Goal: Task Accomplishment & Management: Manage account settings

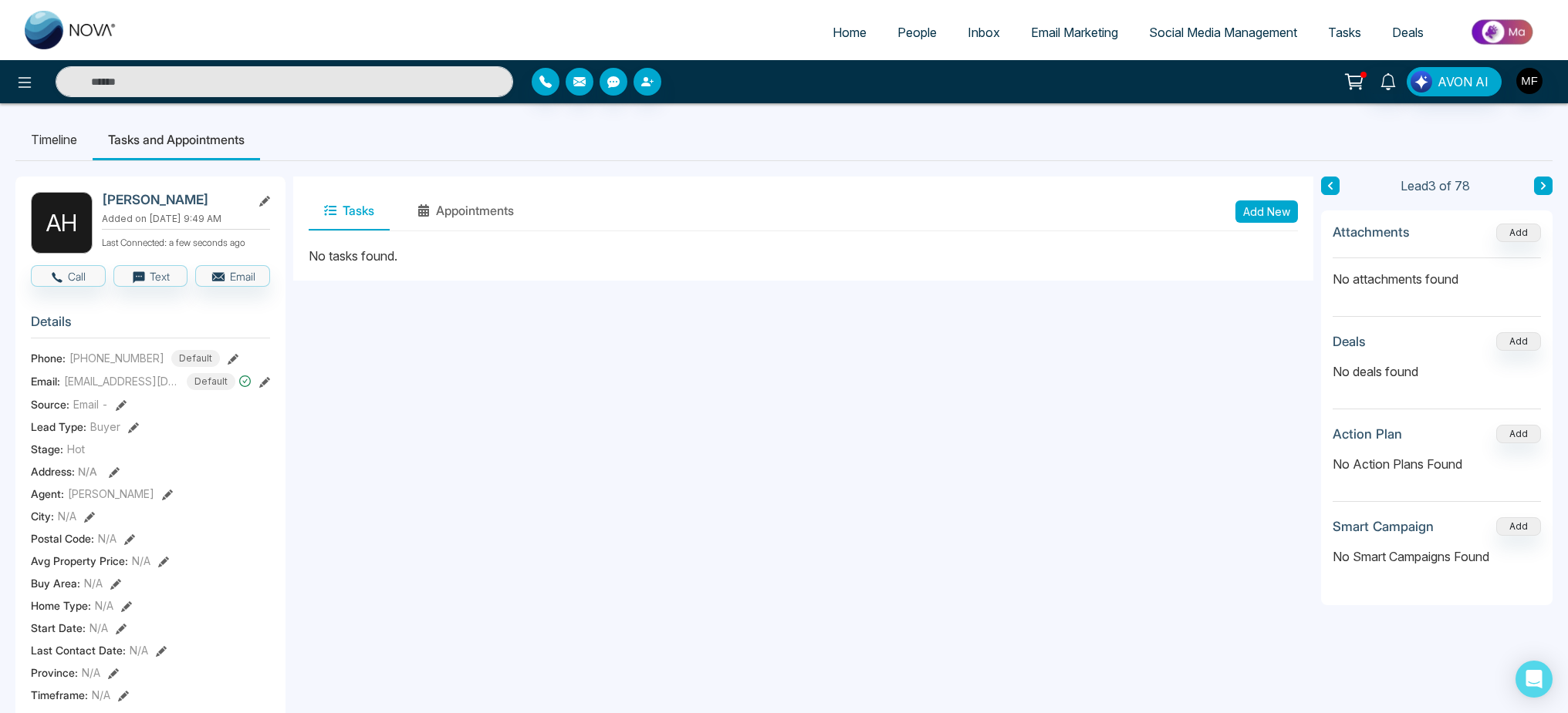
click at [900, 34] on span "People" at bounding box center [917, 32] width 39 height 16
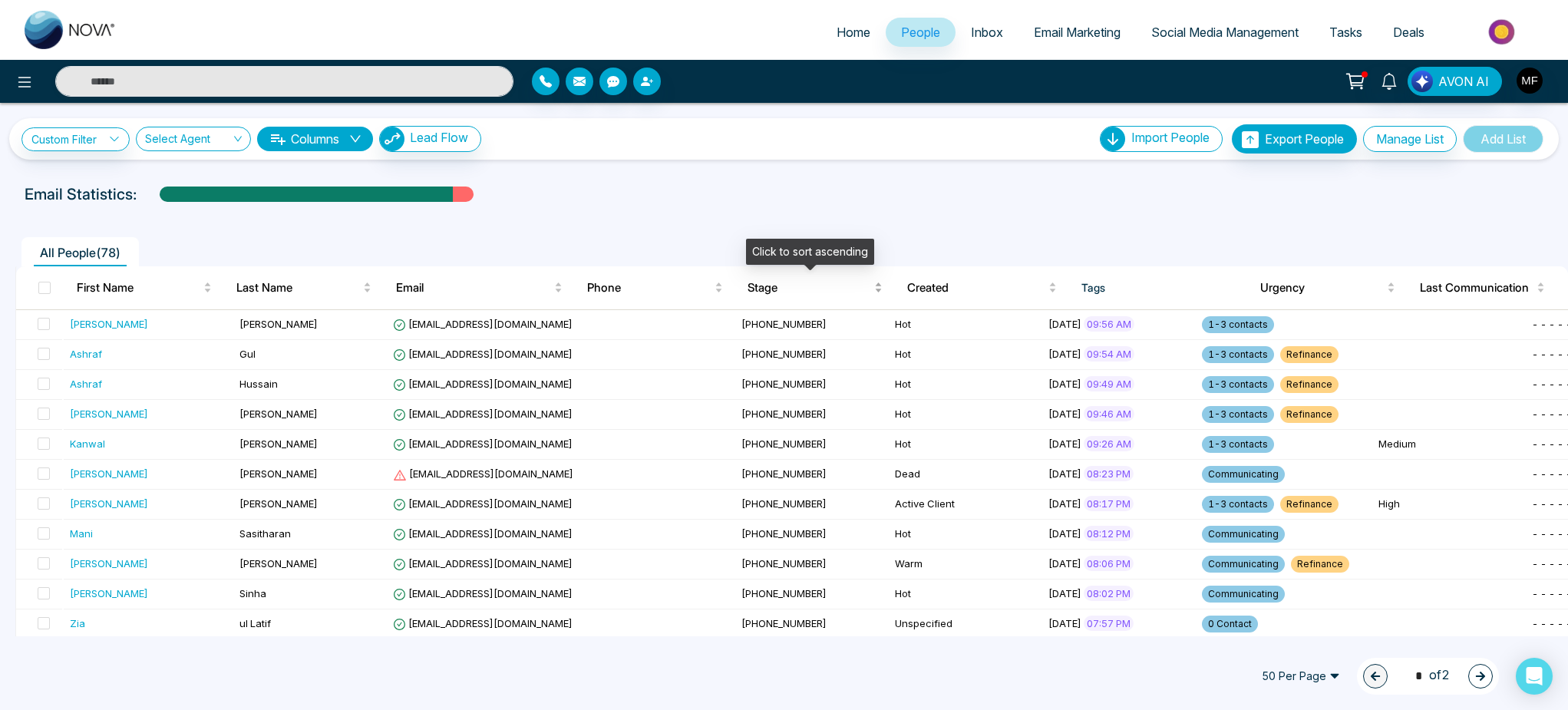
click at [765, 290] on span "Stage" at bounding box center [810, 288] width 124 height 18
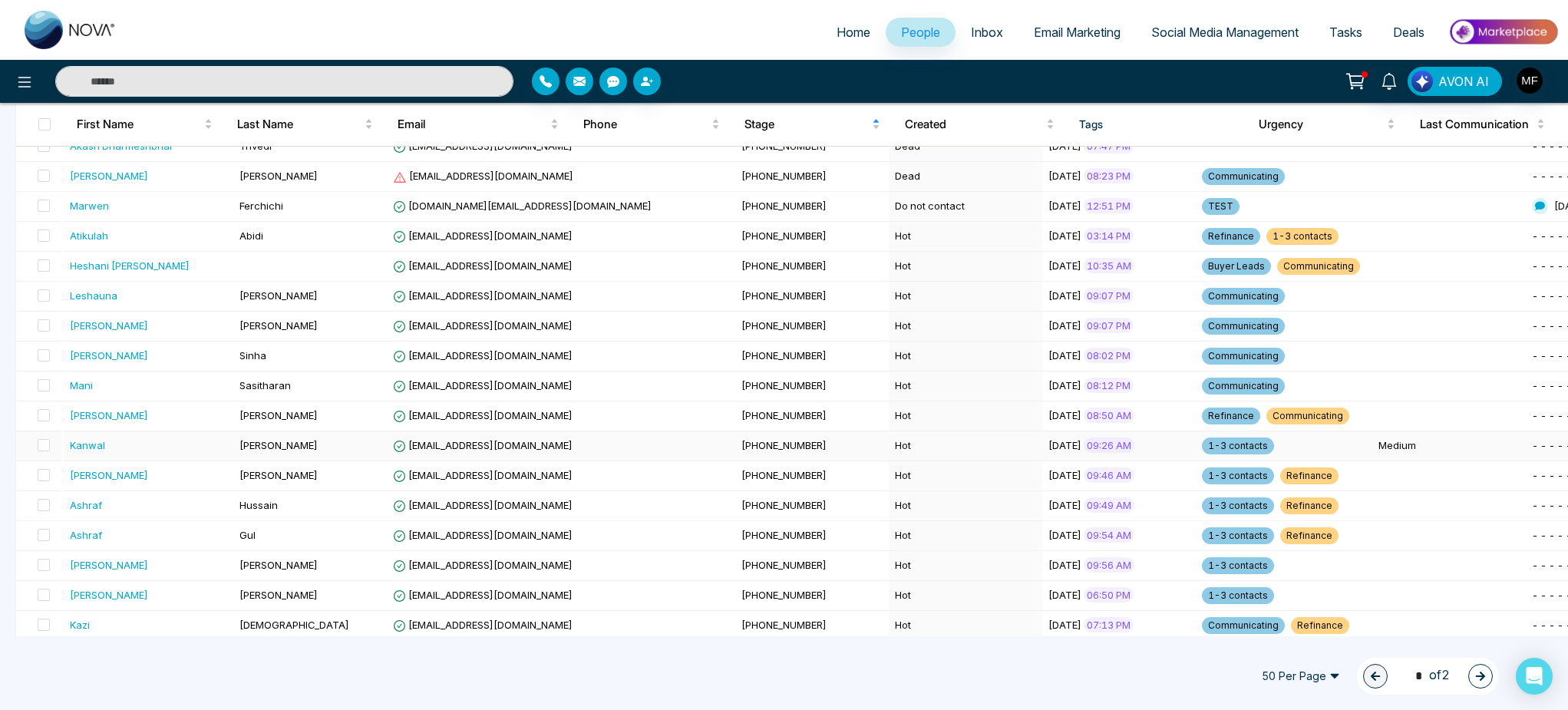
scroll to position [631, 0]
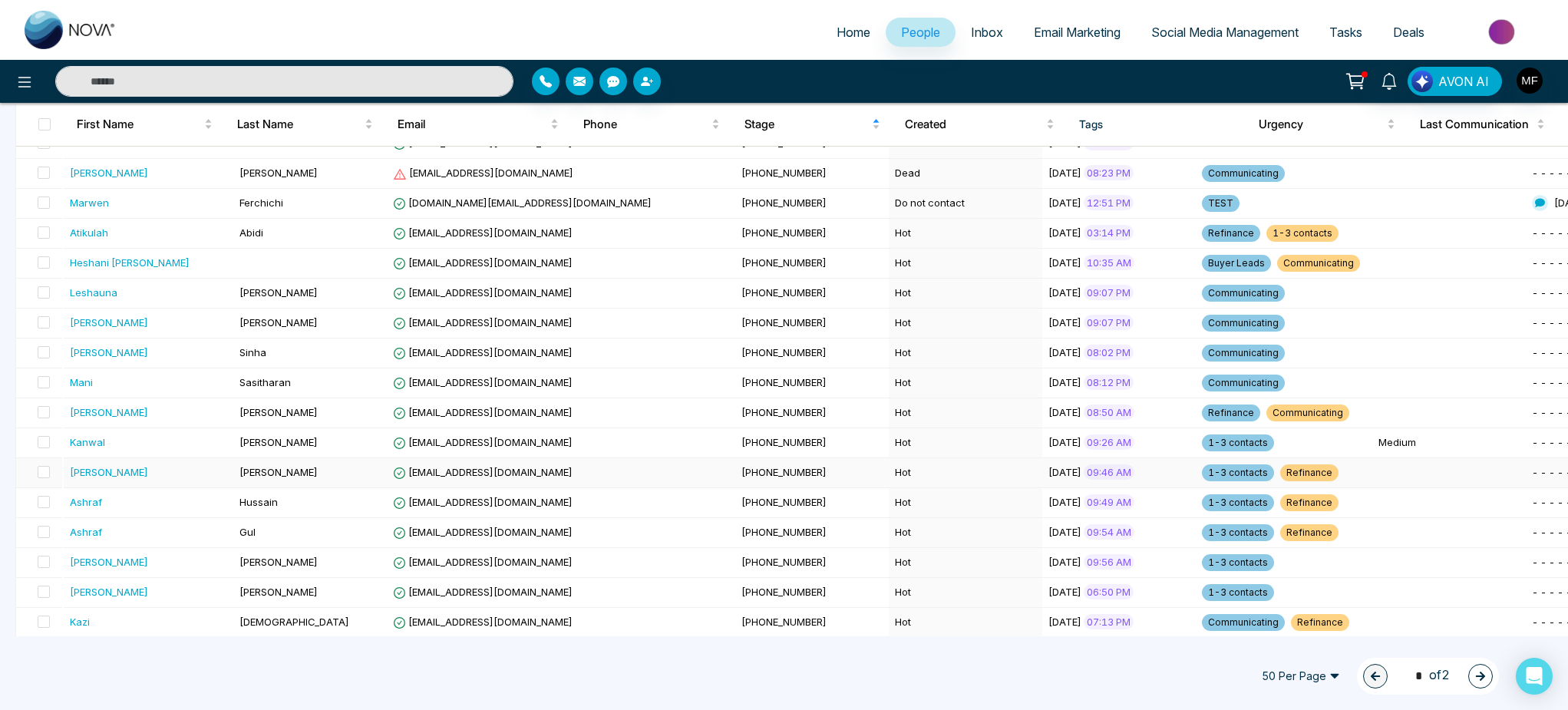
click at [179, 468] on div "[PERSON_NAME]" at bounding box center [149, 473] width 159 height 15
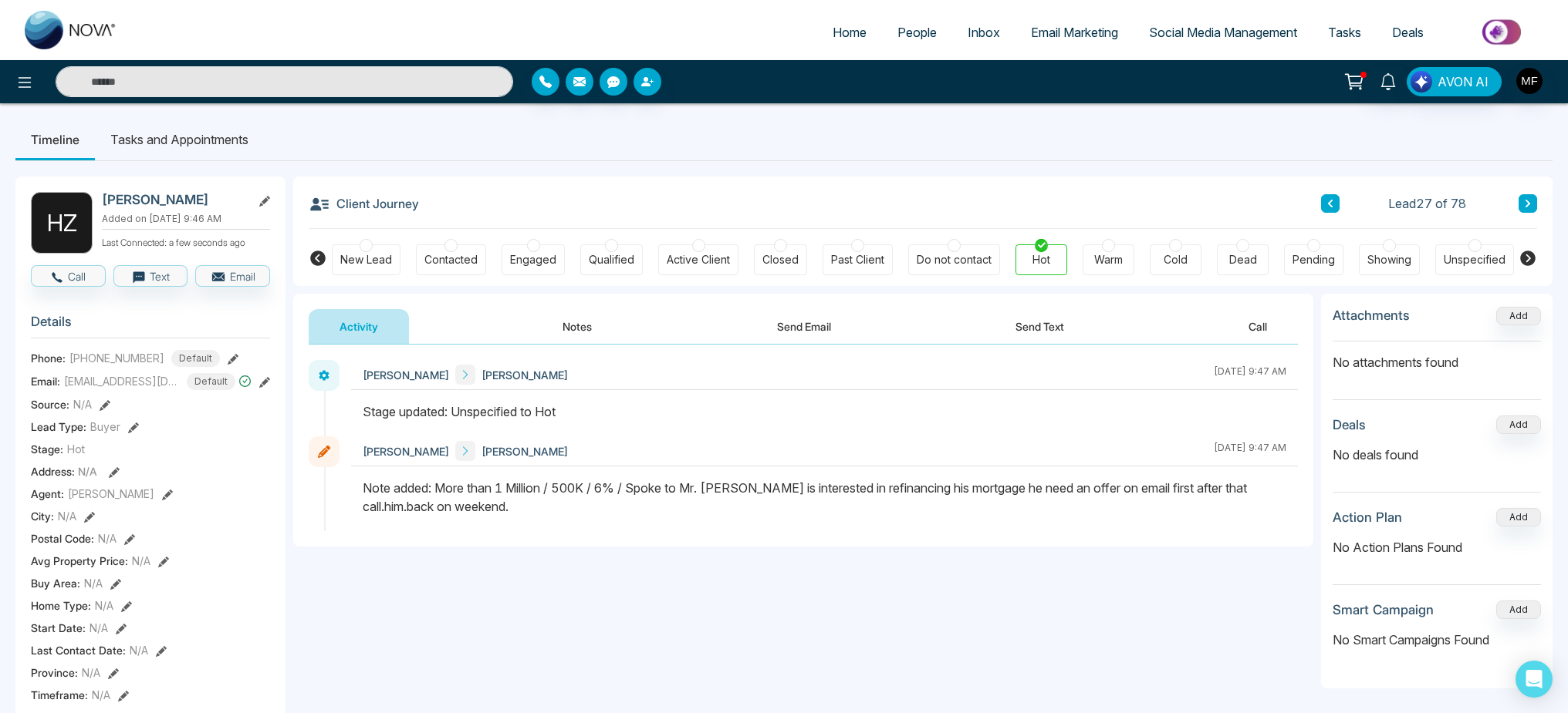
click at [910, 50] on div "Home People Inbox Email Marketing Social Media Management Tasks Deals" at bounding box center [784, 30] width 1568 height 60
click at [910, 33] on span "People" at bounding box center [917, 32] width 39 height 16
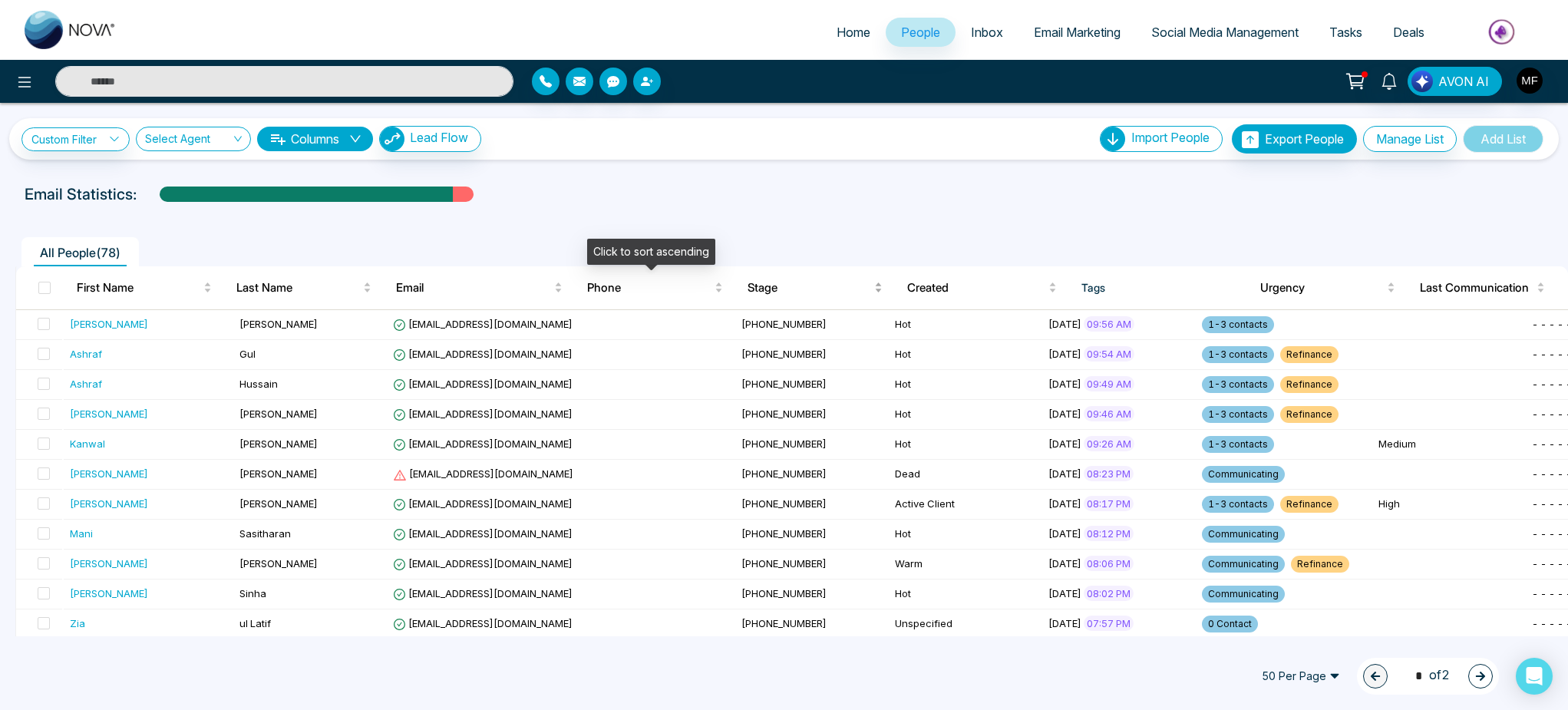
click at [748, 282] on div "Stage" at bounding box center [815, 288] width 136 height 18
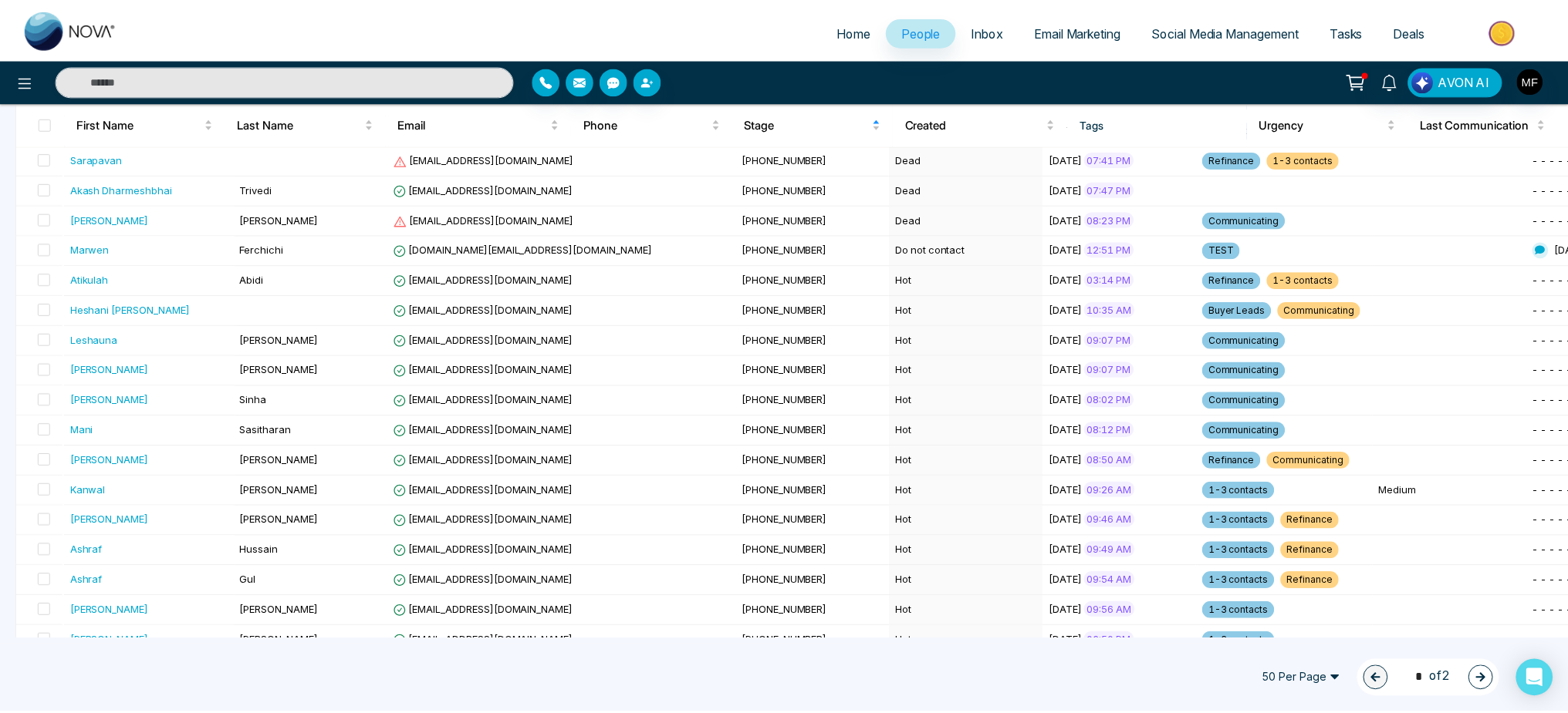
scroll to position [626, 0]
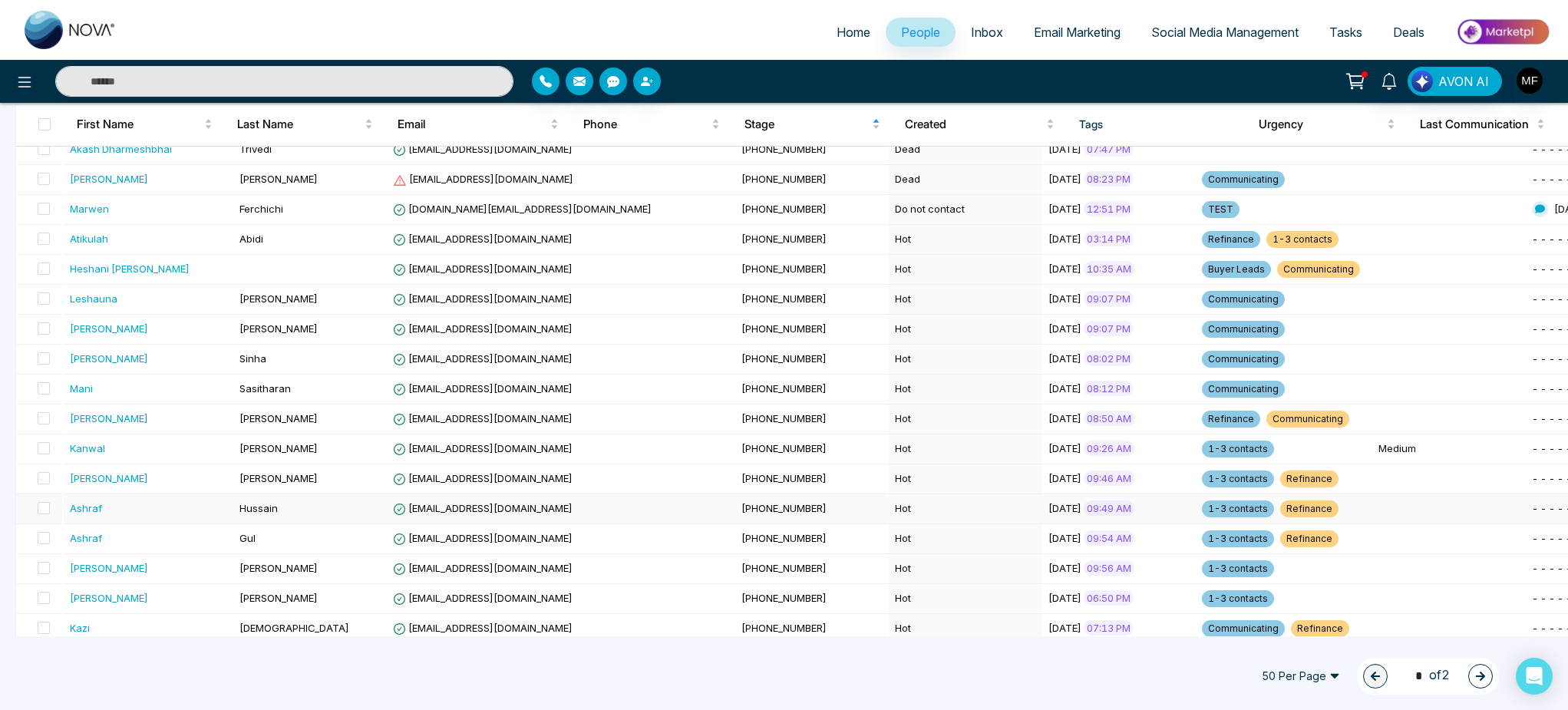
click at [176, 515] on div "Ashraf" at bounding box center [149, 509] width 159 height 15
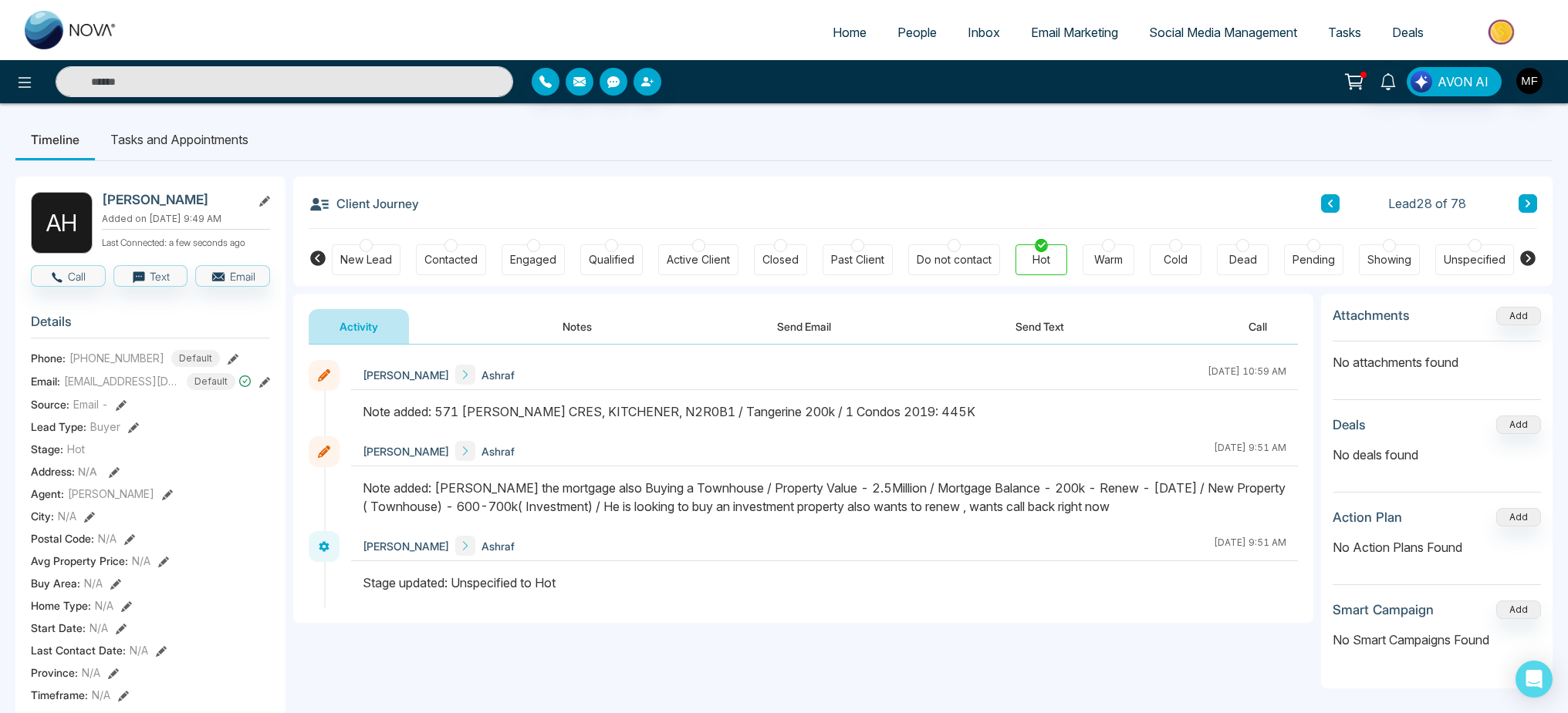
click at [873, 413] on div "Note added: 571 [PERSON_NAME] CRES, KITCHENER, N2R0B1 / Tangerine 200k / 1 Cond…" at bounding box center [824, 411] width 924 height 18
click at [730, 422] on div at bounding box center [824, 419] width 947 height 34
click at [225, 137] on li "Tasks and Appointments" at bounding box center [180, 139] width 169 height 42
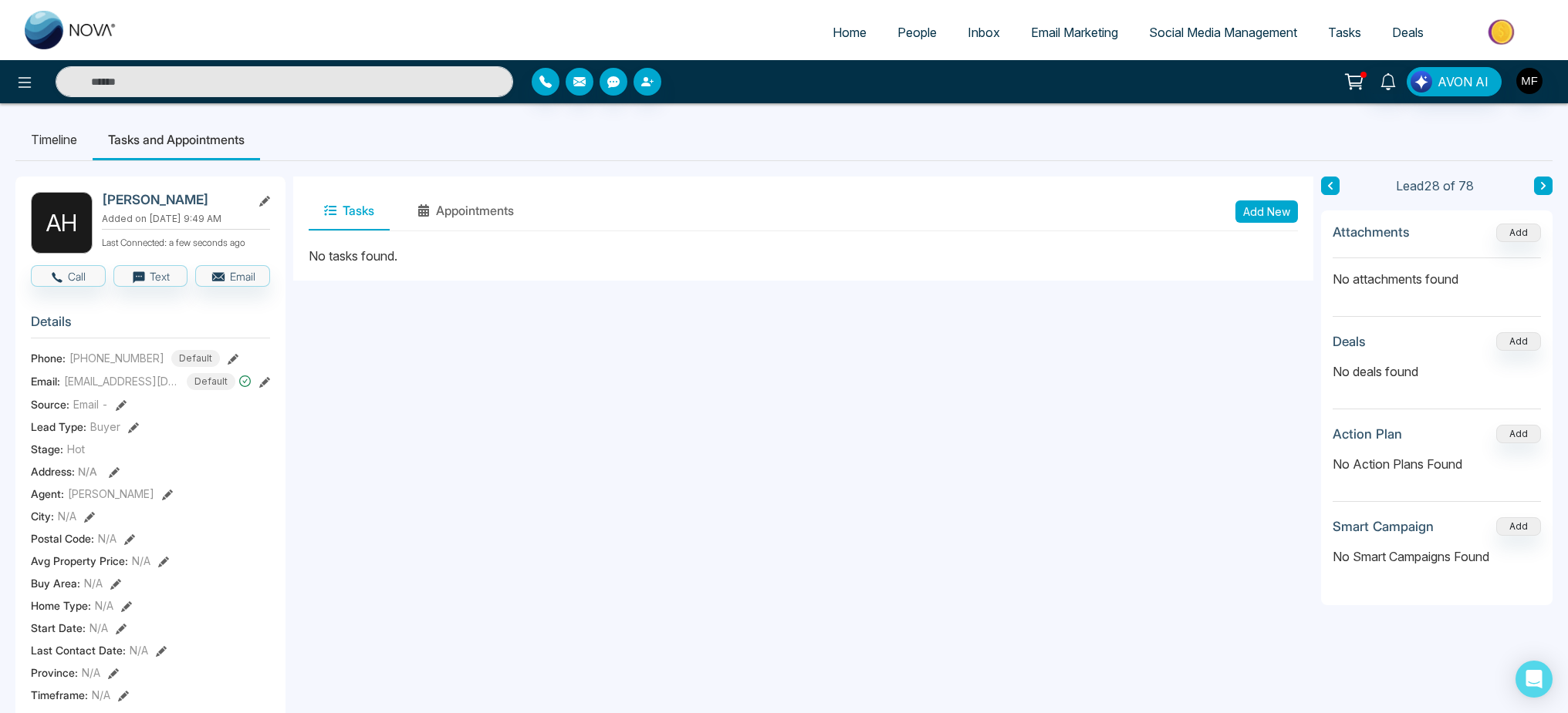
click at [1270, 211] on button "Add New" at bounding box center [1266, 211] width 62 height 22
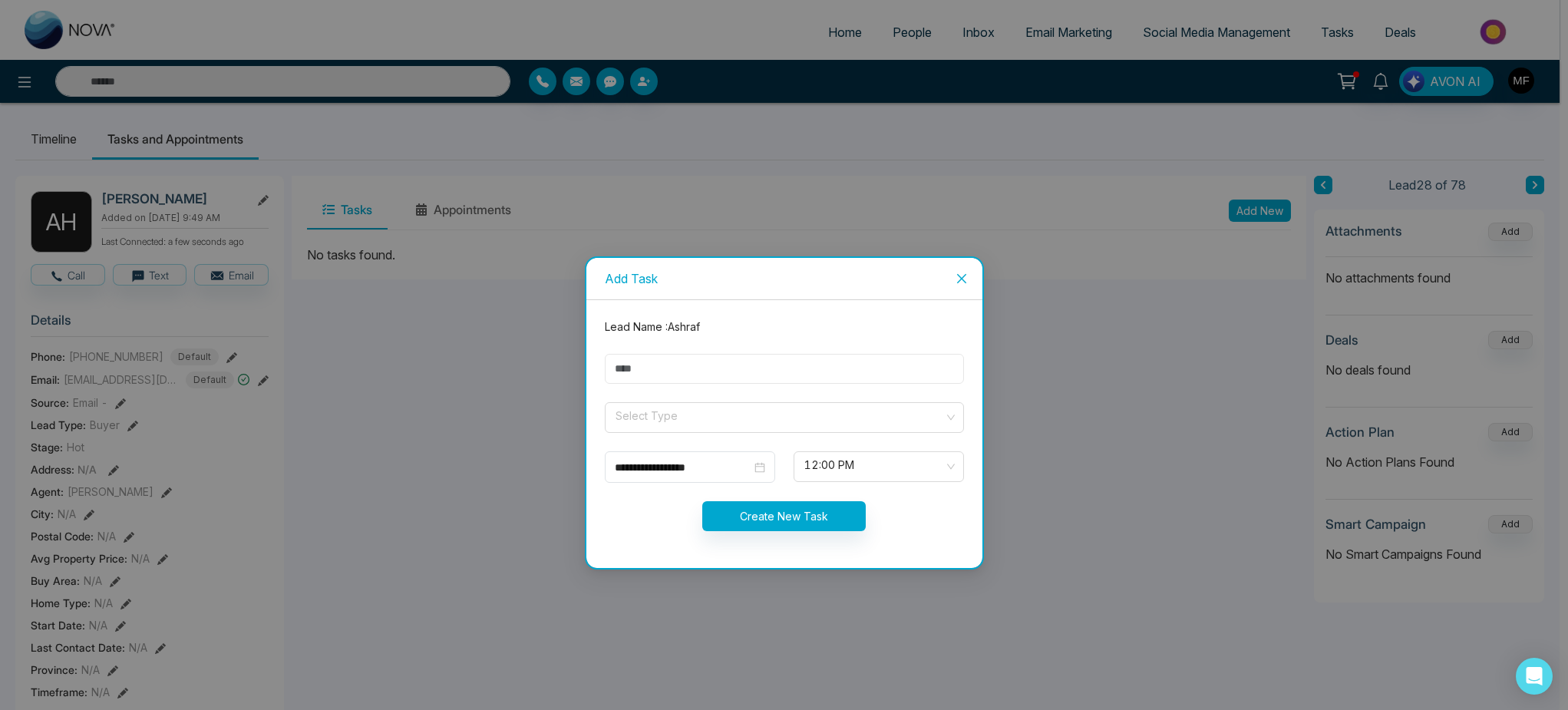
click at [769, 373] on input "text" at bounding box center [784, 368] width 359 height 30
type input "**********"
click at [727, 439] on form "**********" at bounding box center [784, 434] width 378 height 232
click at [728, 430] on span at bounding box center [779, 417] width 330 height 29
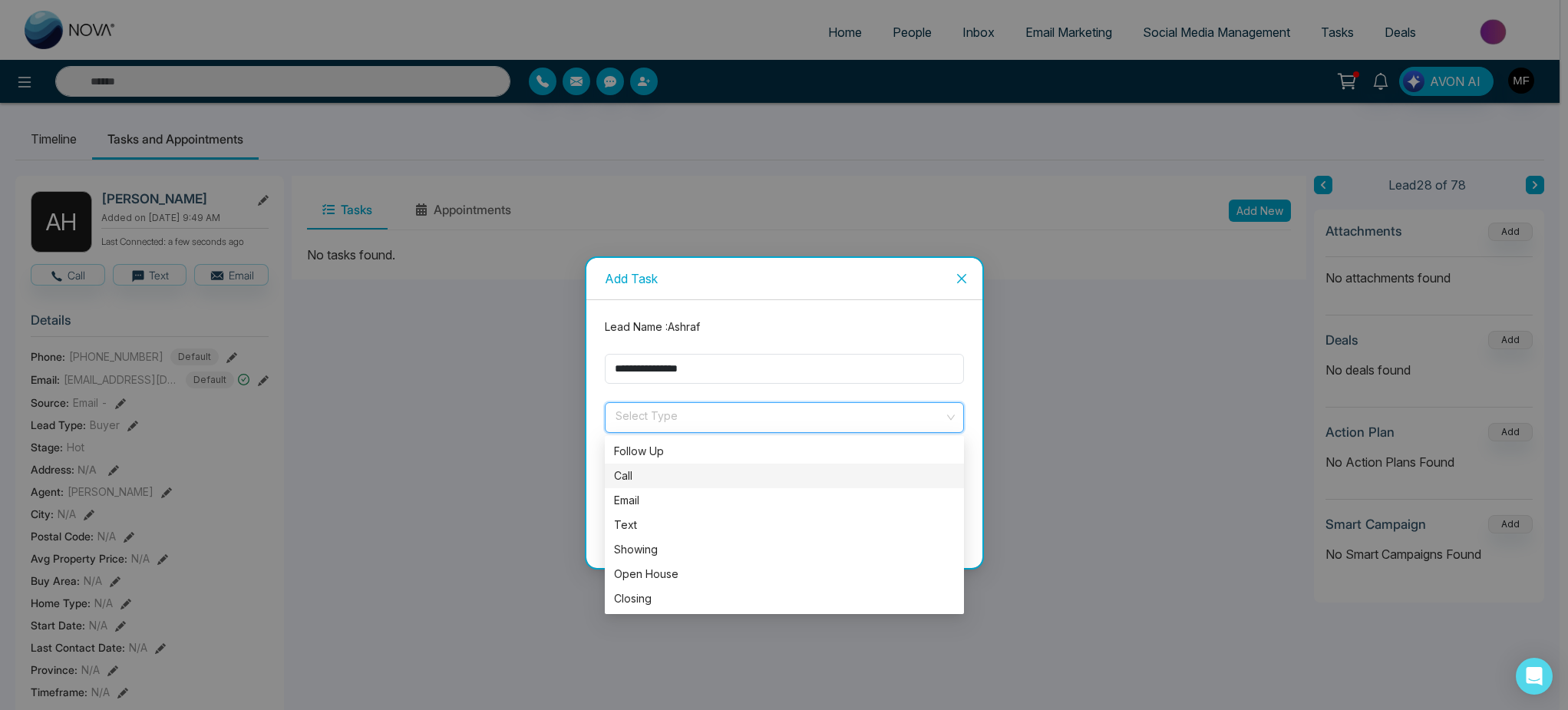
click at [658, 479] on div "Call" at bounding box center [784, 476] width 341 height 16
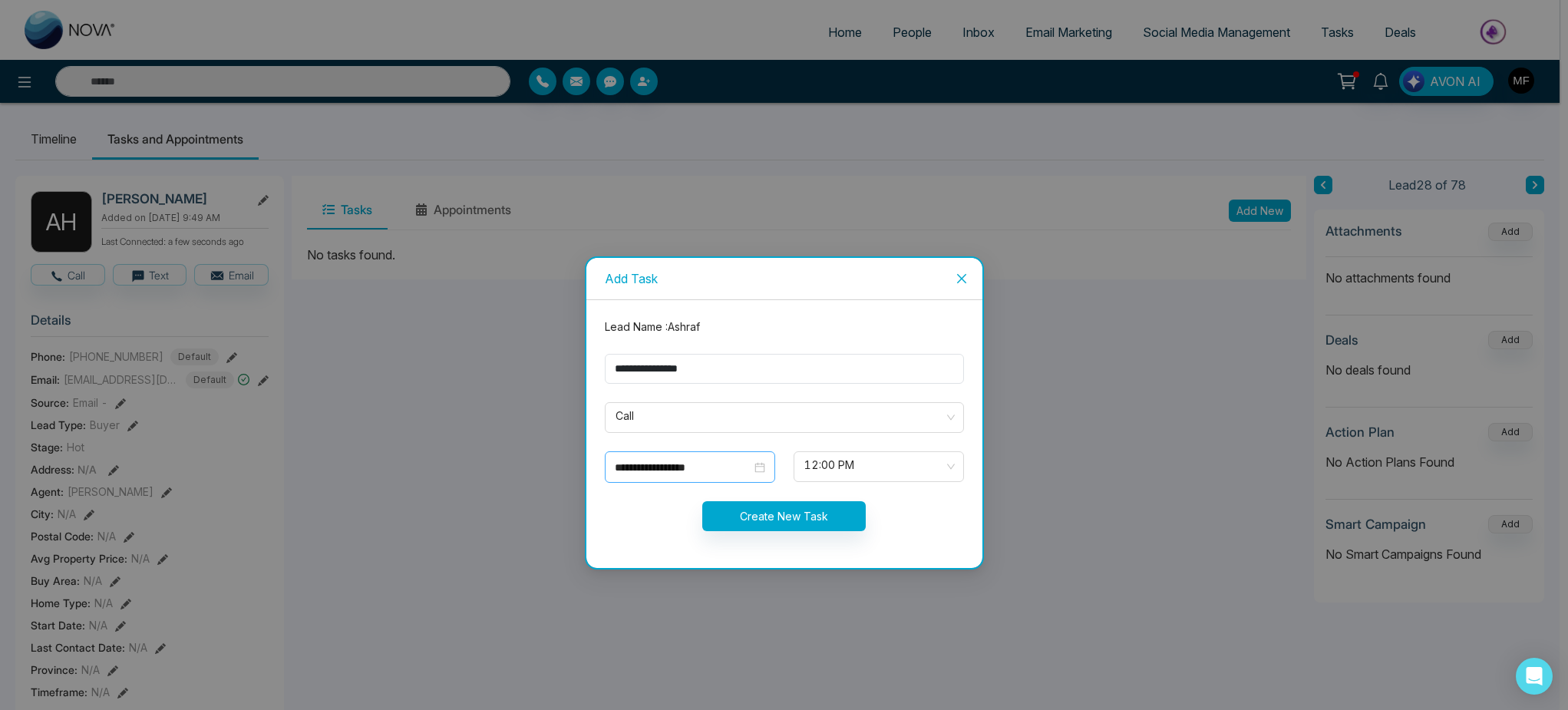
click at [757, 469] on div "**********" at bounding box center [690, 467] width 150 height 16
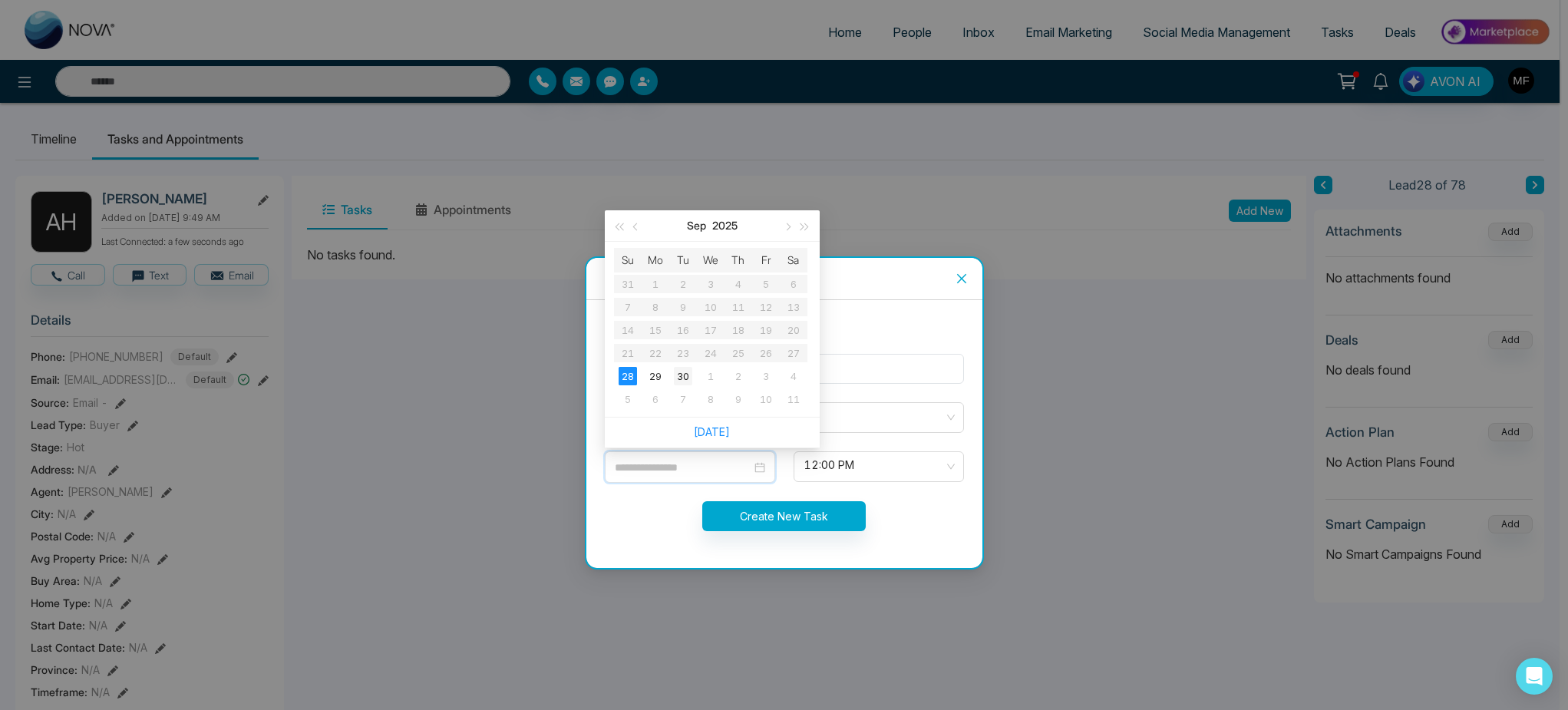
type input "**********"
click at [679, 370] on div "30" at bounding box center [683, 376] width 18 height 18
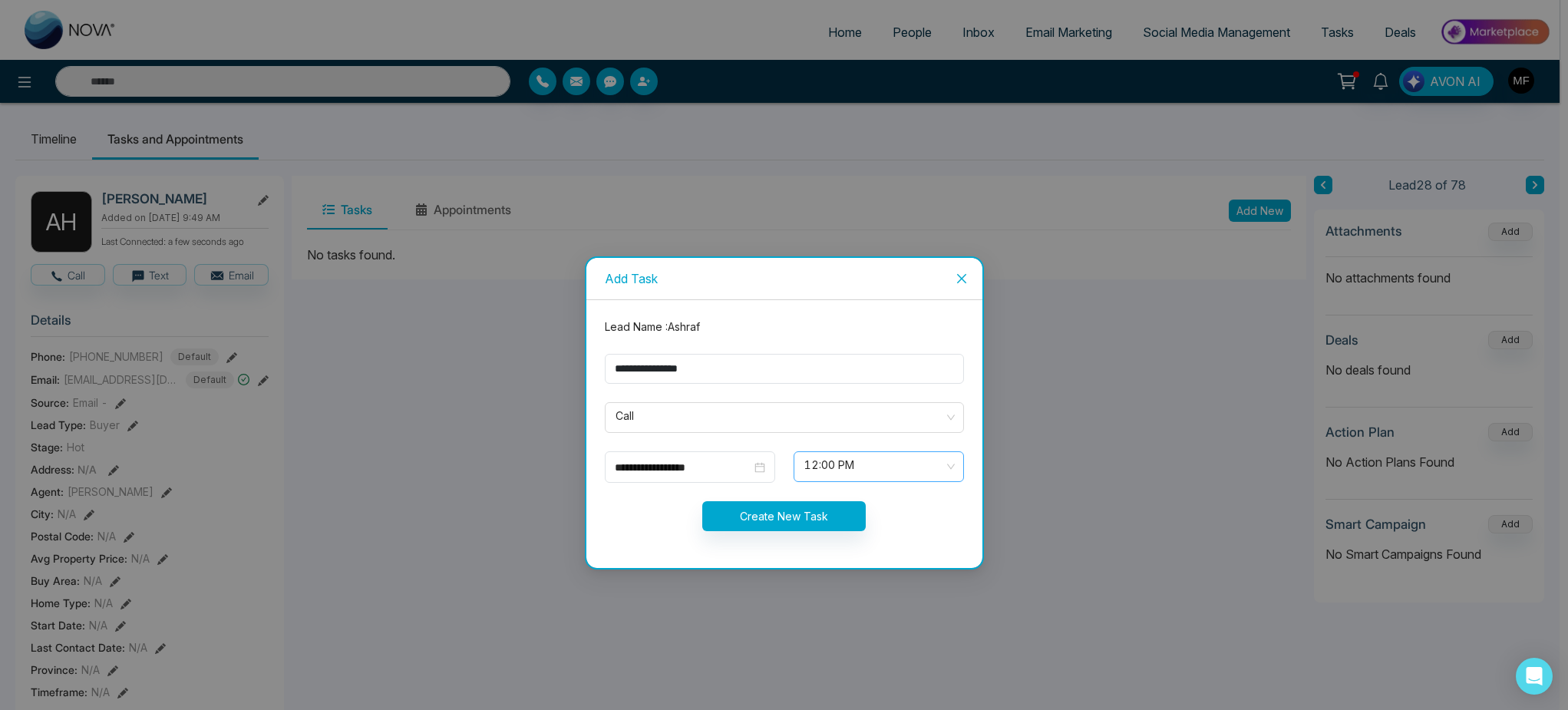
click at [878, 463] on span "12:00 PM" at bounding box center [879, 466] width 149 height 26
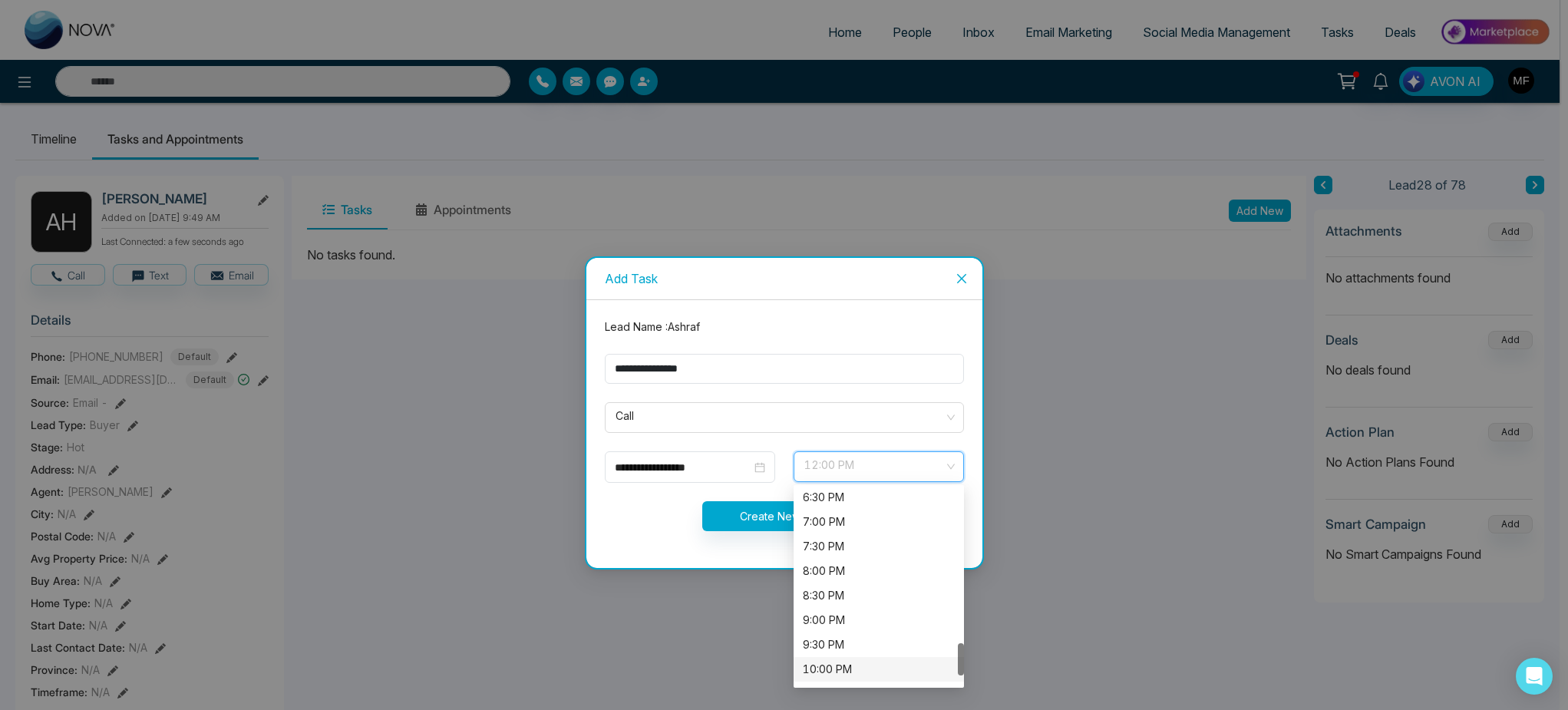
scroll to position [912, 0]
click at [855, 499] on div "6:30 PM" at bounding box center [878, 497] width 152 height 16
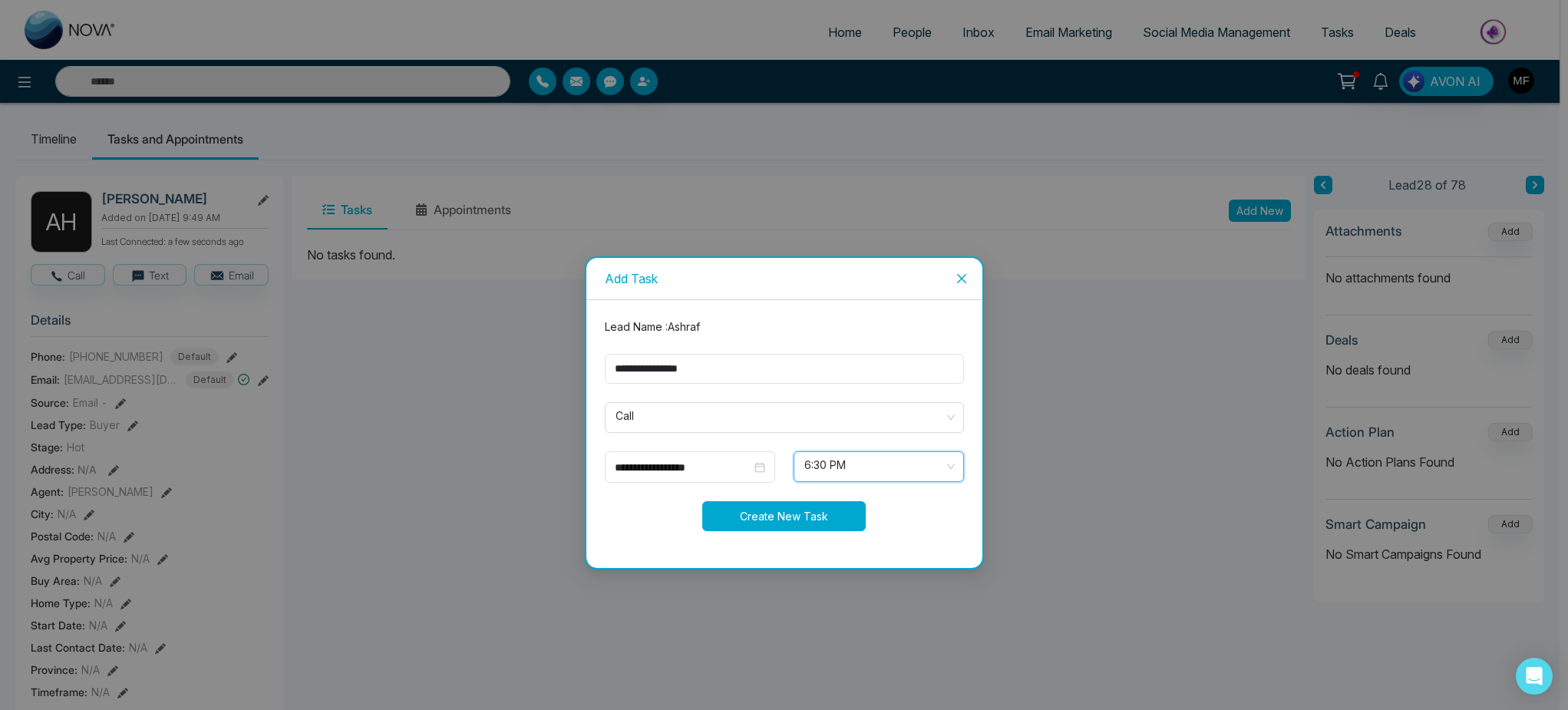
click at [786, 521] on button "Create New Task" at bounding box center [784, 516] width 164 height 30
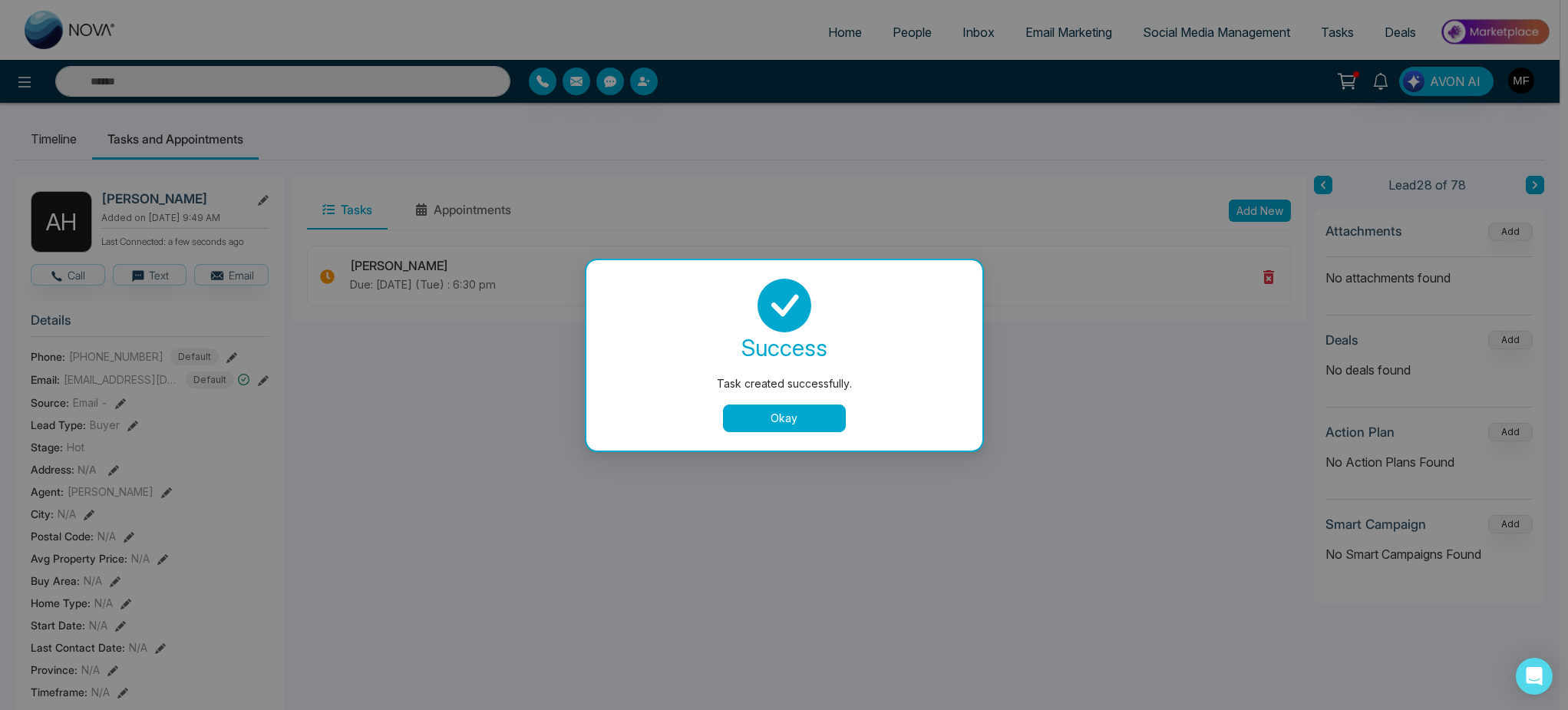
click at [790, 424] on button "Okay" at bounding box center [784, 418] width 123 height 28
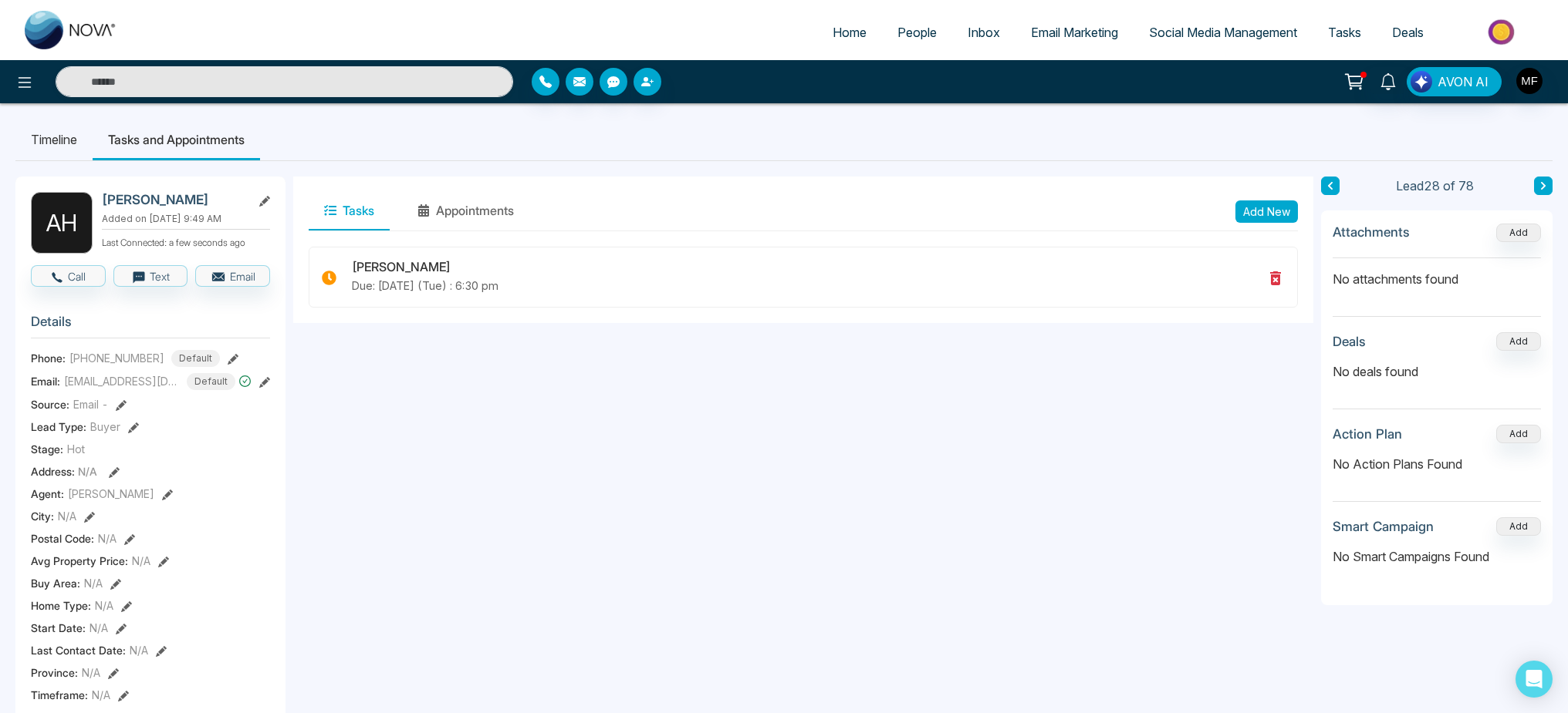
click at [931, 26] on link "People" at bounding box center [917, 32] width 70 height 29
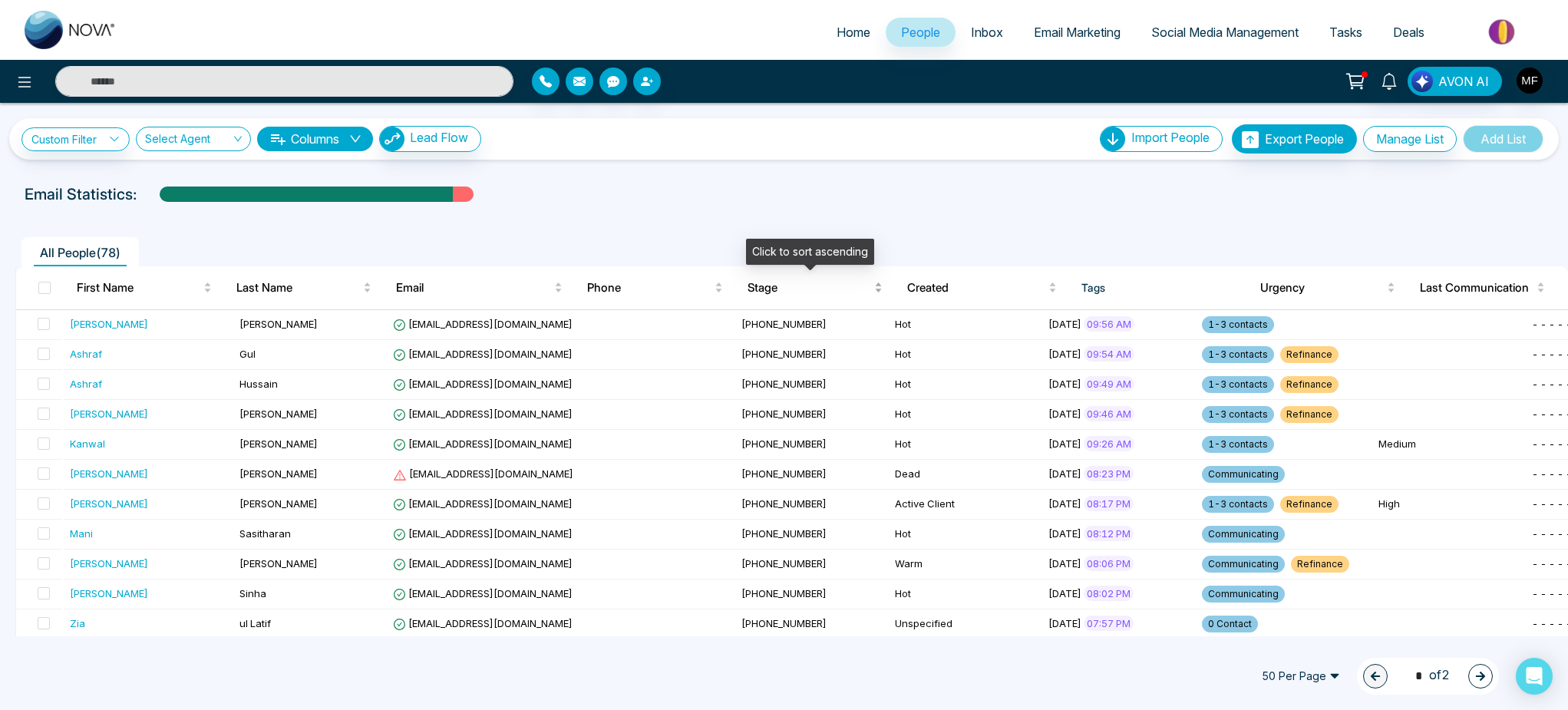
click at [766, 291] on span "Stage" at bounding box center [810, 288] width 124 height 18
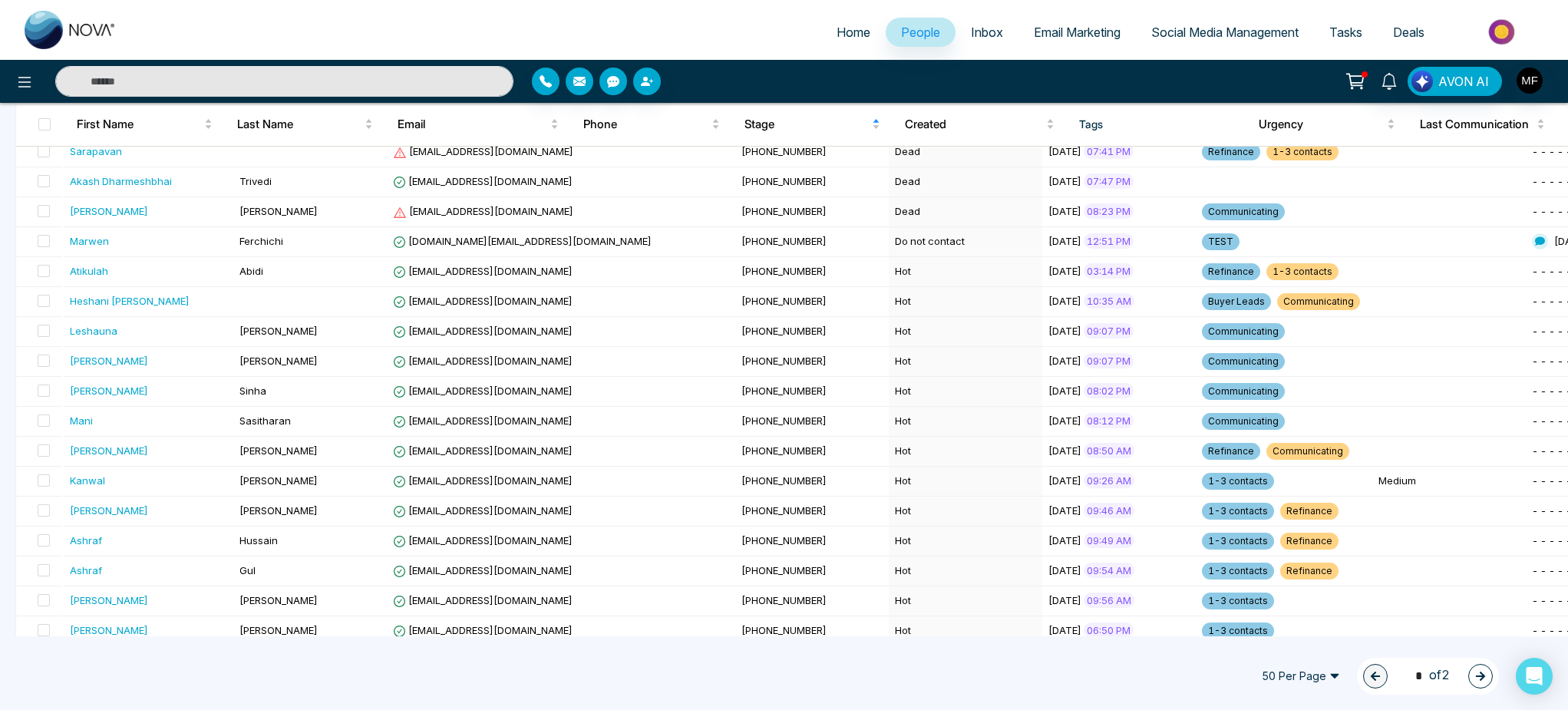
scroll to position [644, 0]
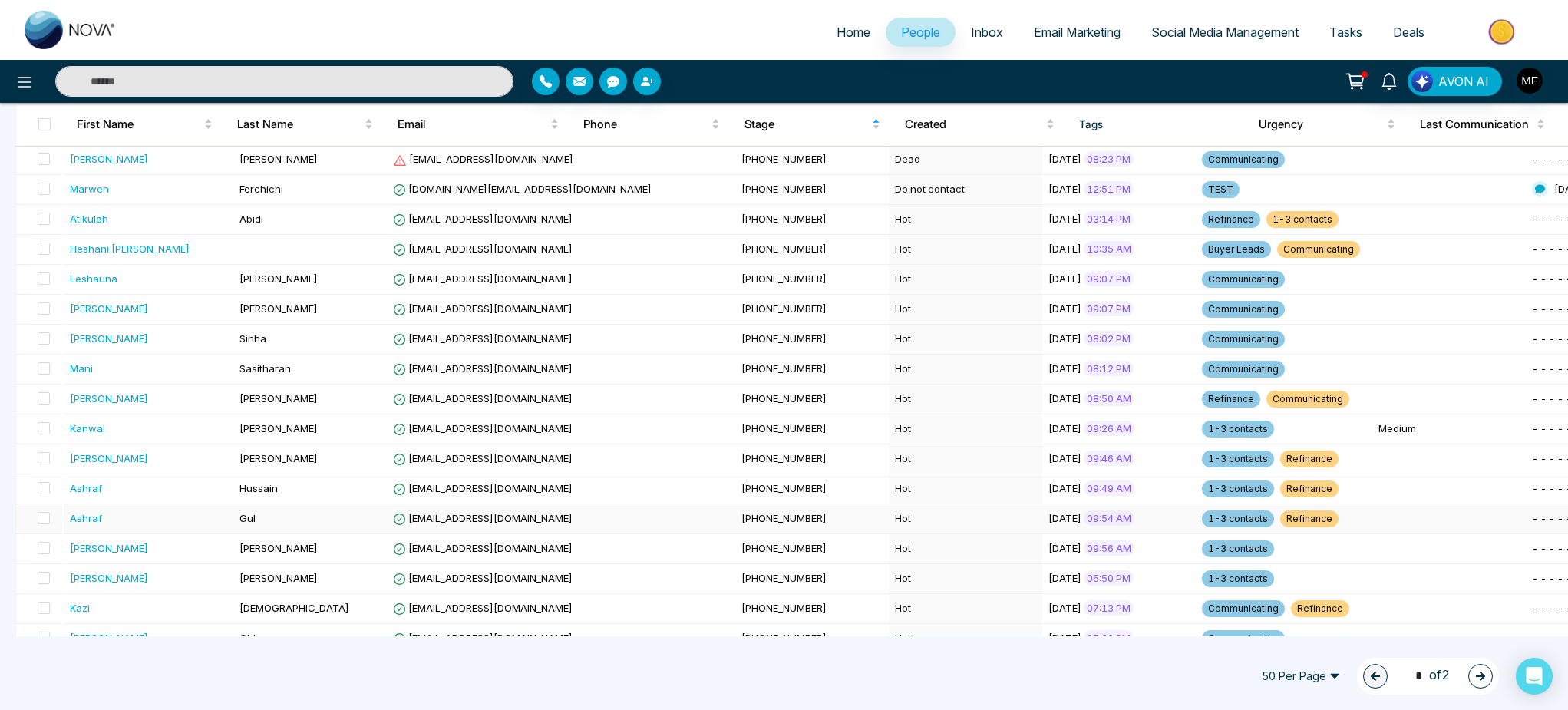
click at [132, 518] on div "Ashraf" at bounding box center [149, 518] width 159 height 15
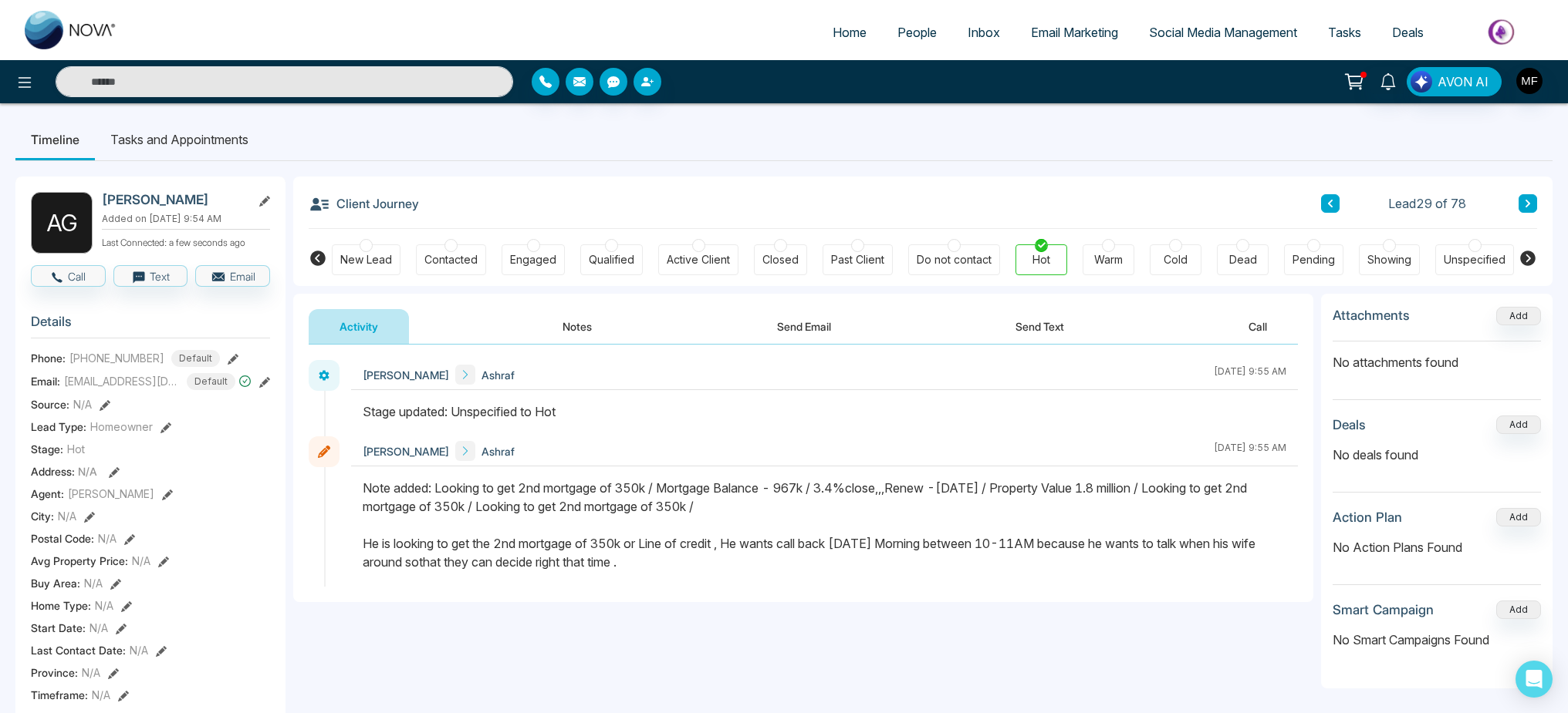
click at [548, 325] on button "Notes" at bounding box center [577, 327] width 91 height 35
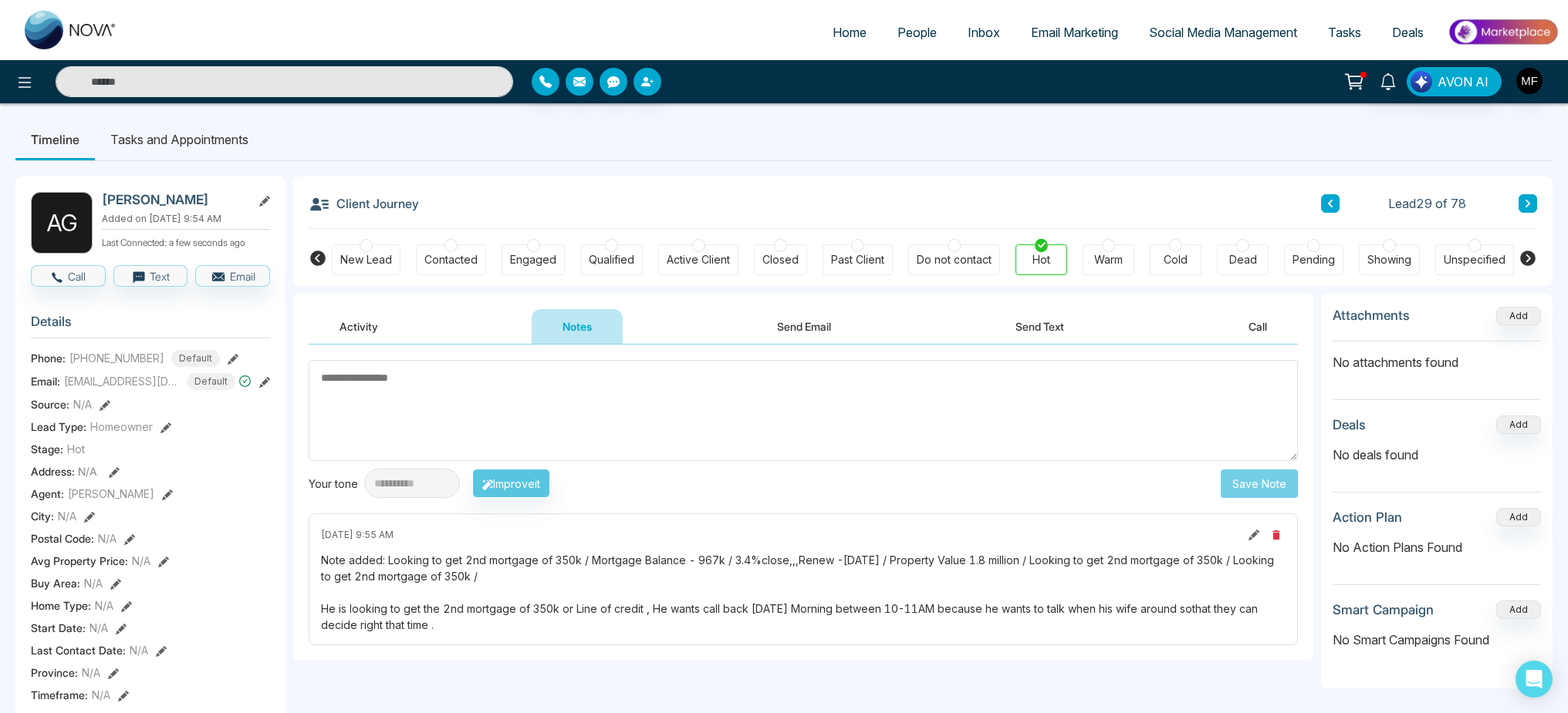
click at [720, 399] on textarea at bounding box center [803, 410] width 989 height 101
click at [673, 389] on textarea "***" at bounding box center [803, 410] width 989 height 101
click at [497, 381] on textarea "***" at bounding box center [803, 410] width 989 height 101
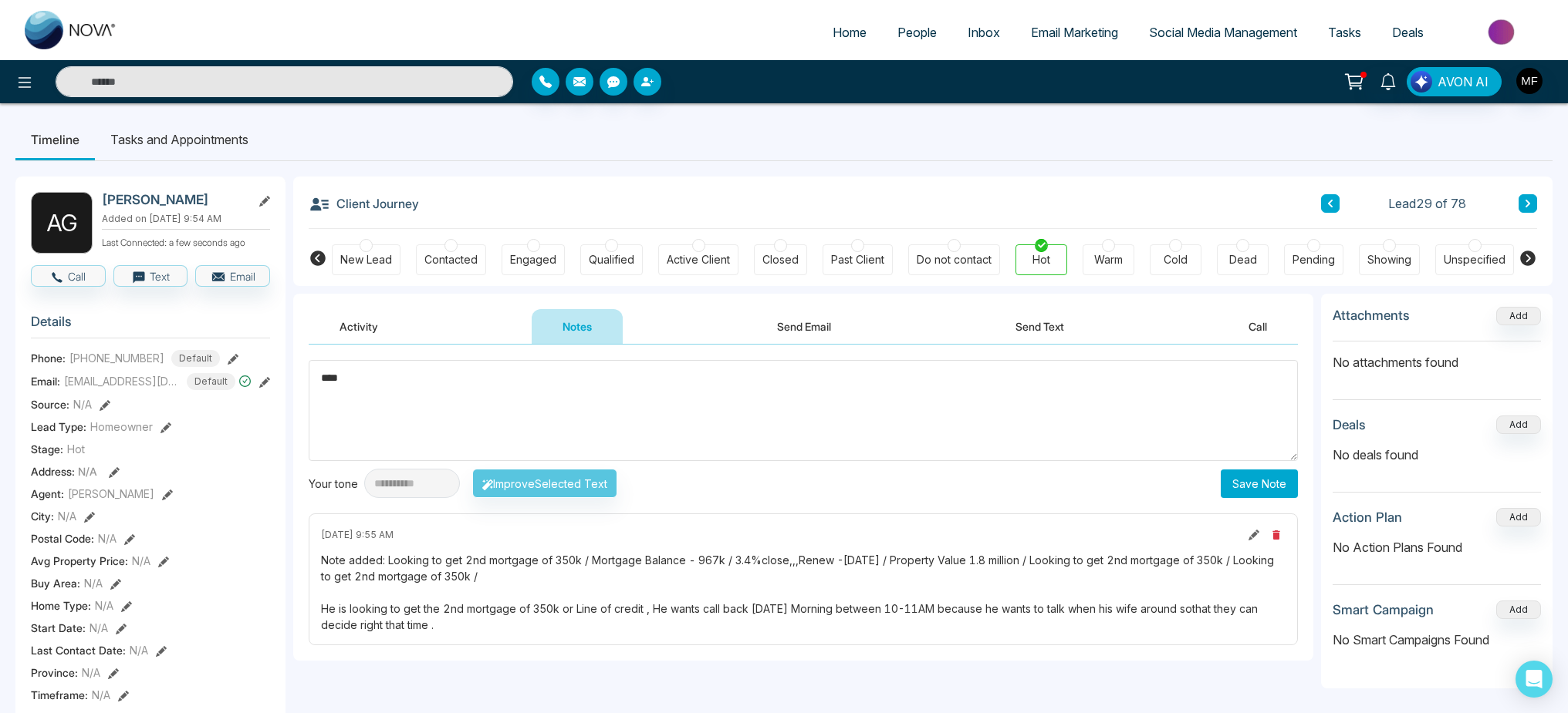
click at [497, 381] on textarea "***" at bounding box center [803, 410] width 989 height 101
paste textarea "**********"
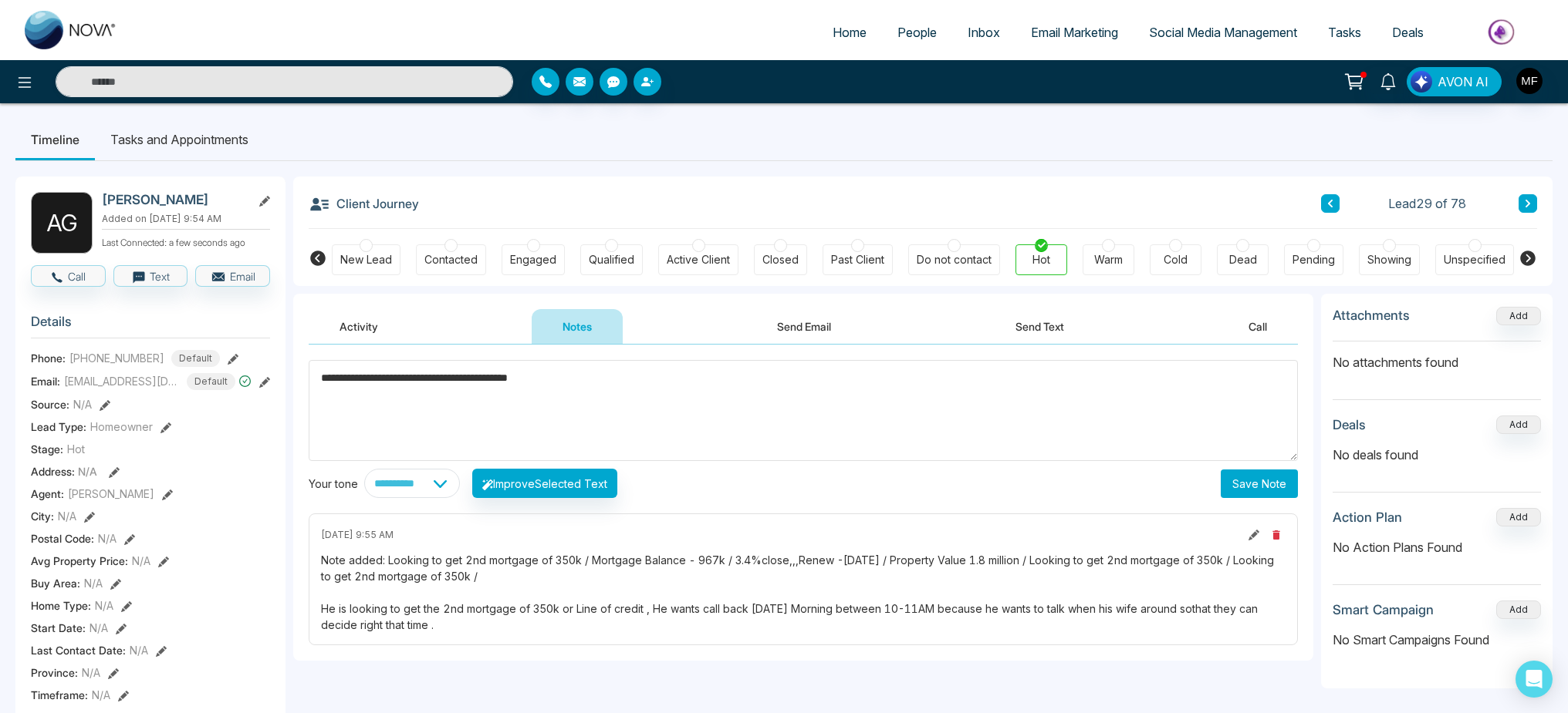
click at [567, 370] on textarea "**********" at bounding box center [803, 410] width 989 height 101
click at [561, 385] on textarea "**********" at bounding box center [803, 410] width 989 height 101
type textarea "**********"
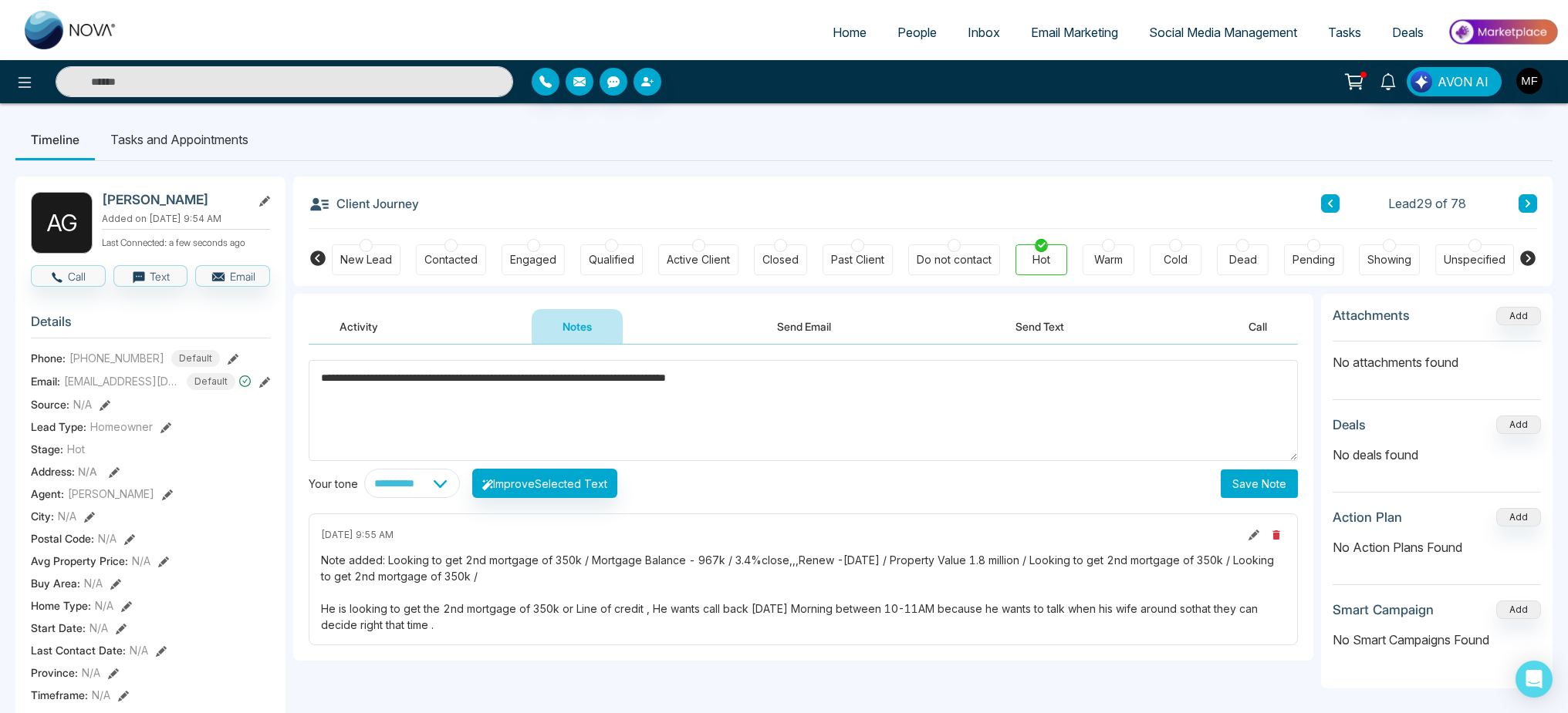
click at [1275, 481] on button "Save Note" at bounding box center [1258, 483] width 77 height 28
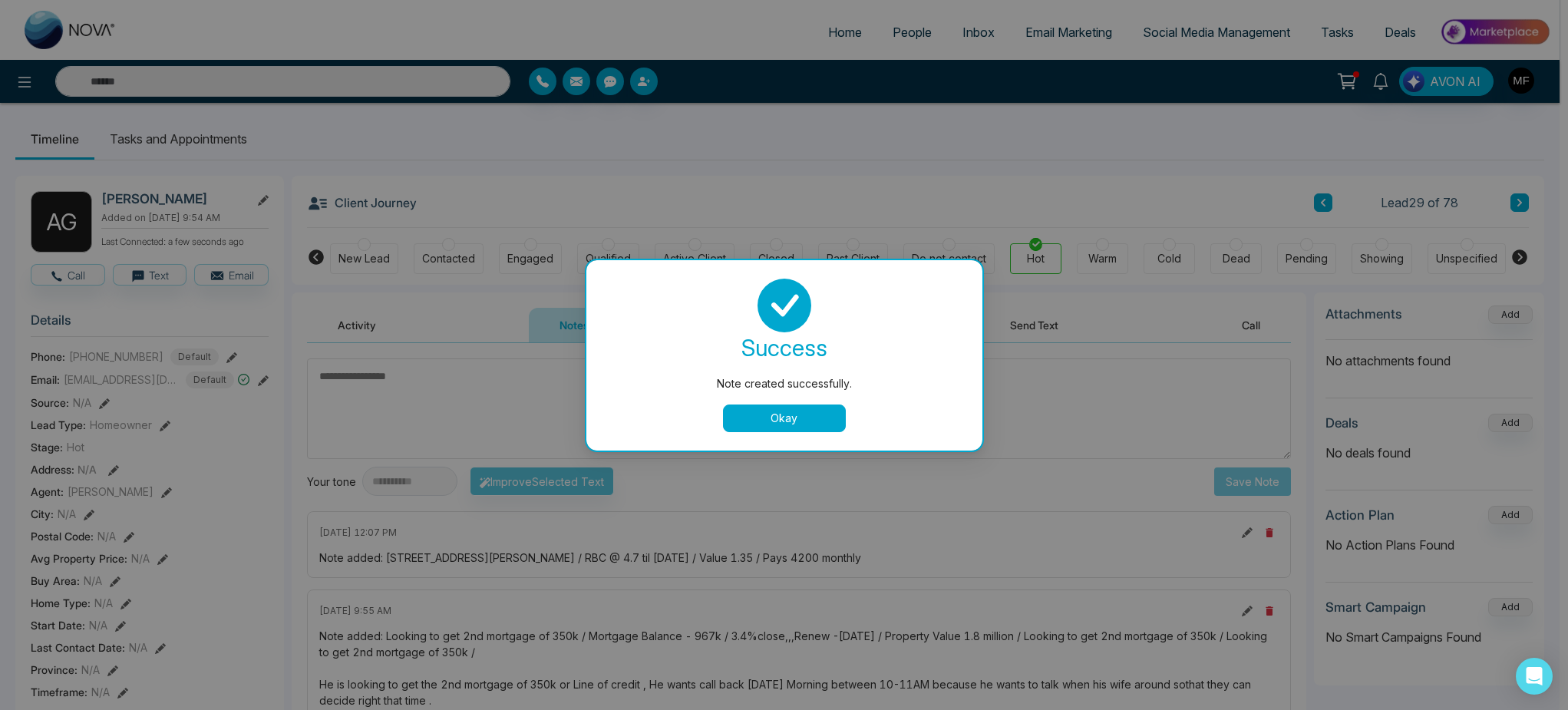
click at [187, 142] on div "Note created successfully. success Note created successfully. Okay" at bounding box center [784, 355] width 1568 height 710
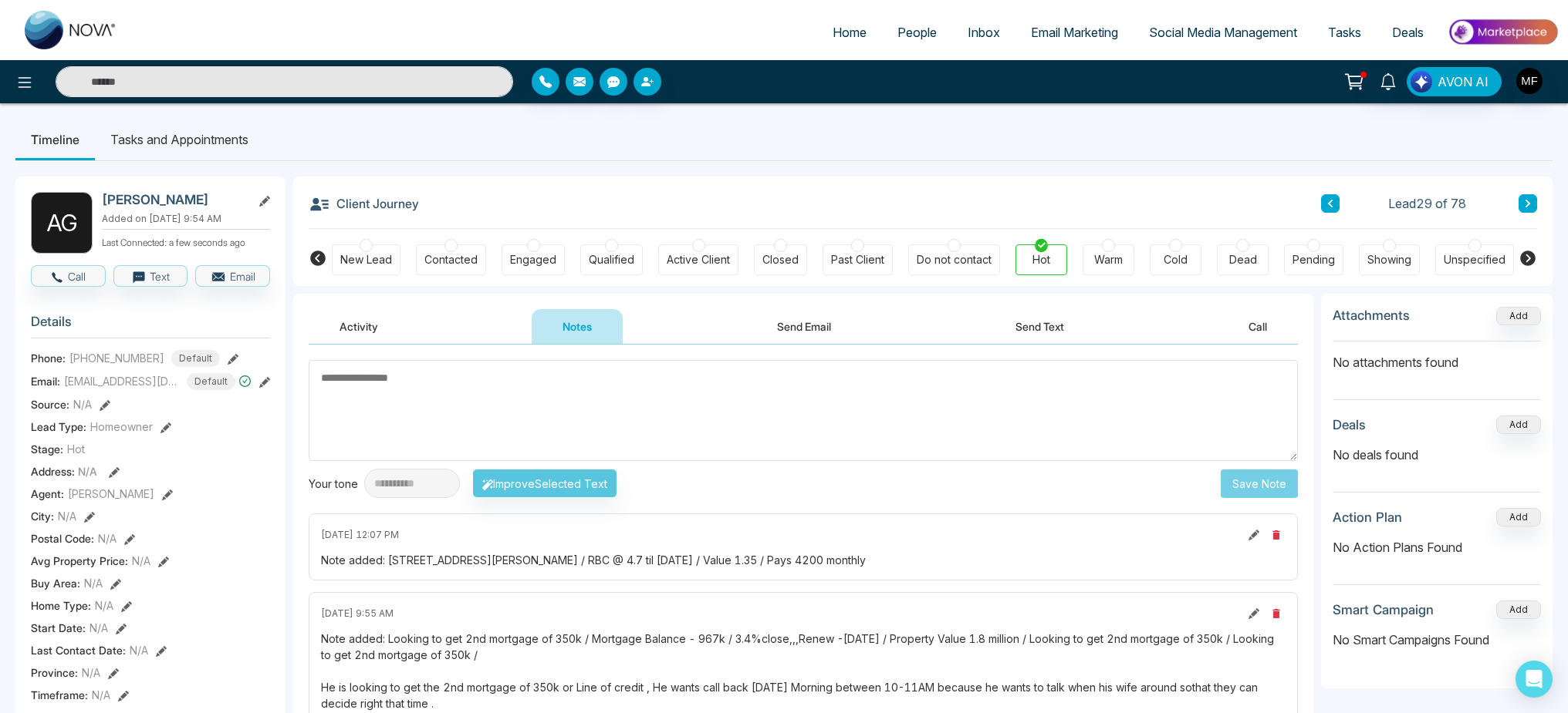
click at [233, 141] on li "Tasks and Appointments" at bounding box center [180, 139] width 169 height 42
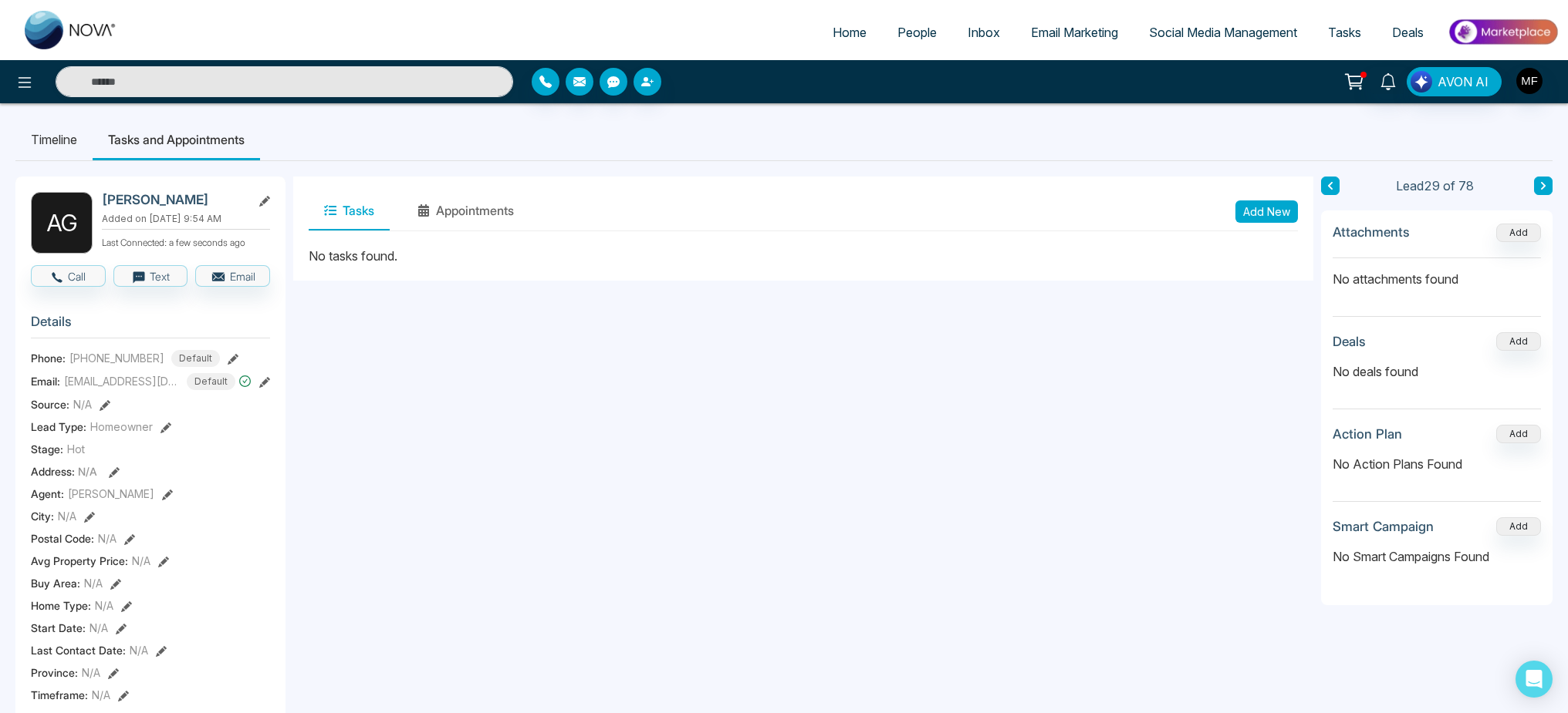
click at [1265, 218] on button "Add New" at bounding box center [1266, 211] width 62 height 22
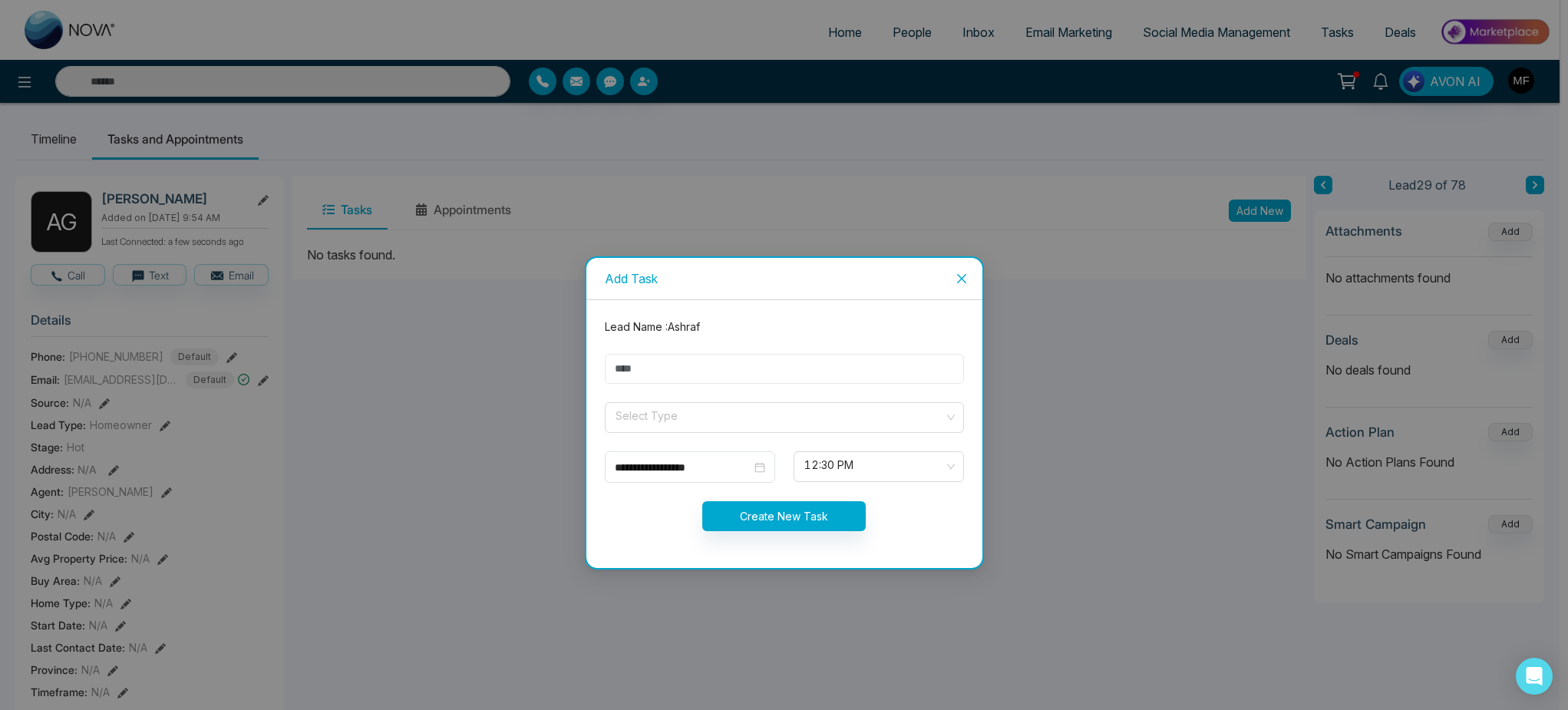
click at [787, 363] on input "text" at bounding box center [784, 368] width 359 height 30
type input "**********"
click at [683, 424] on input "search" at bounding box center [779, 415] width 330 height 23
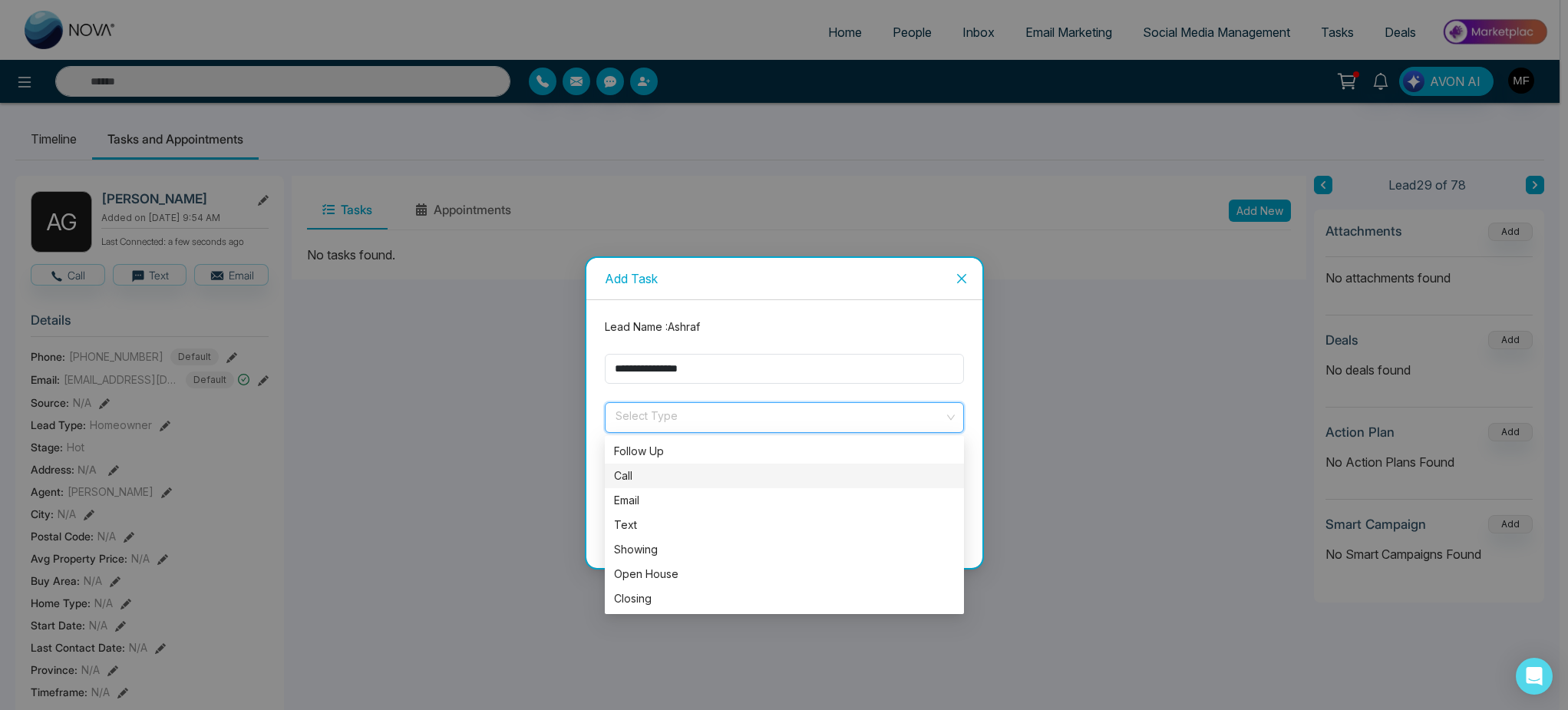
click at [658, 476] on div "Call" at bounding box center [784, 476] width 341 height 16
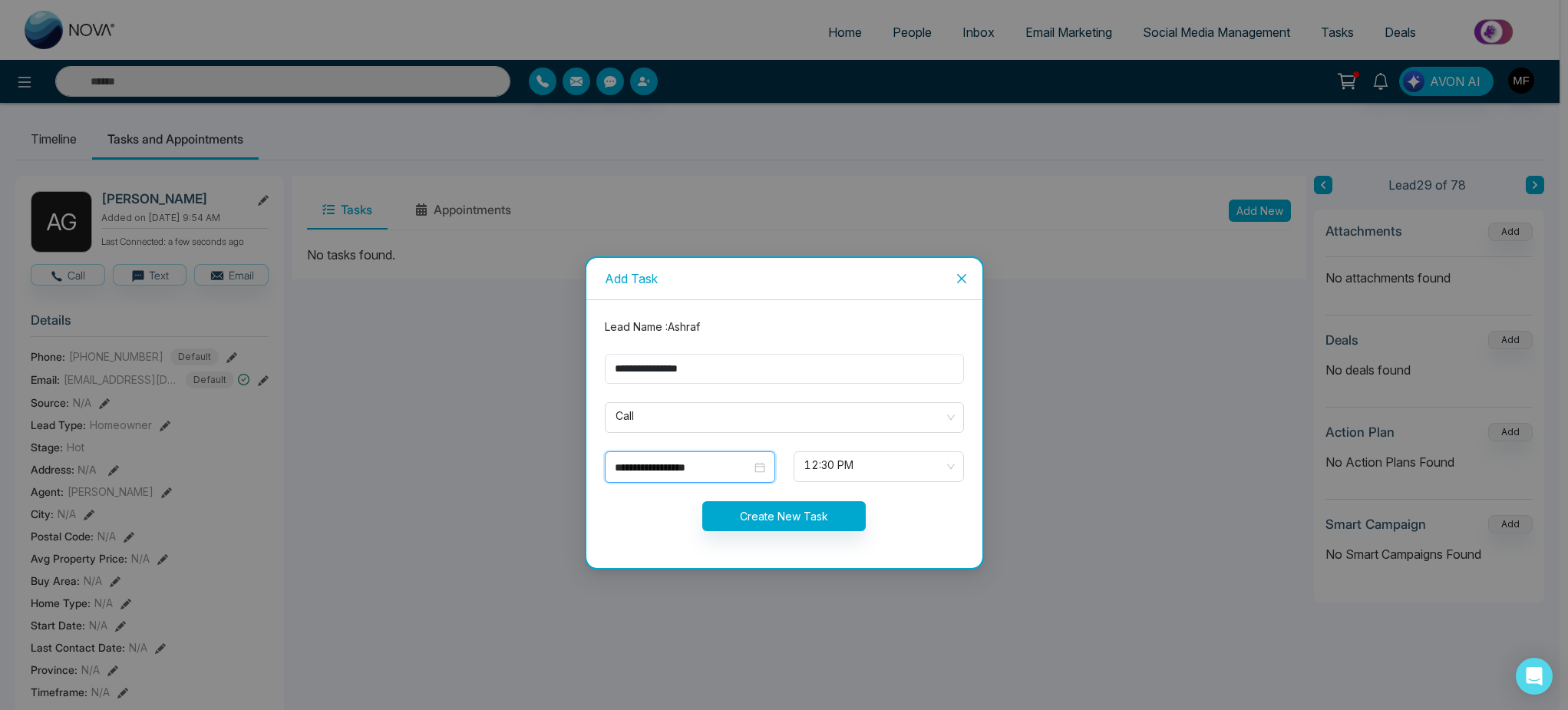
click at [743, 467] on input "**********" at bounding box center [683, 467] width 137 height 16
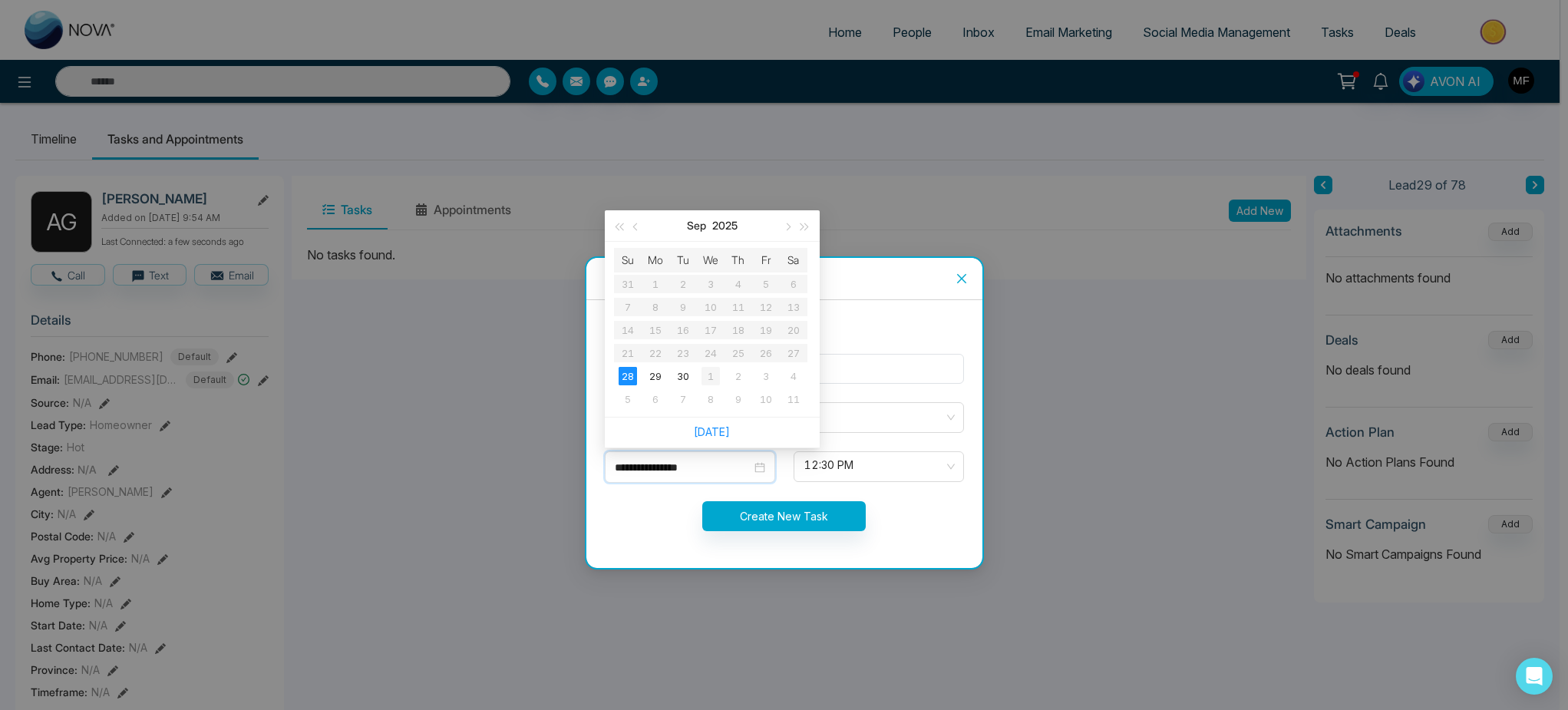
type input "**********"
click at [714, 380] on div "1" at bounding box center [711, 376] width 18 height 18
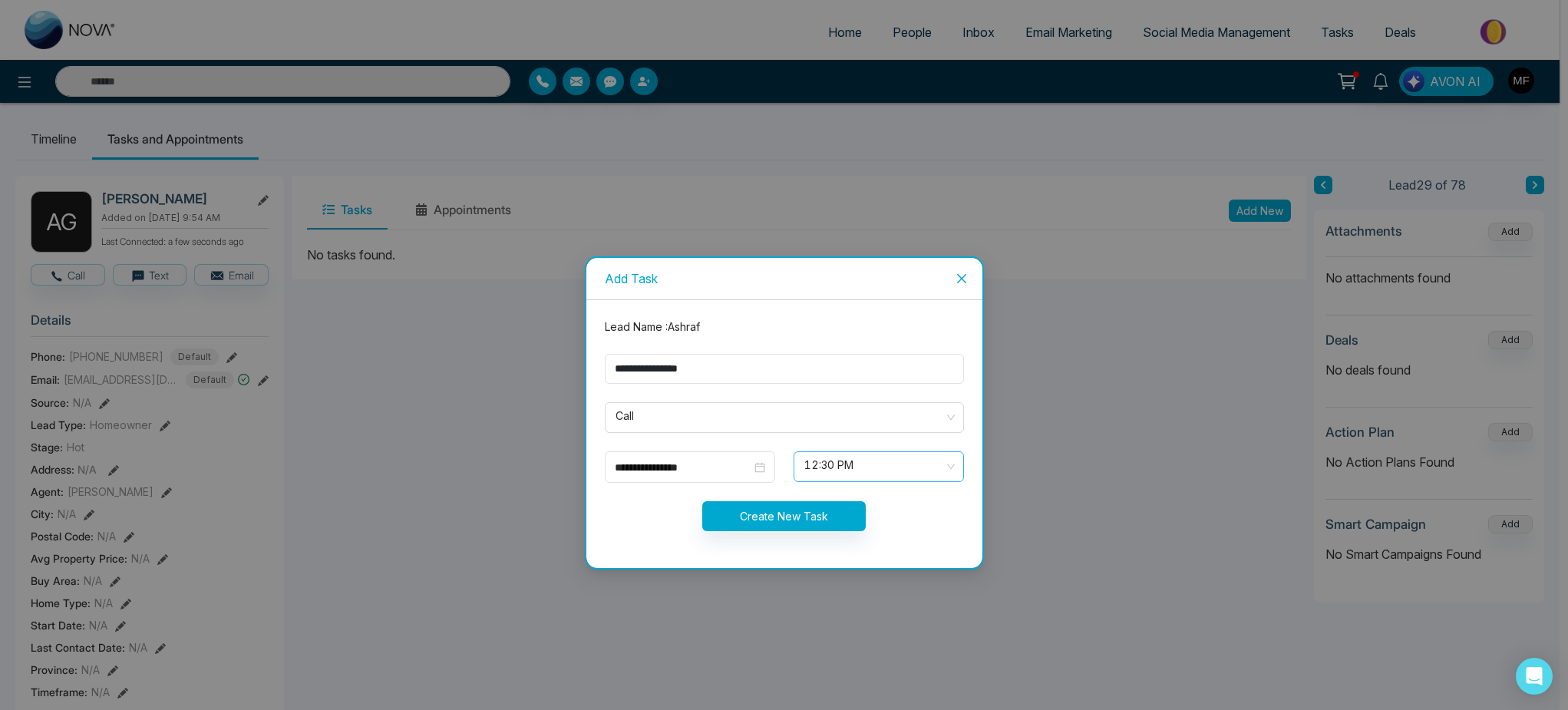
click at [857, 458] on span "12:30 PM" at bounding box center [879, 466] width 149 height 26
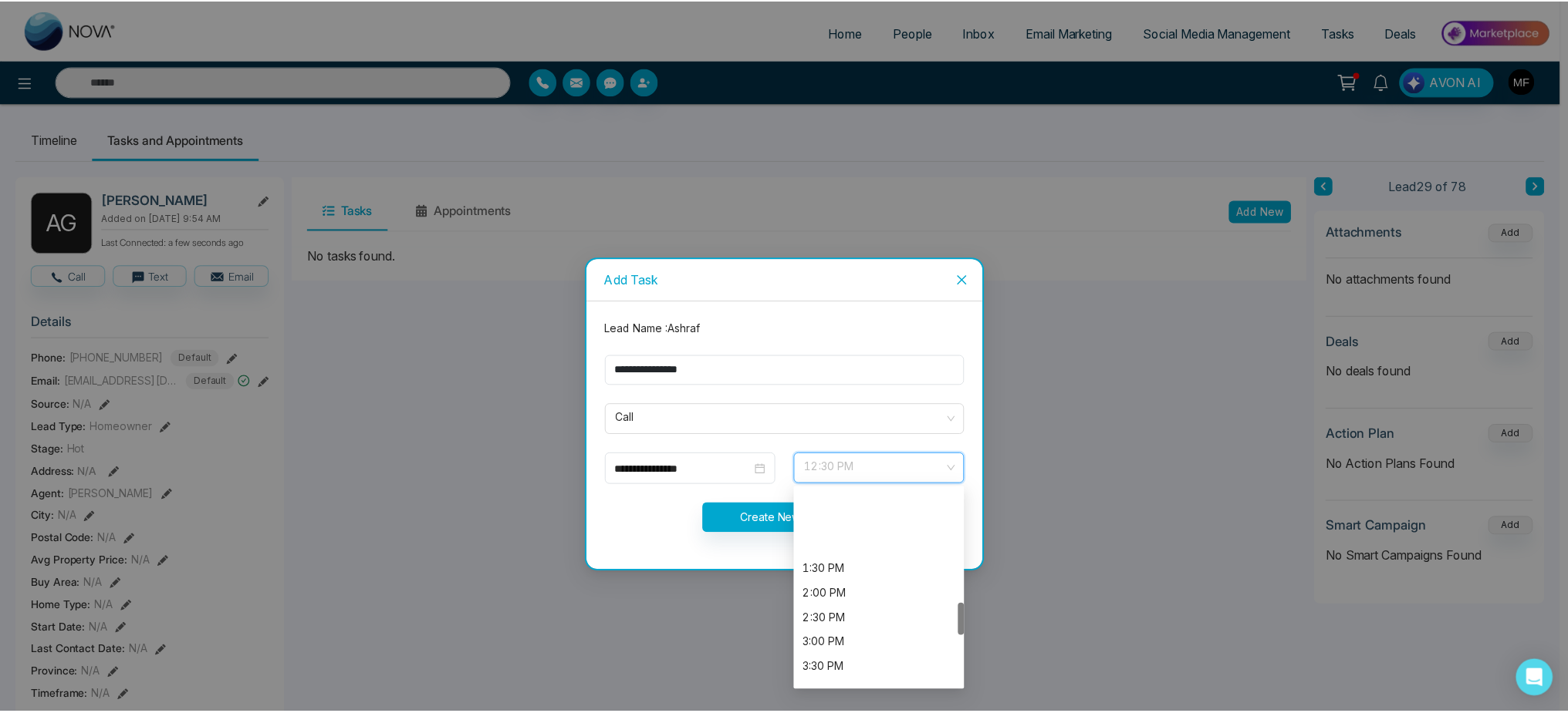
scroll to position [684, 0]
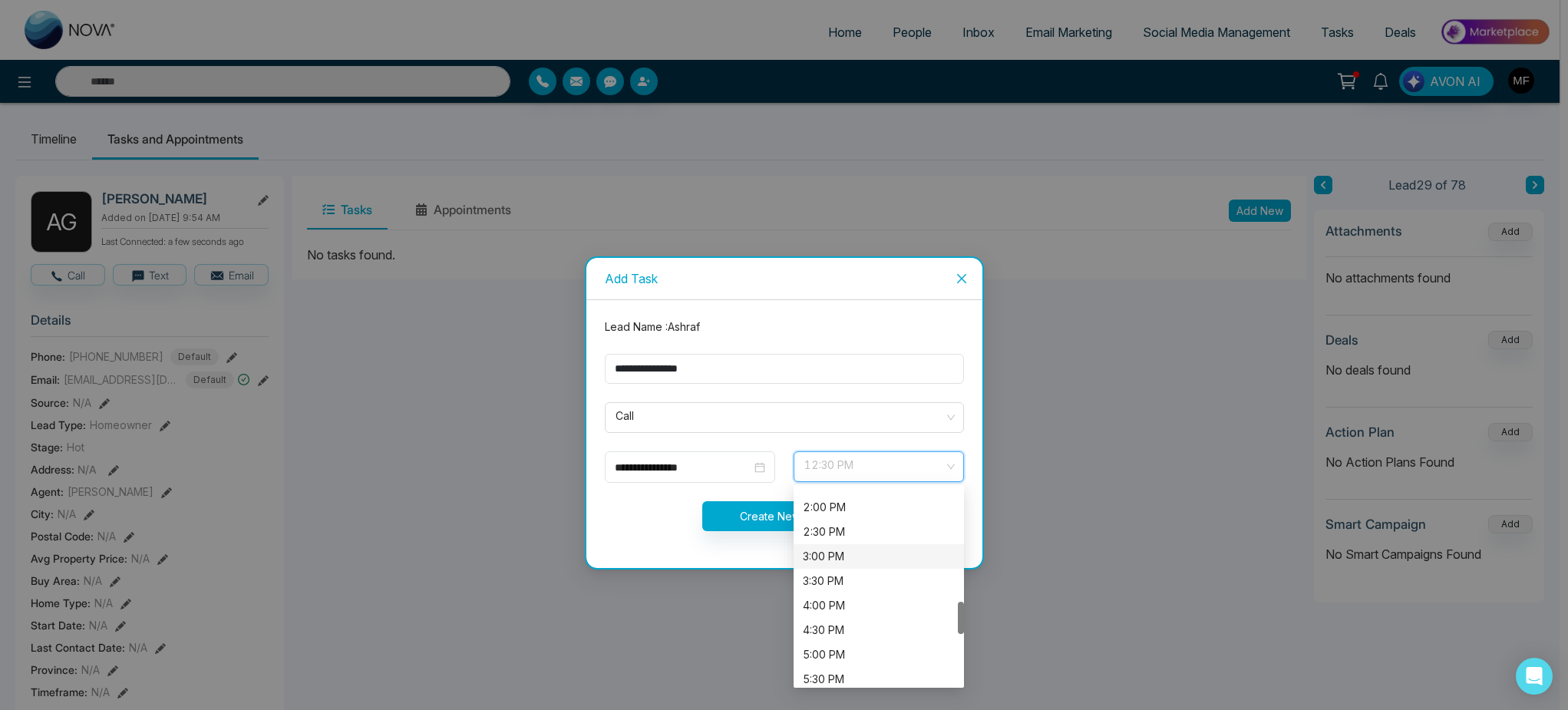
click at [856, 544] on div "3:00 PM" at bounding box center [879, 556] width 170 height 24
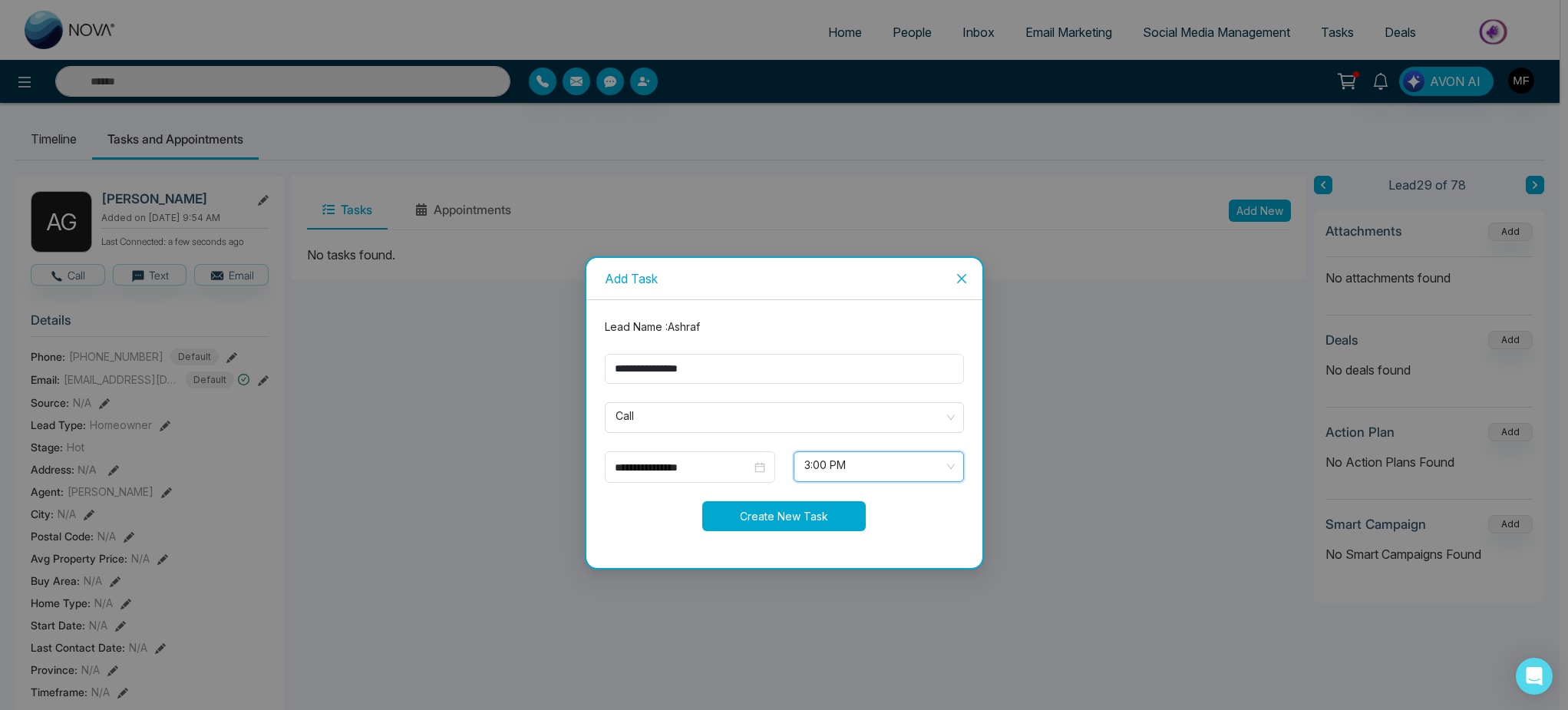
click at [794, 512] on button "Create New Task" at bounding box center [784, 516] width 164 height 30
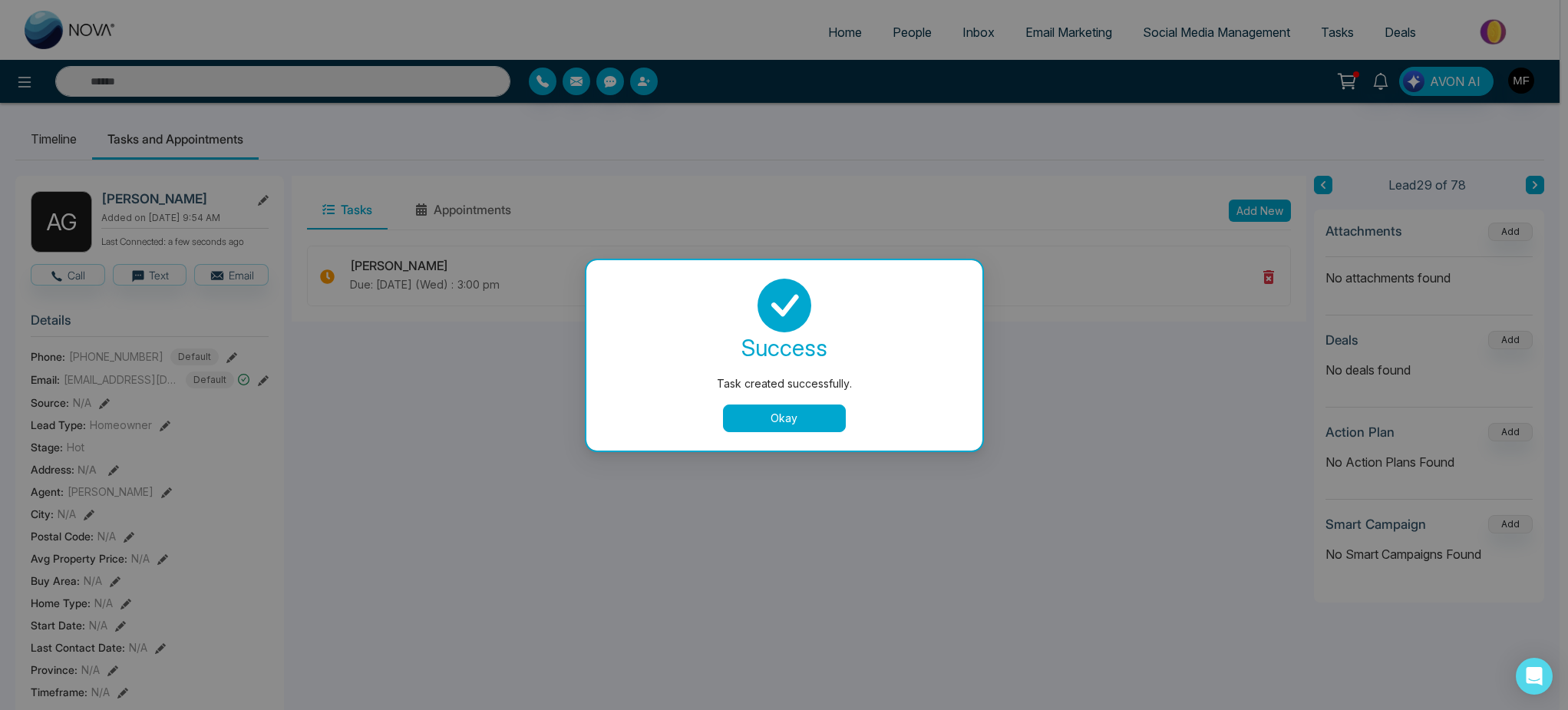
click at [812, 426] on button "Okay" at bounding box center [784, 418] width 123 height 28
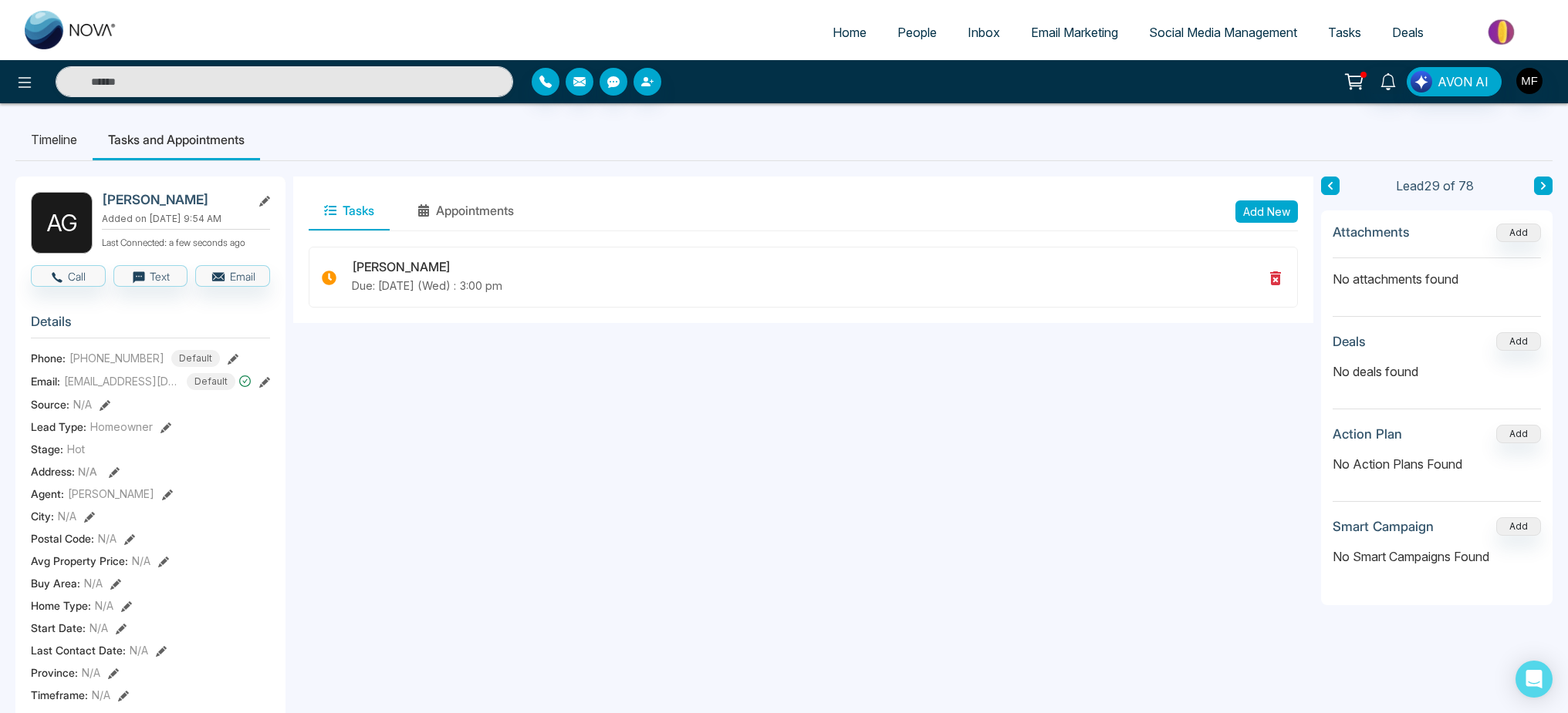
click at [922, 29] on span "People" at bounding box center [917, 32] width 39 height 16
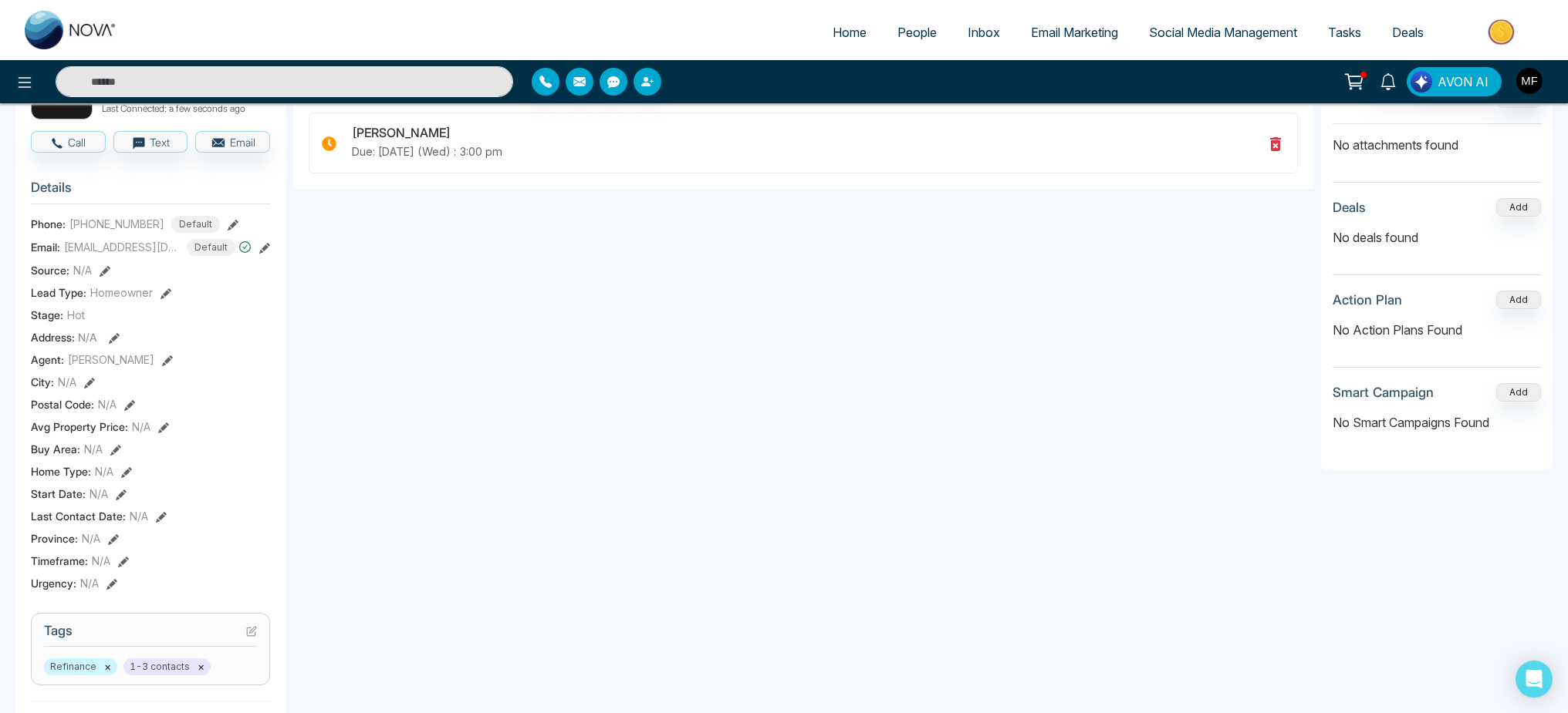
scroll to position [136, 0]
click at [160, 521] on icon at bounding box center [161, 516] width 11 height 11
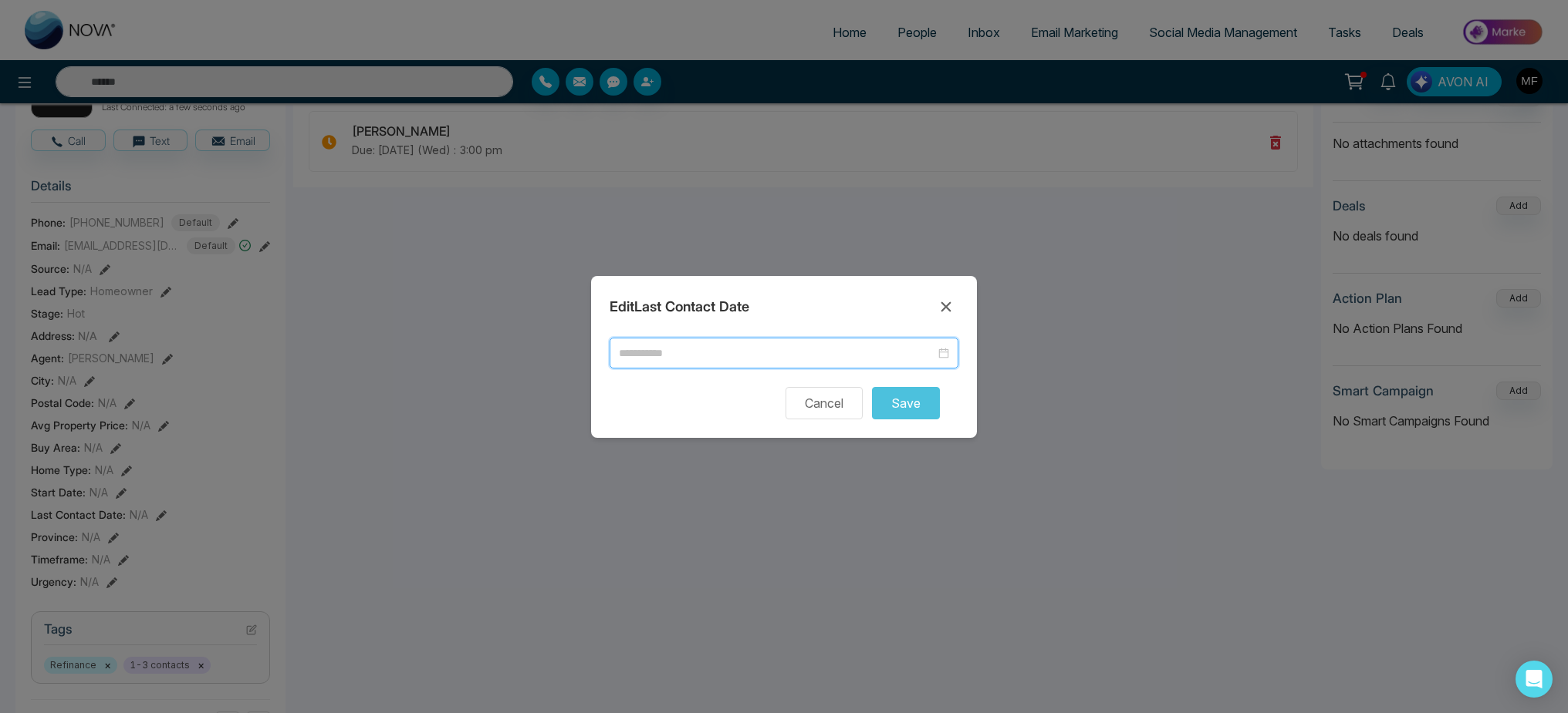
click at [861, 347] on input at bounding box center [777, 352] width 316 height 17
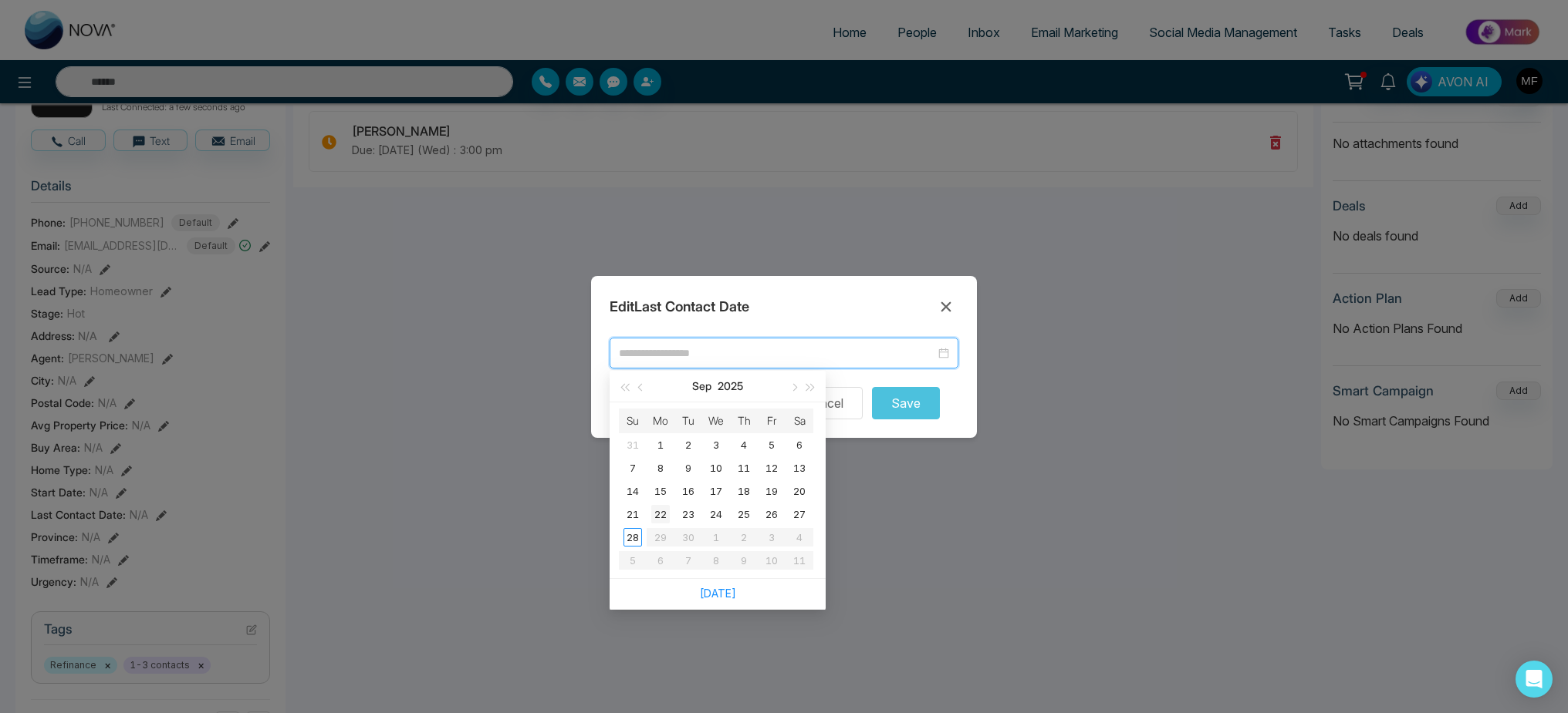
type input "**********"
click at [635, 535] on div "28" at bounding box center [632, 537] width 18 height 18
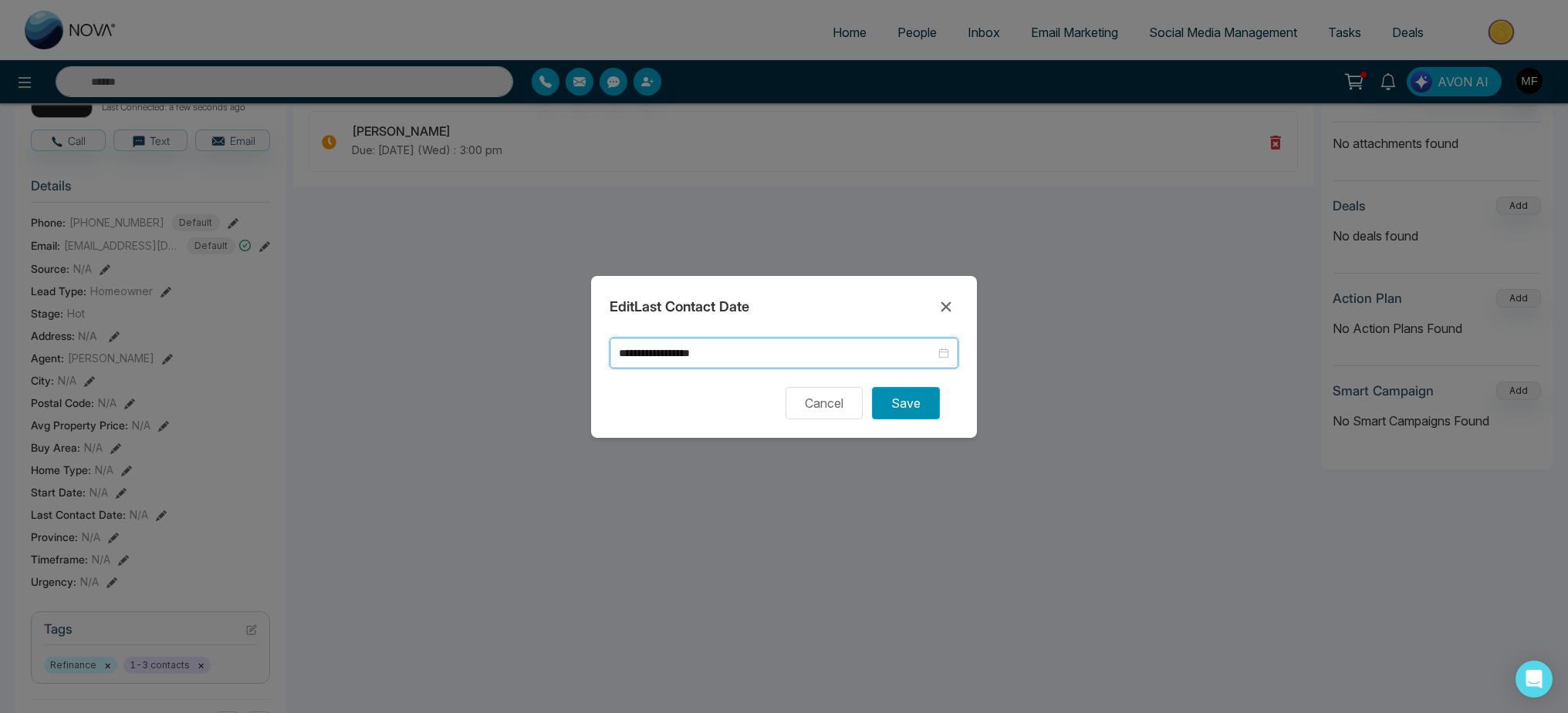
click at [910, 402] on button "Save" at bounding box center [906, 403] width 68 height 32
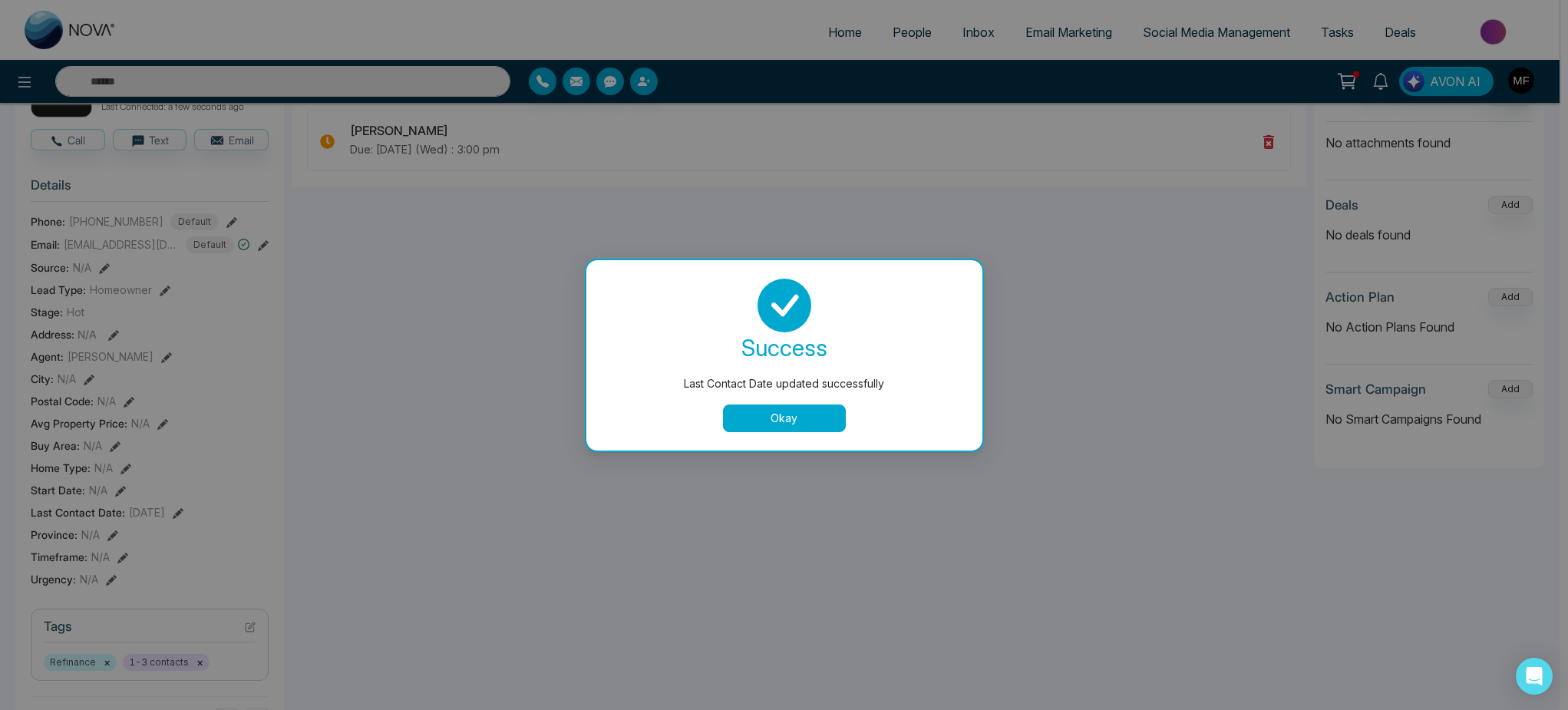
click at [766, 423] on button "Okay" at bounding box center [784, 418] width 123 height 28
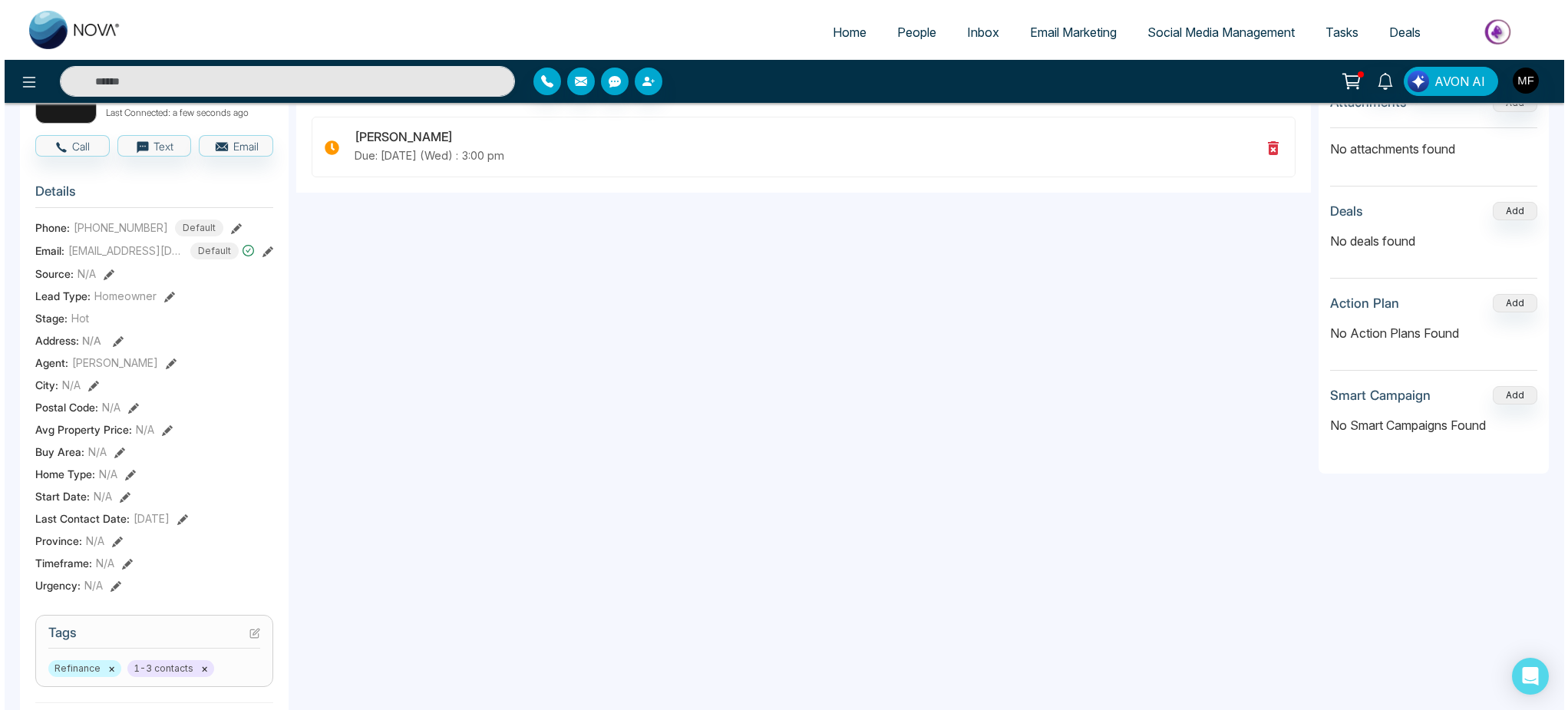
scroll to position [0, 0]
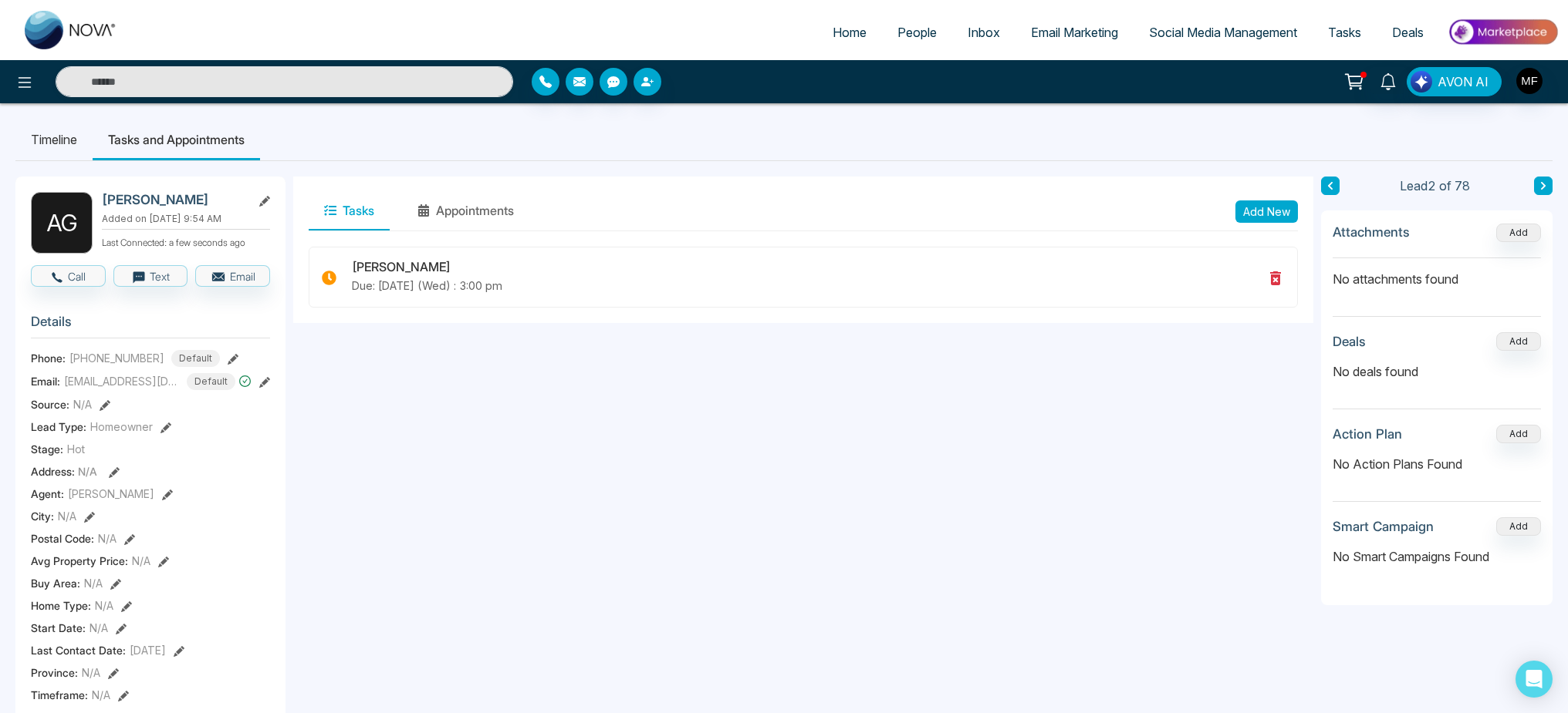
click at [897, 28] on span "People" at bounding box center [917, 32] width 39 height 16
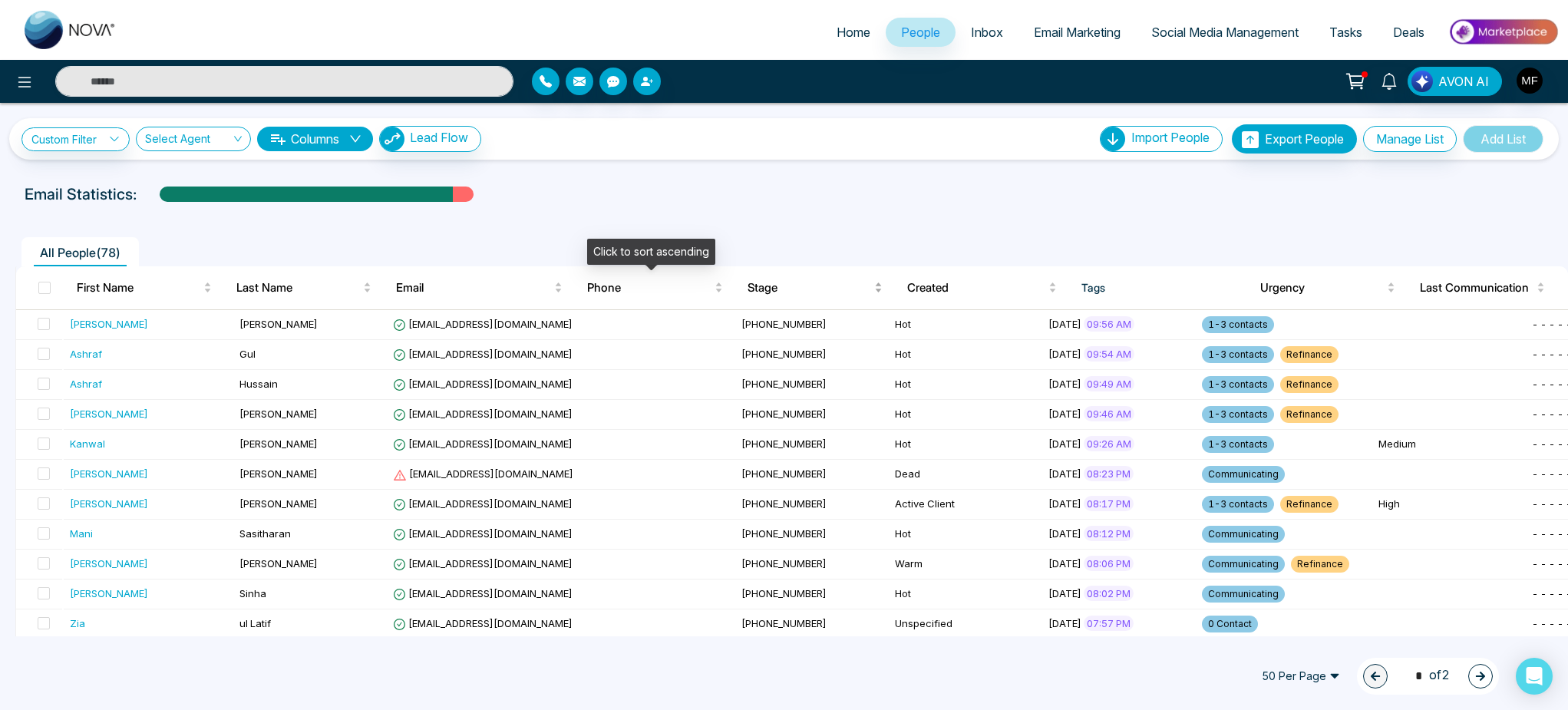
click at [750, 272] on body "Home People Inbox Email Marketing Social Media Management Tasks Deals AVON AI C…" at bounding box center [784, 355] width 1568 height 710
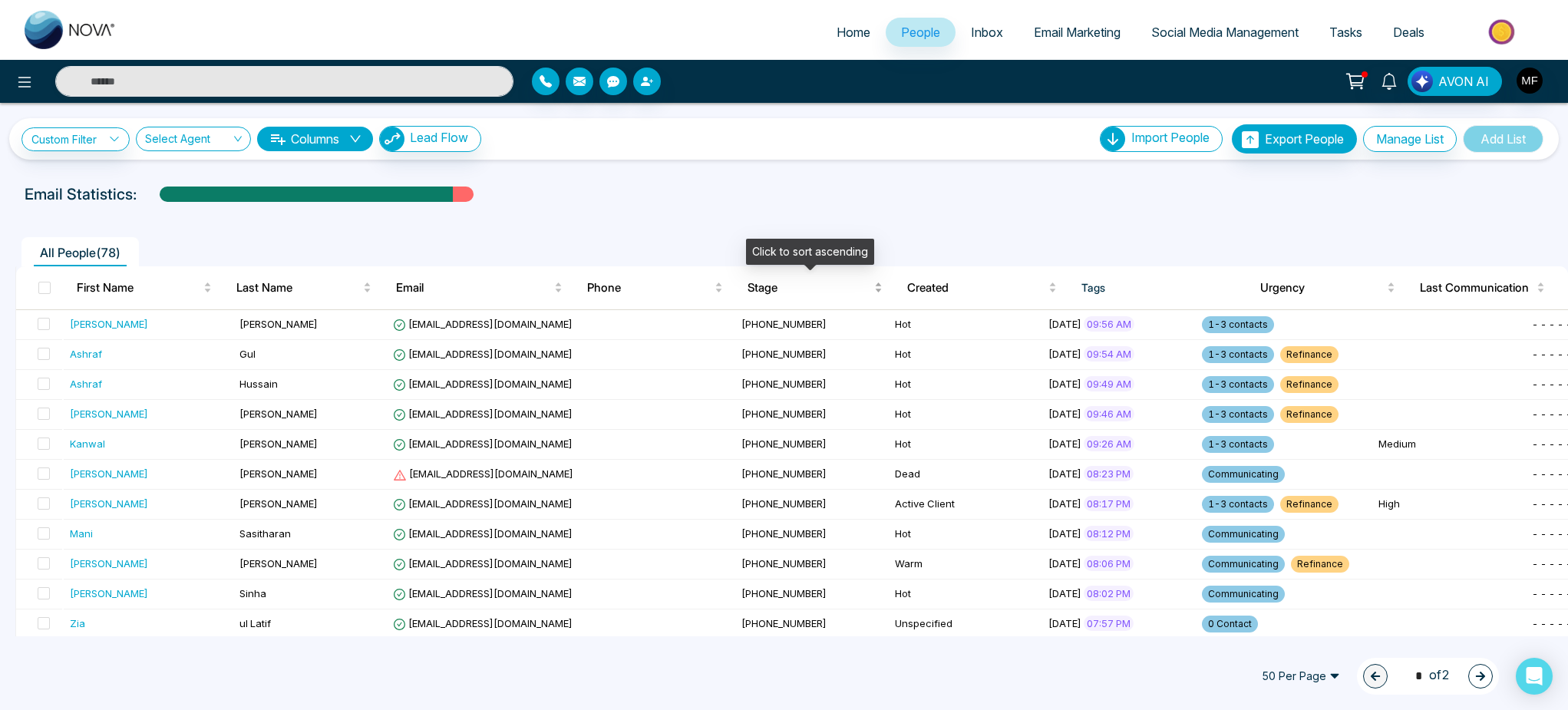
click at [750, 285] on span "Stage" at bounding box center [810, 288] width 124 height 18
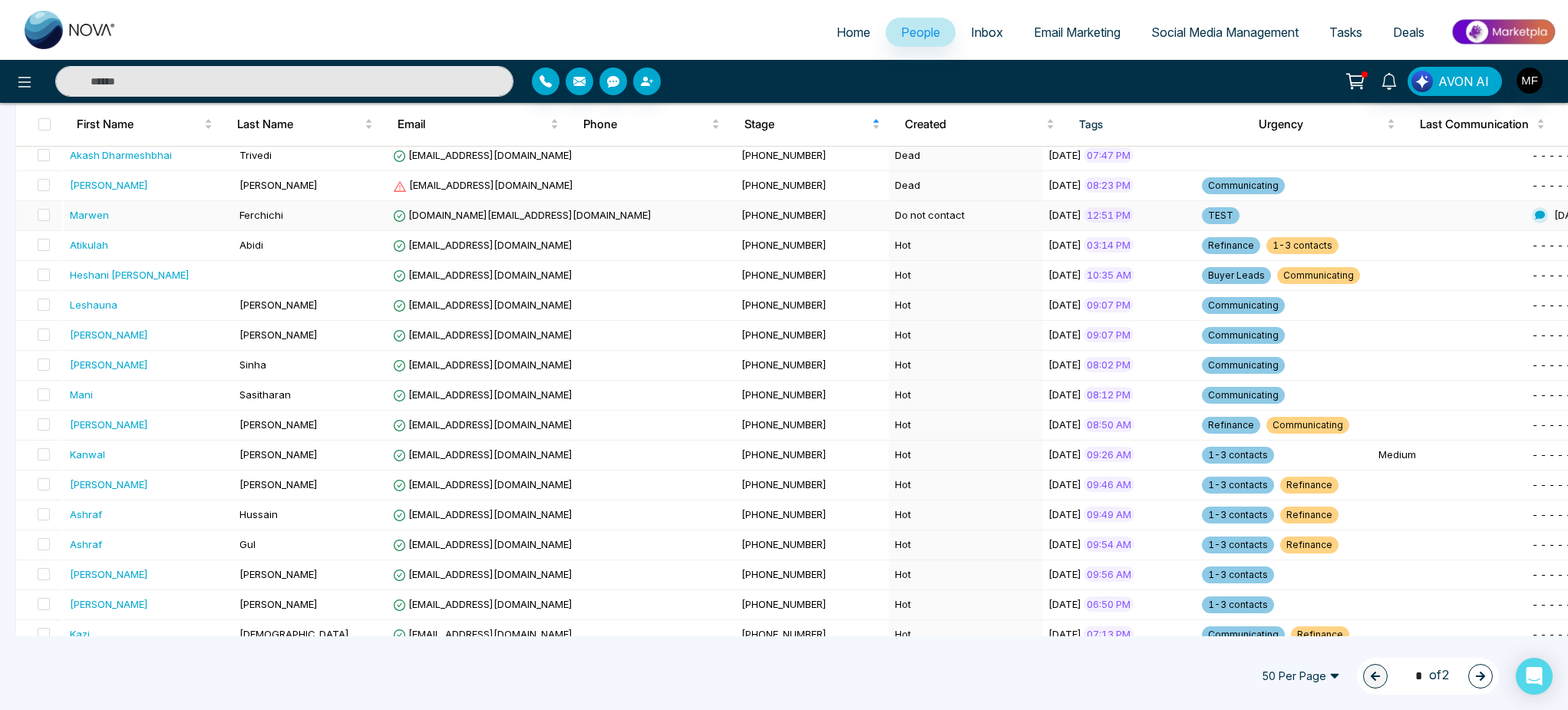
scroll to position [692, 0]
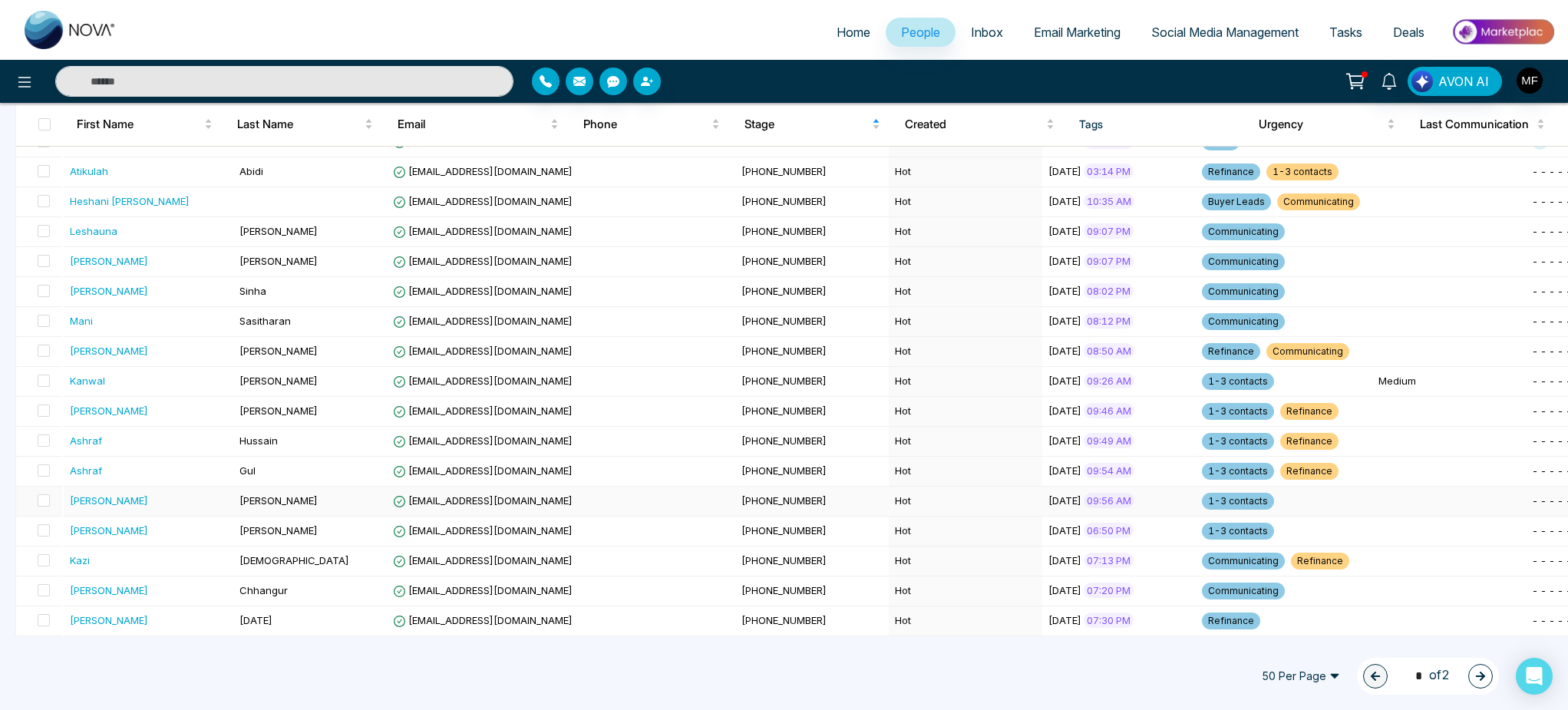
click at [159, 506] on div "[PERSON_NAME]" at bounding box center [149, 501] width 159 height 15
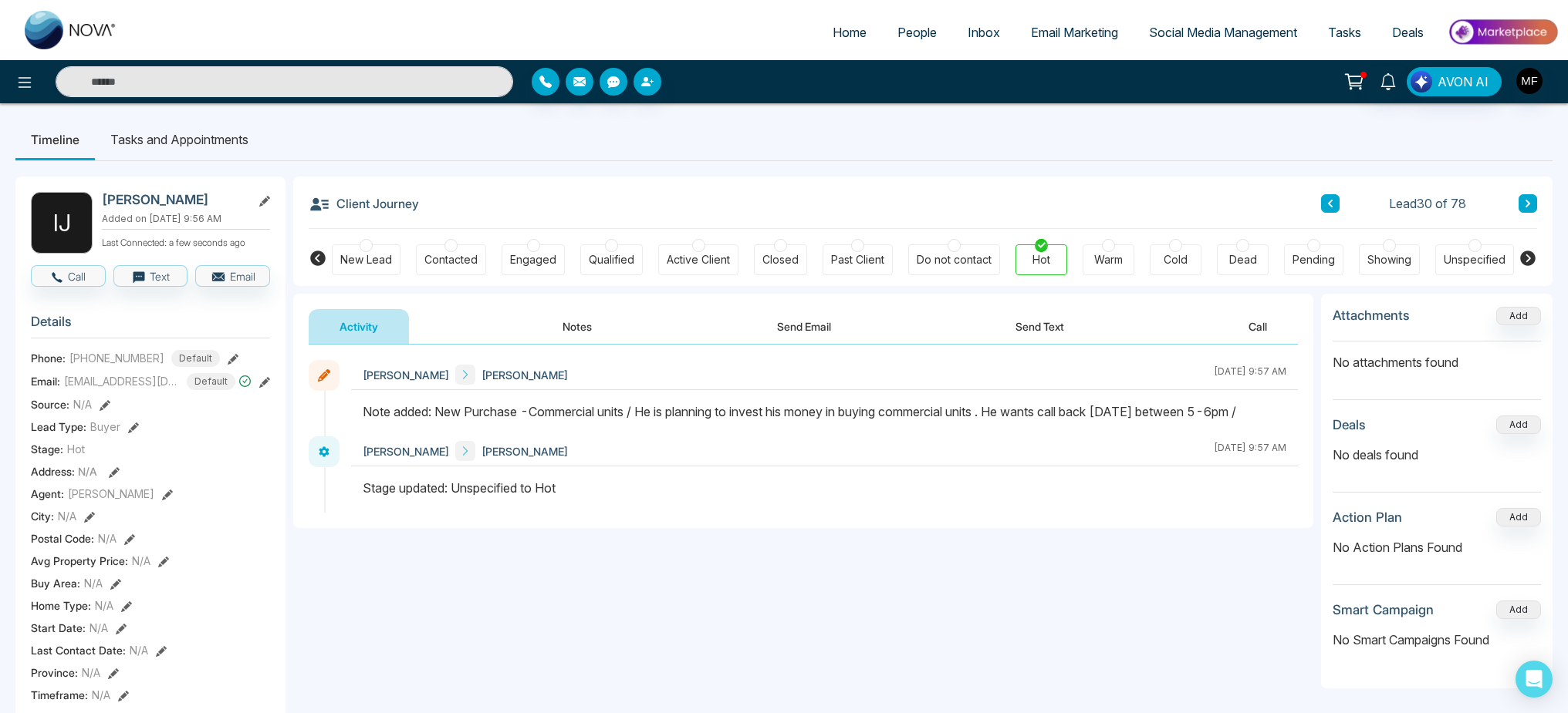
click at [576, 329] on button "Notes" at bounding box center [577, 327] width 91 height 35
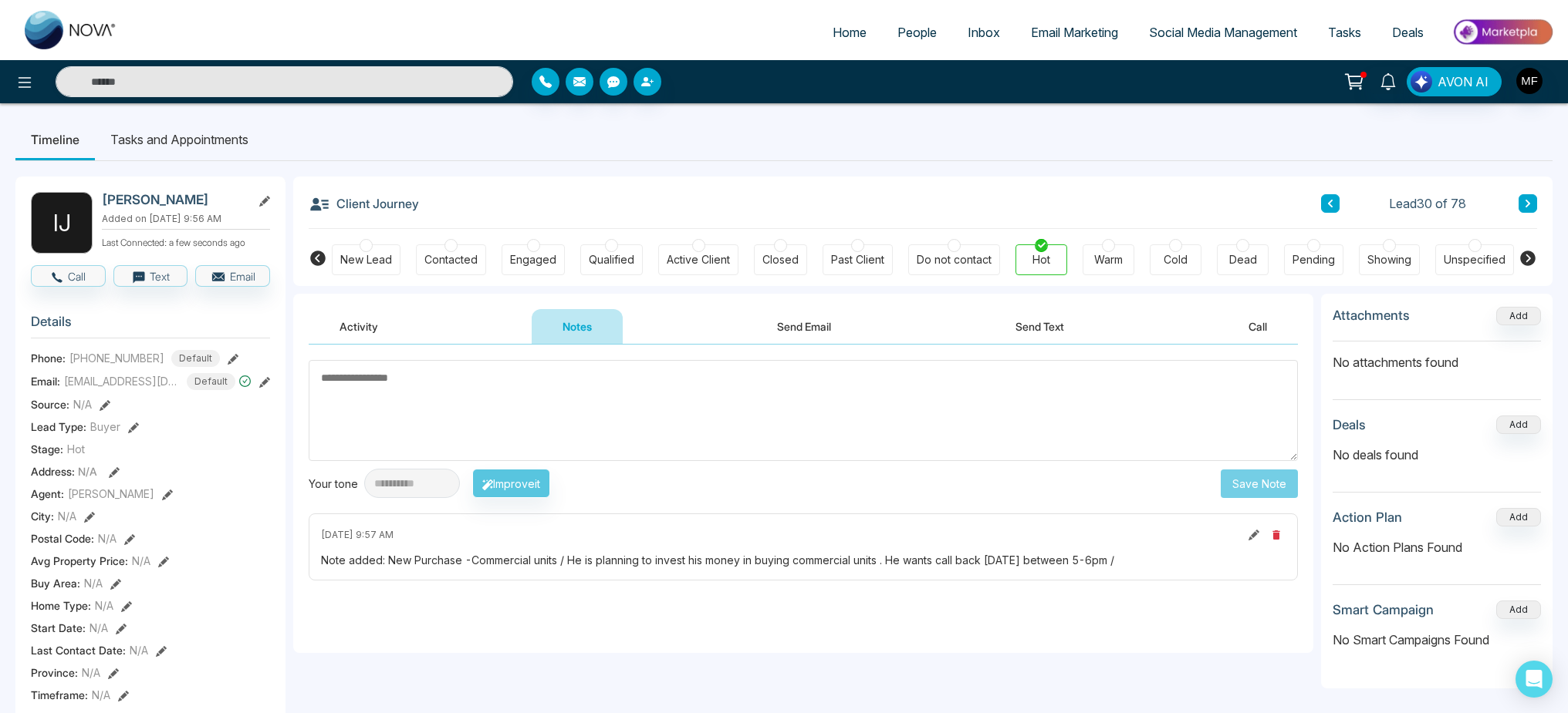
click at [662, 406] on textarea at bounding box center [803, 410] width 989 height 101
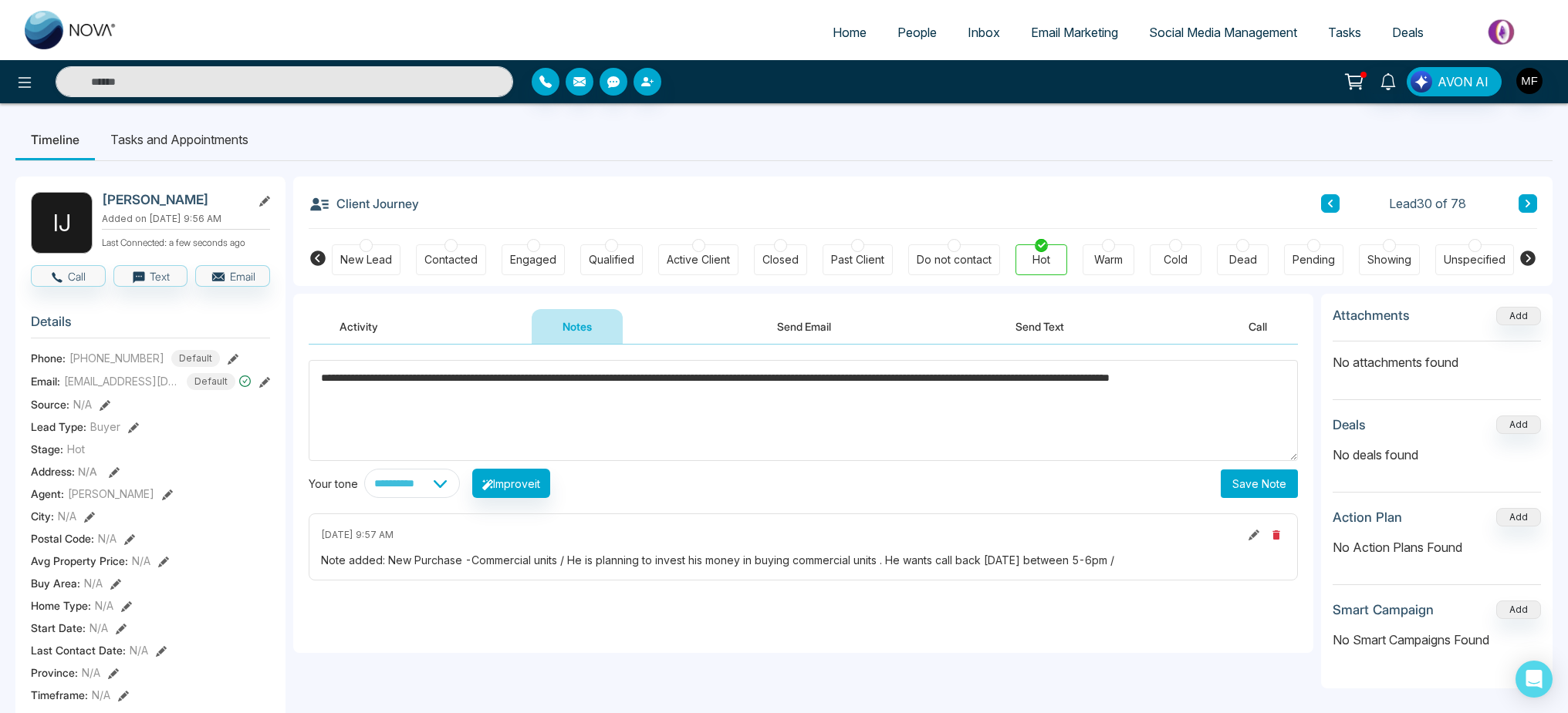
click at [372, 396] on textarea "**********" at bounding box center [803, 410] width 989 height 101
click at [480, 398] on textarea "**********" at bounding box center [803, 410] width 989 height 101
click at [1074, 377] on textarea "**********" at bounding box center [803, 410] width 989 height 101
click at [1122, 395] on textarea "**********" at bounding box center [803, 410] width 989 height 101
click at [807, 382] on textarea "**********" at bounding box center [803, 410] width 989 height 101
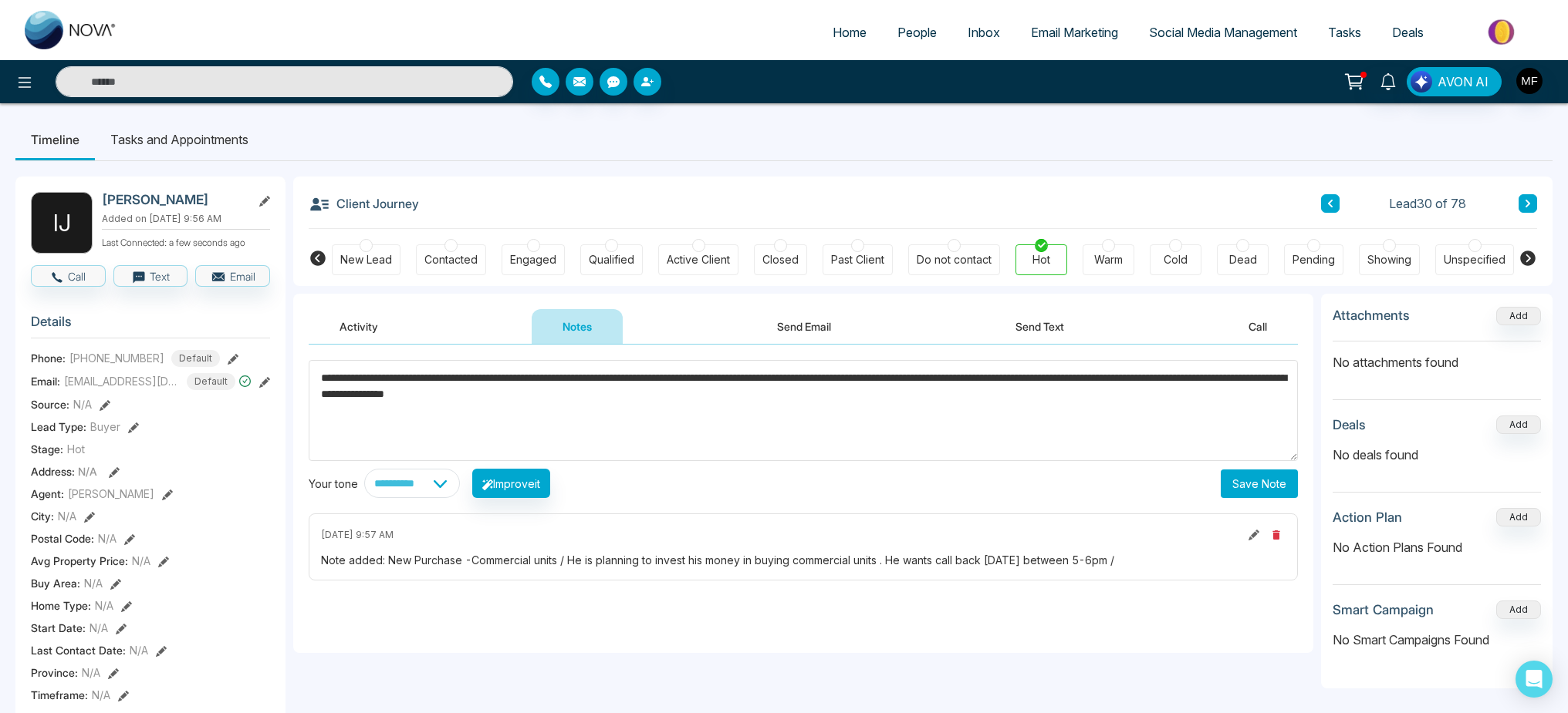
click at [761, 380] on textarea "**********" at bounding box center [803, 410] width 989 height 101
type textarea "**********"
click at [1263, 481] on button "Save Note" at bounding box center [1258, 483] width 77 height 28
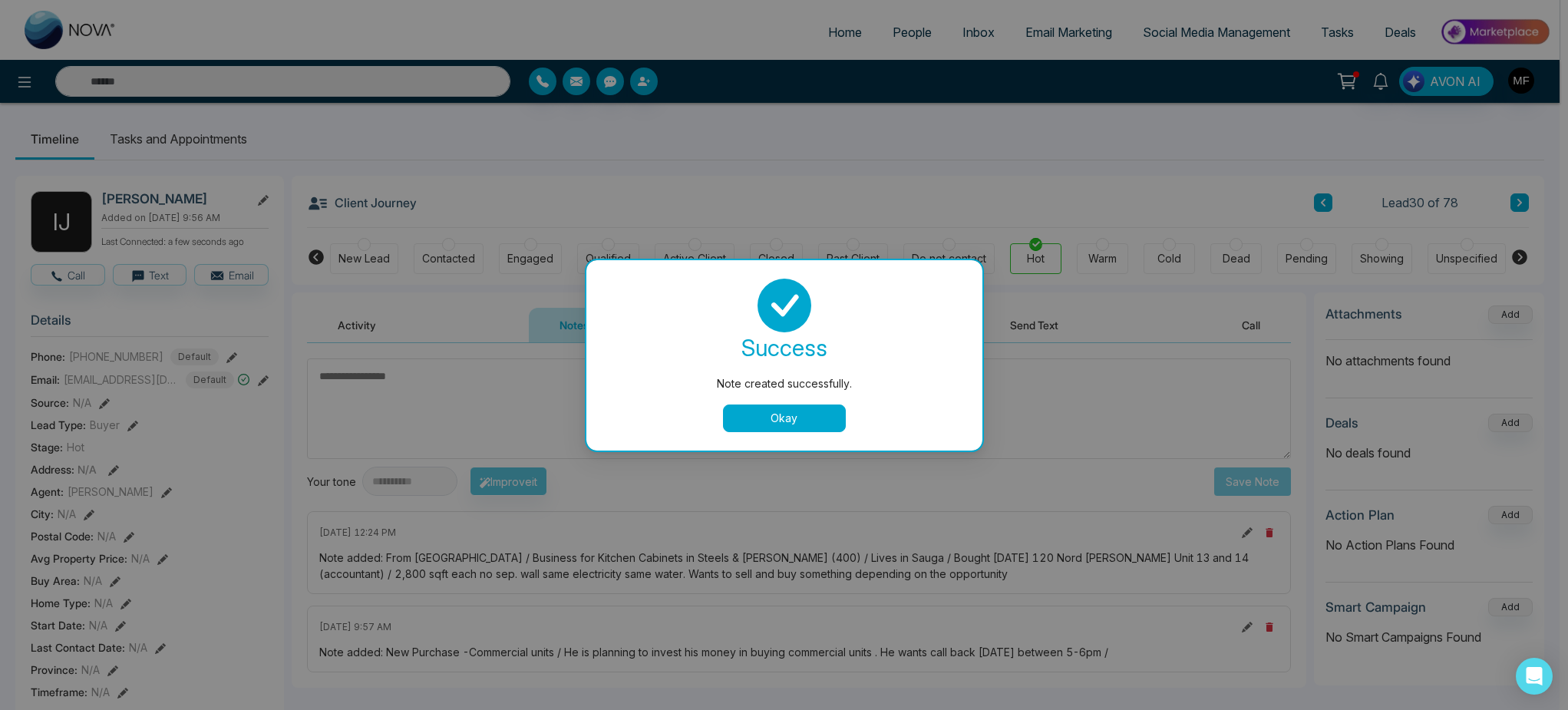
click at [788, 417] on button "Okay" at bounding box center [784, 418] width 123 height 28
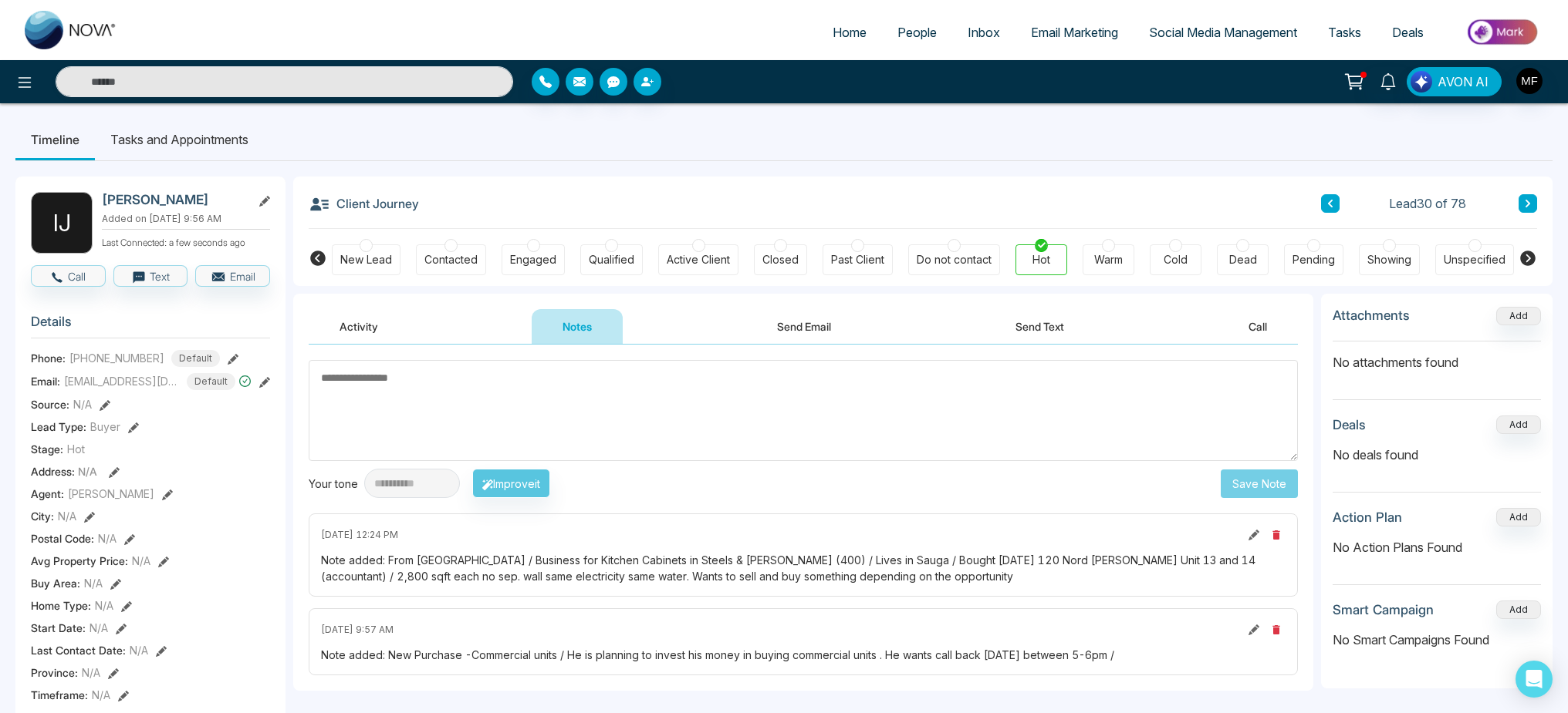
click at [914, 28] on span "People" at bounding box center [917, 32] width 39 height 16
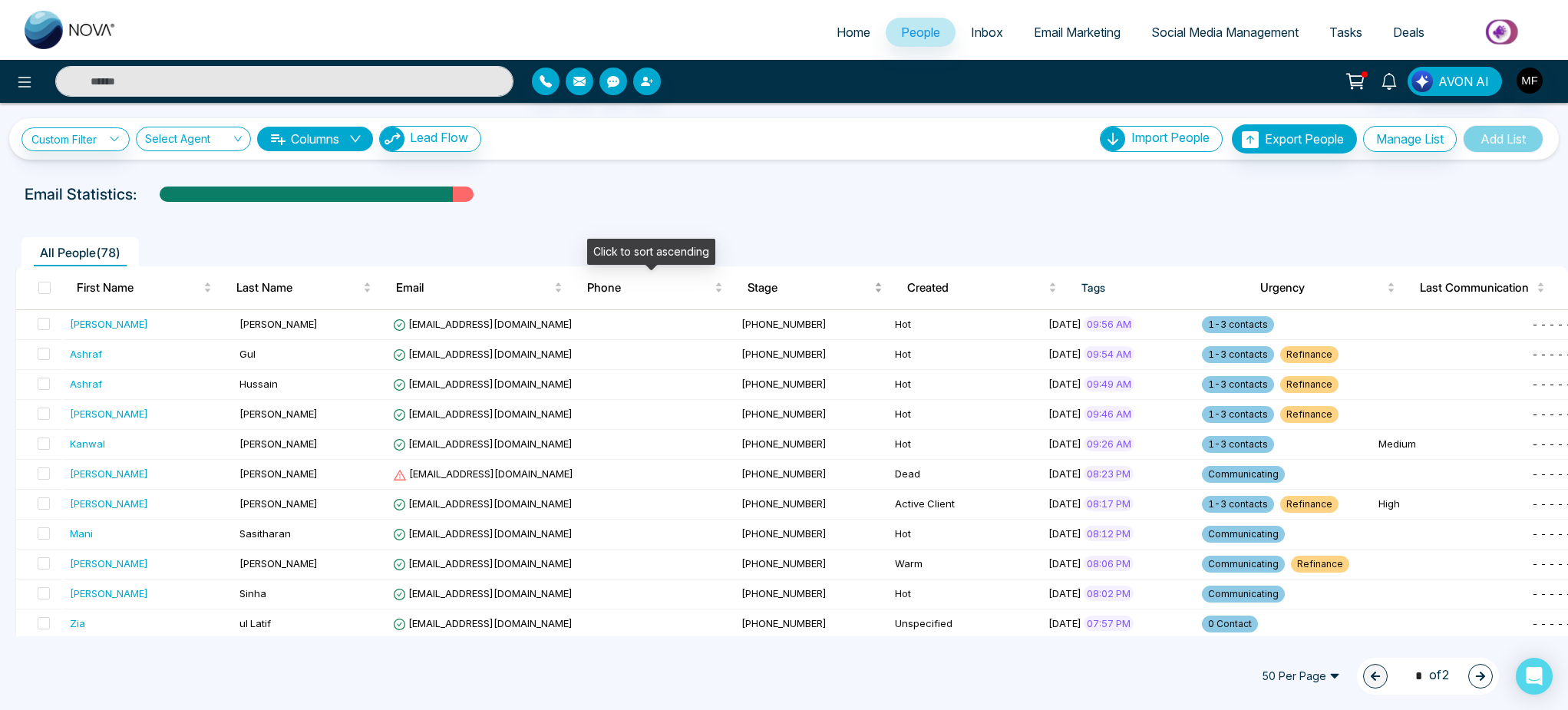
click at [757, 283] on span "Stage" at bounding box center [810, 288] width 124 height 18
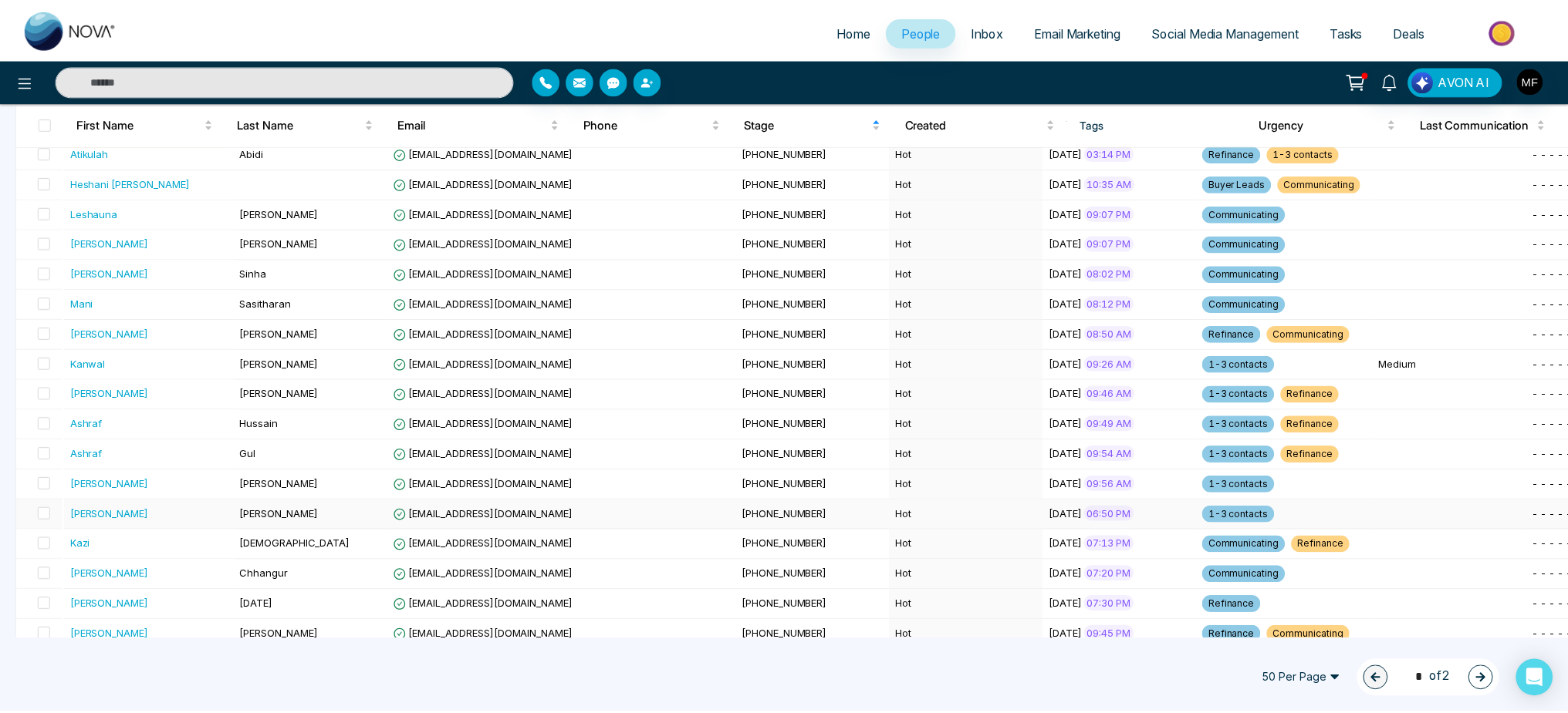
scroll to position [769, 0]
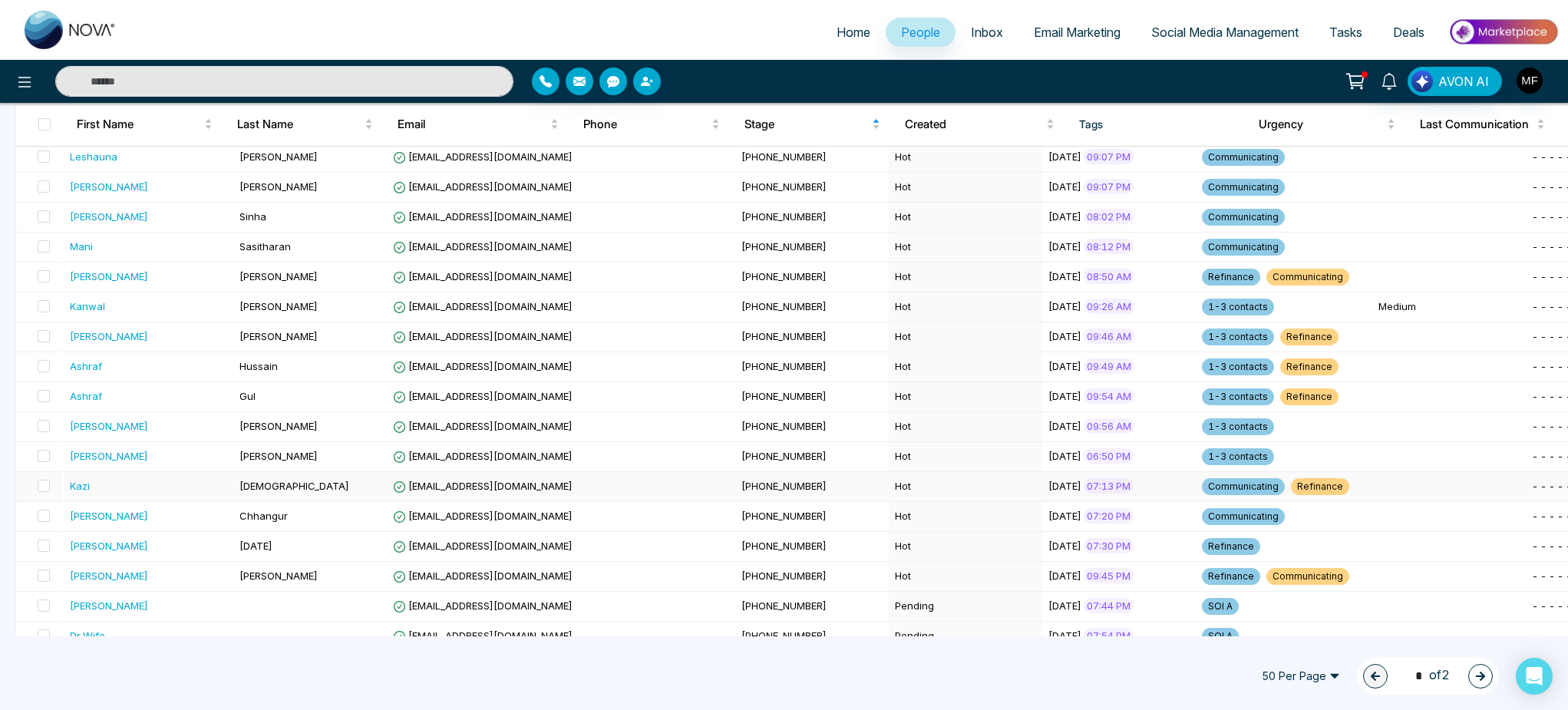
click at [889, 482] on td "Hot" at bounding box center [966, 487] width 154 height 30
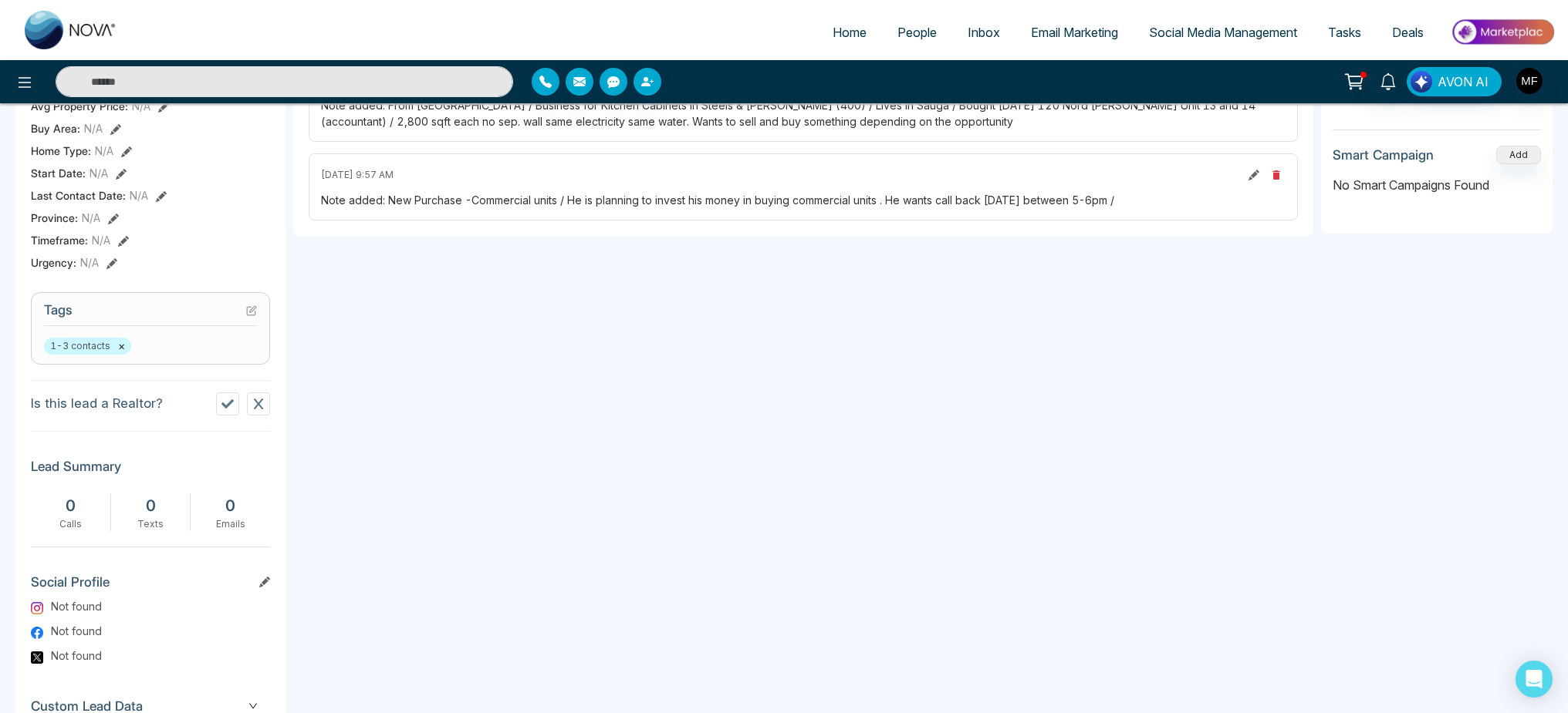
scroll to position [379, 0]
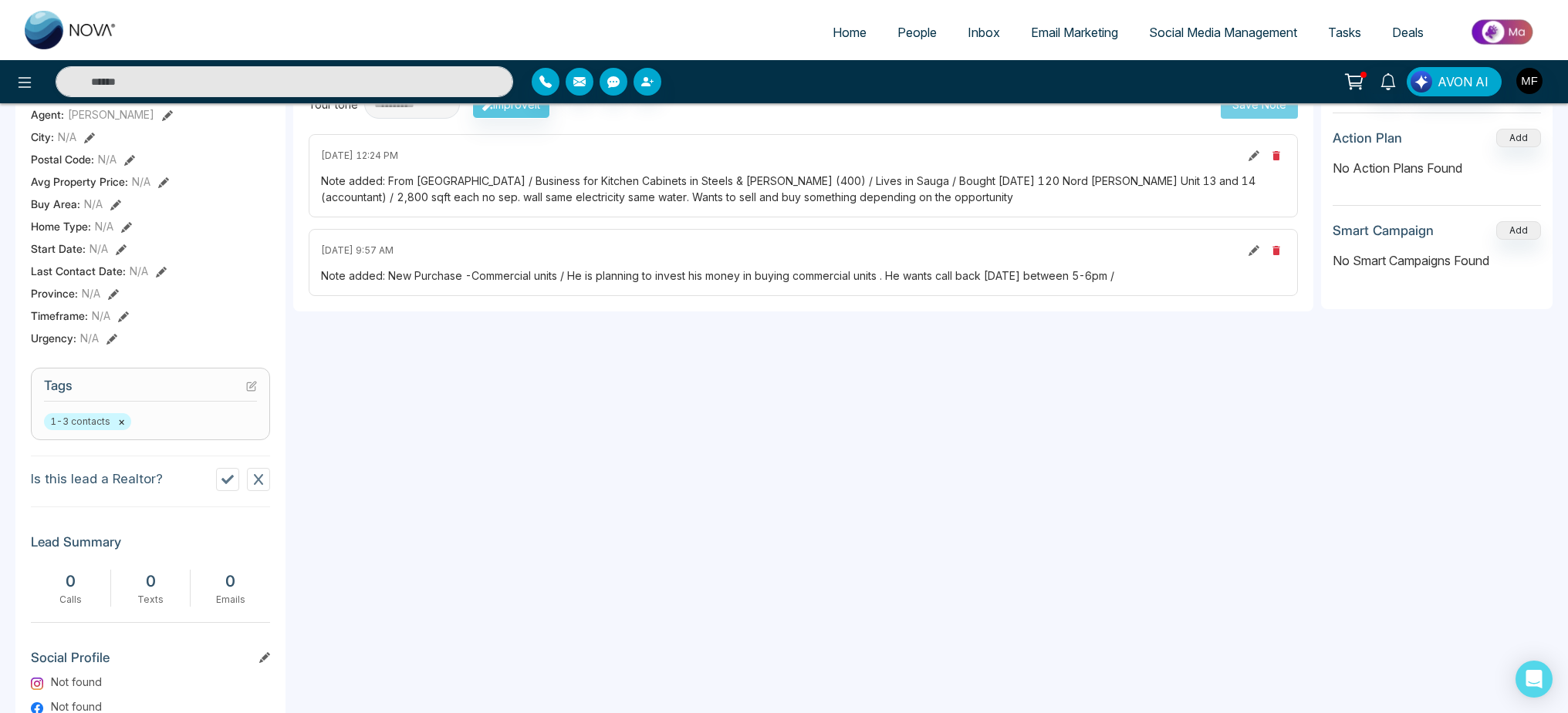
click at [156, 277] on icon at bounding box center [161, 271] width 11 height 11
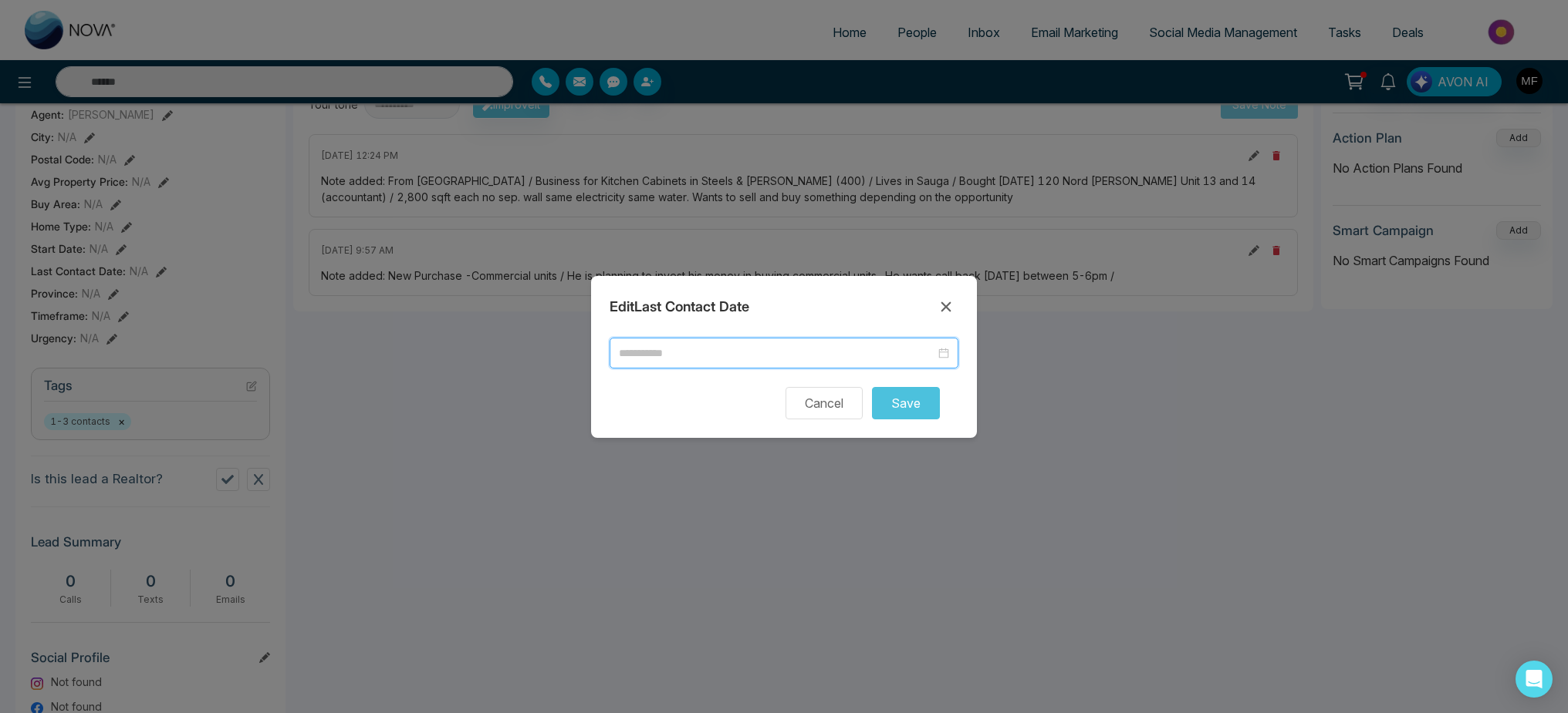
click at [699, 354] on input at bounding box center [777, 352] width 316 height 17
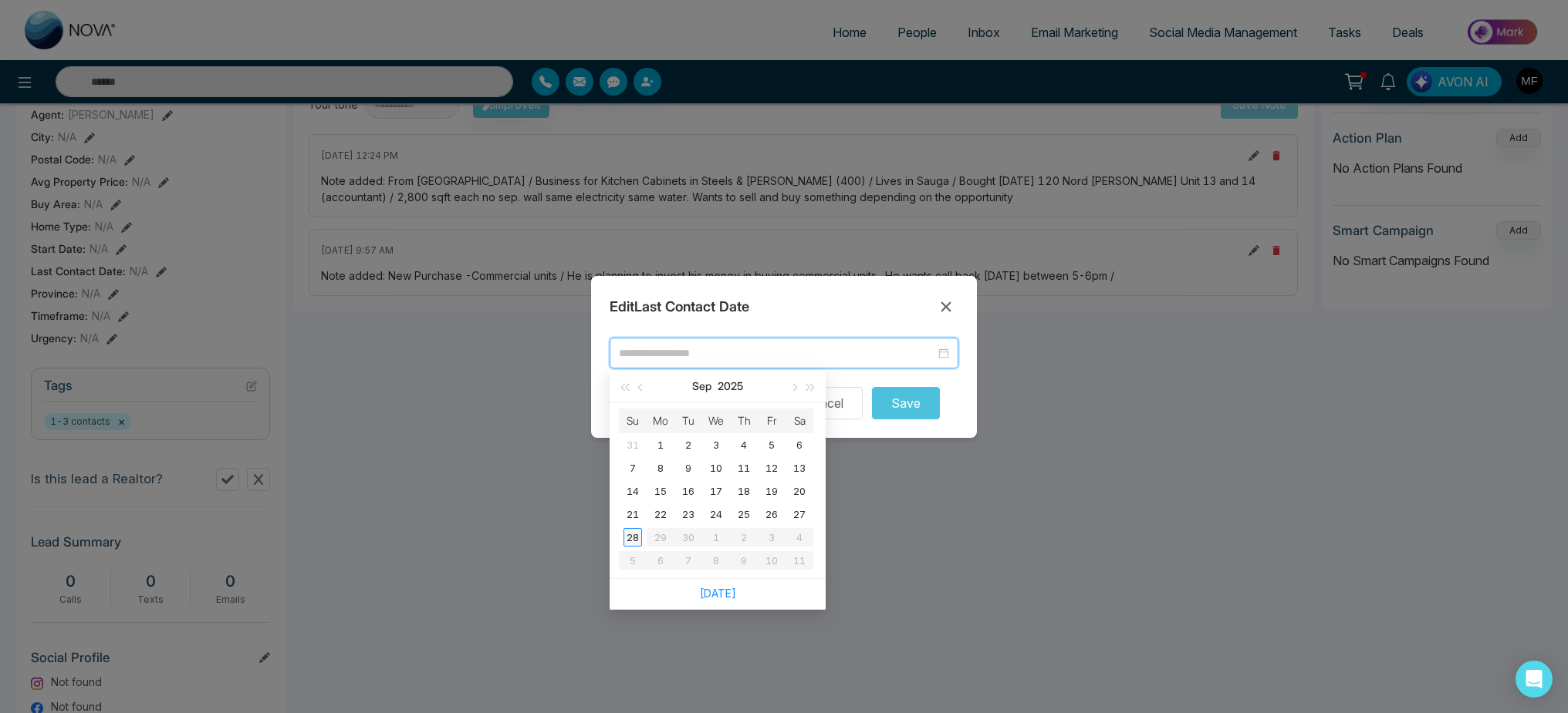
type input "**********"
click at [631, 537] on div "28" at bounding box center [632, 537] width 18 height 18
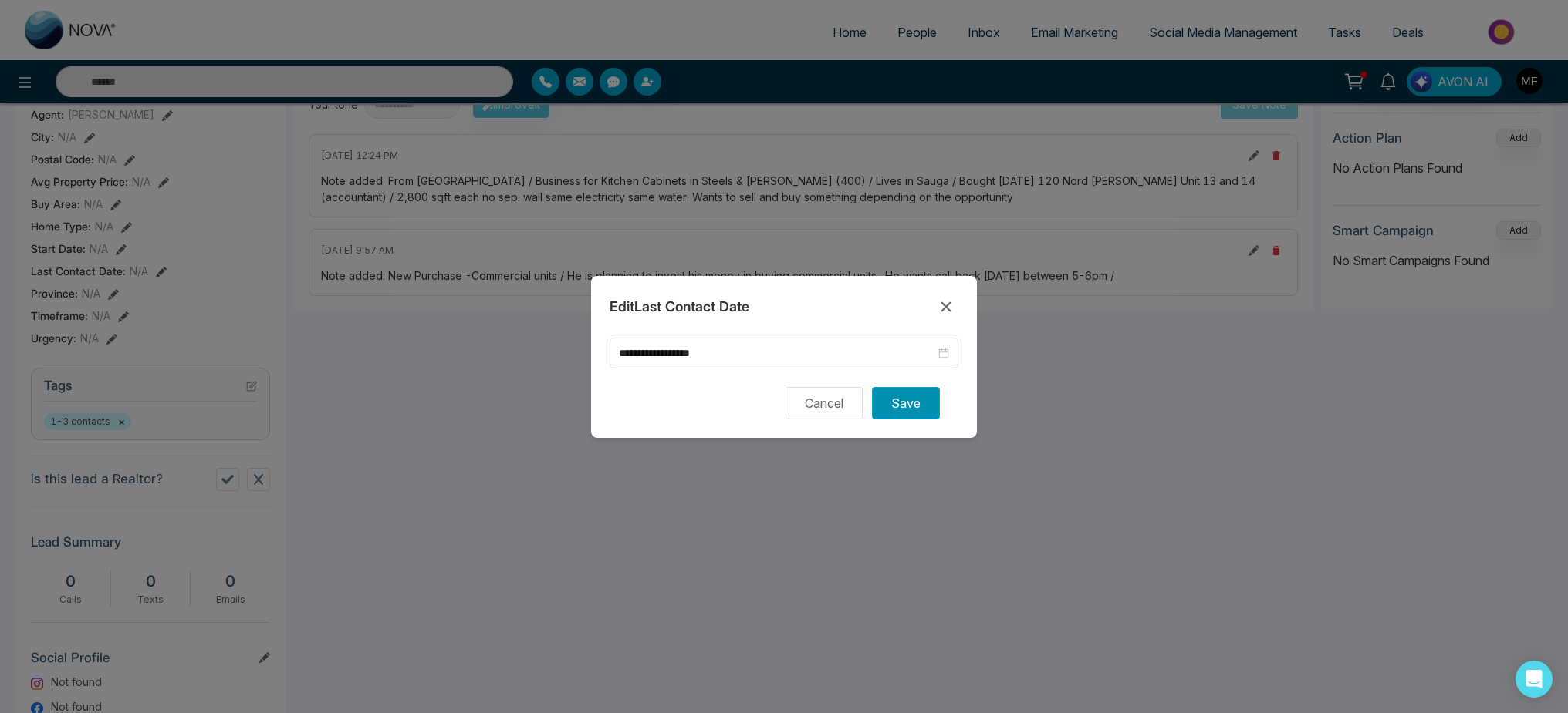
click at [905, 400] on button "Save" at bounding box center [906, 403] width 68 height 32
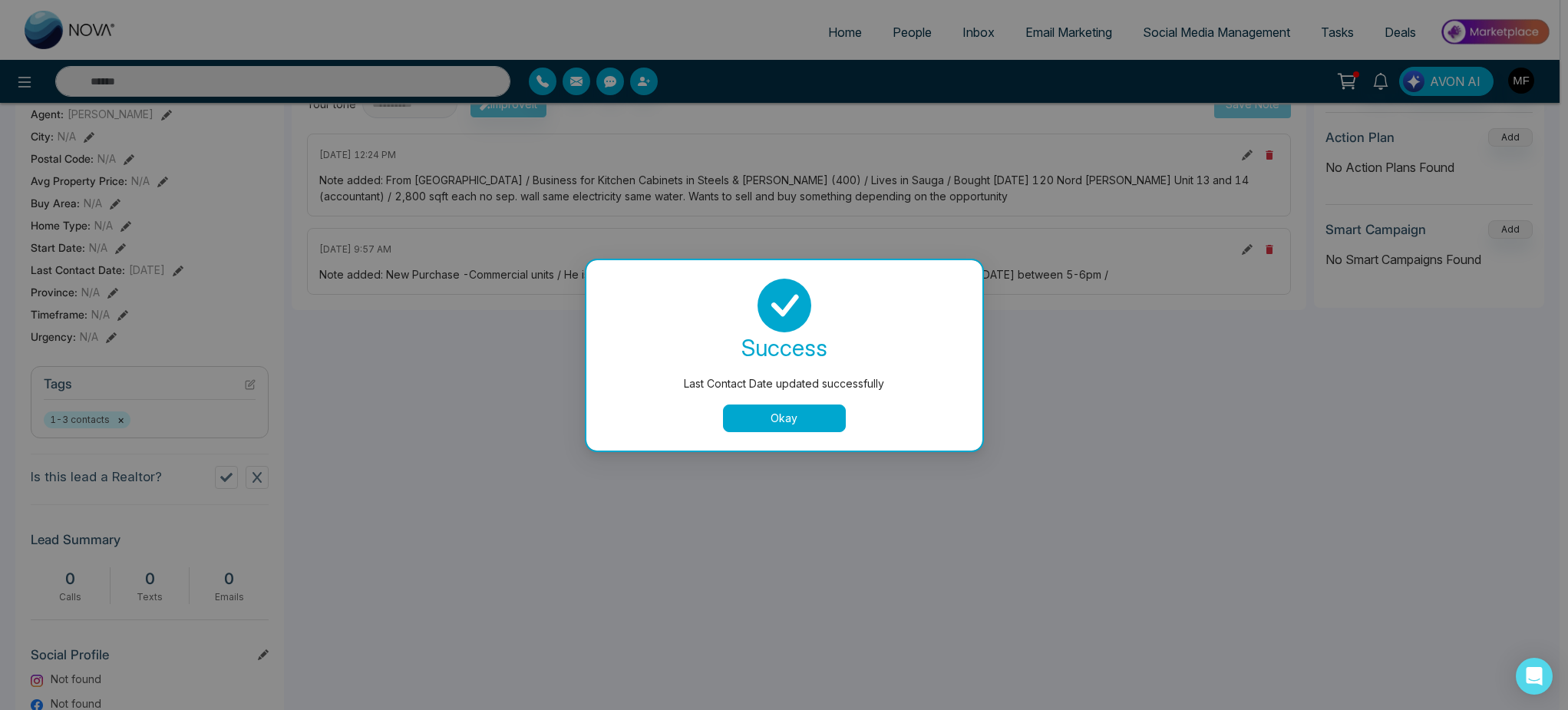
click at [832, 405] on button "Okay" at bounding box center [784, 418] width 123 height 28
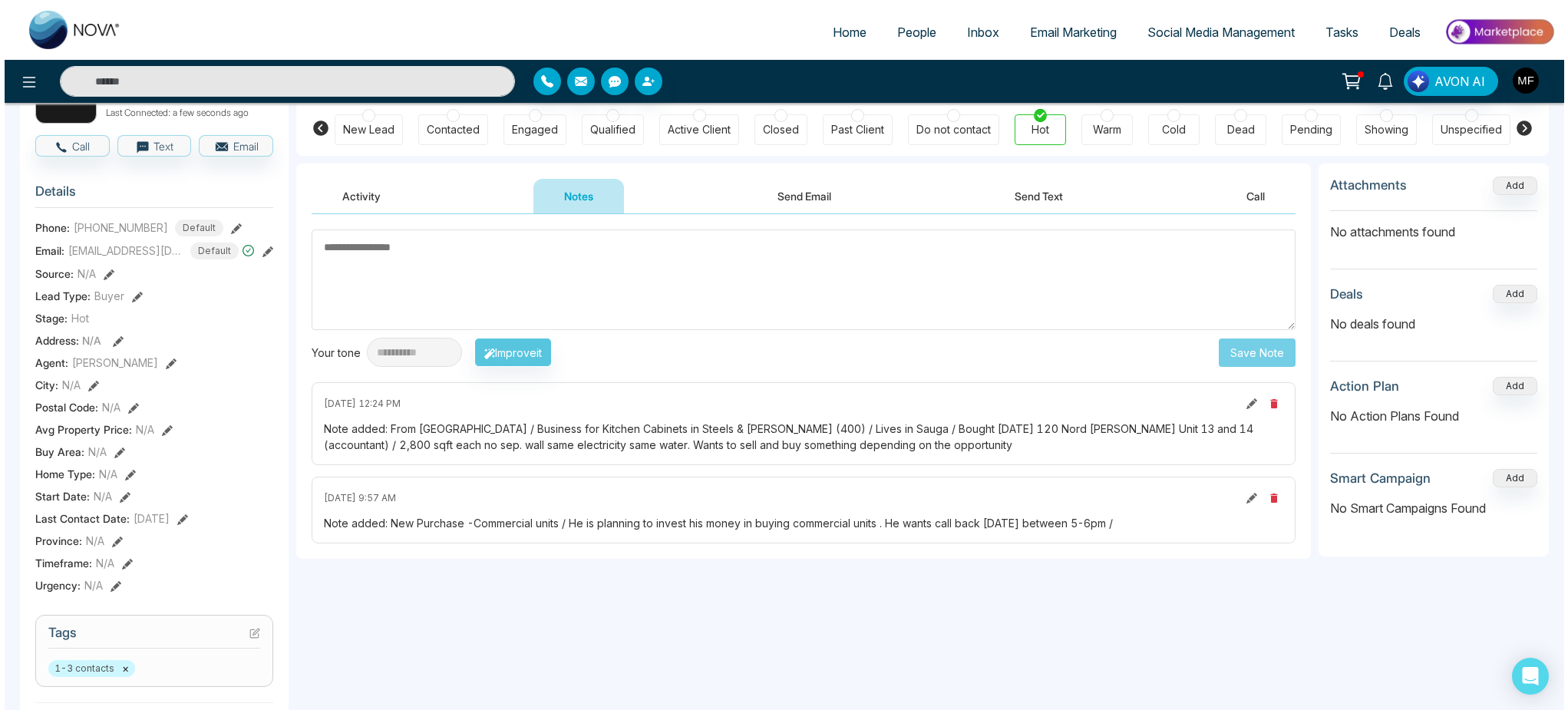
scroll to position [0, 0]
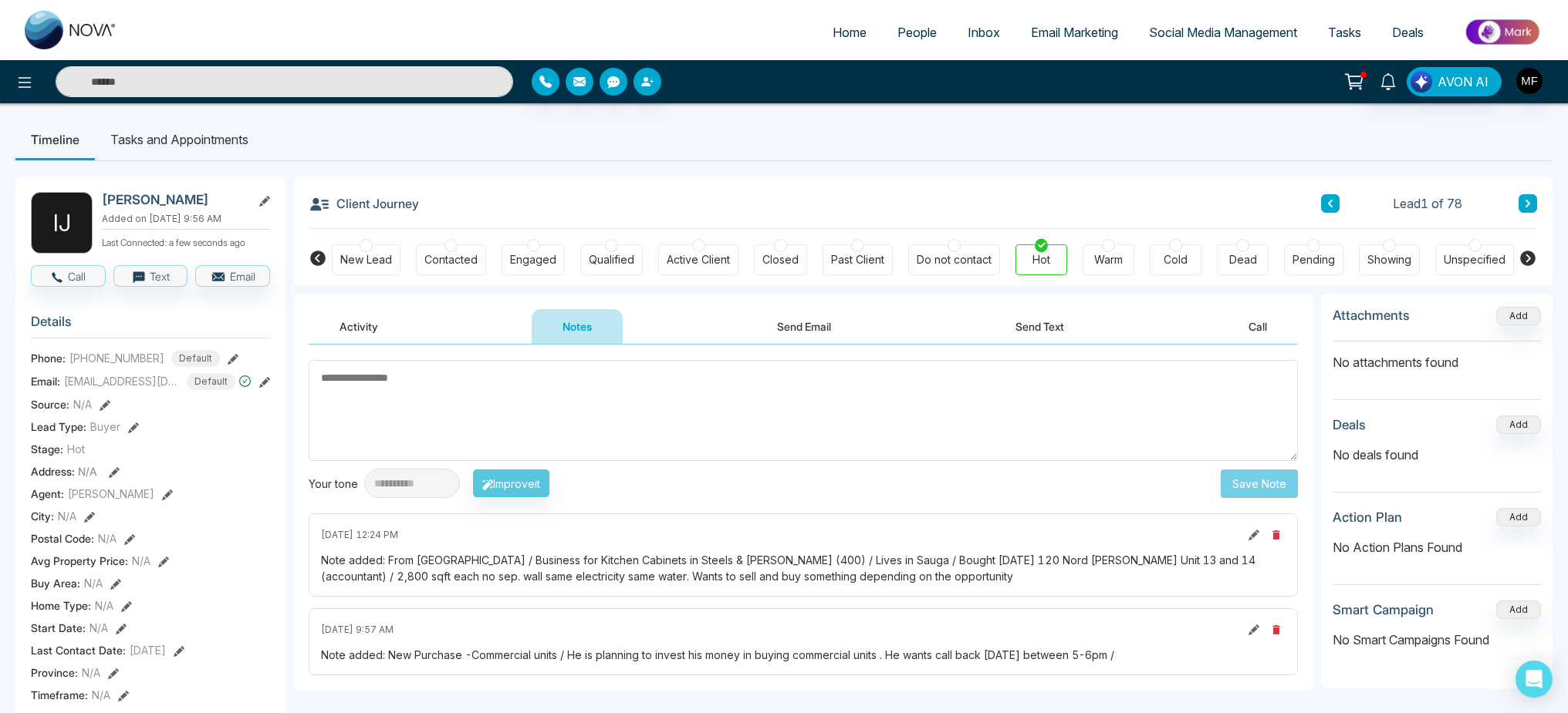
click at [906, 31] on span "People" at bounding box center [917, 32] width 39 height 16
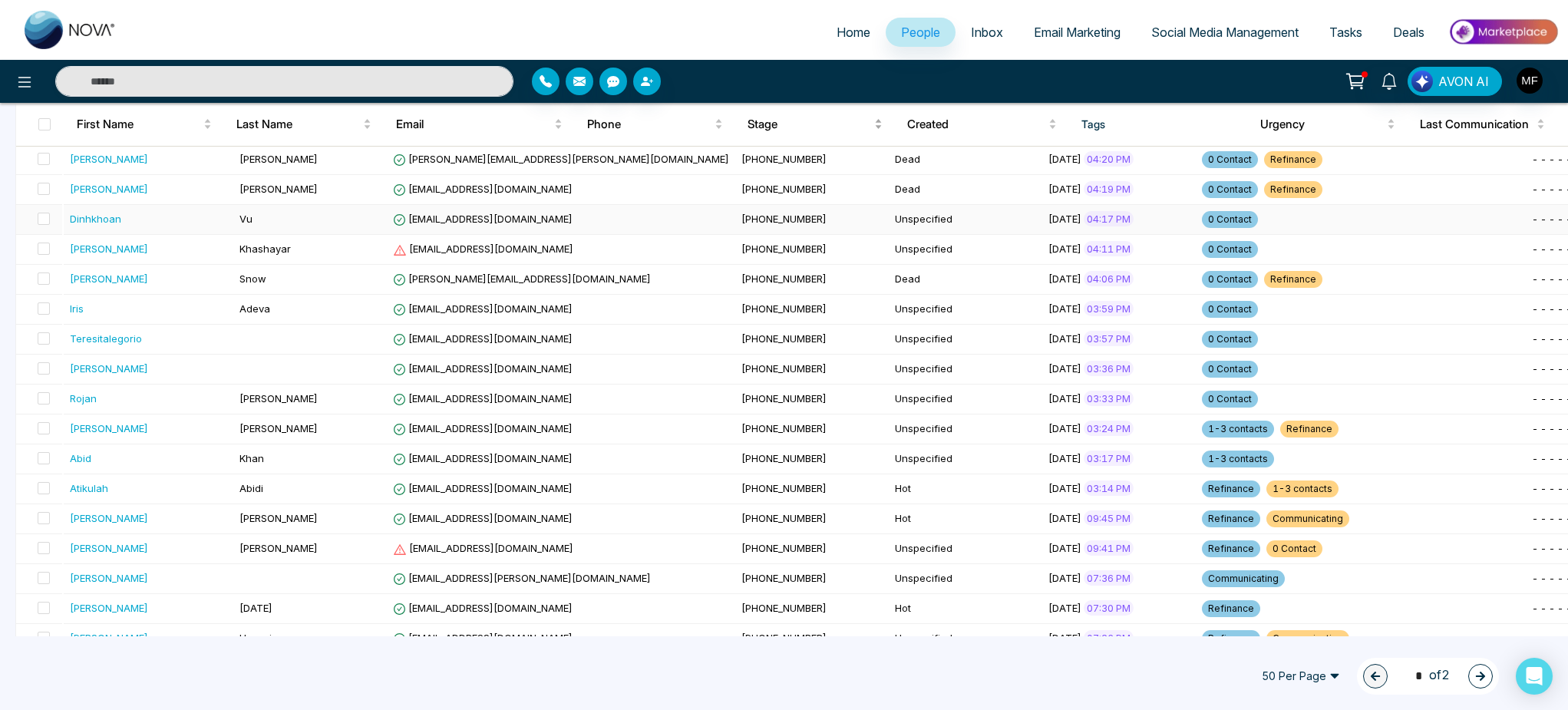
scroll to position [684, 0]
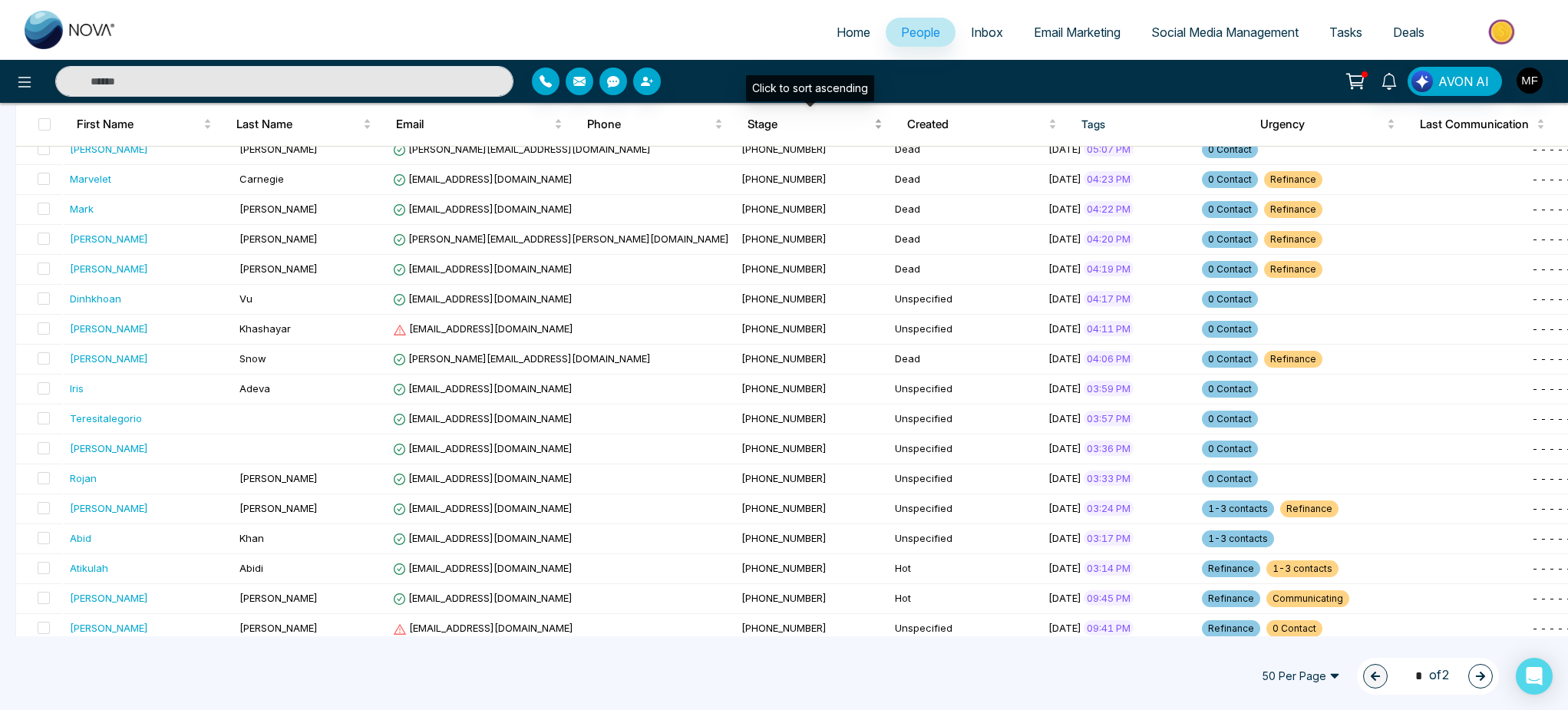
click at [779, 127] on span "Stage" at bounding box center [810, 124] width 124 height 18
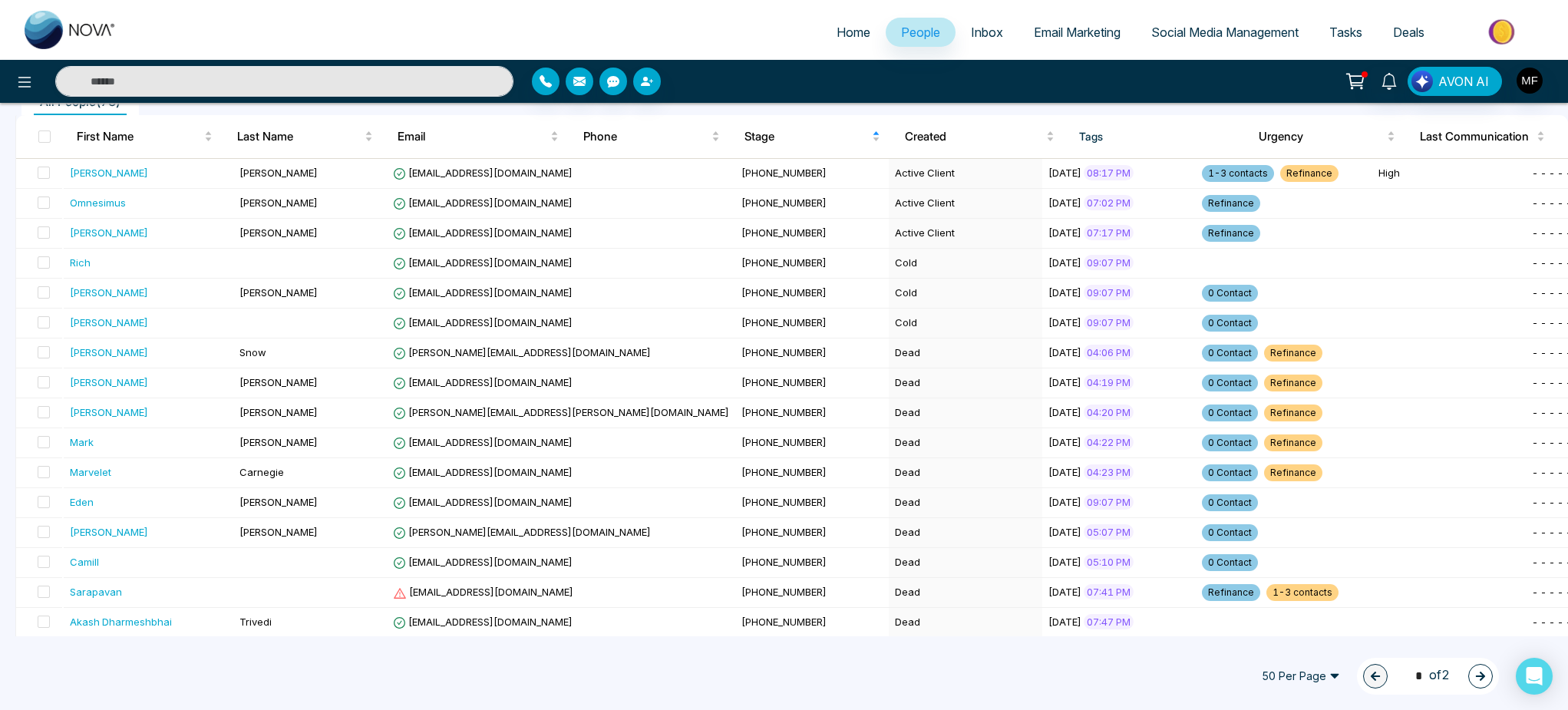
scroll to position [1149, 0]
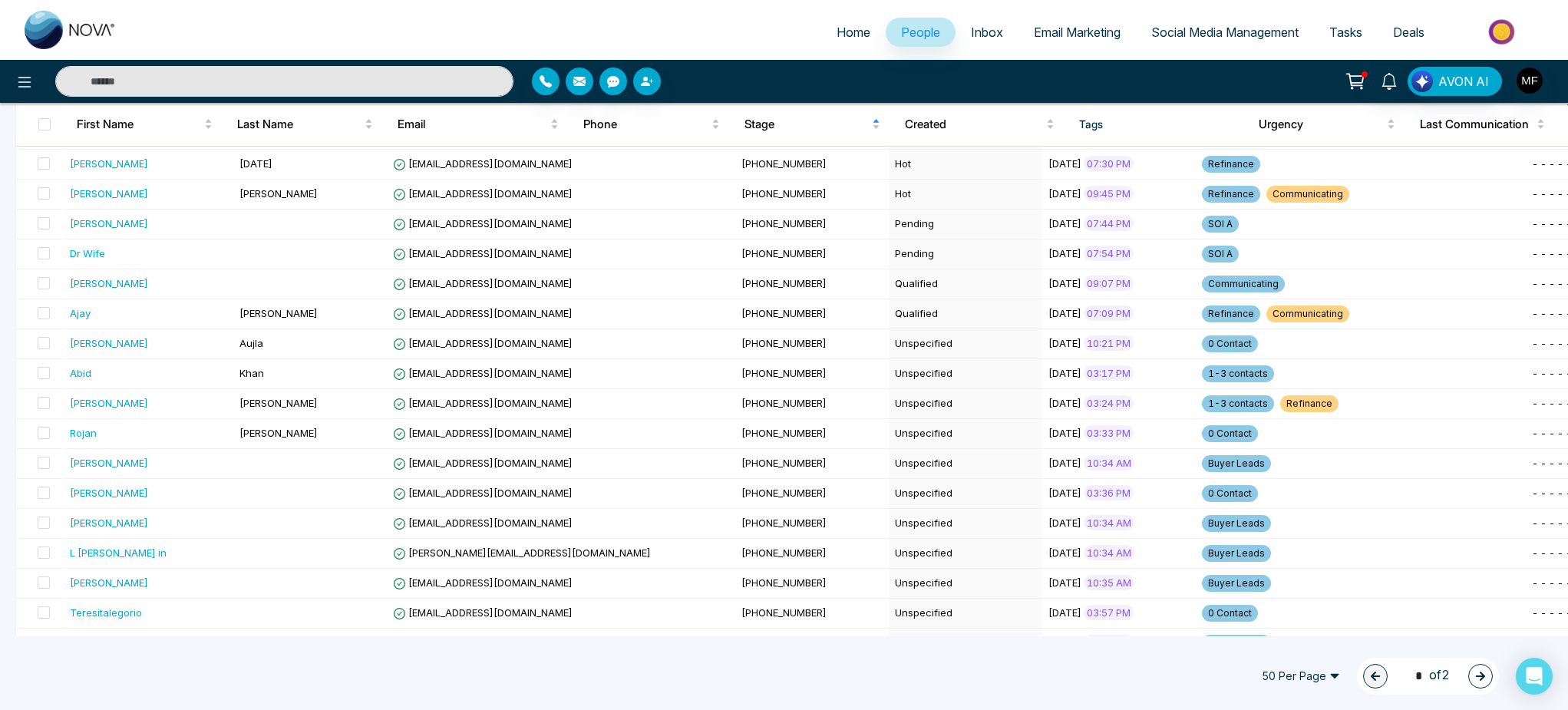
click at [1339, 673] on span "50 Per Page" at bounding box center [1301, 676] width 100 height 24
click at [1305, 649] on div "100 Per Page" at bounding box center [1302, 645] width 81 height 16
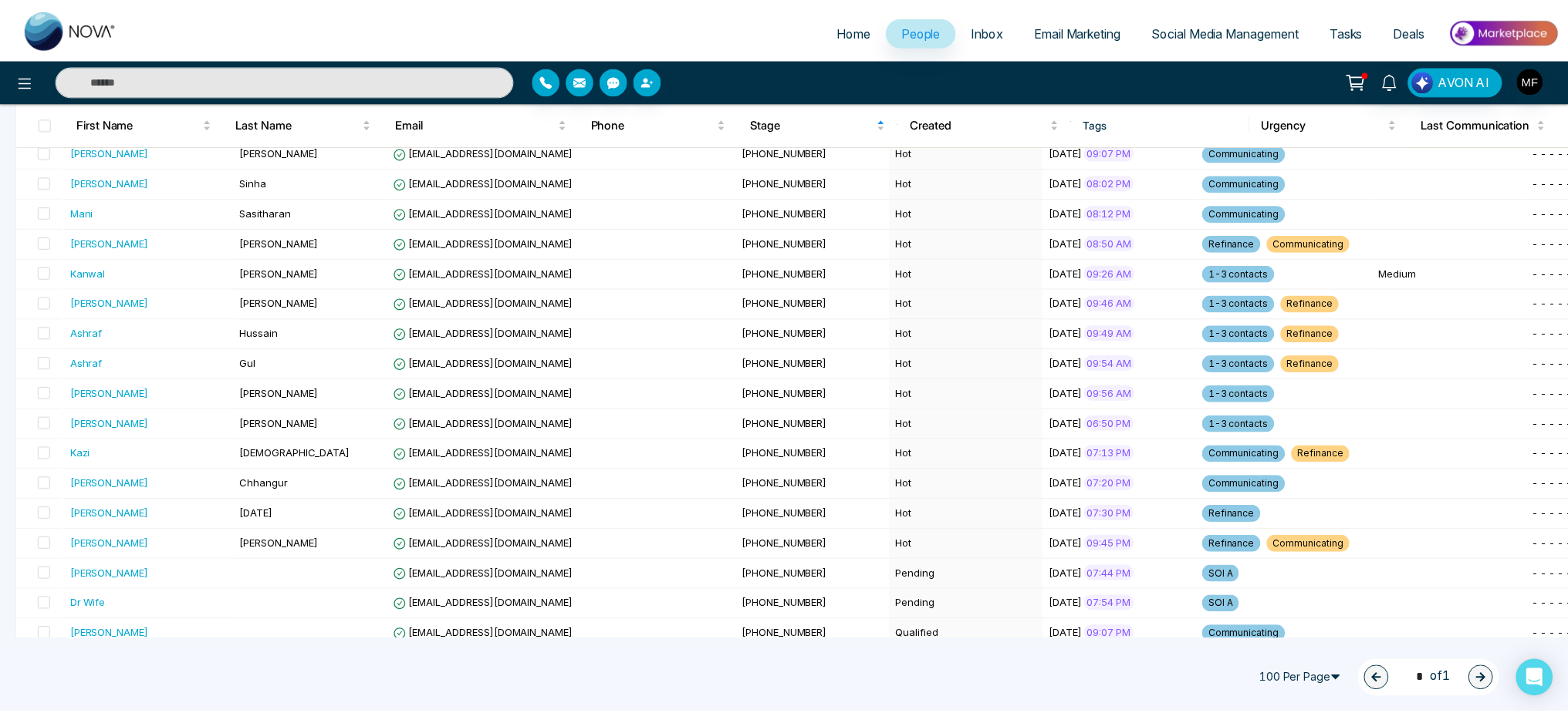
scroll to position [783, 0]
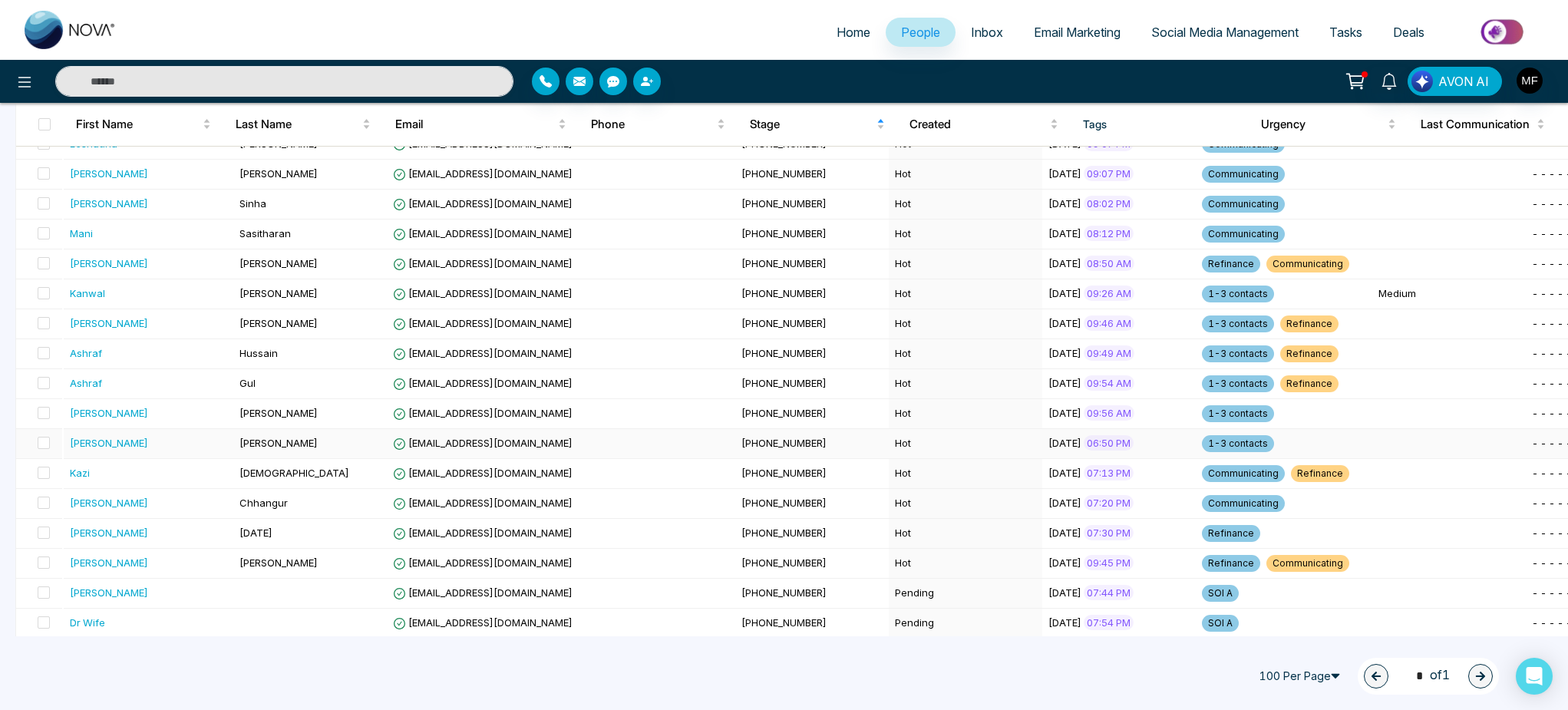
click at [188, 442] on div "[PERSON_NAME]" at bounding box center [149, 443] width 159 height 15
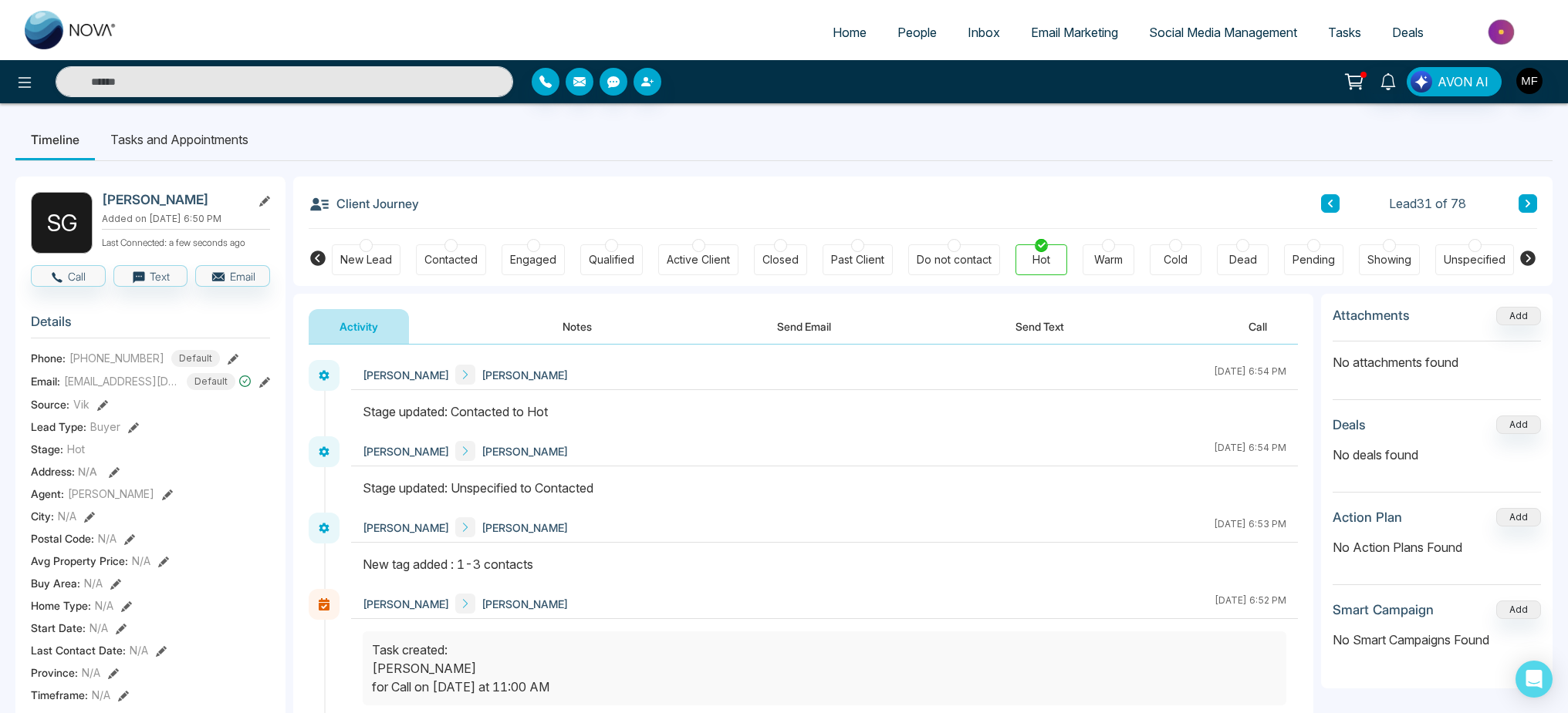
click at [563, 315] on button "Notes" at bounding box center [577, 327] width 91 height 35
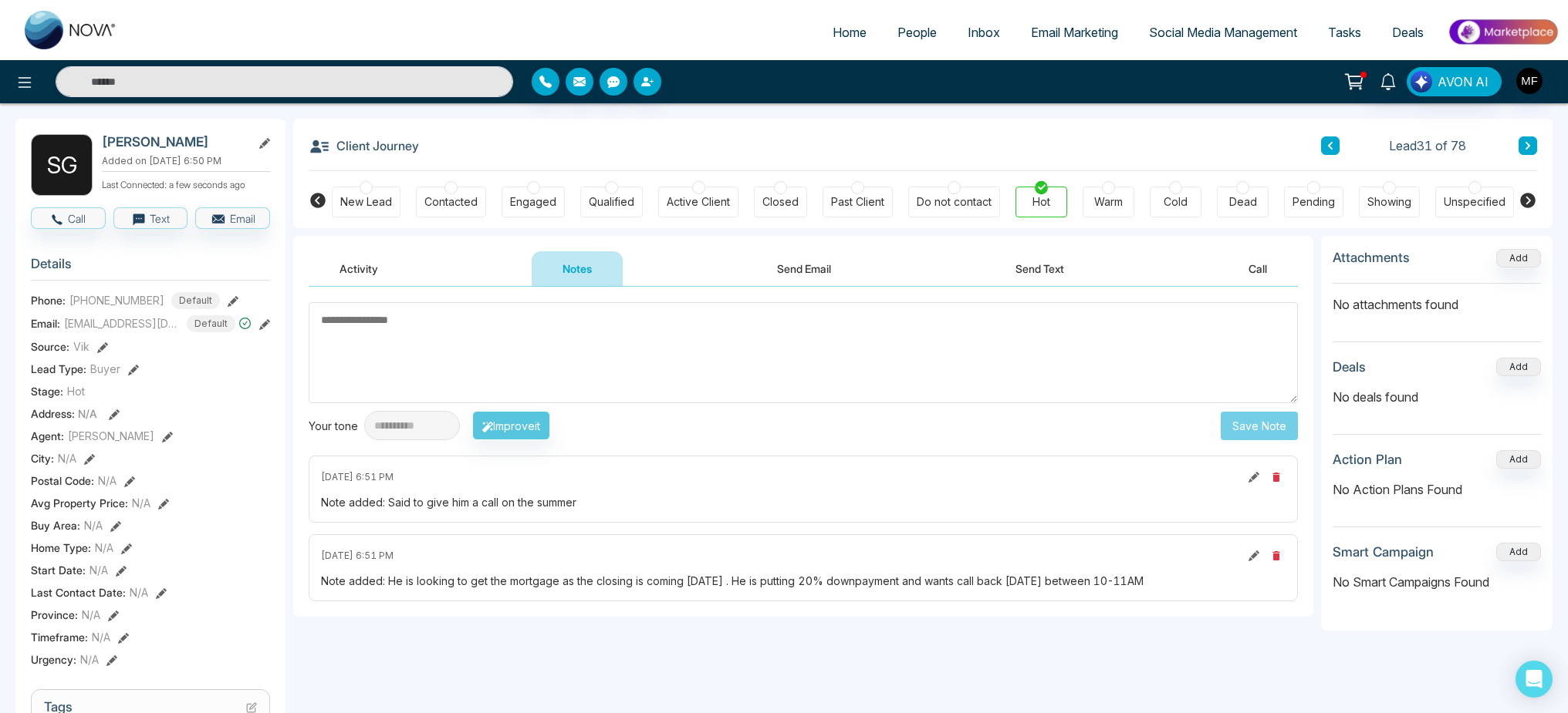
scroll to position [56, 0]
click at [1008, 416] on div "**********" at bounding box center [803, 427] width 989 height 29
click at [1180, 195] on div "Cold" at bounding box center [1175, 203] width 52 height 31
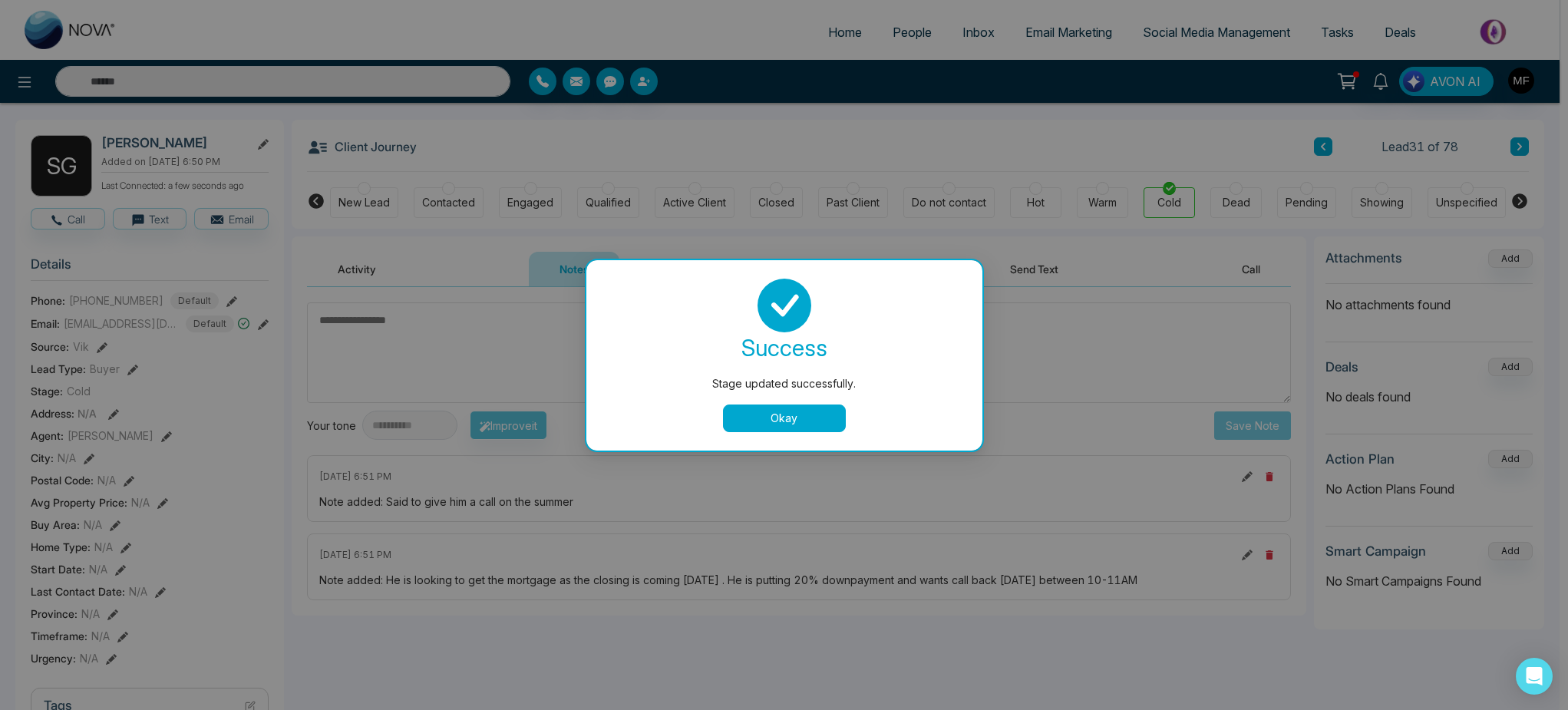
click at [784, 406] on button "Okay" at bounding box center [784, 418] width 123 height 28
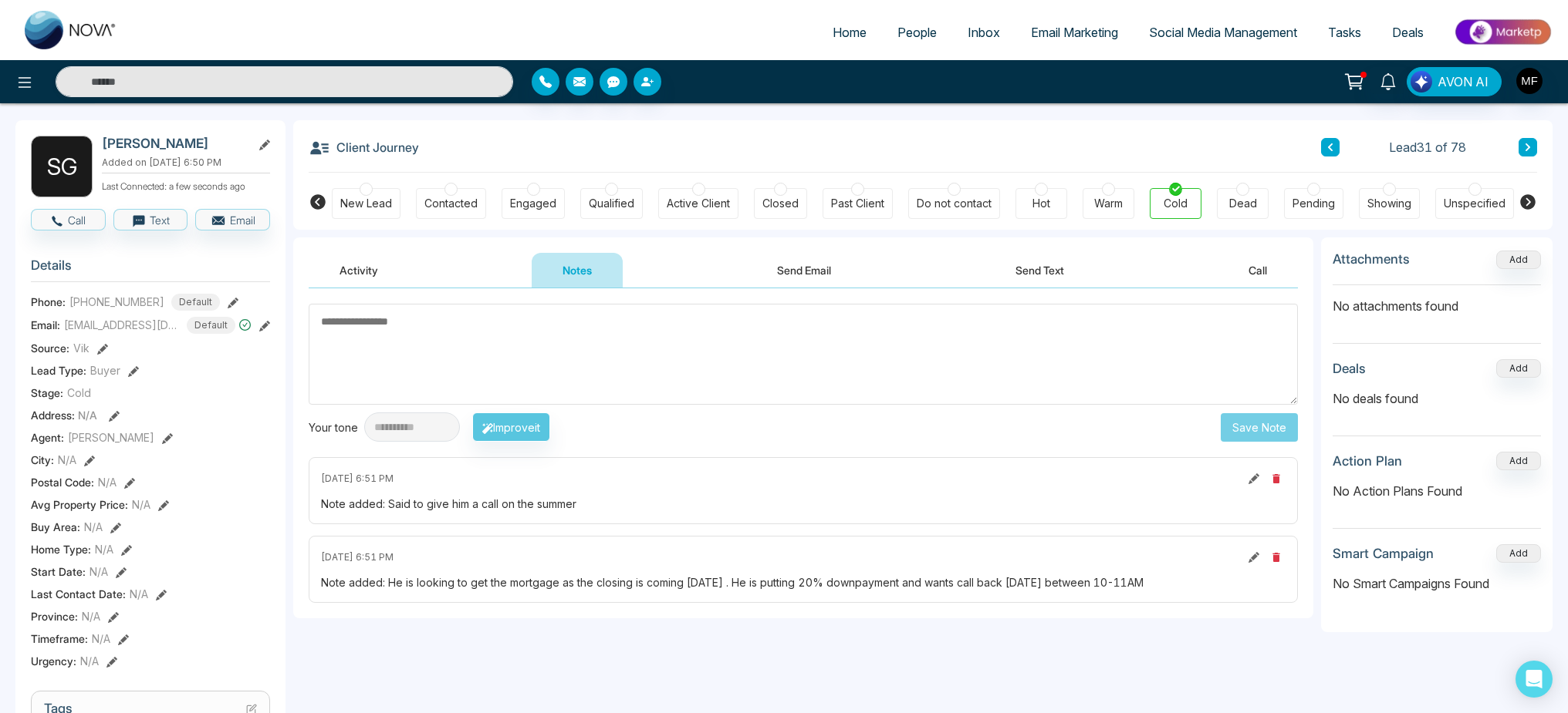
click at [1532, 147] on button at bounding box center [1527, 147] width 18 height 18
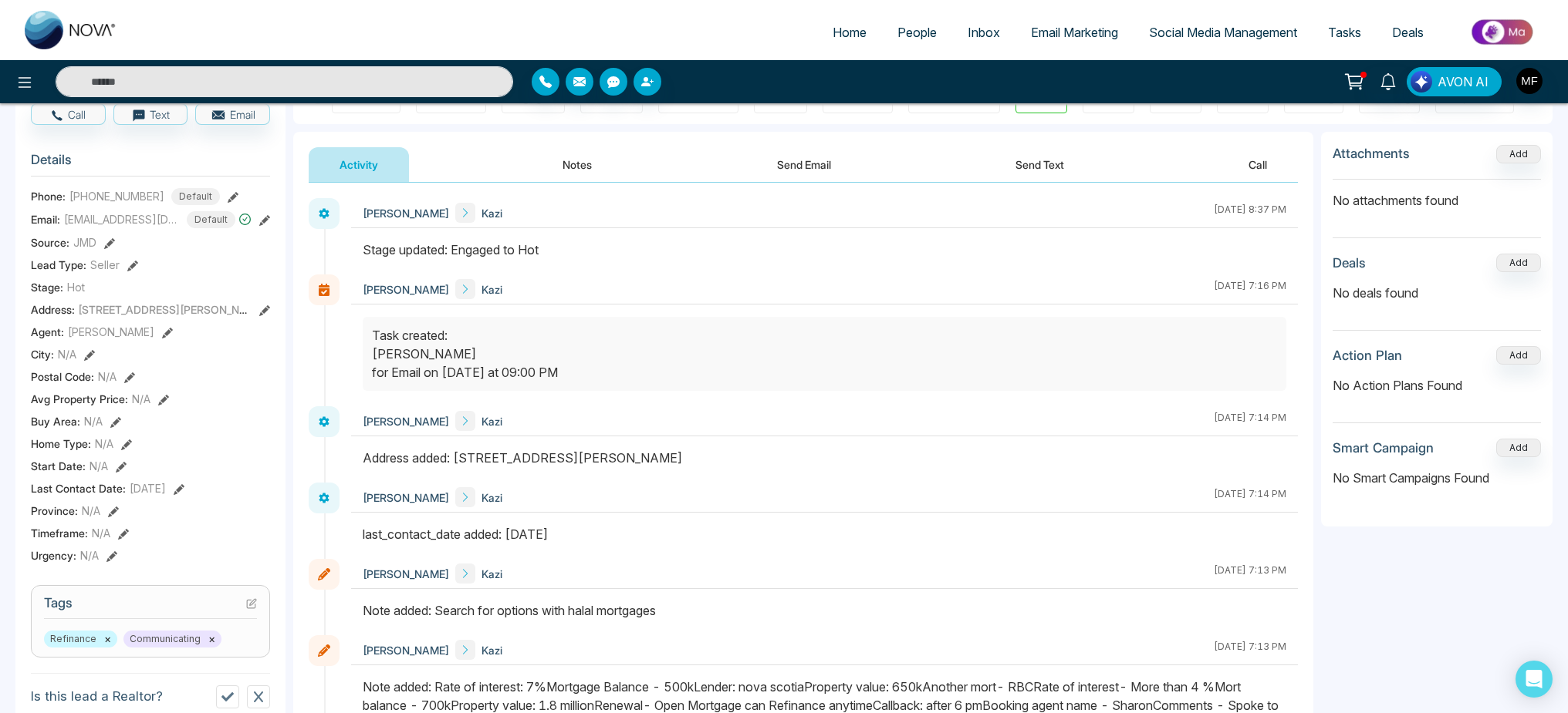
scroll to position [65, 0]
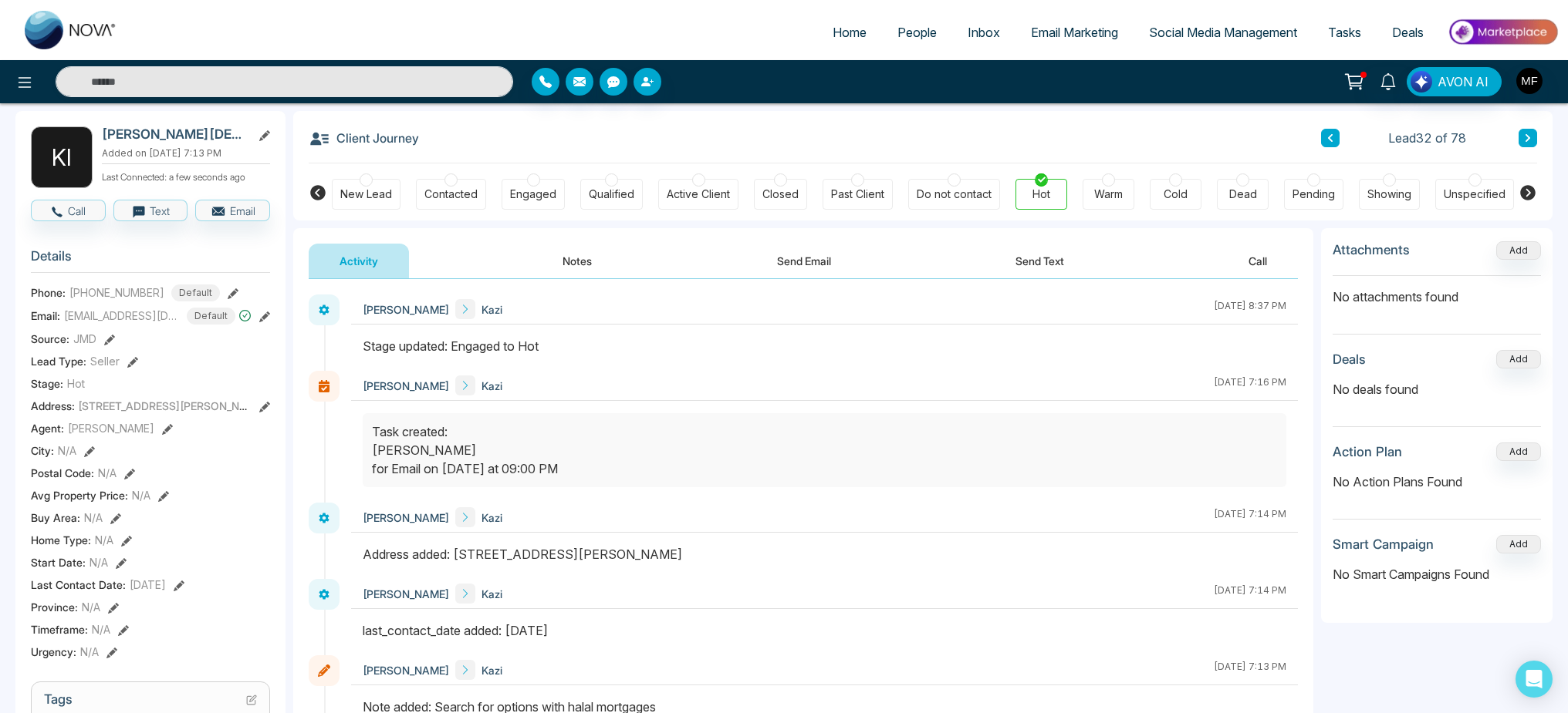
click at [1530, 139] on icon at bounding box center [1528, 138] width 8 height 10
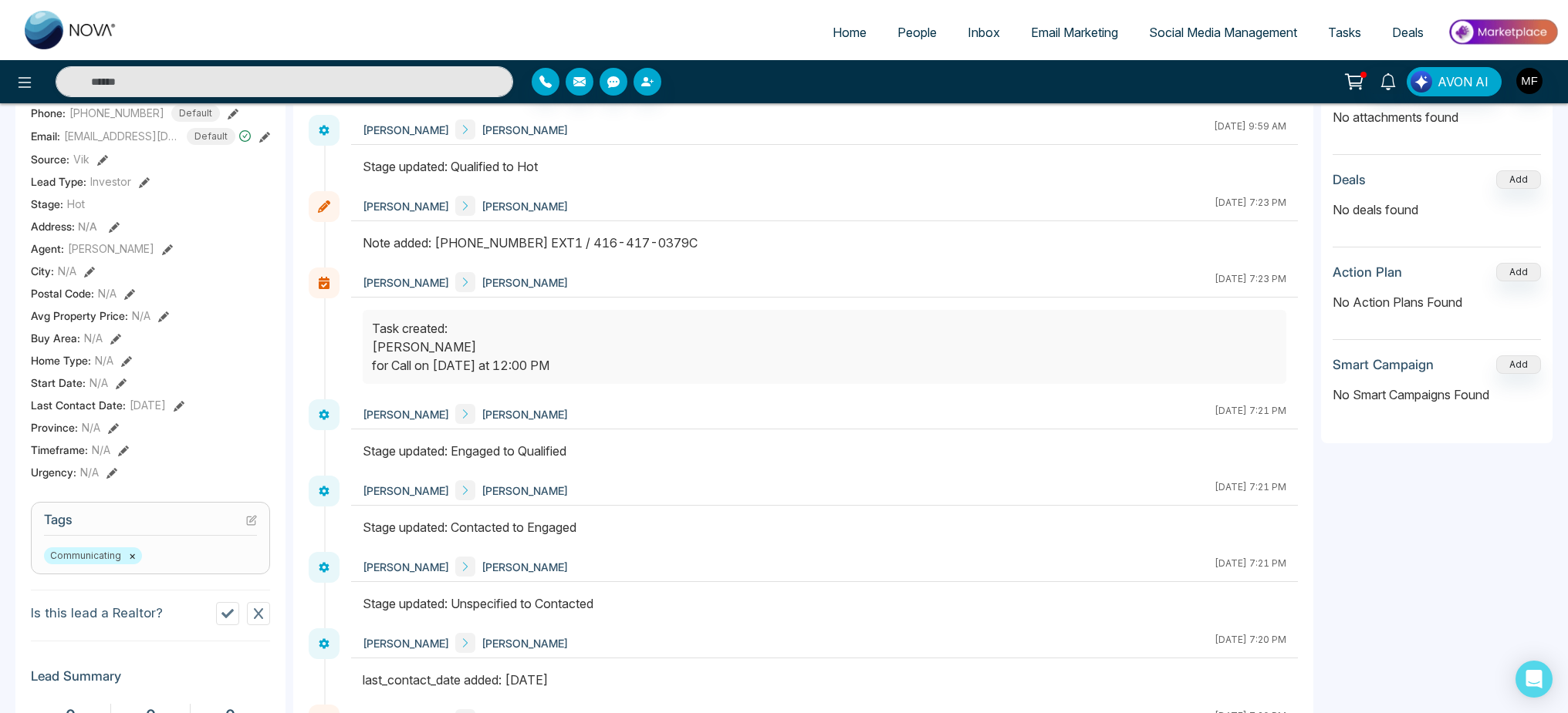
scroll to position [103, 0]
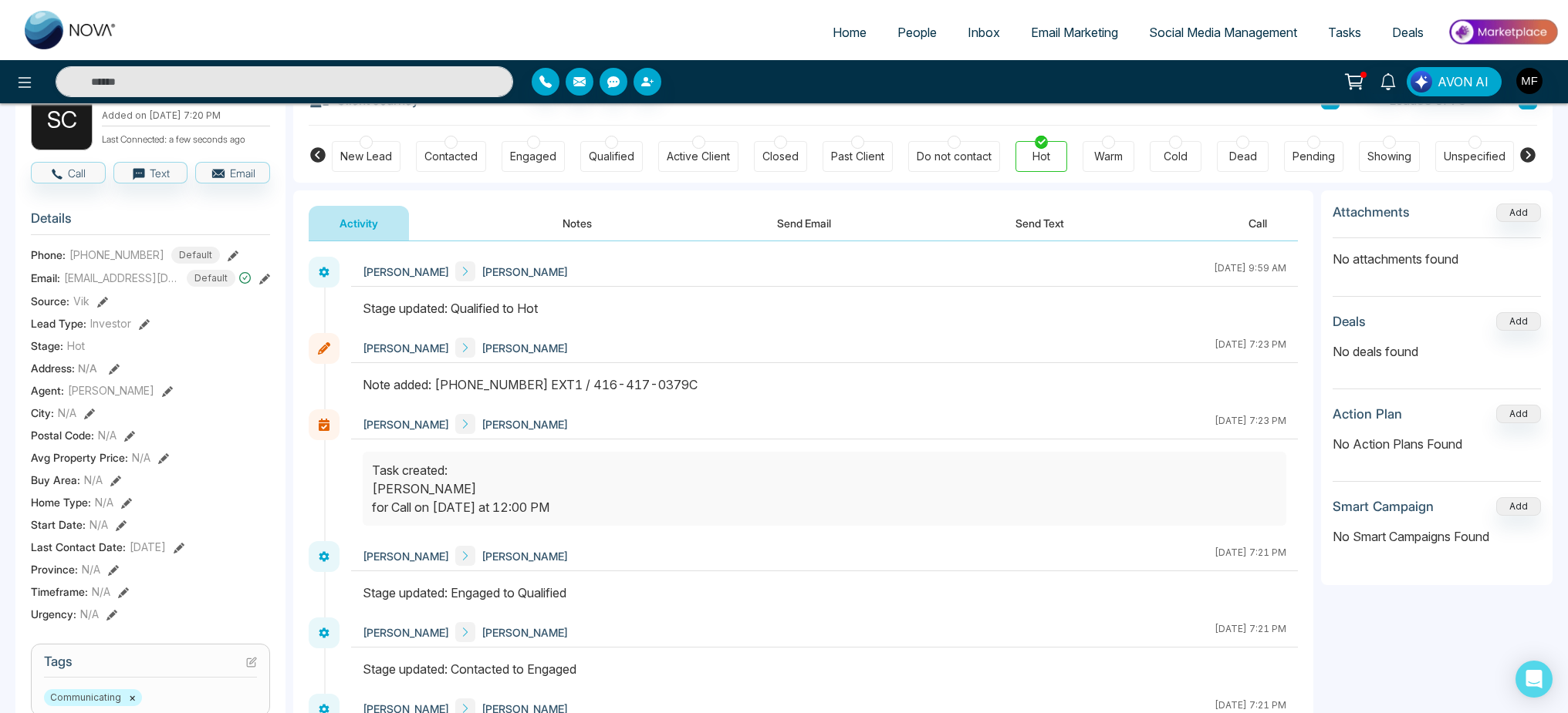
click at [599, 226] on button "Notes" at bounding box center [577, 224] width 91 height 35
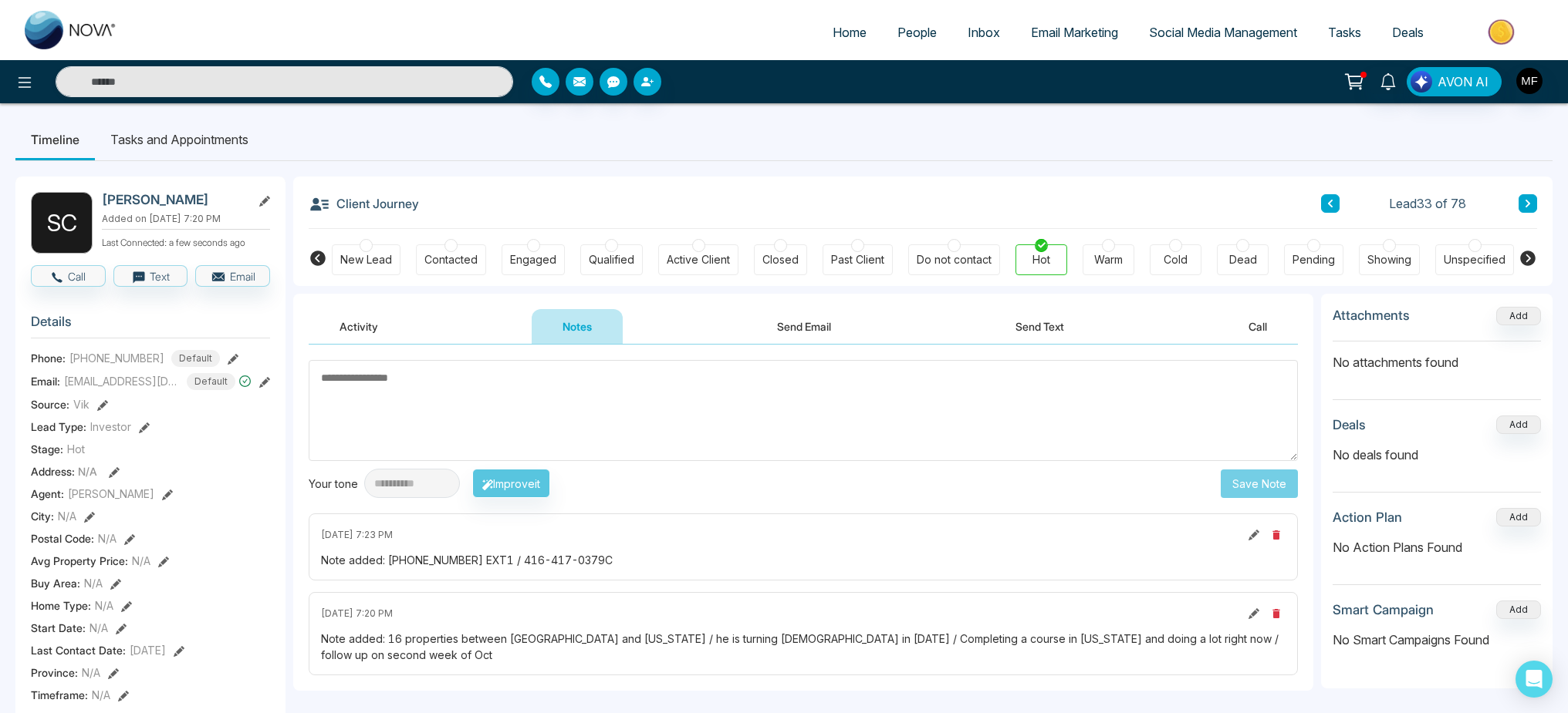
click at [166, 152] on li "Tasks and Appointments" at bounding box center [180, 139] width 169 height 42
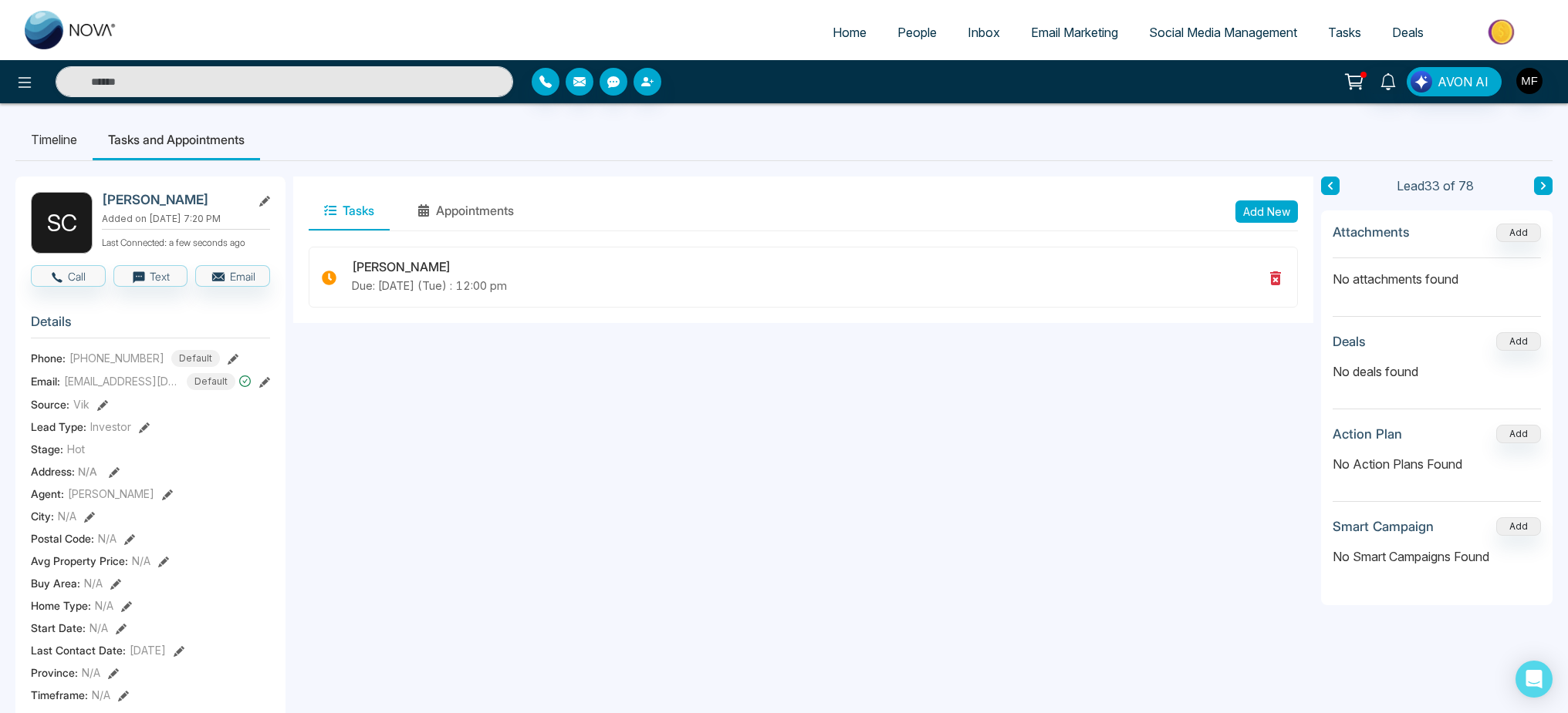
click at [80, 142] on li "Timeline" at bounding box center [54, 139] width 77 height 42
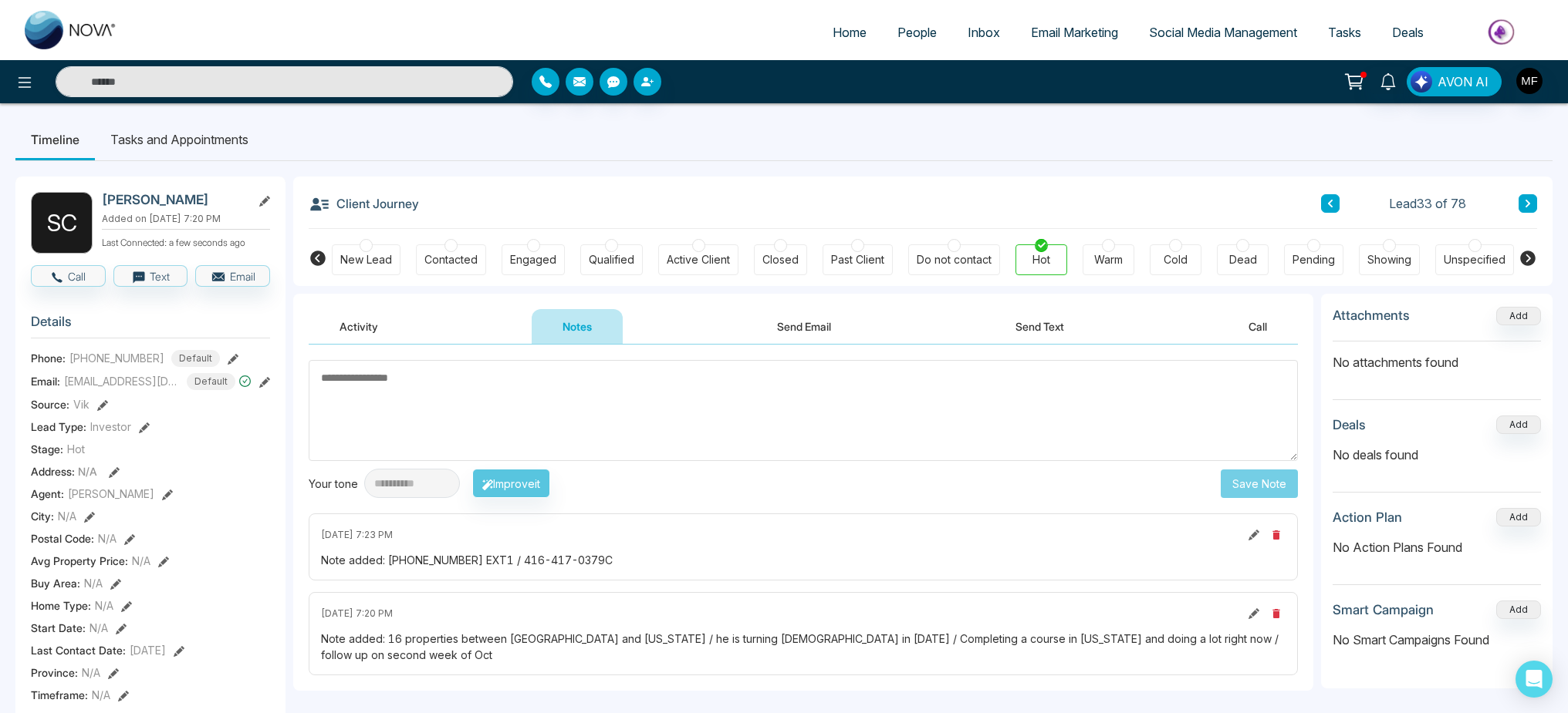
click at [1529, 196] on button at bounding box center [1527, 203] width 18 height 18
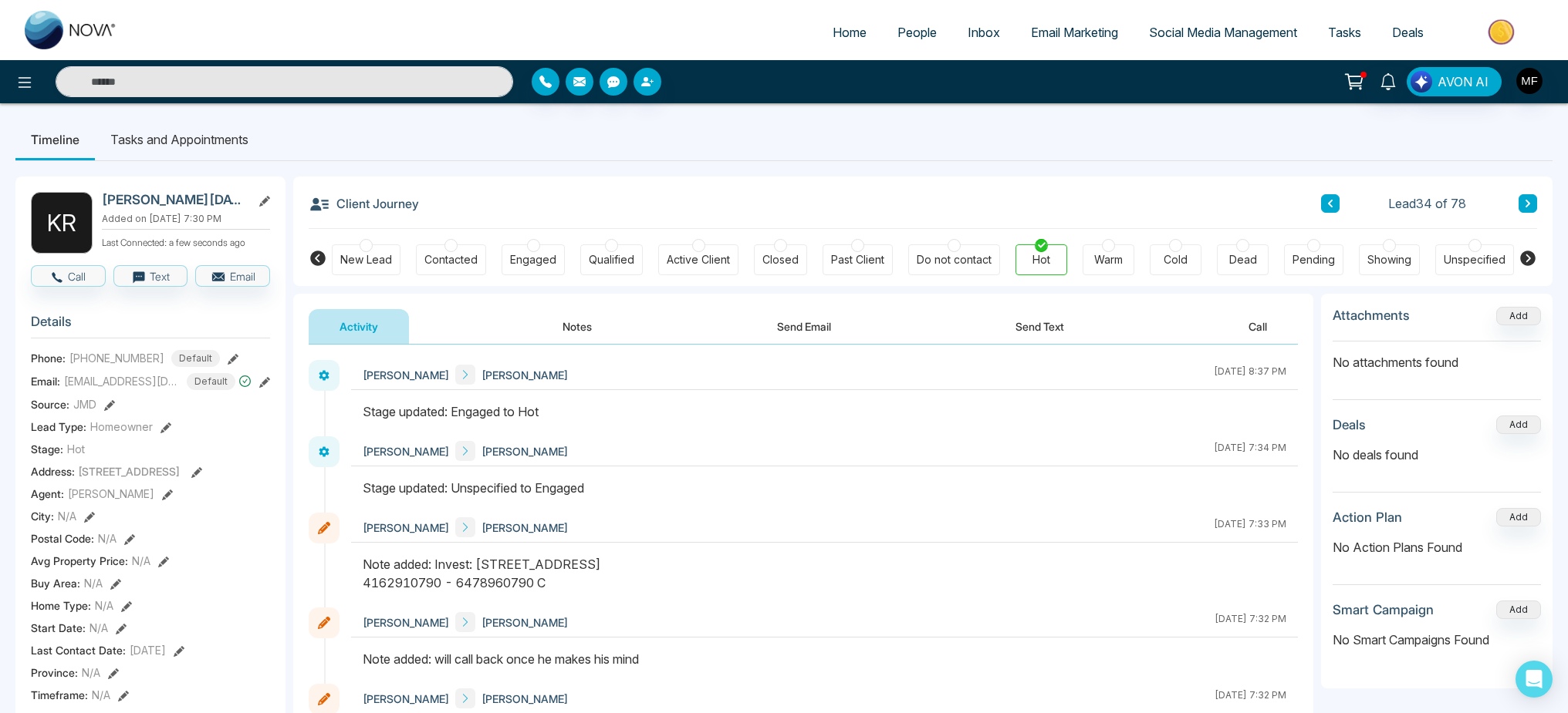
scroll to position [24, 0]
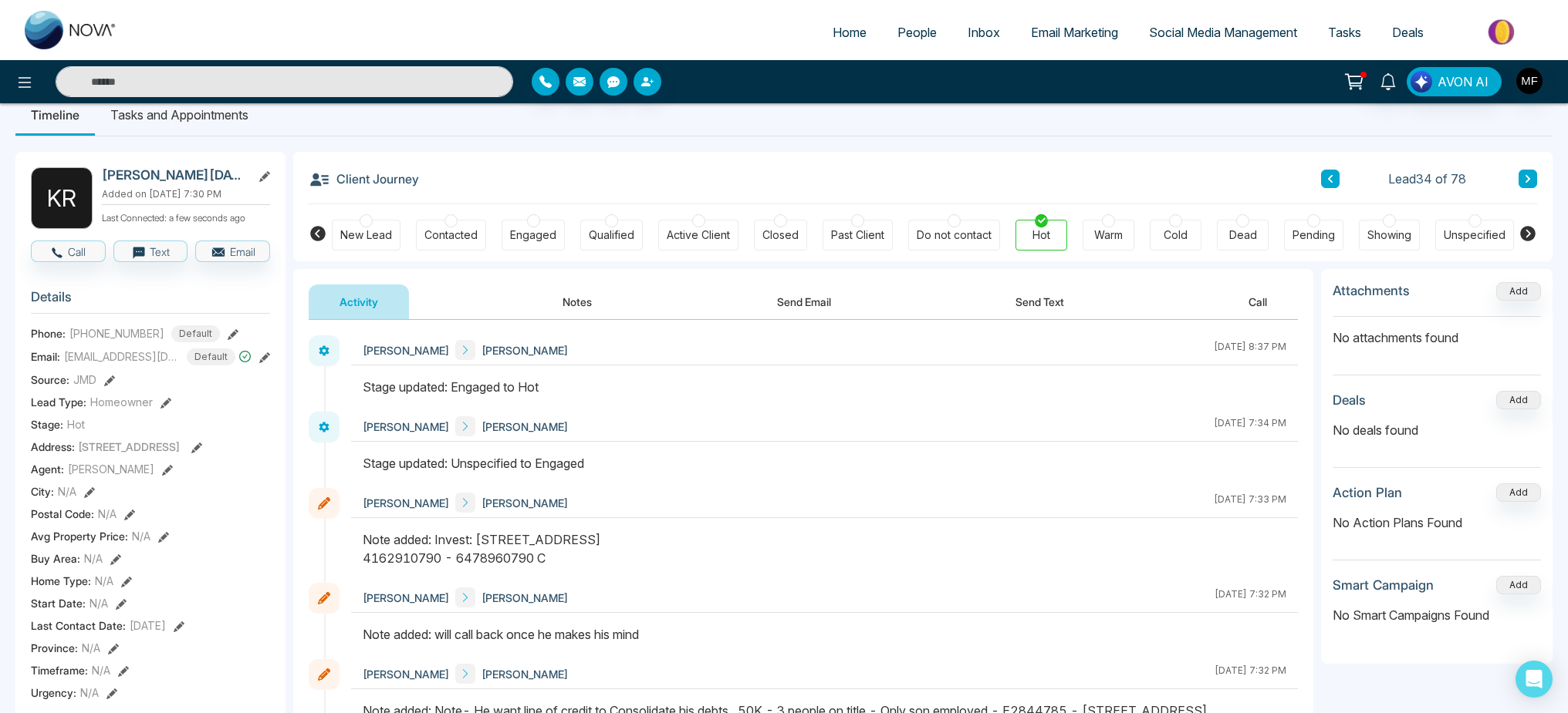
click at [546, 306] on button "Notes" at bounding box center [577, 303] width 91 height 35
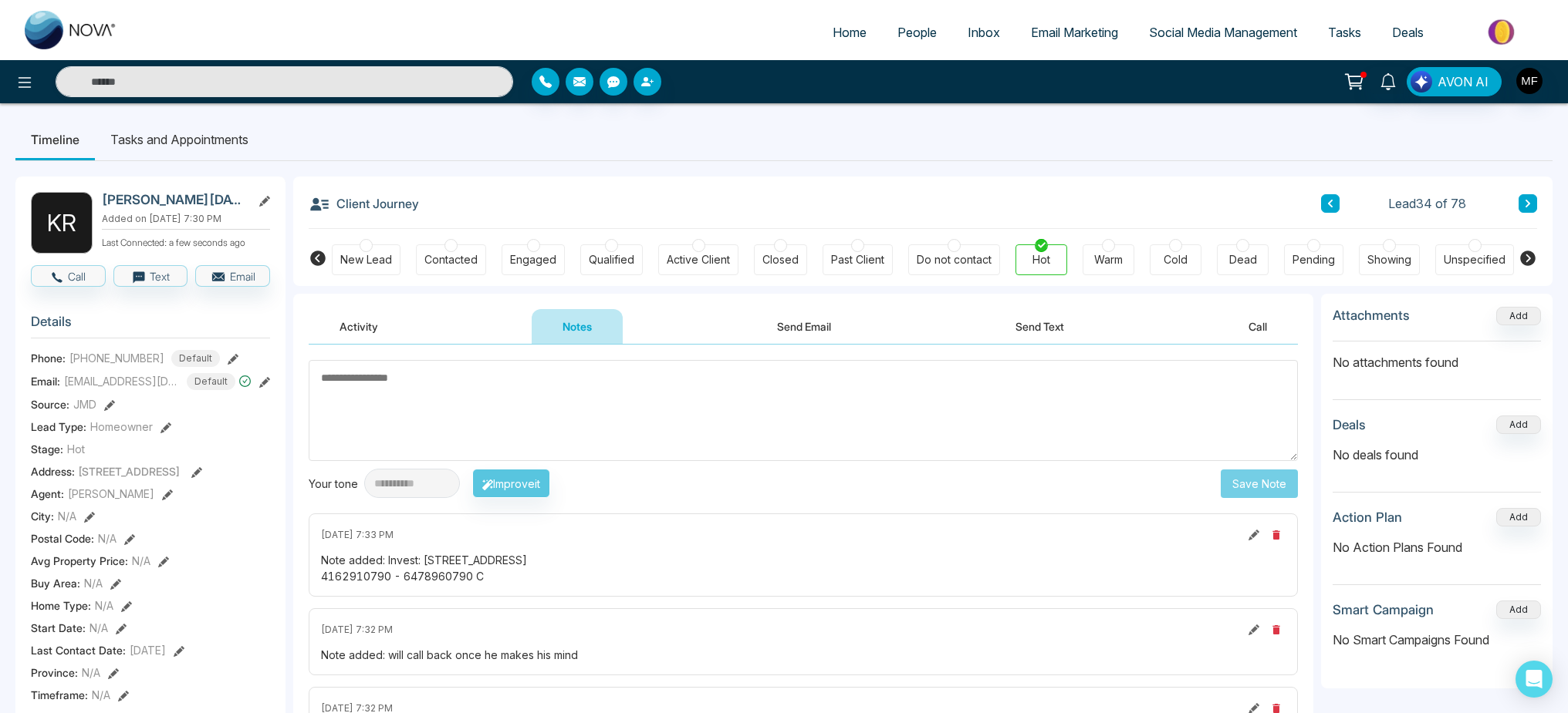
click at [201, 132] on li "Tasks and Appointments" at bounding box center [180, 139] width 169 height 42
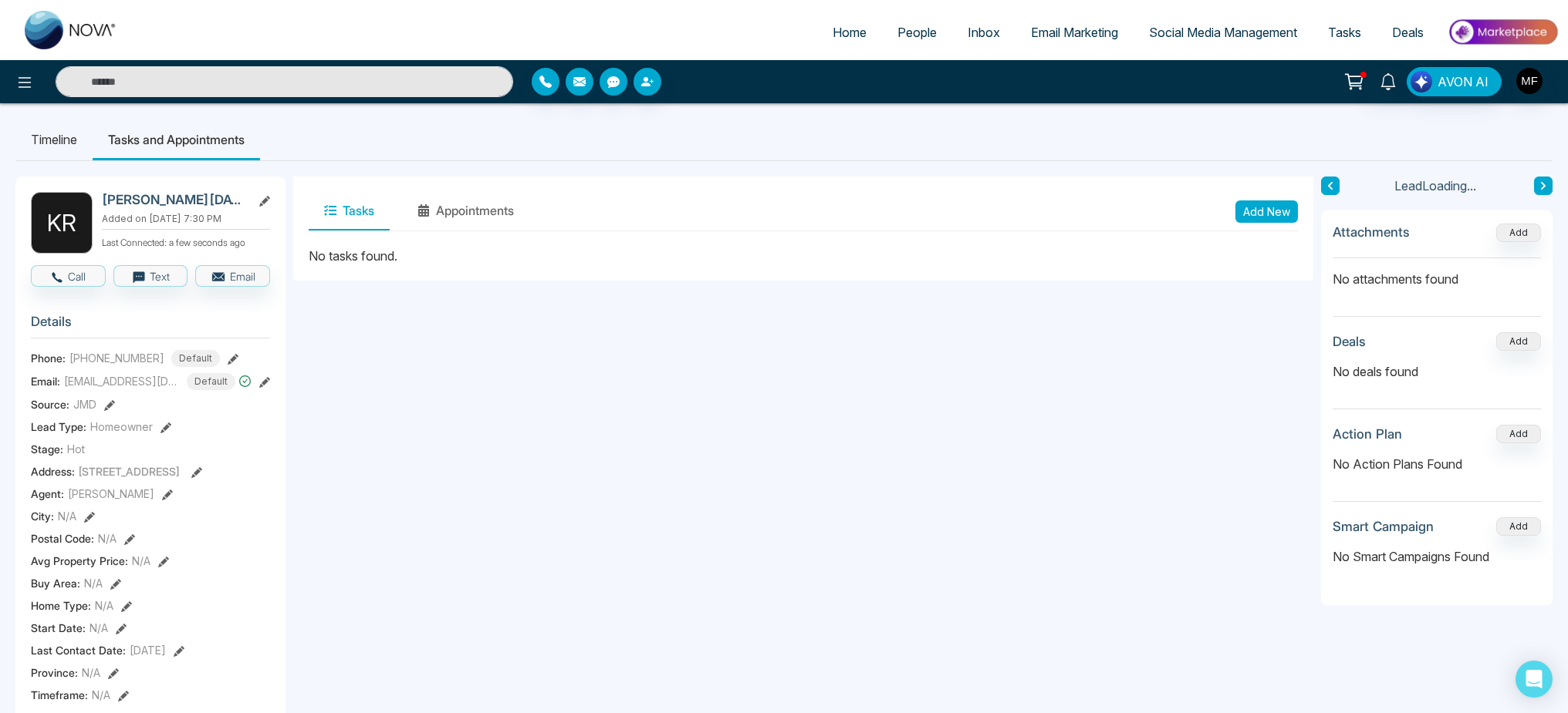
click at [53, 138] on li "Timeline" at bounding box center [54, 139] width 77 height 42
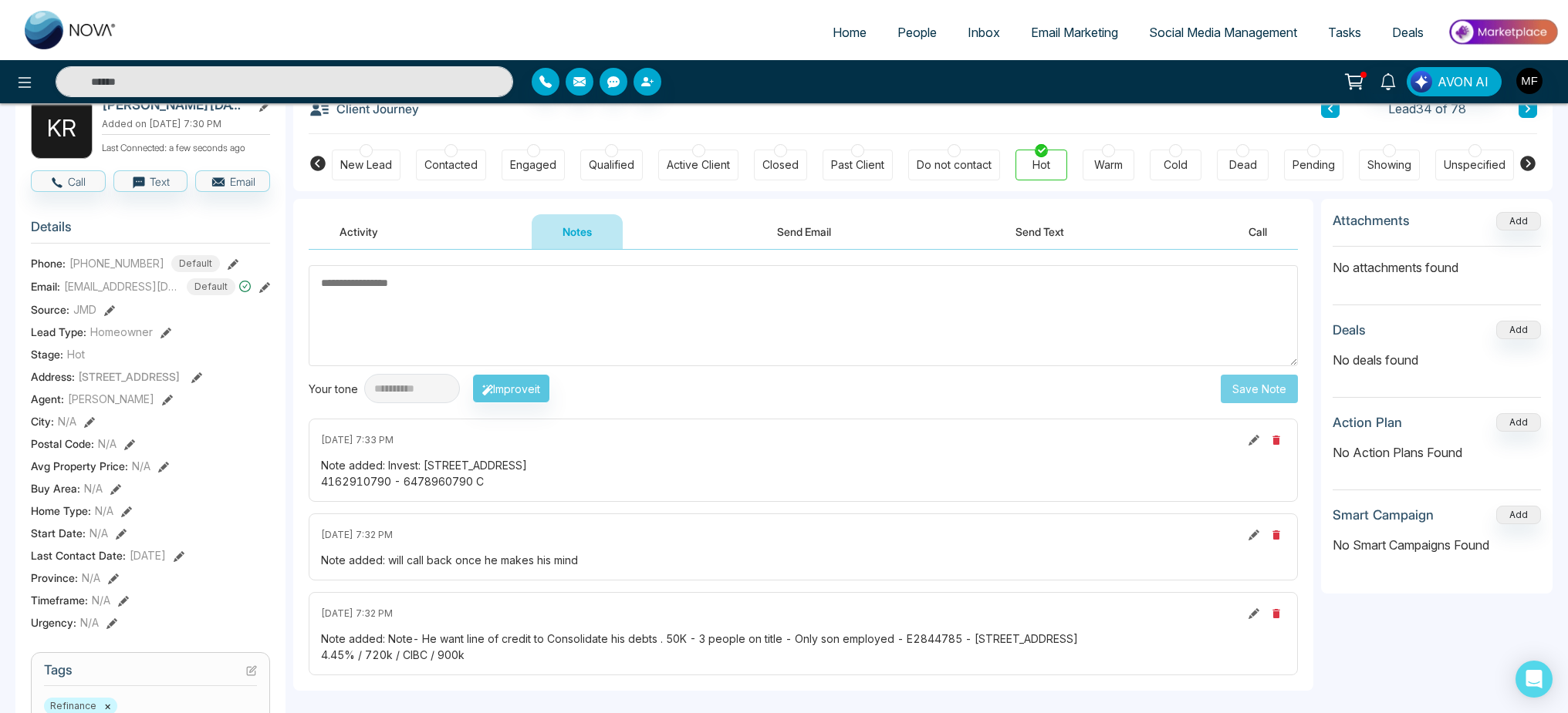
scroll to position [188, 0]
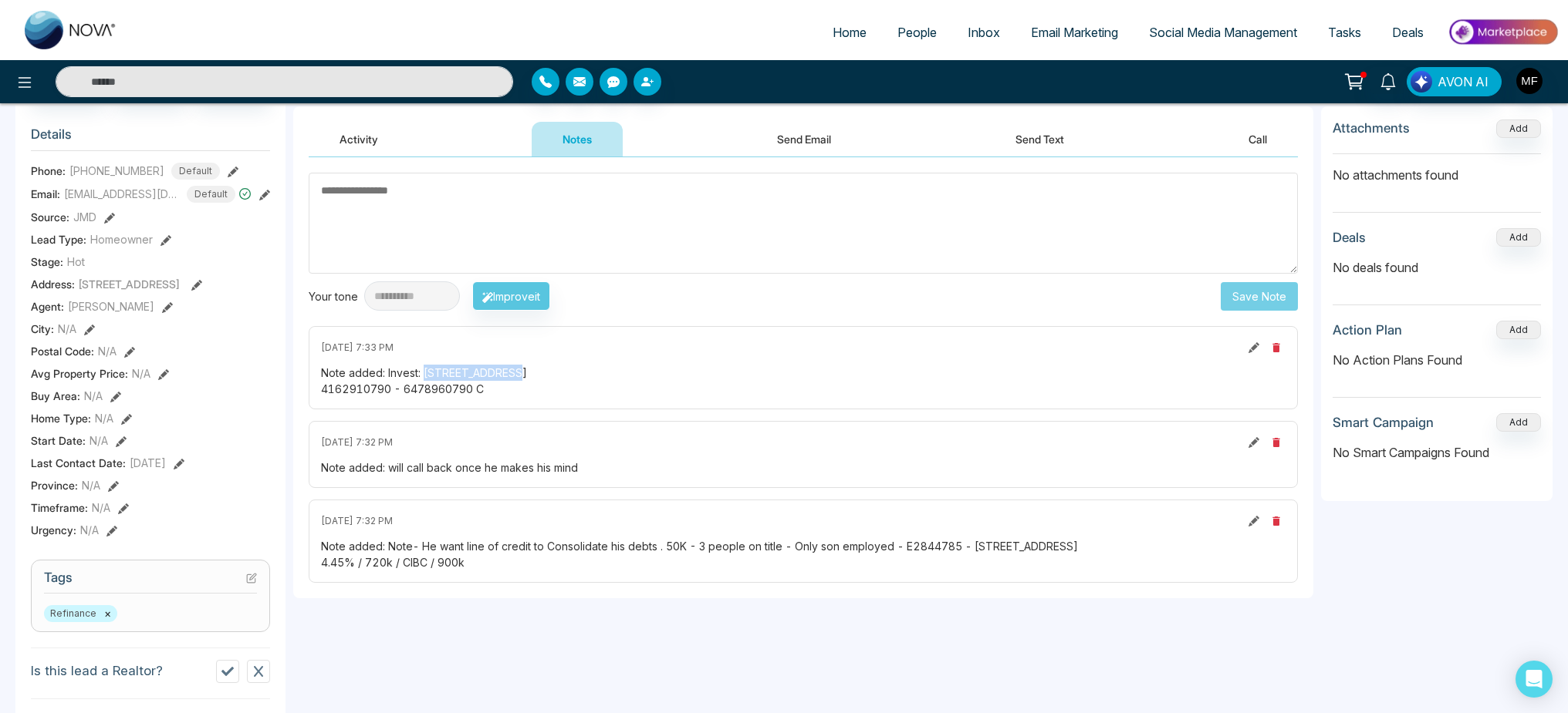
drag, startPoint x: 422, startPoint y: 376, endPoint x: 599, endPoint y: 379, distance: 177.0
click at [599, 379] on div "Note added: Invest: [STREET_ADDRESS] 4162910790 - 6478960790 C" at bounding box center [803, 380] width 965 height 32
copy div "[STREET_ADDRESS]"
click at [733, 377] on div "Note added: Invest: [STREET_ADDRESS] 4162910790 - 6478960790 C" at bounding box center [803, 380] width 965 height 32
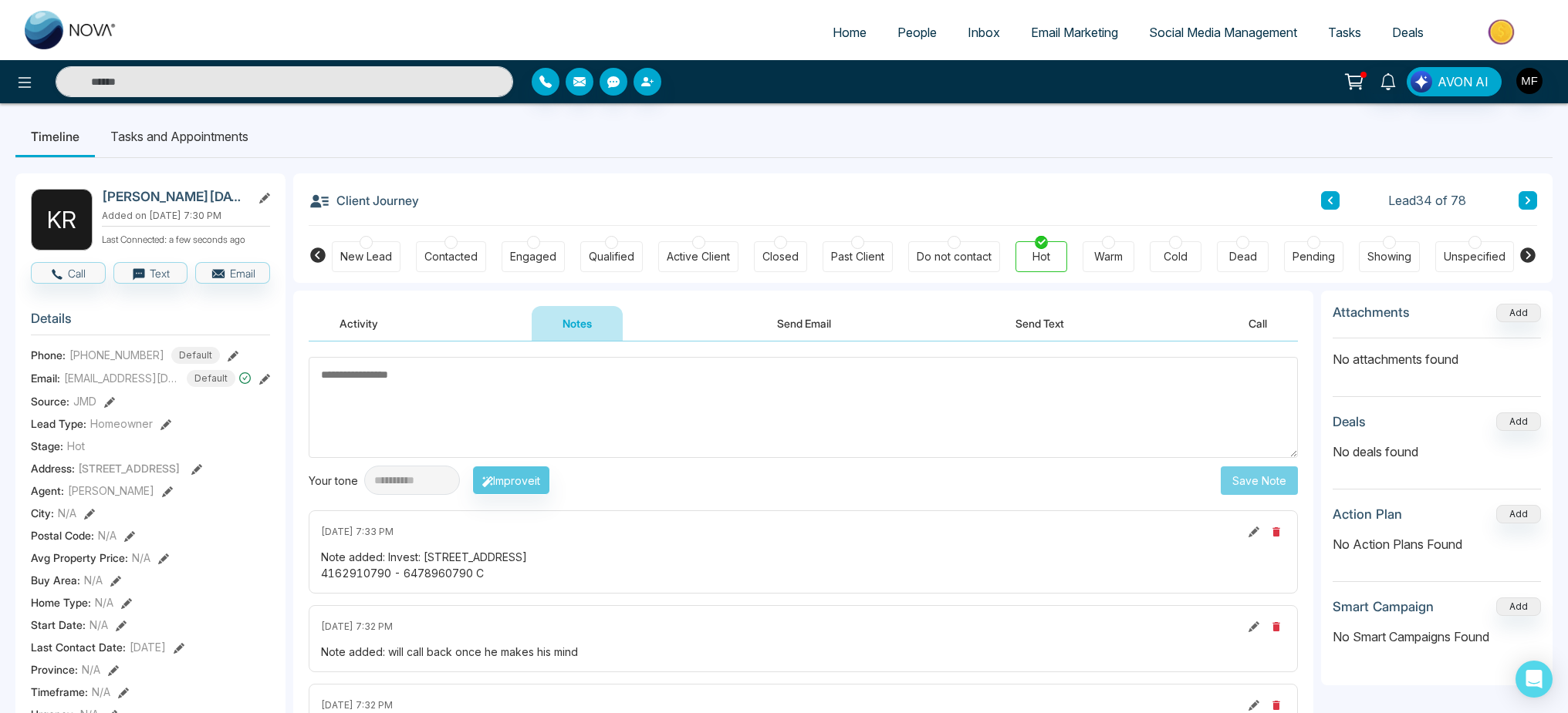
scroll to position [0, 0]
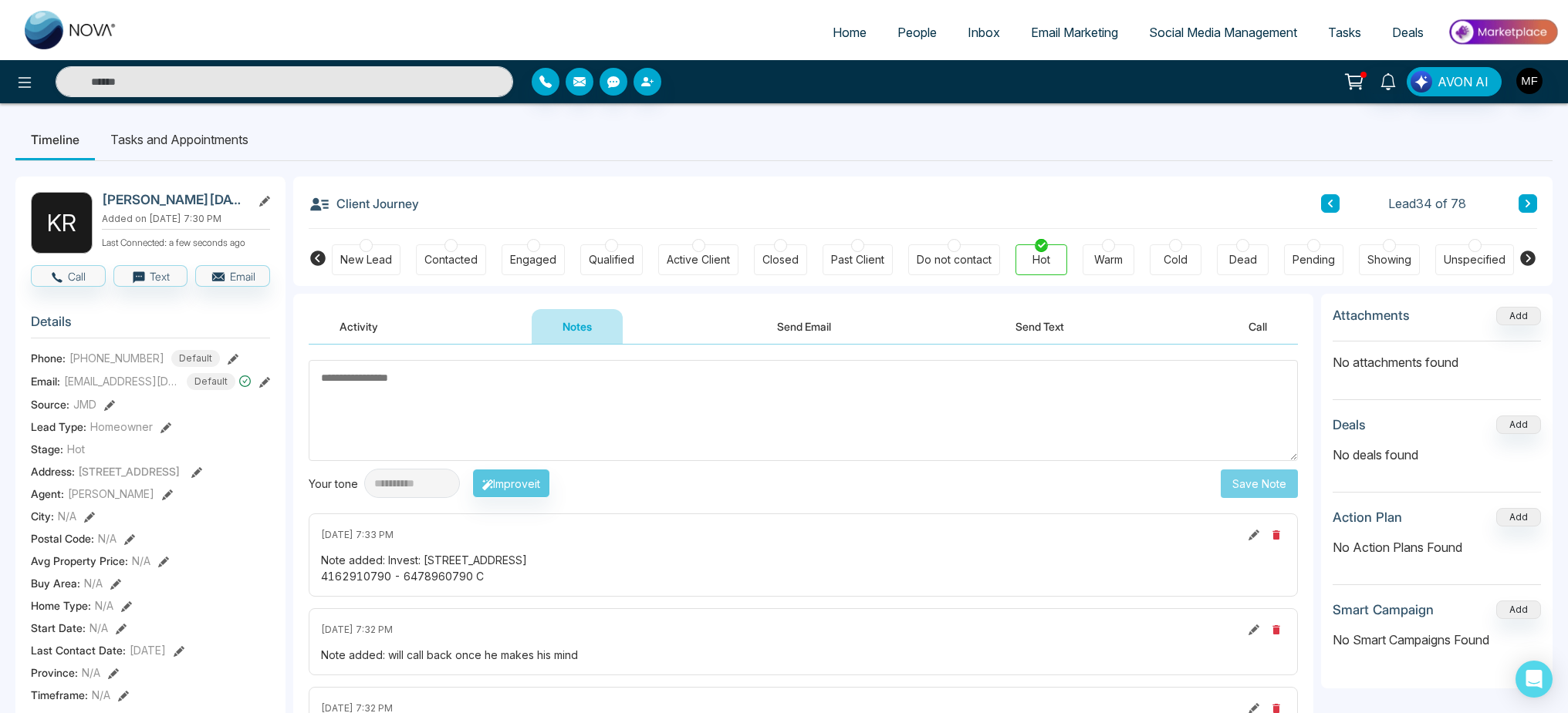
click at [194, 128] on li "Tasks and Appointments" at bounding box center [180, 139] width 169 height 42
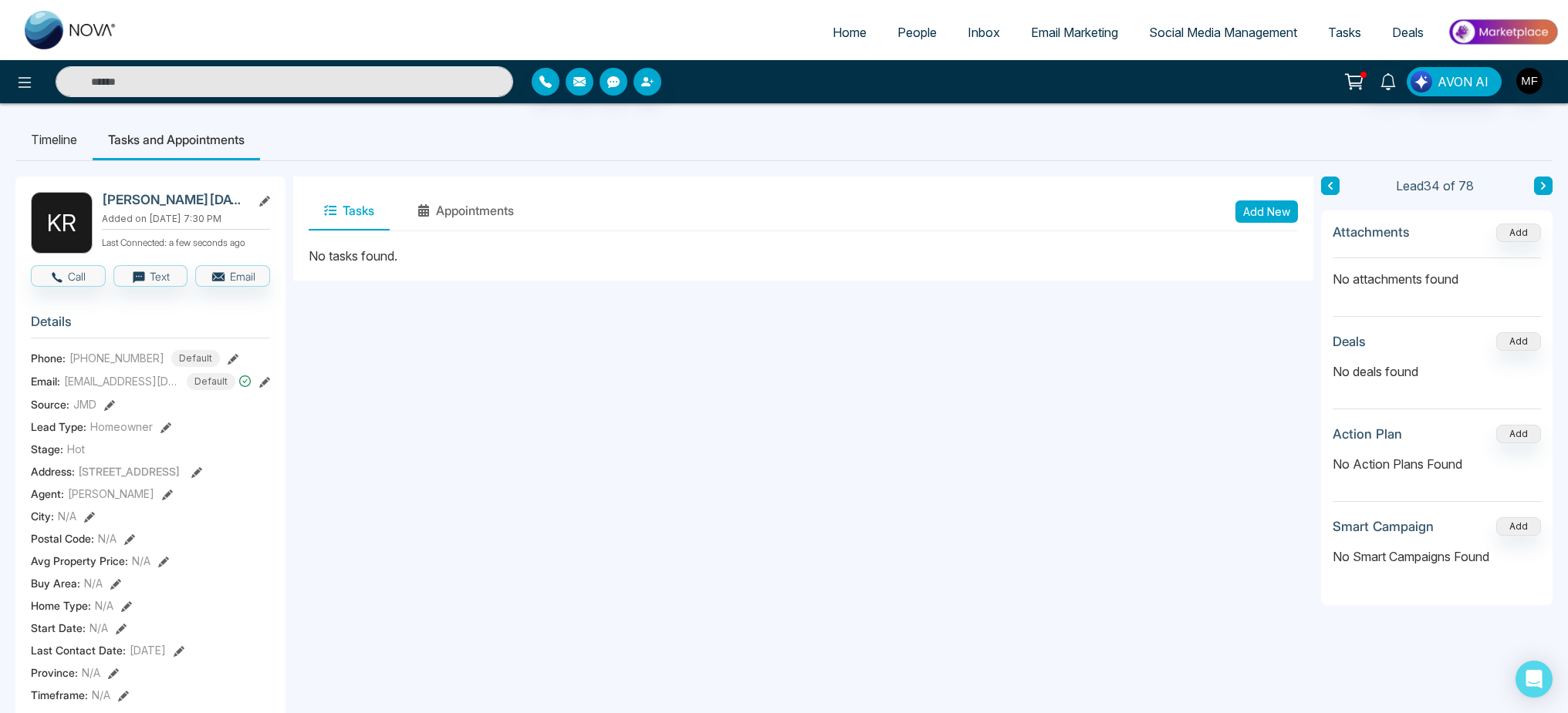
click at [1537, 189] on button at bounding box center [1543, 186] width 18 height 18
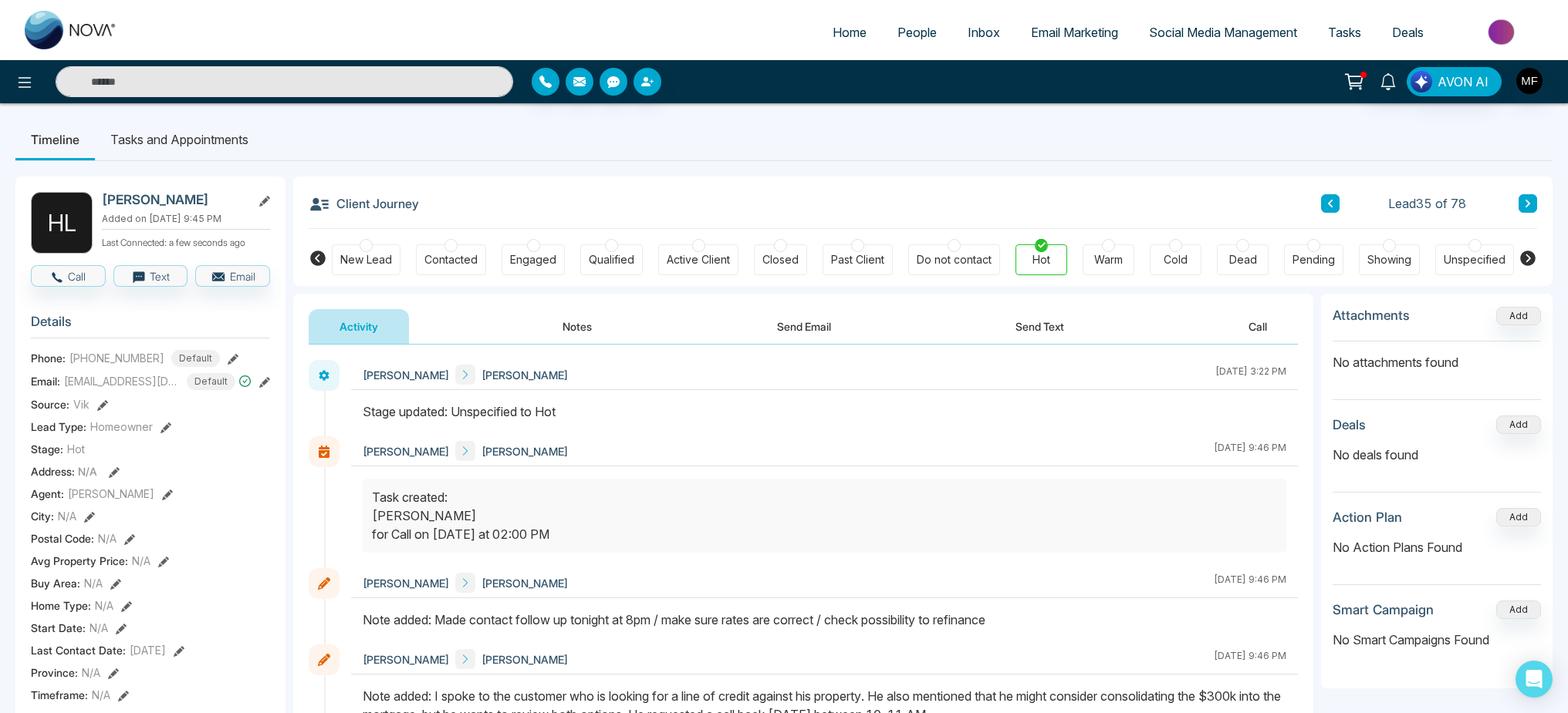
click at [1325, 201] on button at bounding box center [1330, 203] width 18 height 18
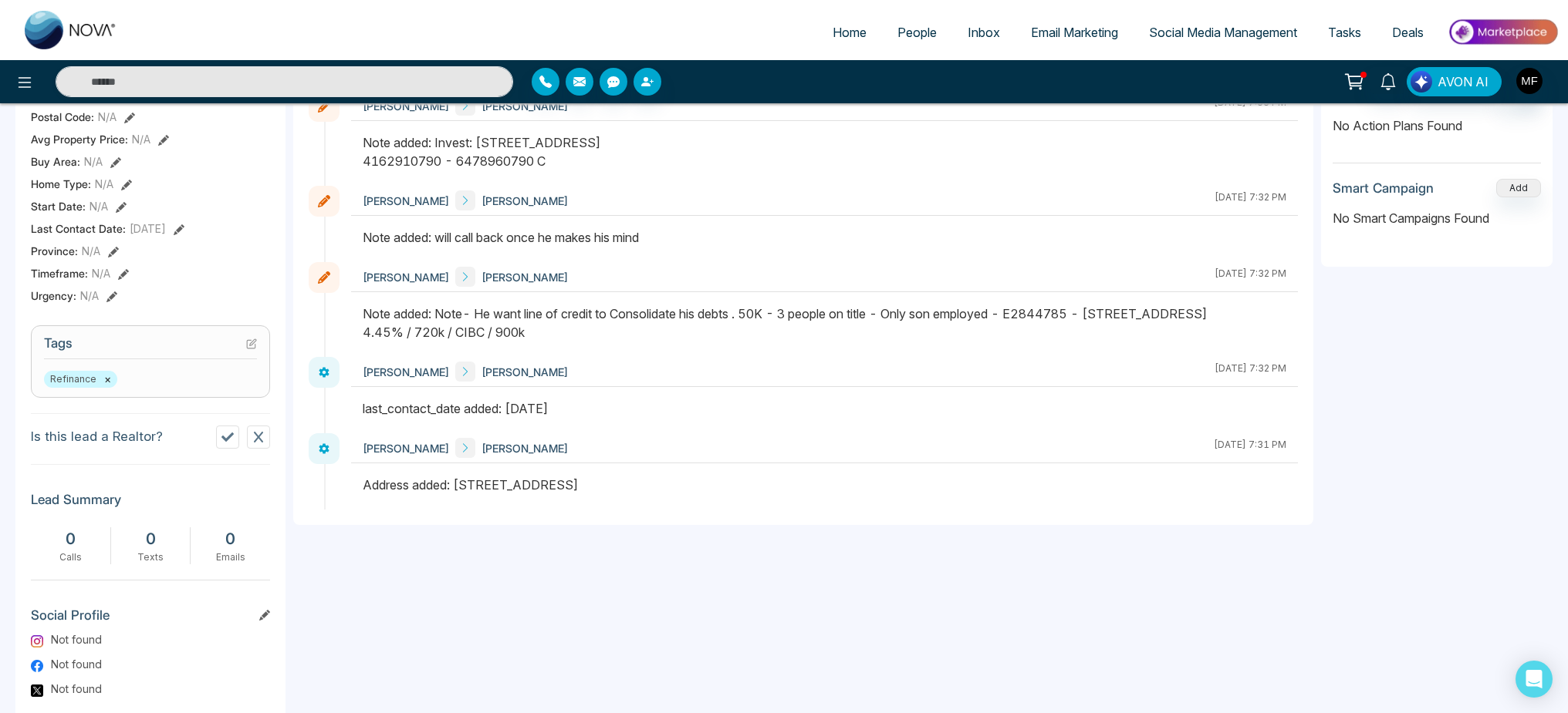
scroll to position [326, 0]
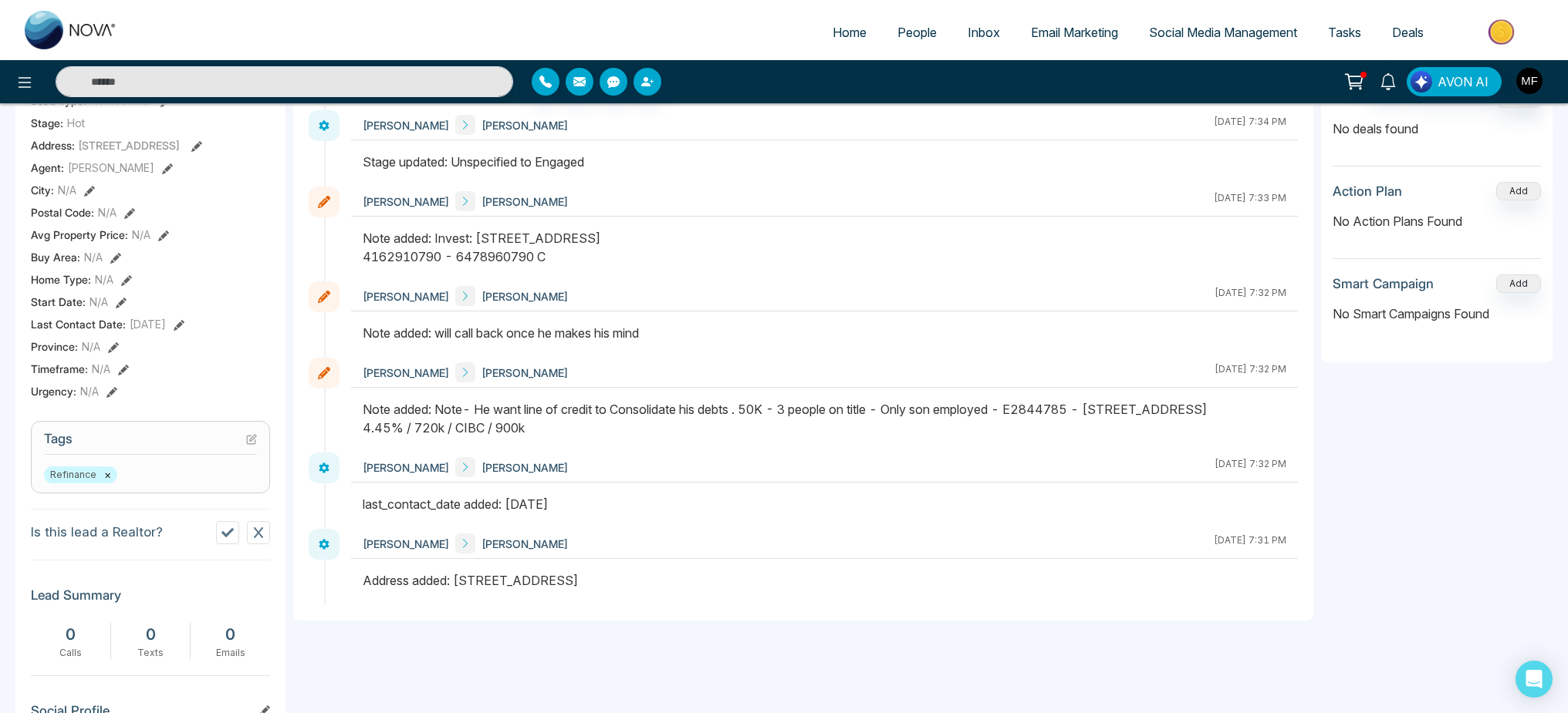
click at [251, 333] on div "Last Contact Date : [DATE]" at bounding box center [151, 324] width 239 height 17
click at [184, 331] on icon at bounding box center [178, 325] width 11 height 11
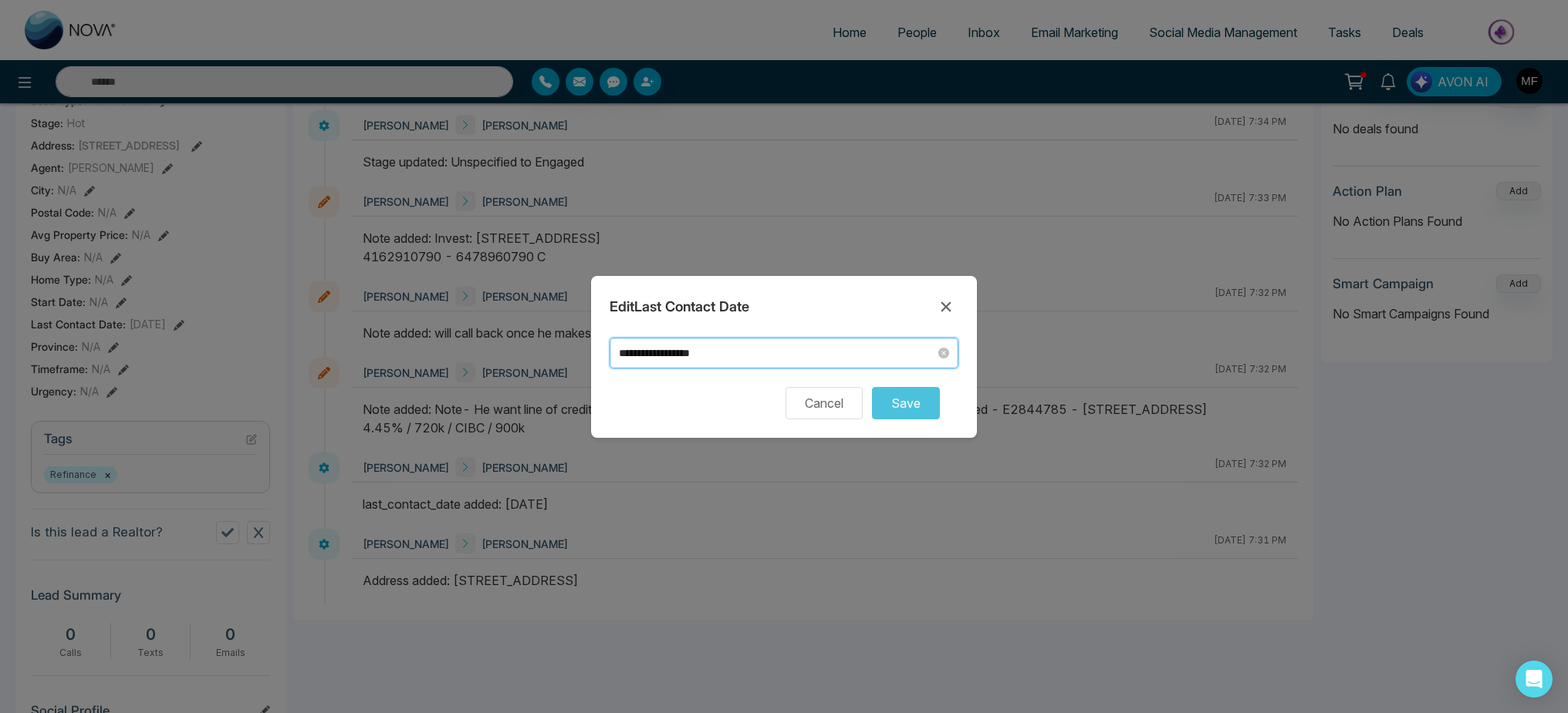
click at [834, 351] on input "**********" at bounding box center [777, 352] width 316 height 17
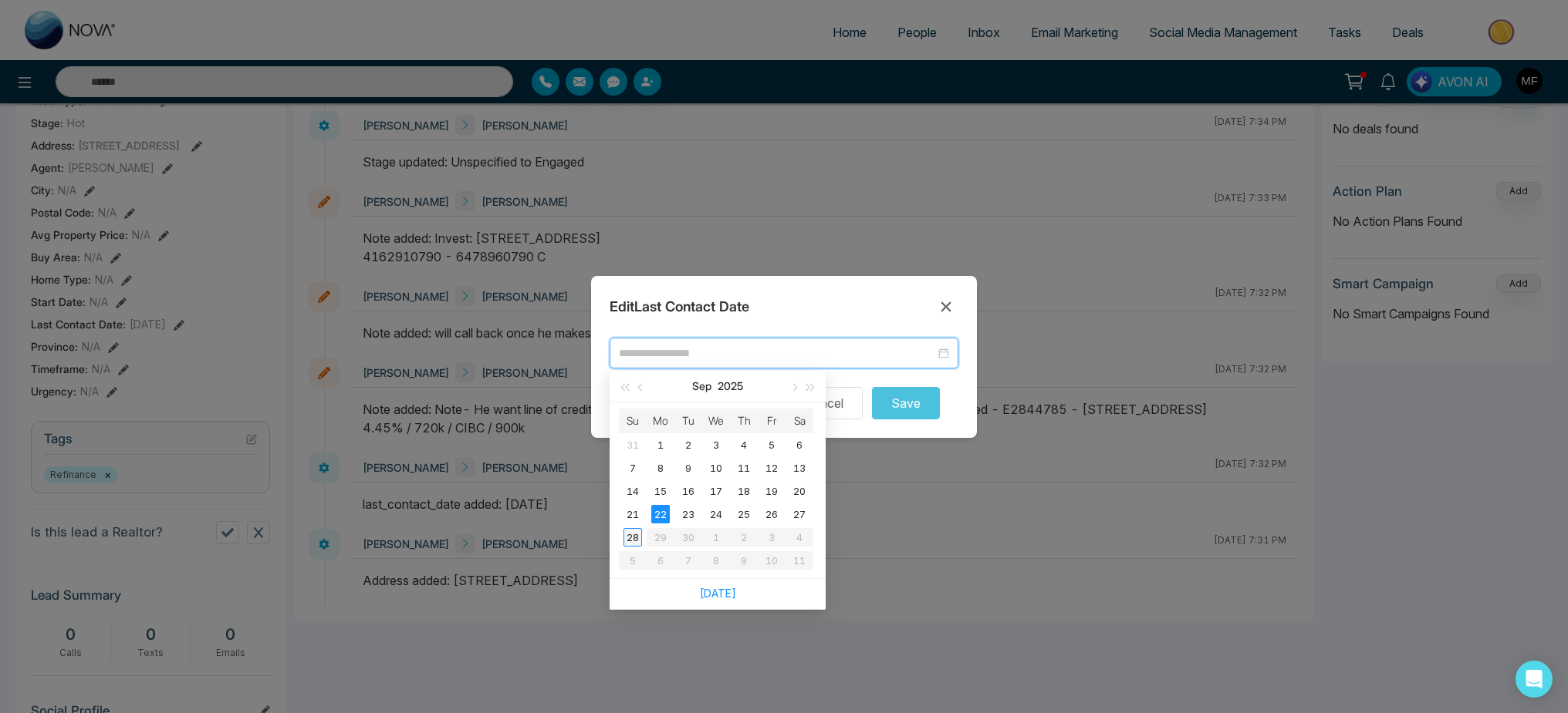
type input "**********"
click at [634, 535] on div "28" at bounding box center [632, 537] width 18 height 18
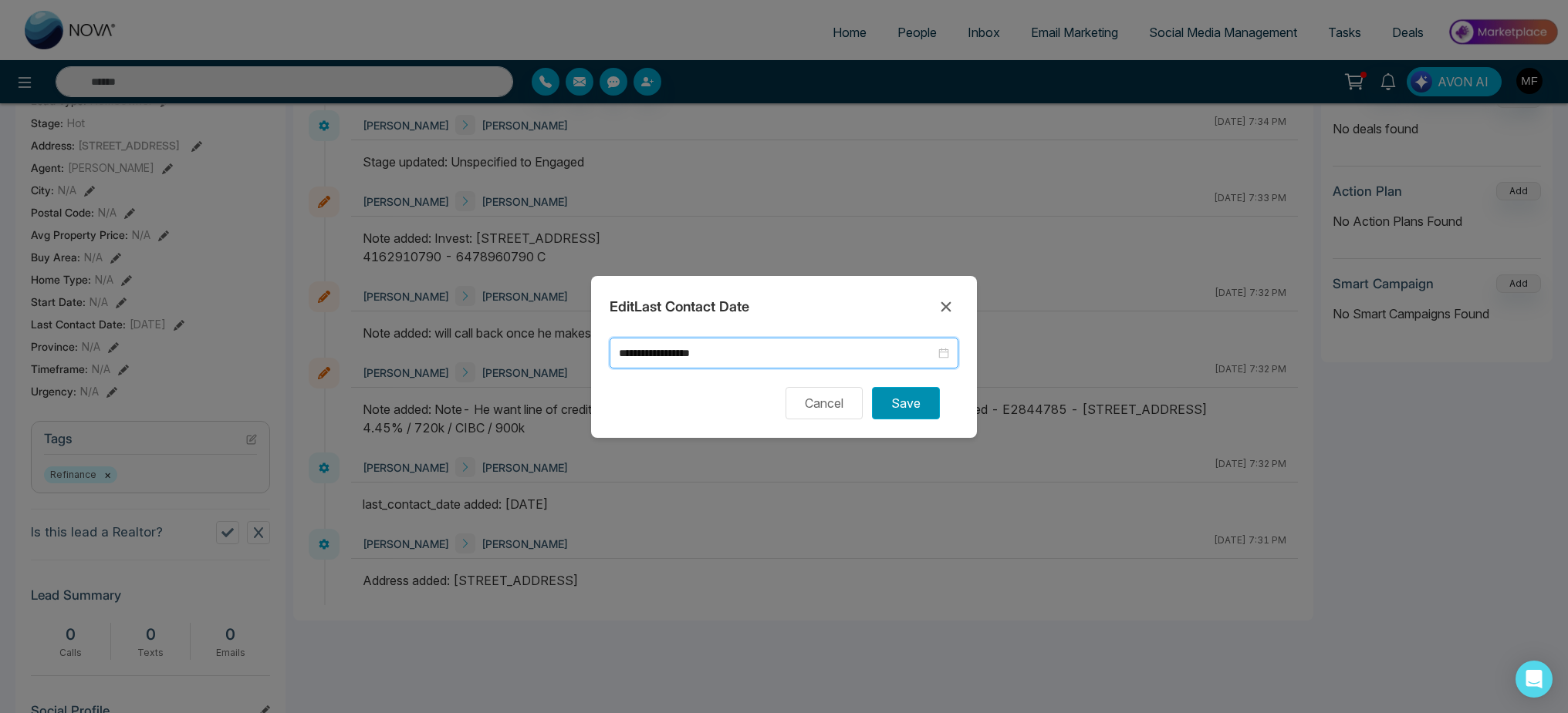
click at [900, 402] on button "Save" at bounding box center [906, 403] width 68 height 32
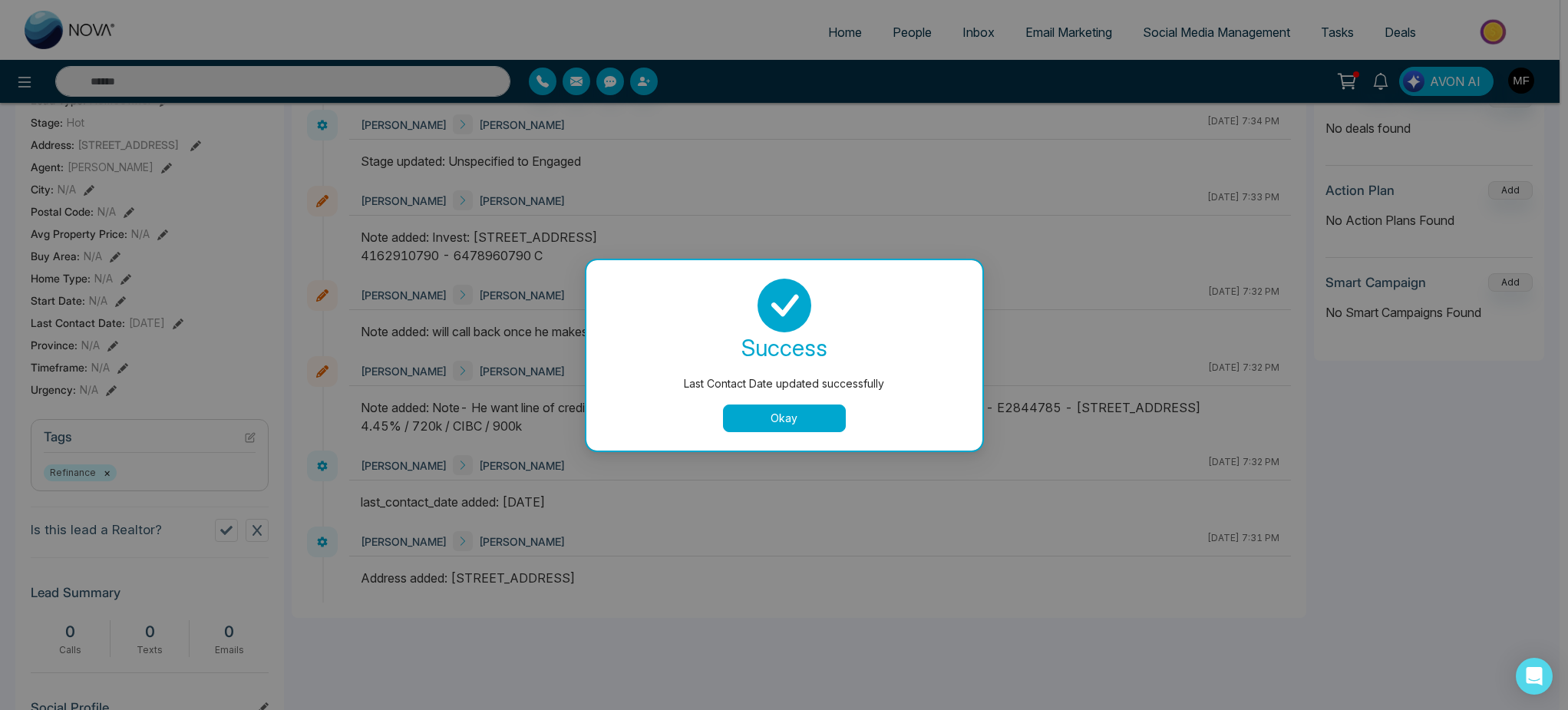
click at [753, 424] on button "Okay" at bounding box center [784, 418] width 123 height 28
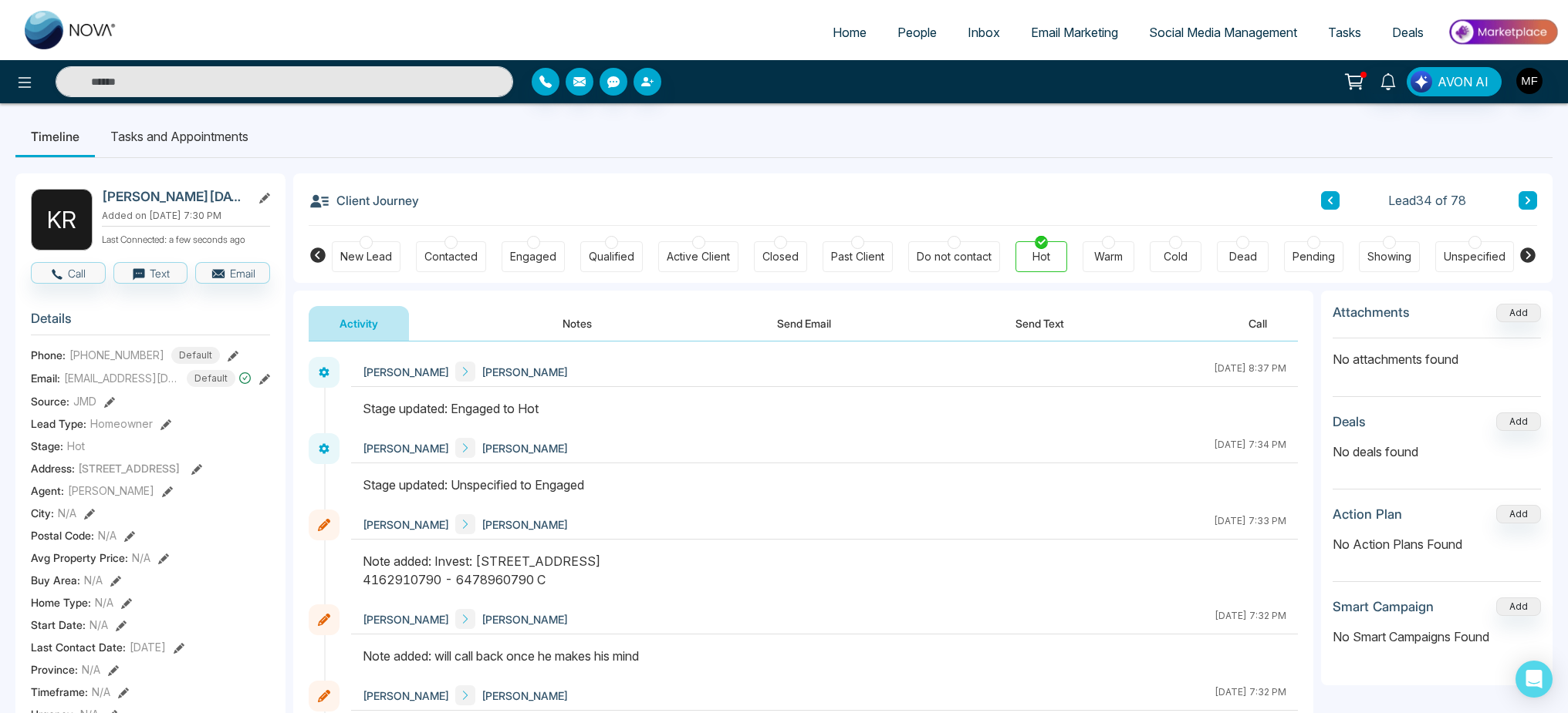
scroll to position [0, 0]
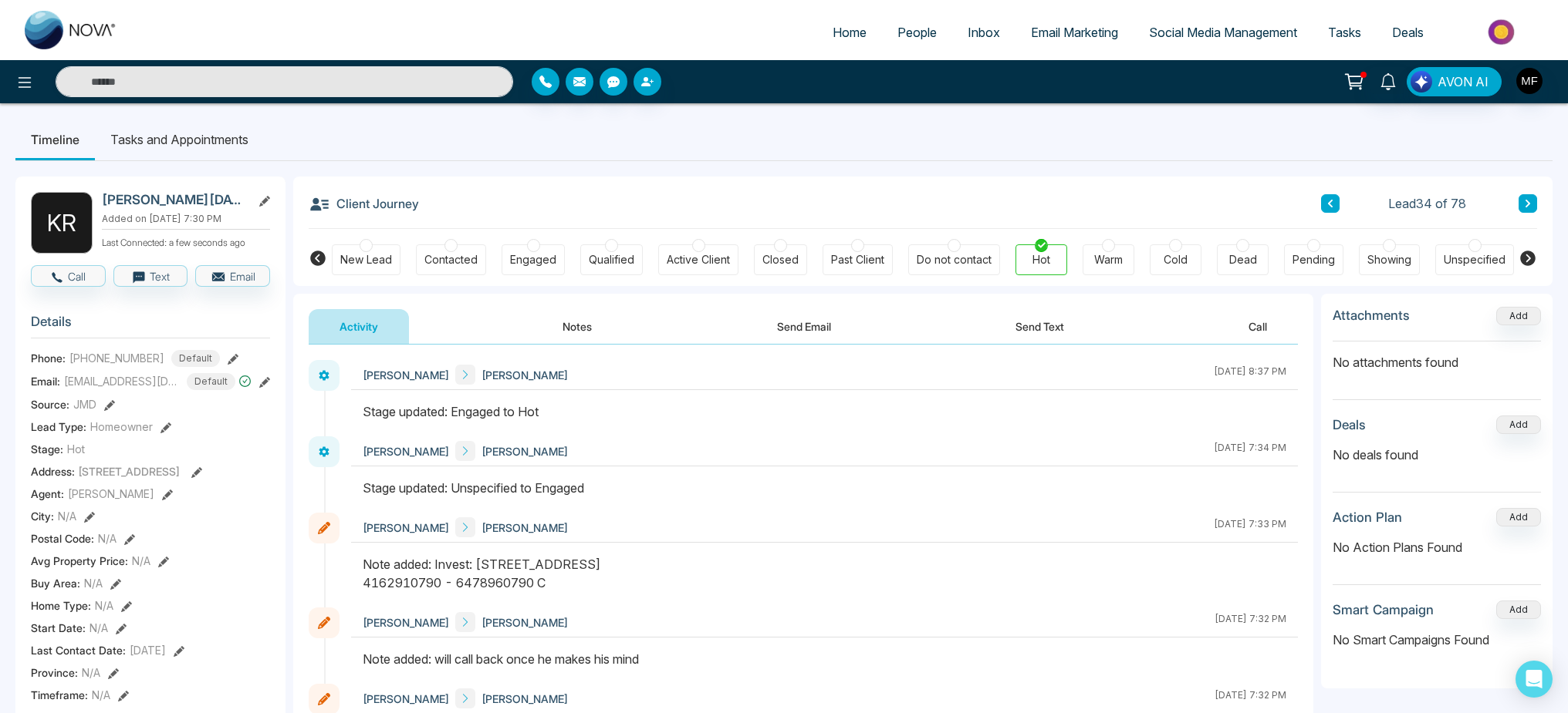
click at [602, 335] on button "Notes" at bounding box center [577, 327] width 91 height 35
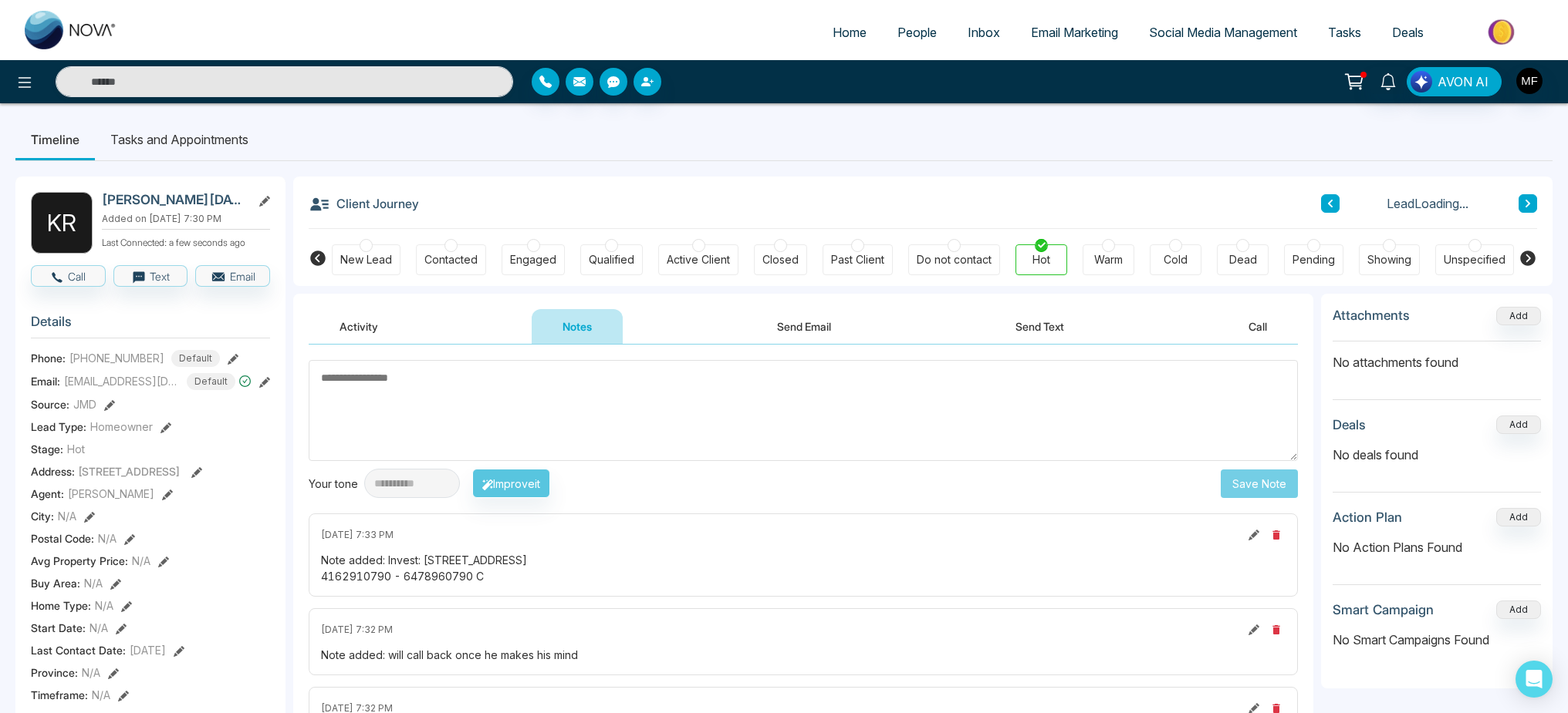
click at [533, 413] on textarea at bounding box center [803, 410] width 989 height 101
click at [1527, 195] on button at bounding box center [1527, 203] width 18 height 18
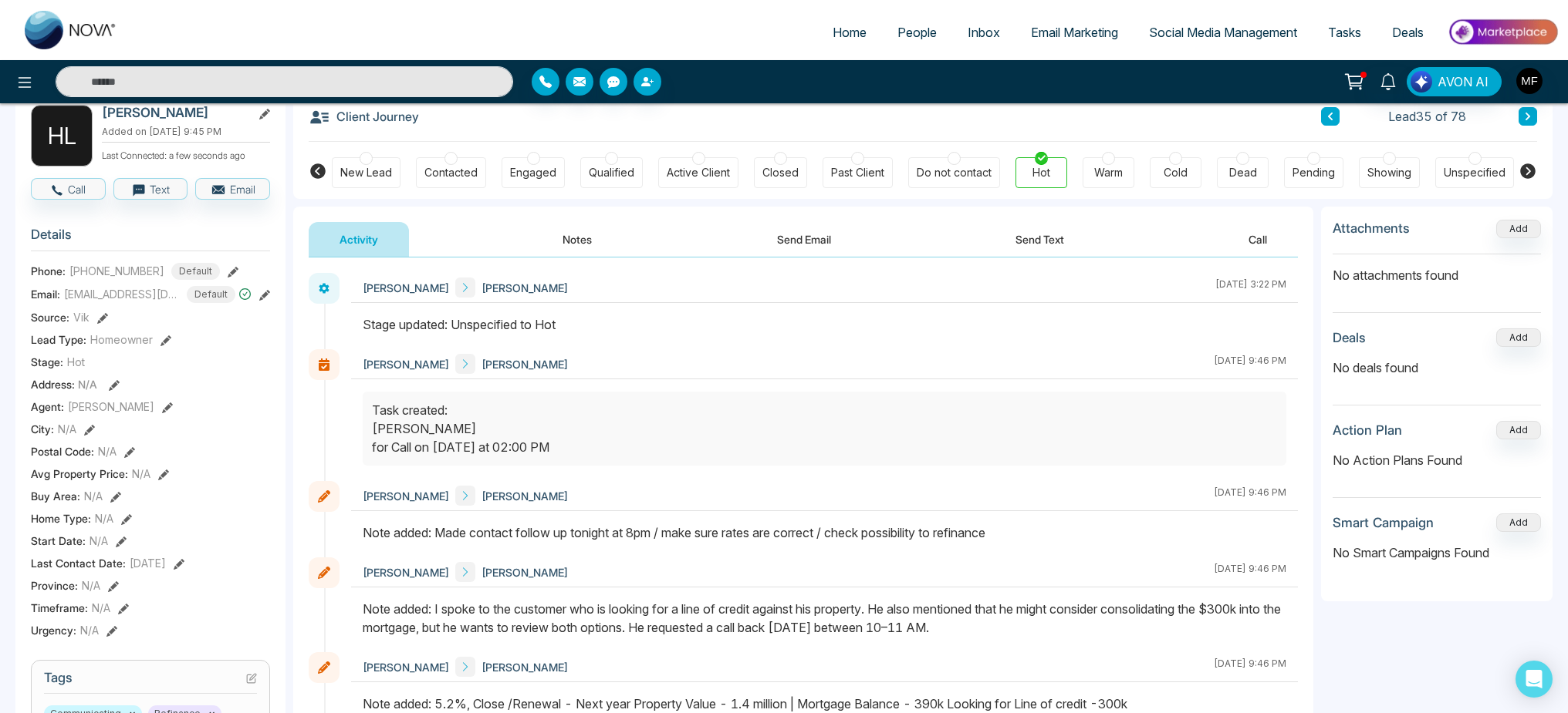
scroll to position [89, 0]
click at [605, 231] on button "Notes" at bounding box center [577, 238] width 91 height 35
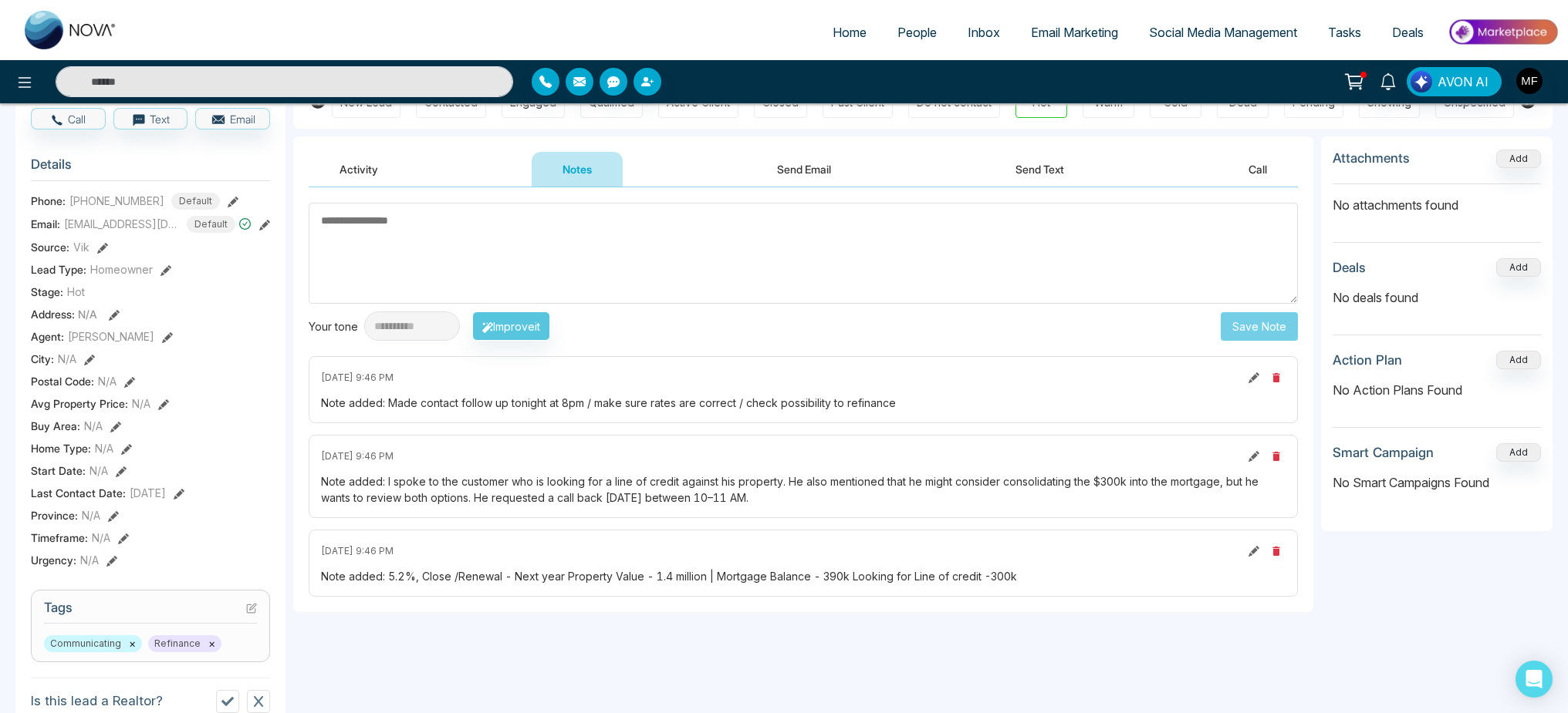
scroll to position [178, 0]
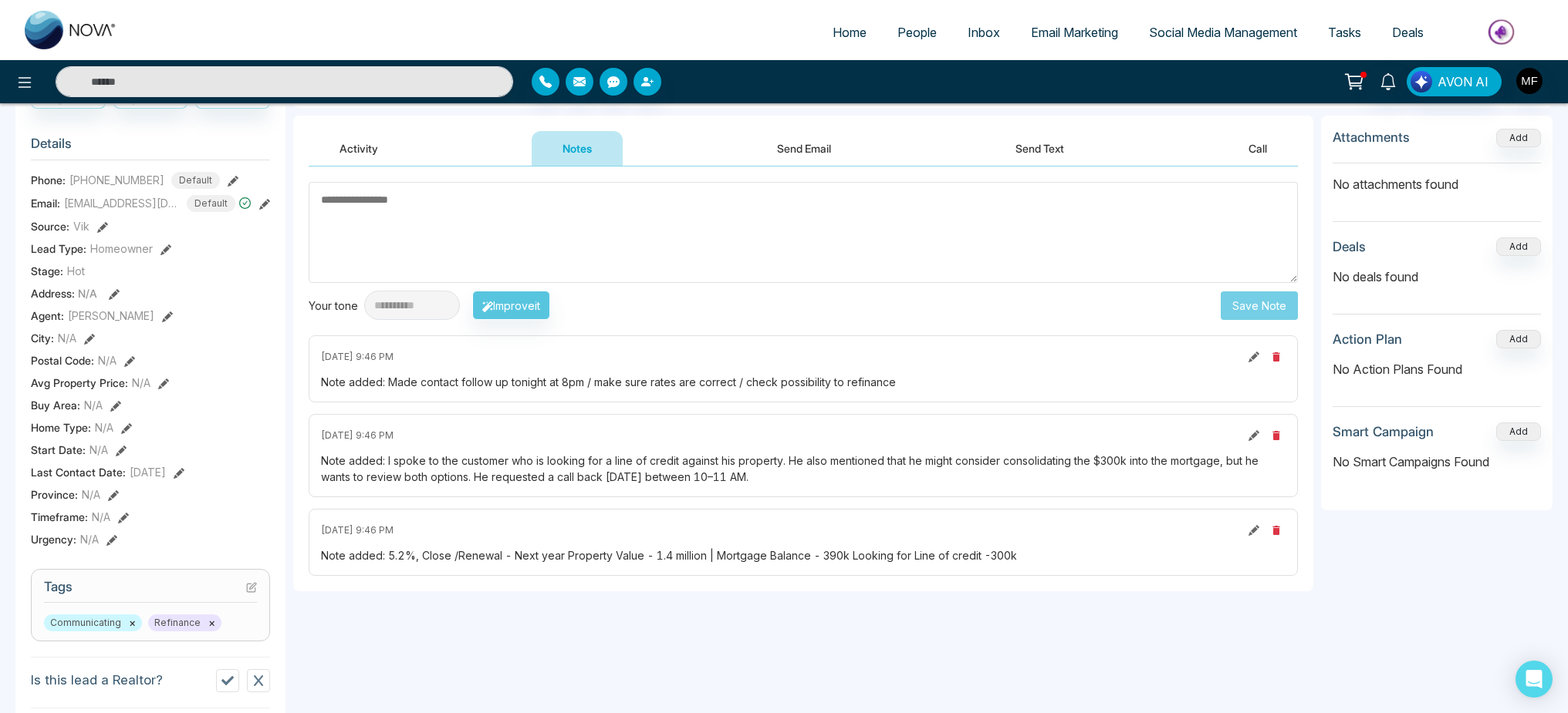
click at [184, 479] on icon at bounding box center [178, 473] width 11 height 11
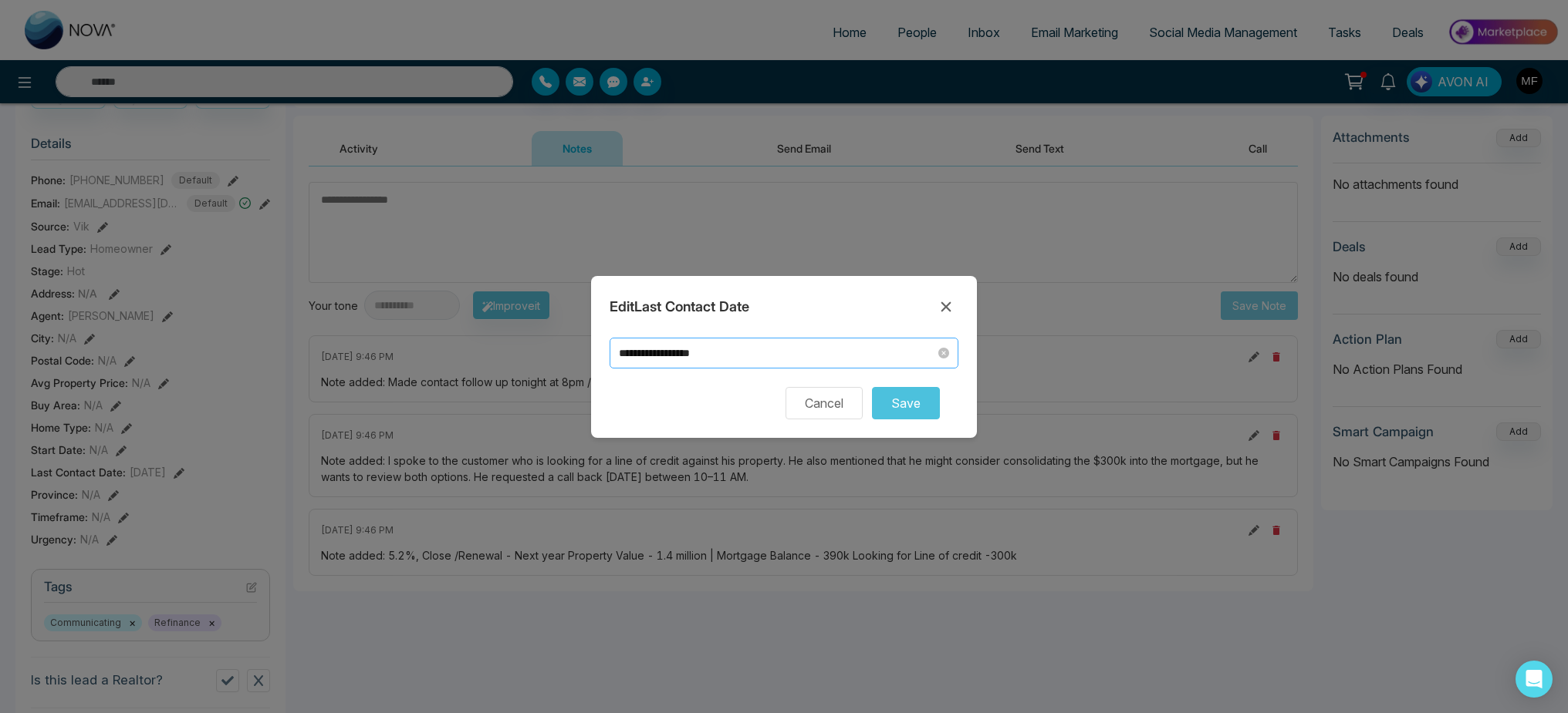
click at [742, 347] on input "**********" at bounding box center [777, 352] width 316 height 17
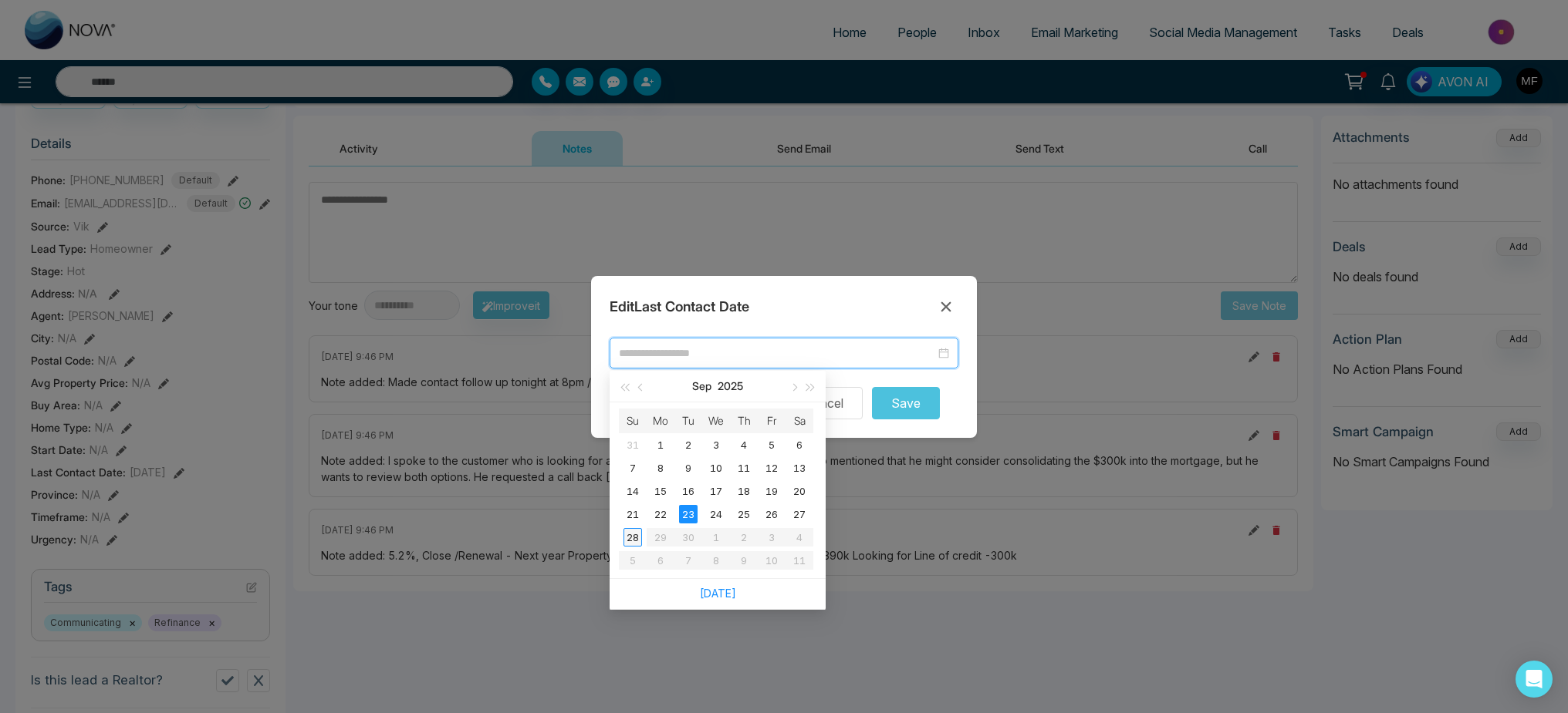
type input "**********"
click at [632, 534] on div "28" at bounding box center [632, 537] width 18 height 18
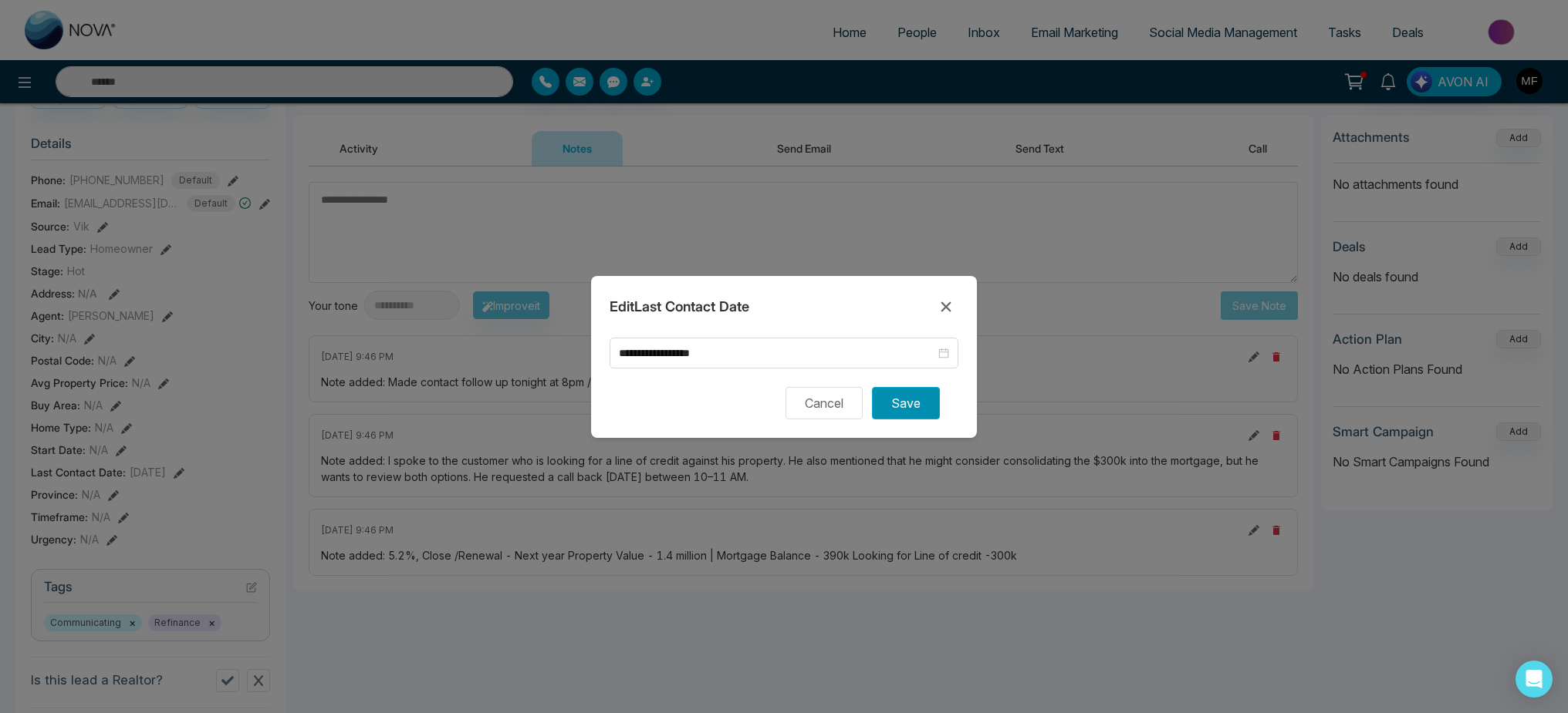
click at [914, 400] on button "Save" at bounding box center [906, 403] width 68 height 32
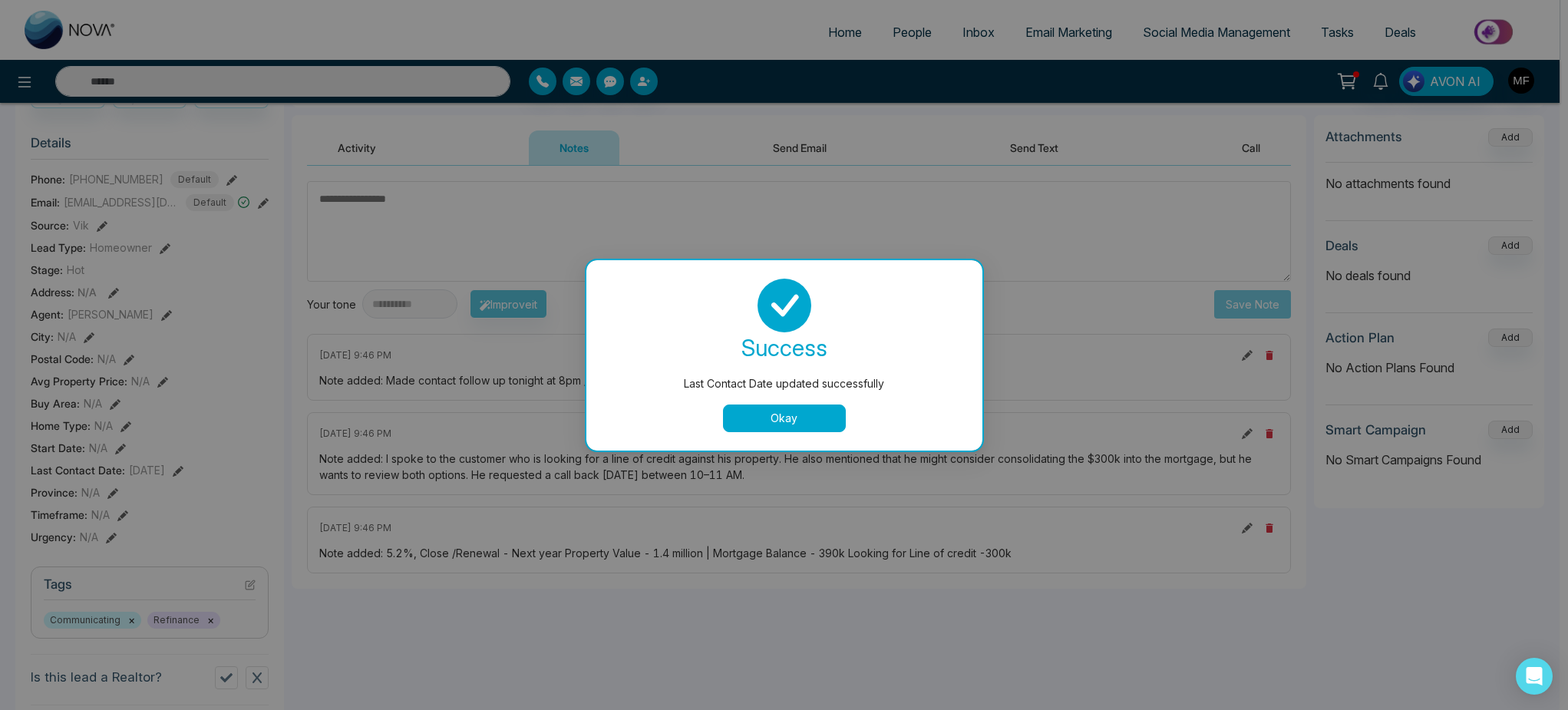
click at [797, 421] on button "Okay" at bounding box center [784, 418] width 123 height 28
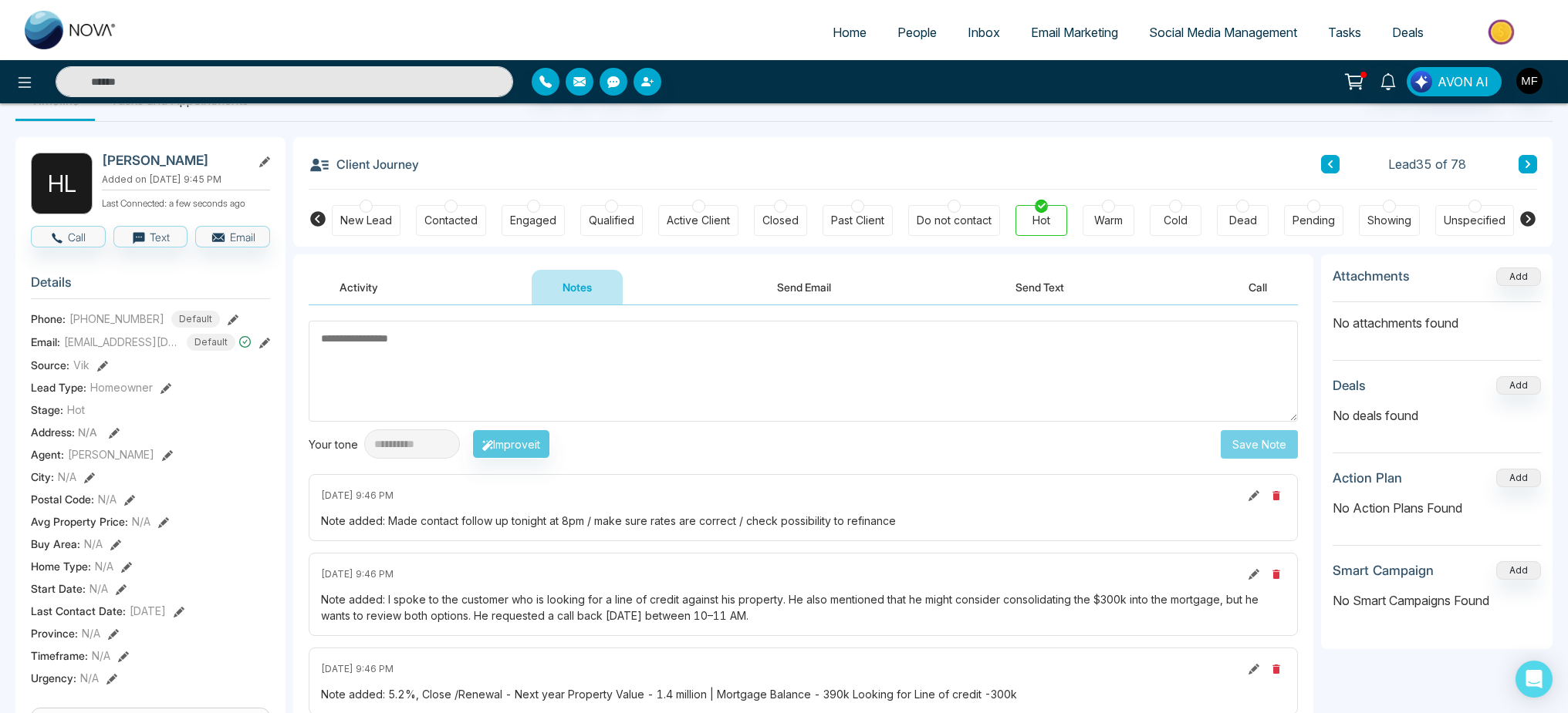
scroll to position [28, 0]
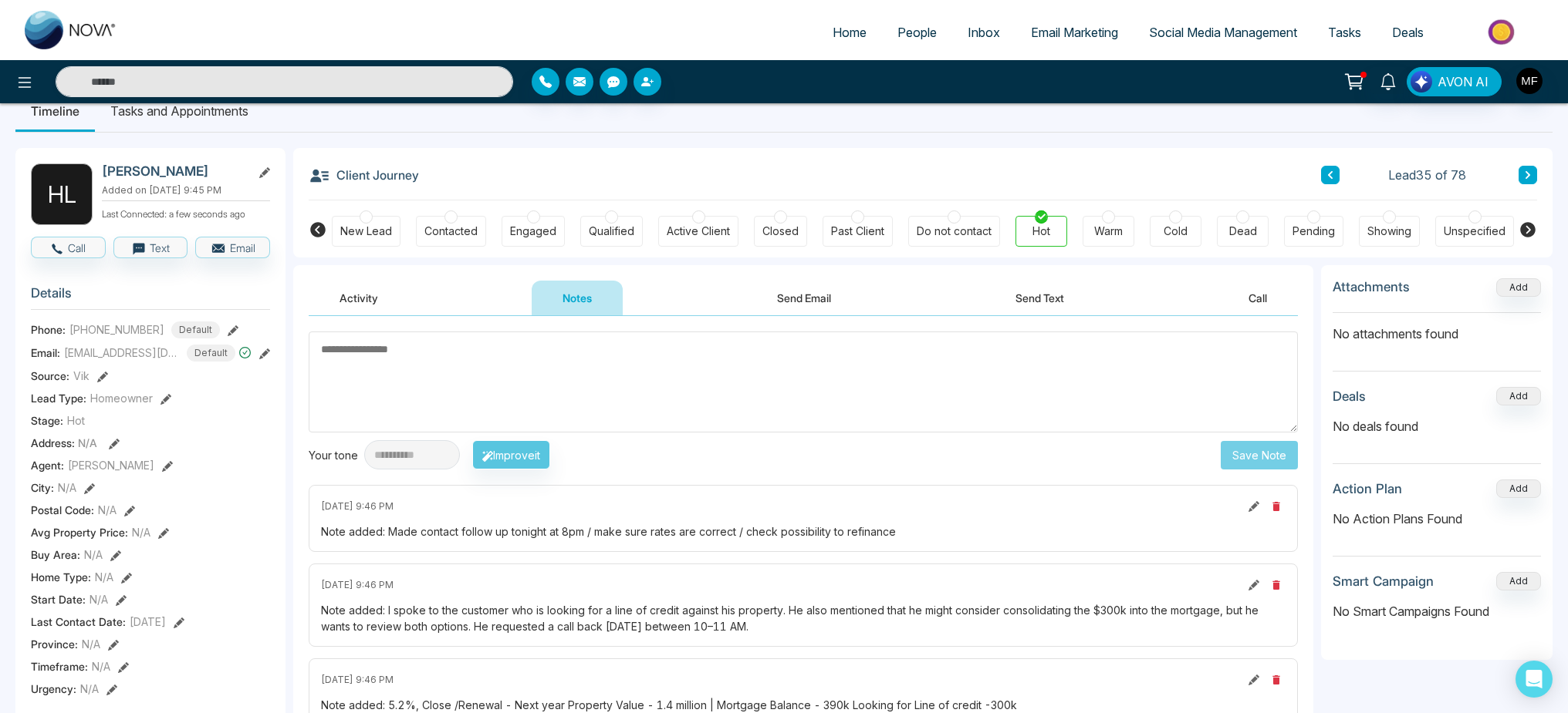
click at [1528, 173] on icon at bounding box center [1527, 175] width 5 height 8
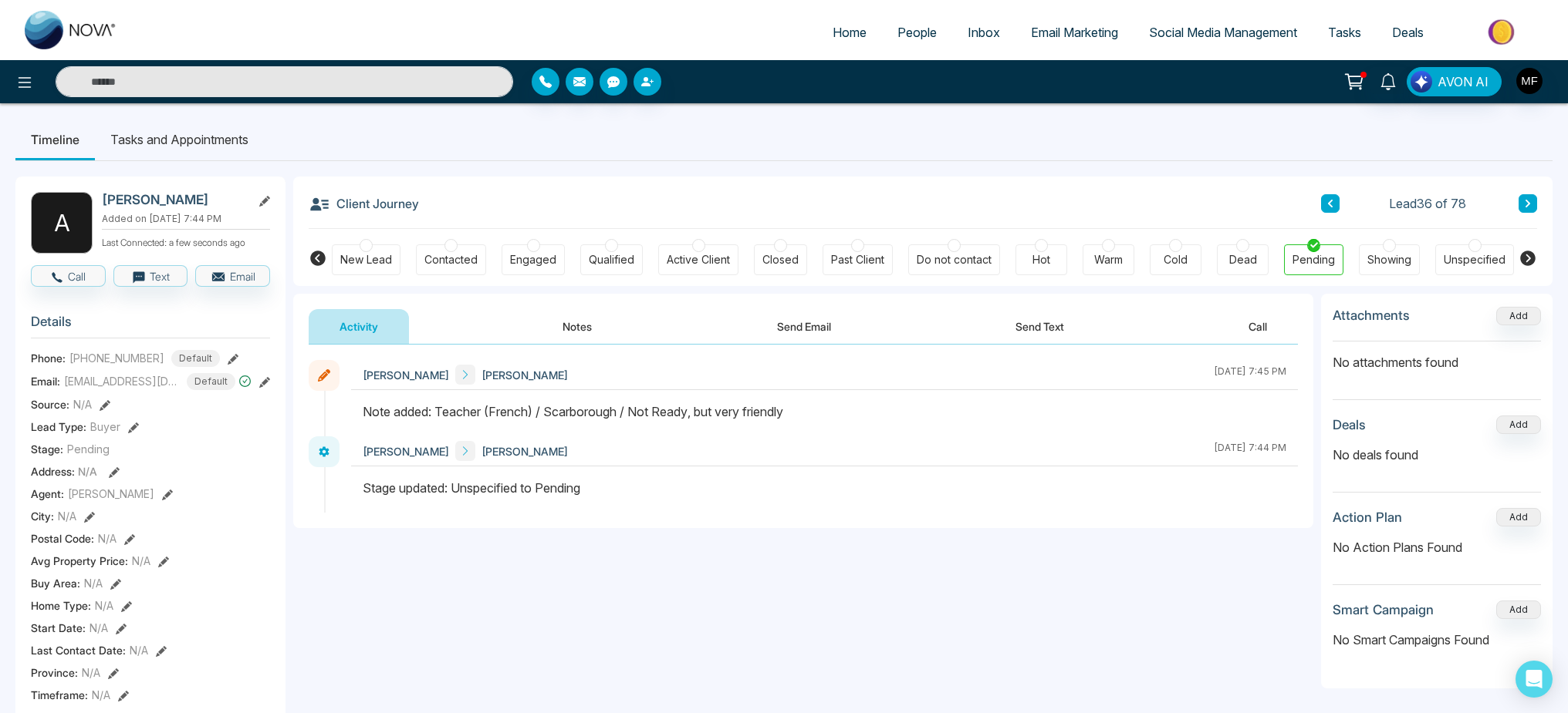
click at [1527, 196] on button at bounding box center [1527, 203] width 18 height 18
click at [1531, 205] on button at bounding box center [1527, 203] width 18 height 18
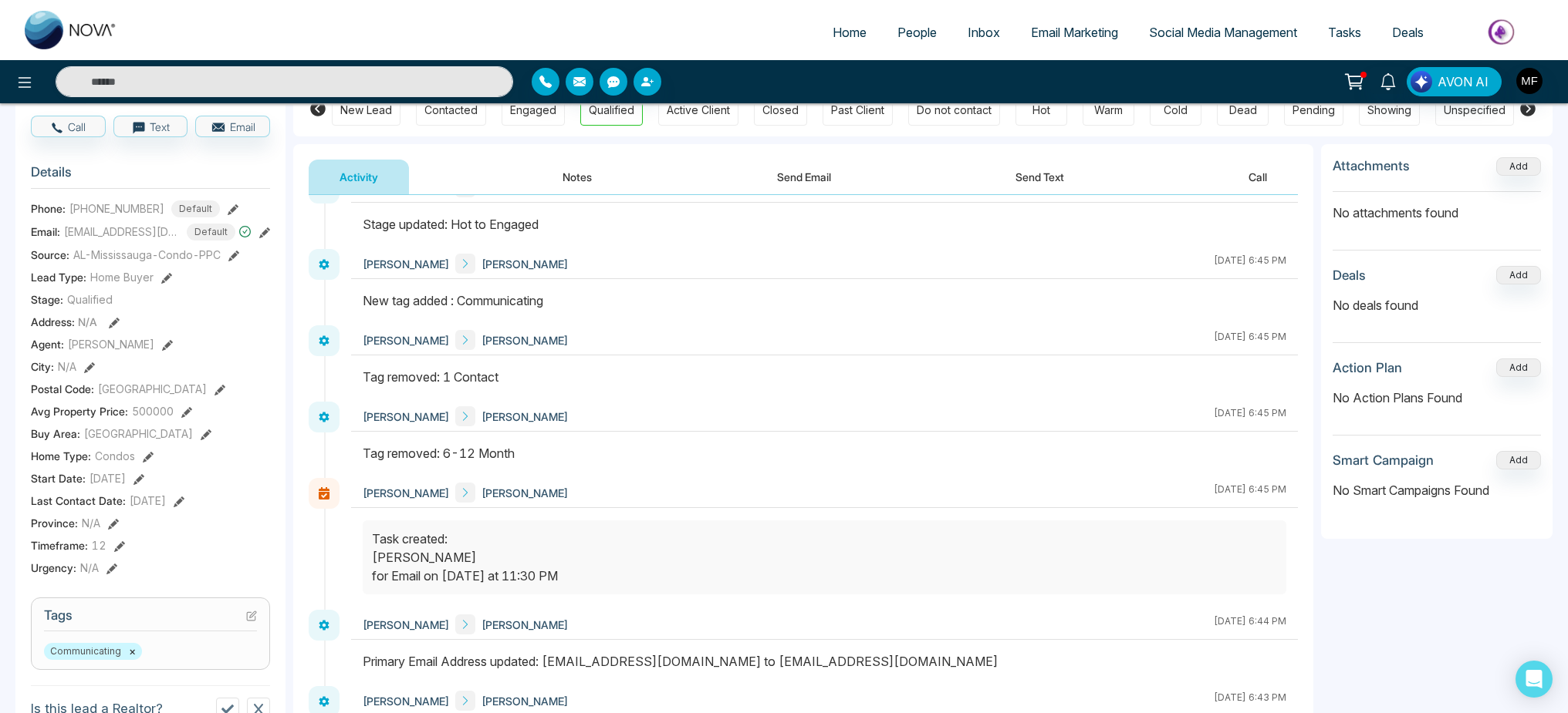
scroll to position [302, 0]
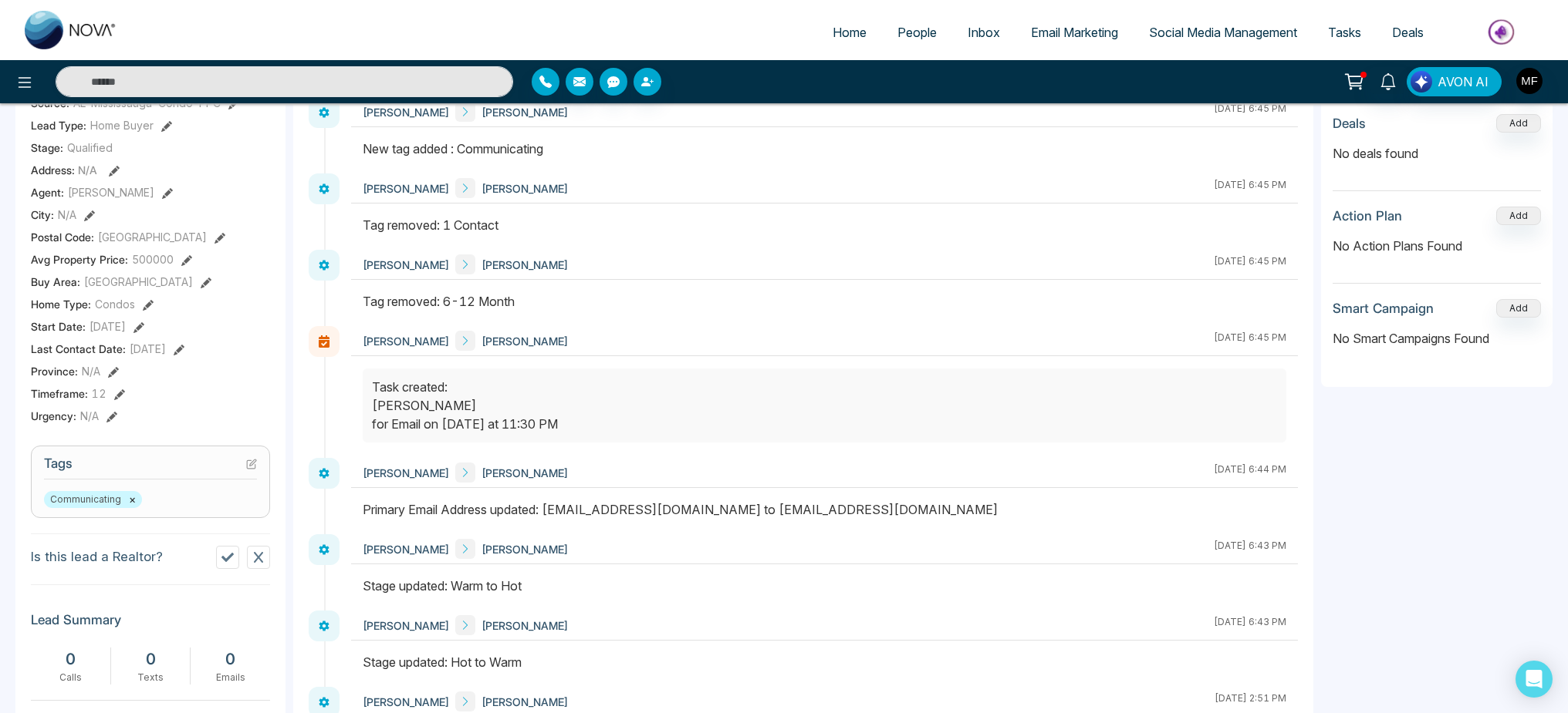
click at [110, 422] on icon at bounding box center [111, 416] width 11 height 11
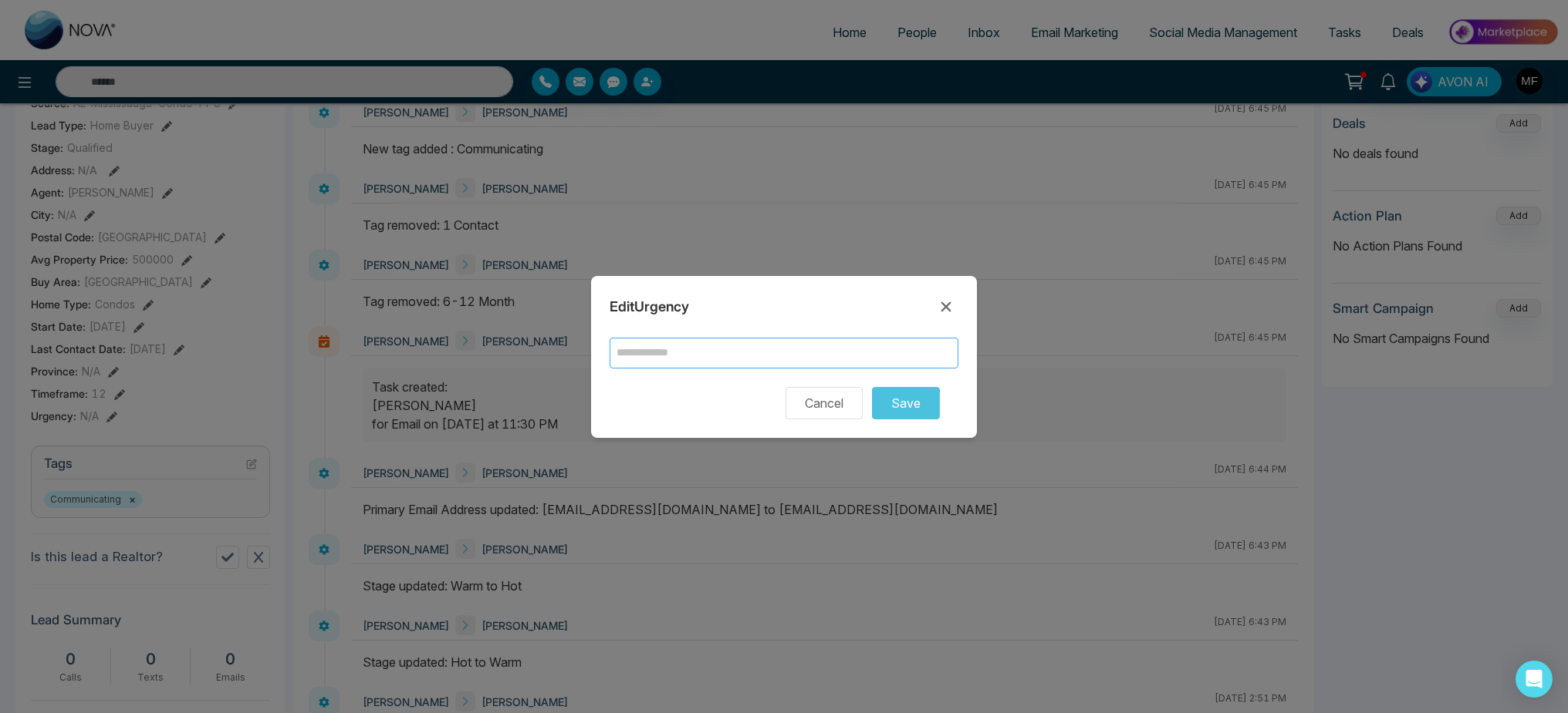
click at [668, 357] on input "text" at bounding box center [784, 353] width 348 height 31
type input "****"
click at [918, 407] on button "Save" at bounding box center [906, 403] width 68 height 32
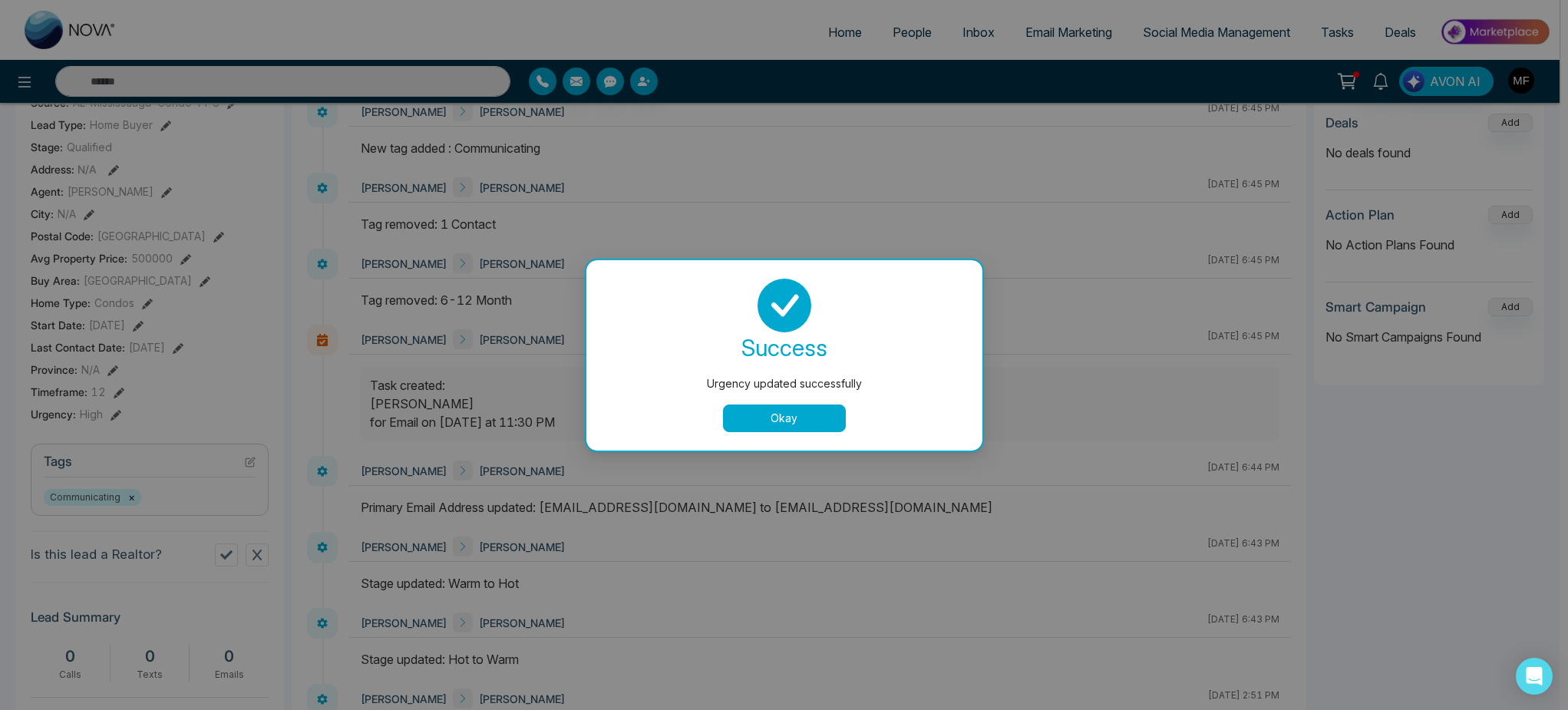
click at [814, 417] on button "Okay" at bounding box center [784, 418] width 123 height 28
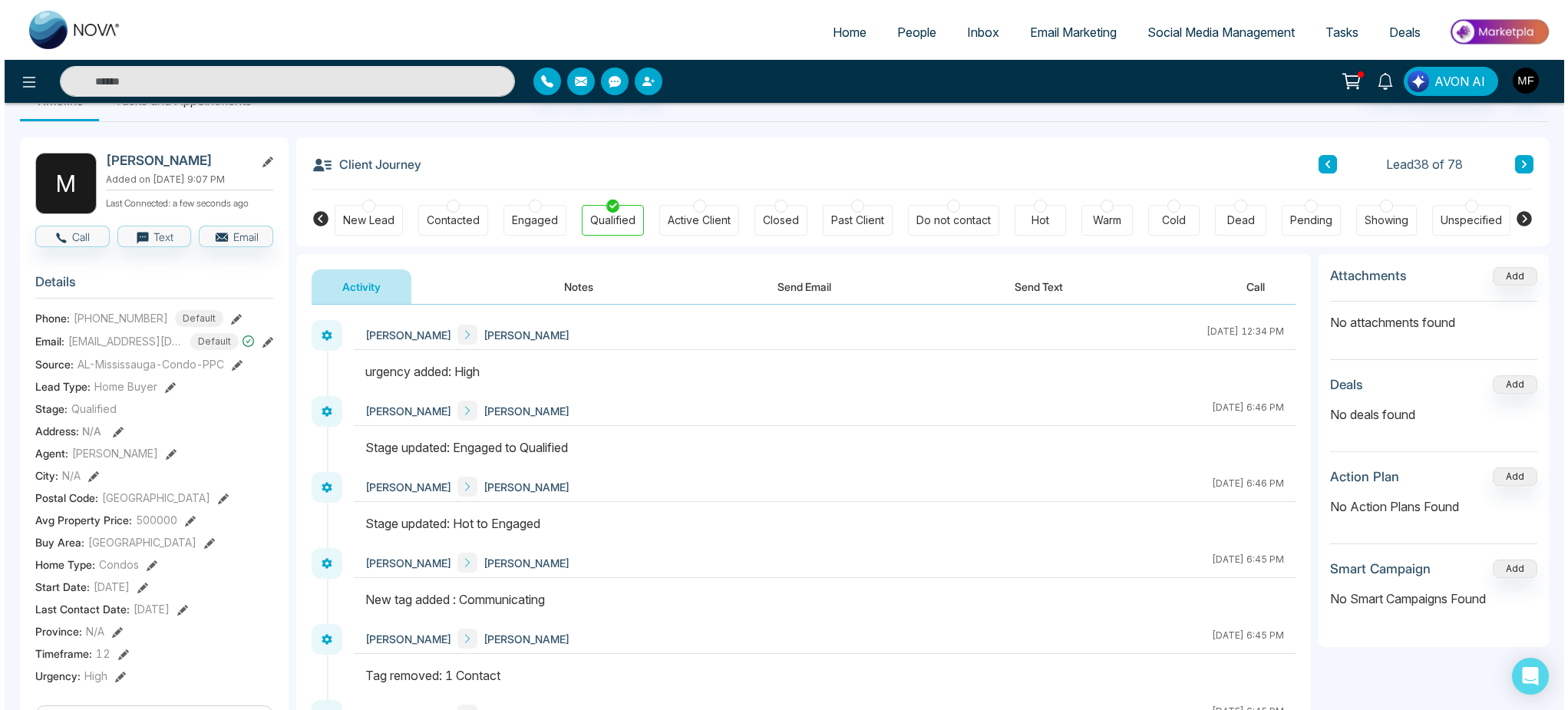
scroll to position [0, 0]
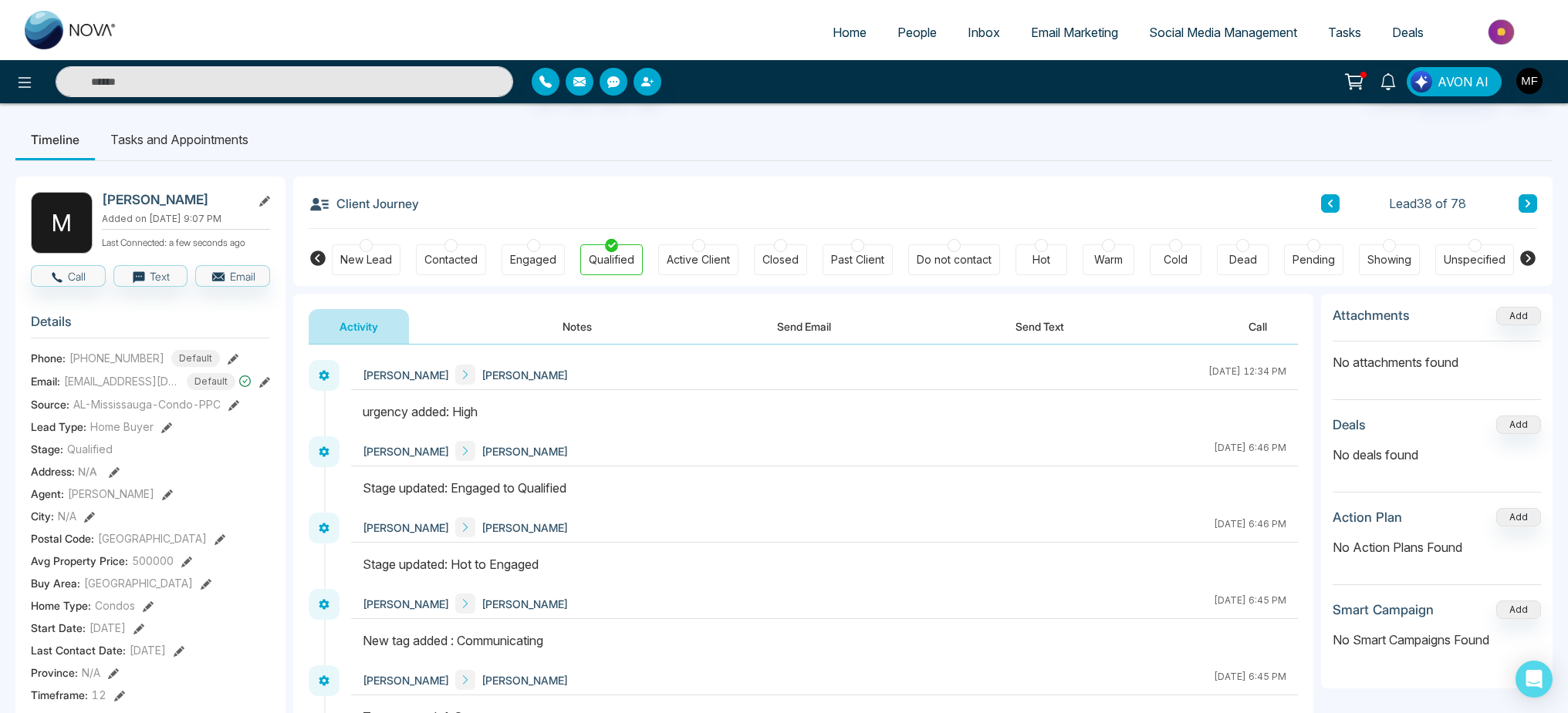
click at [200, 143] on li "Tasks and Appointments" at bounding box center [180, 139] width 169 height 42
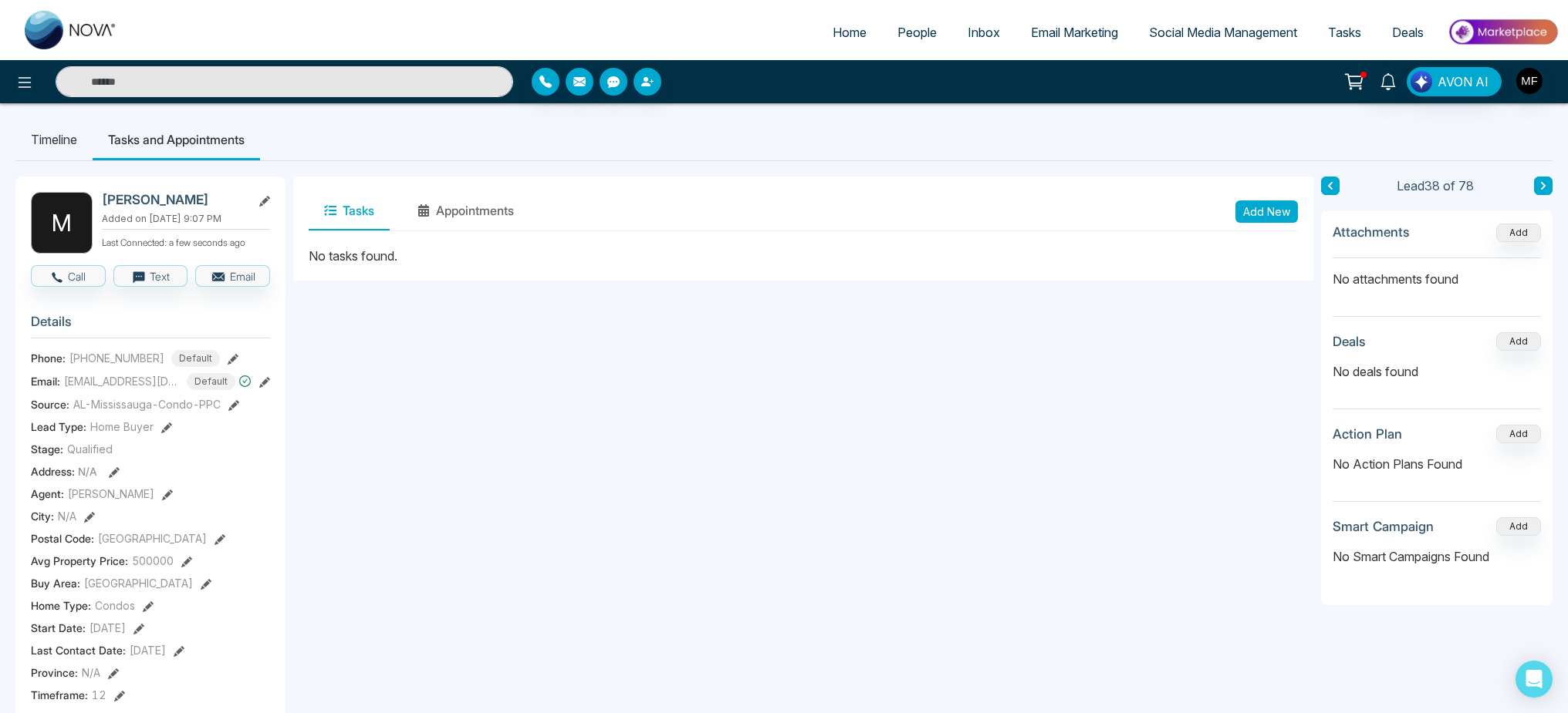
click at [1277, 208] on button "Add New" at bounding box center [1266, 211] width 62 height 22
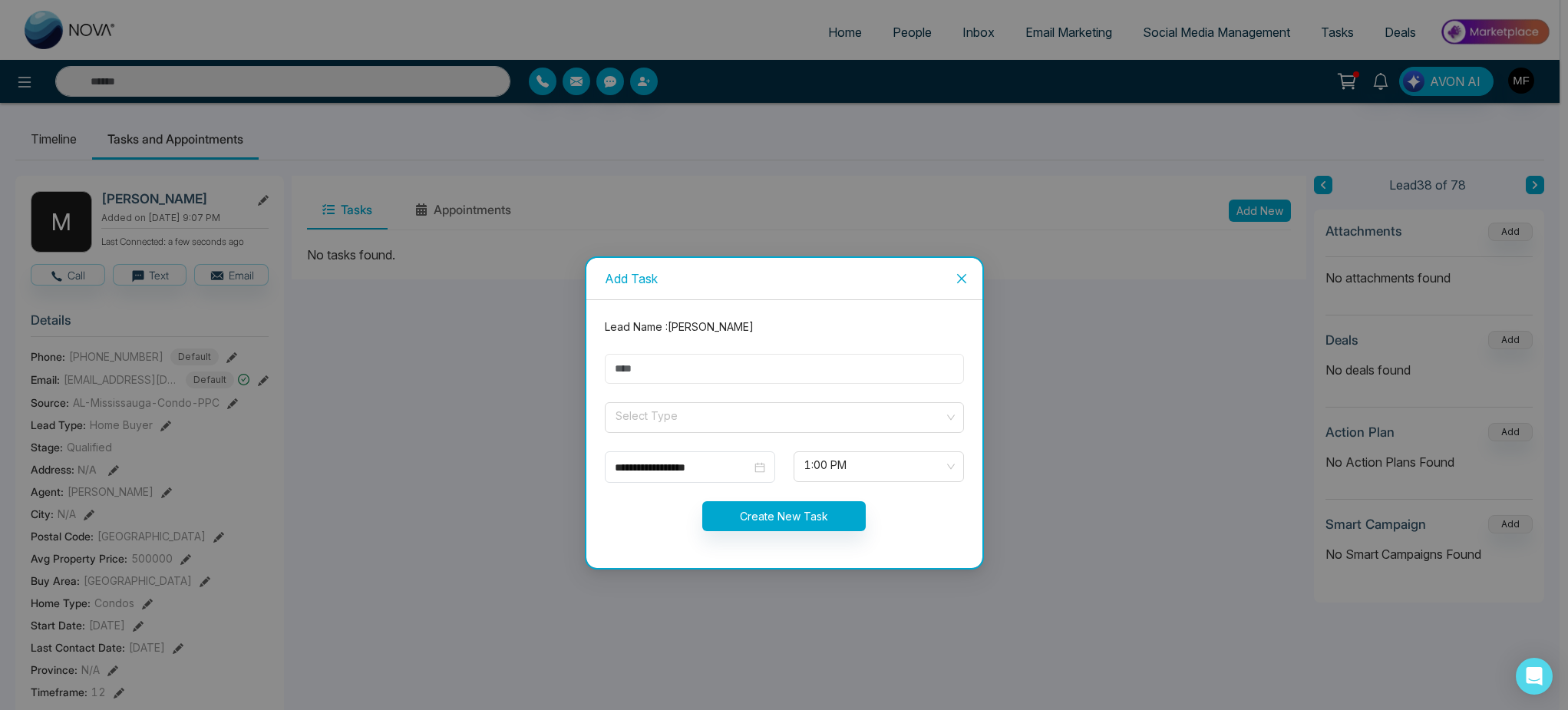
click at [707, 374] on input "text" at bounding box center [784, 368] width 359 height 30
type input "**********"
click at [661, 420] on input "search" at bounding box center [779, 415] width 330 height 23
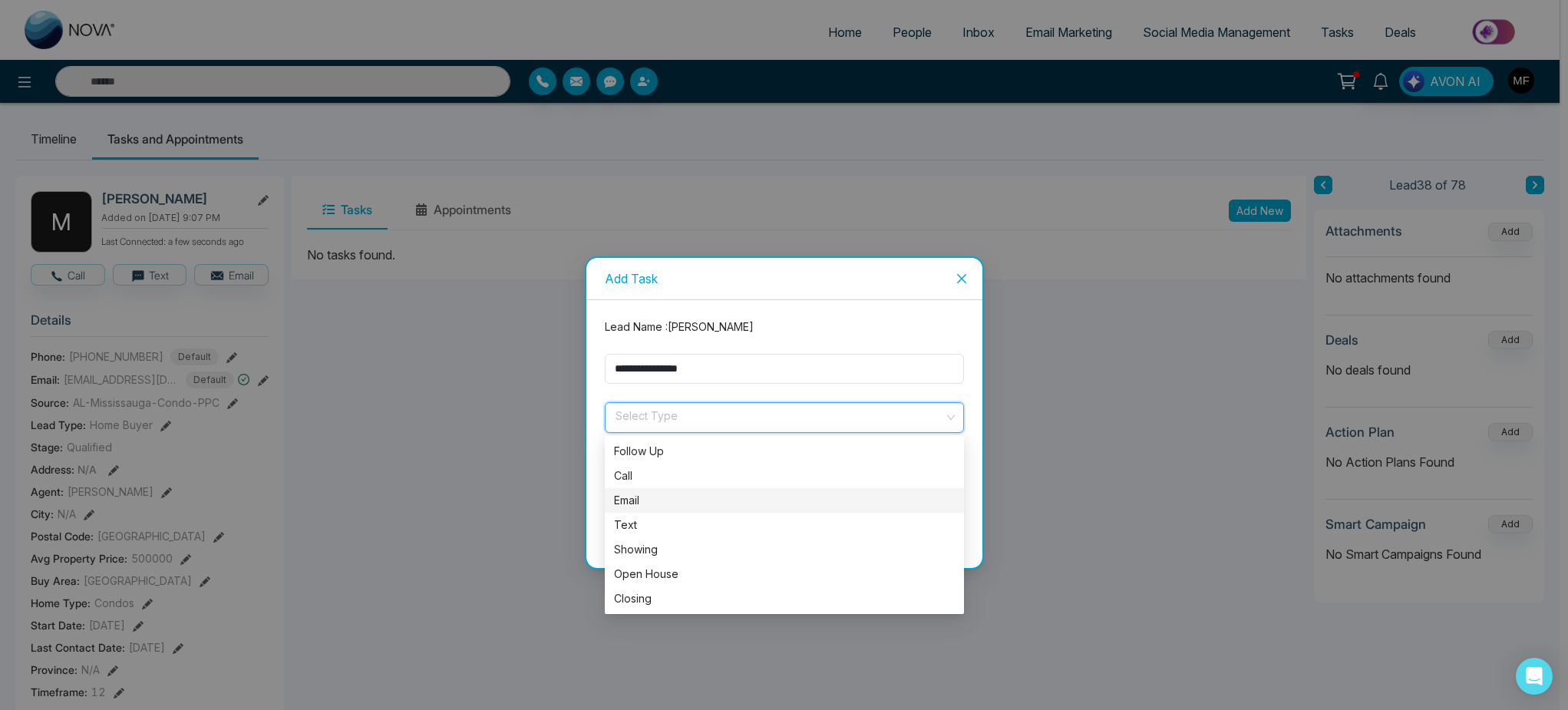
click at [648, 502] on div "Email" at bounding box center [784, 500] width 341 height 16
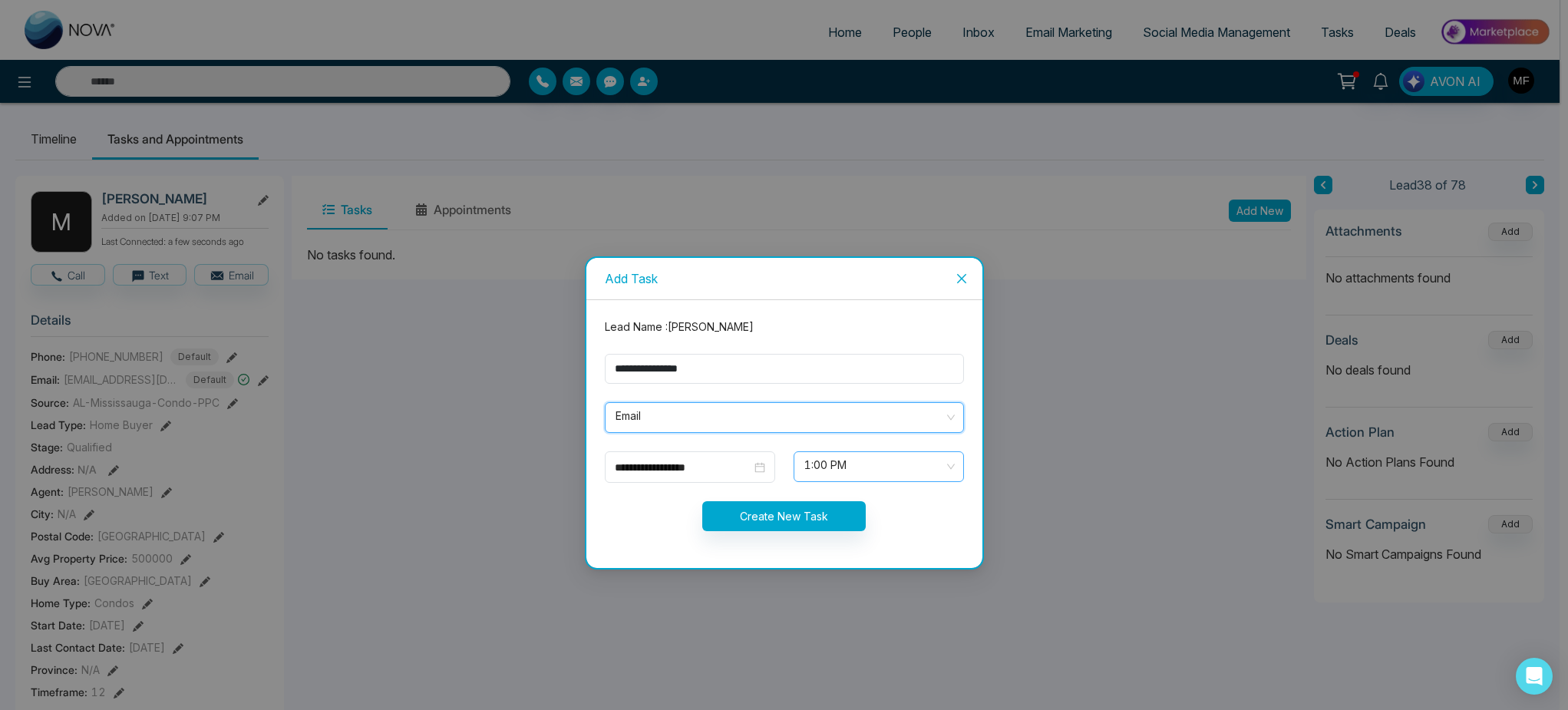
click at [858, 469] on span "1:00 PM" at bounding box center [879, 466] width 149 height 26
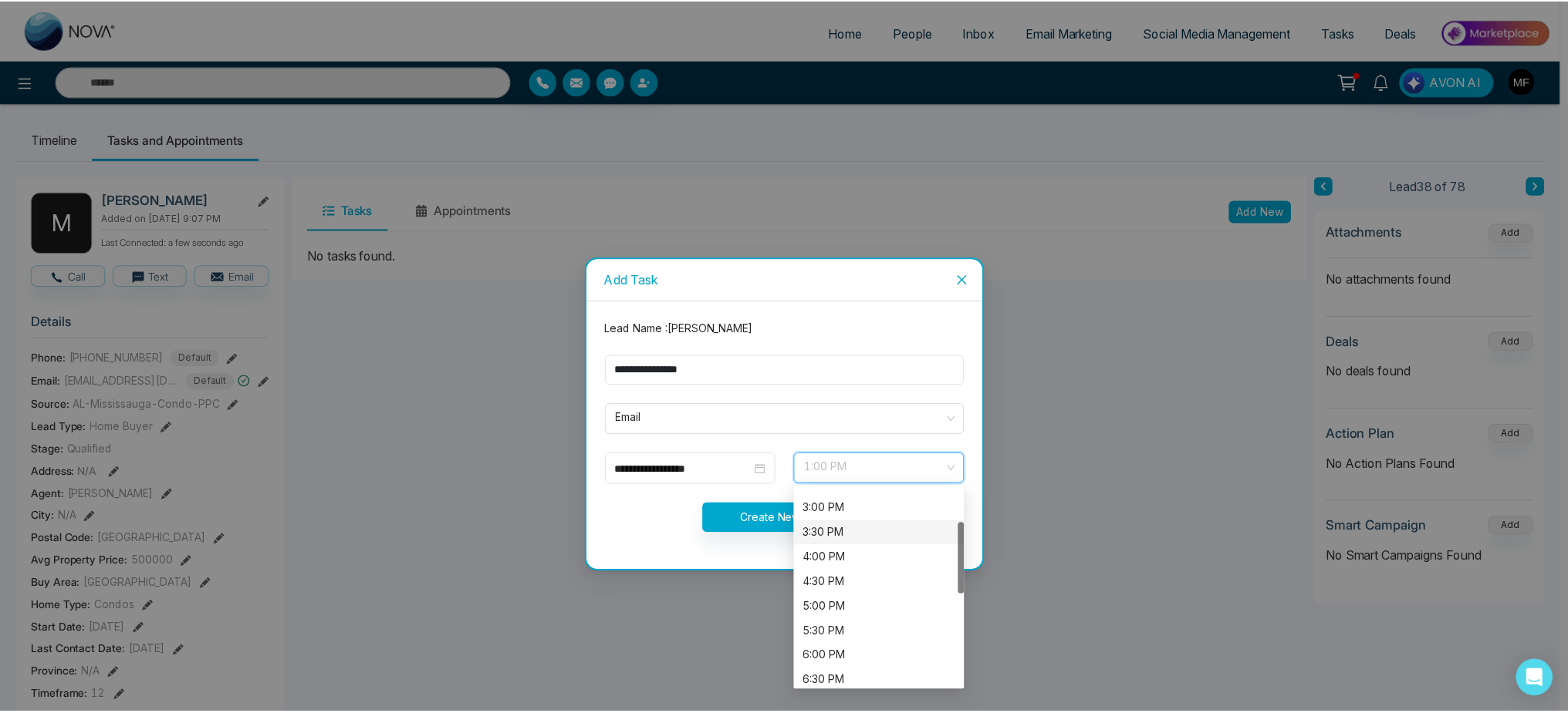
scroll to position [73, 0]
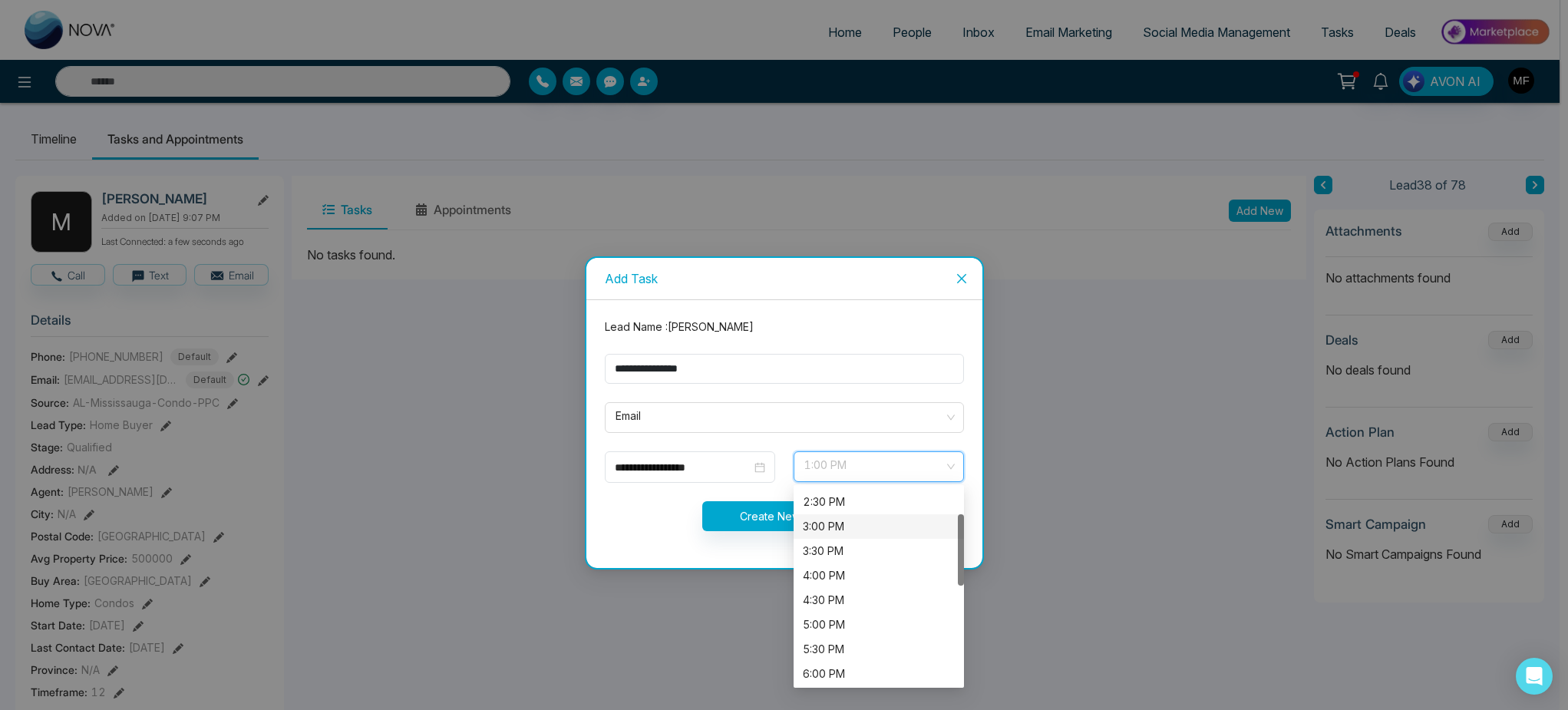
click at [834, 529] on div "3:00 PM" at bounding box center [878, 526] width 152 height 16
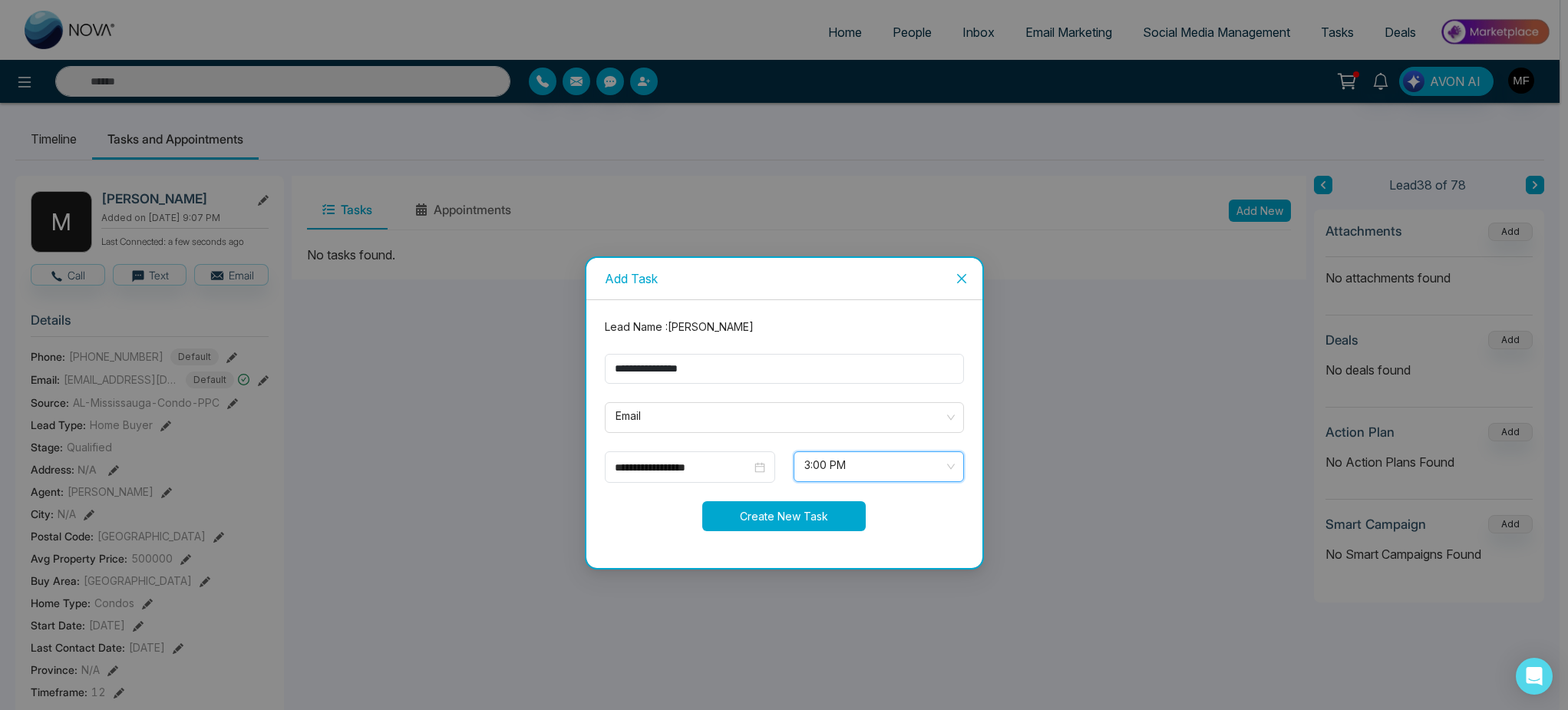
click at [817, 514] on button "Create New Task" at bounding box center [784, 516] width 164 height 30
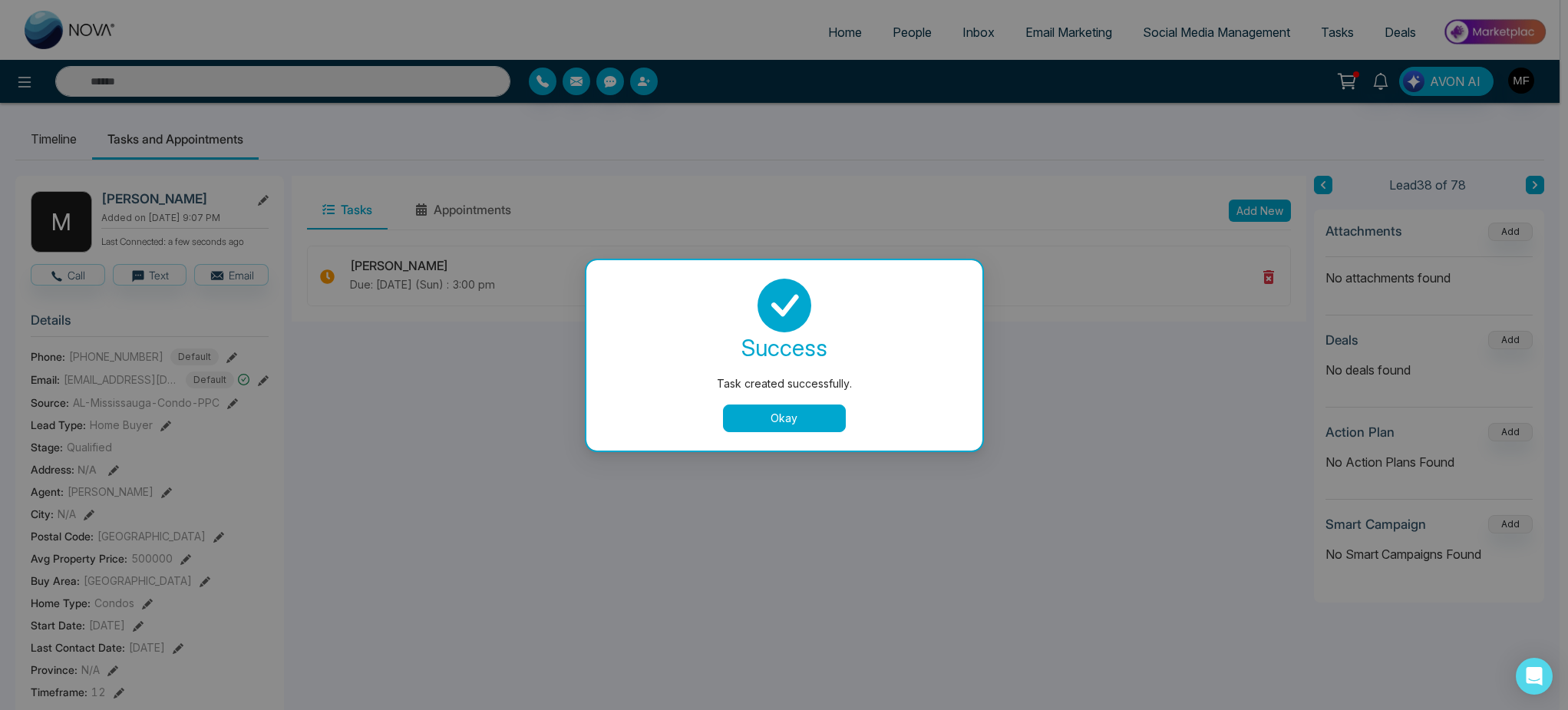
click at [807, 409] on button "Okay" at bounding box center [784, 418] width 123 height 28
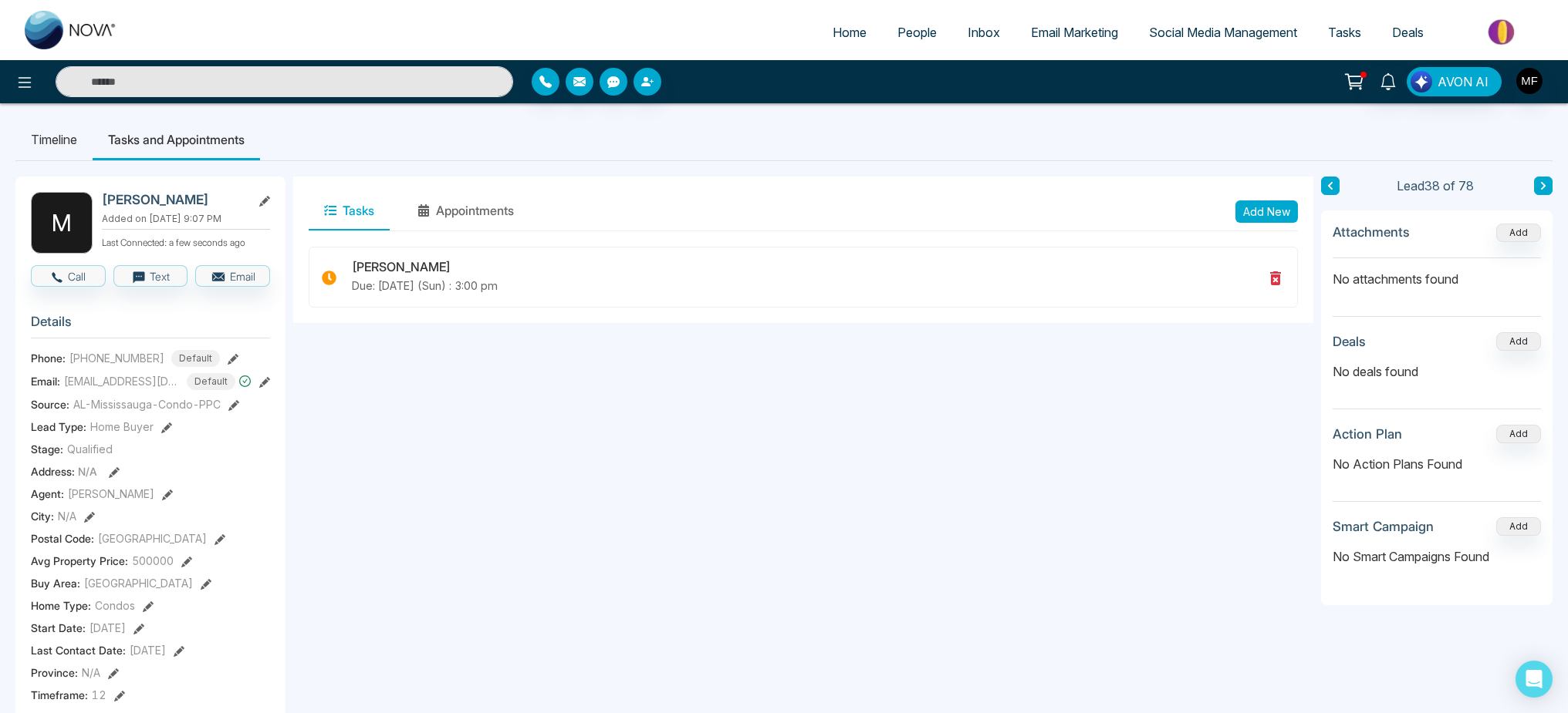
click at [1550, 181] on button at bounding box center [1543, 186] width 18 height 18
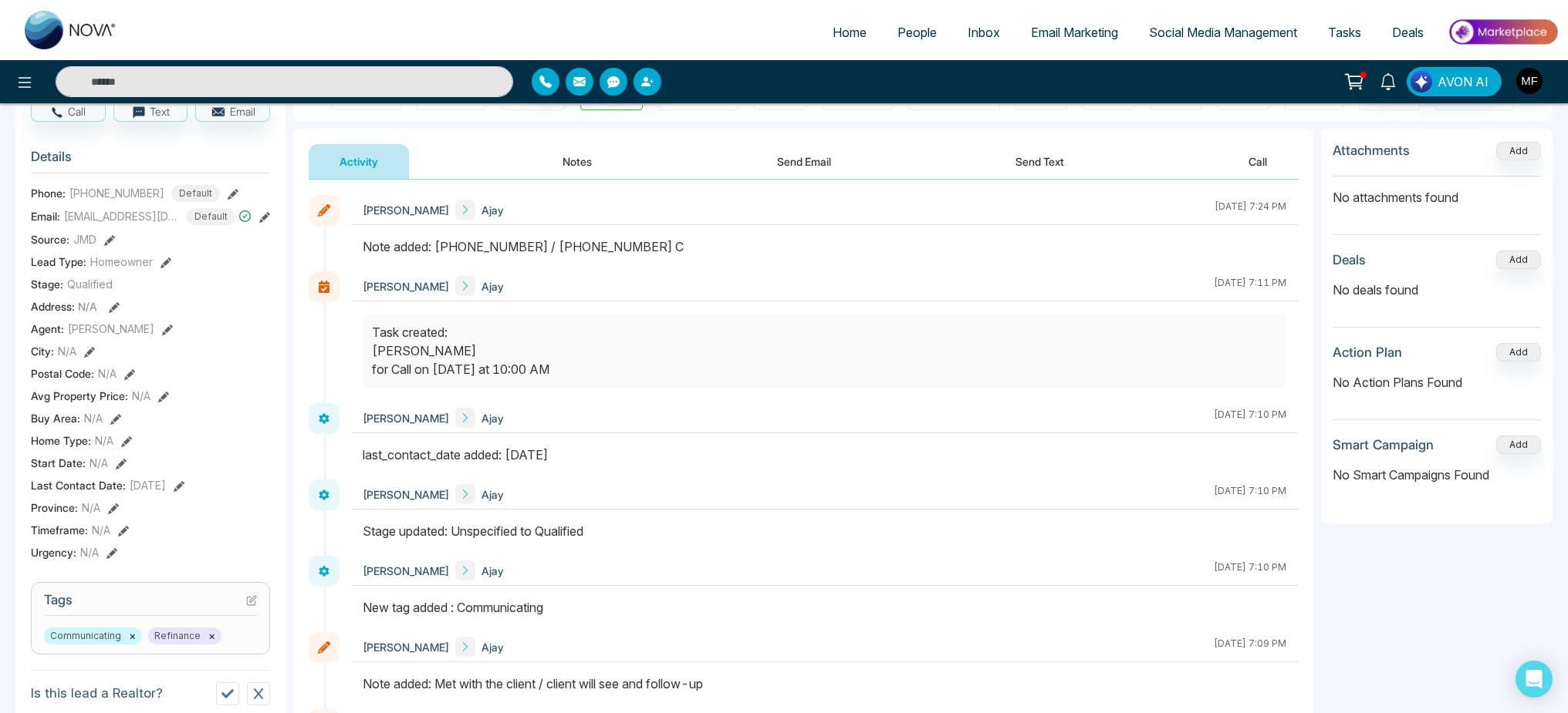
scroll to position [90, 0]
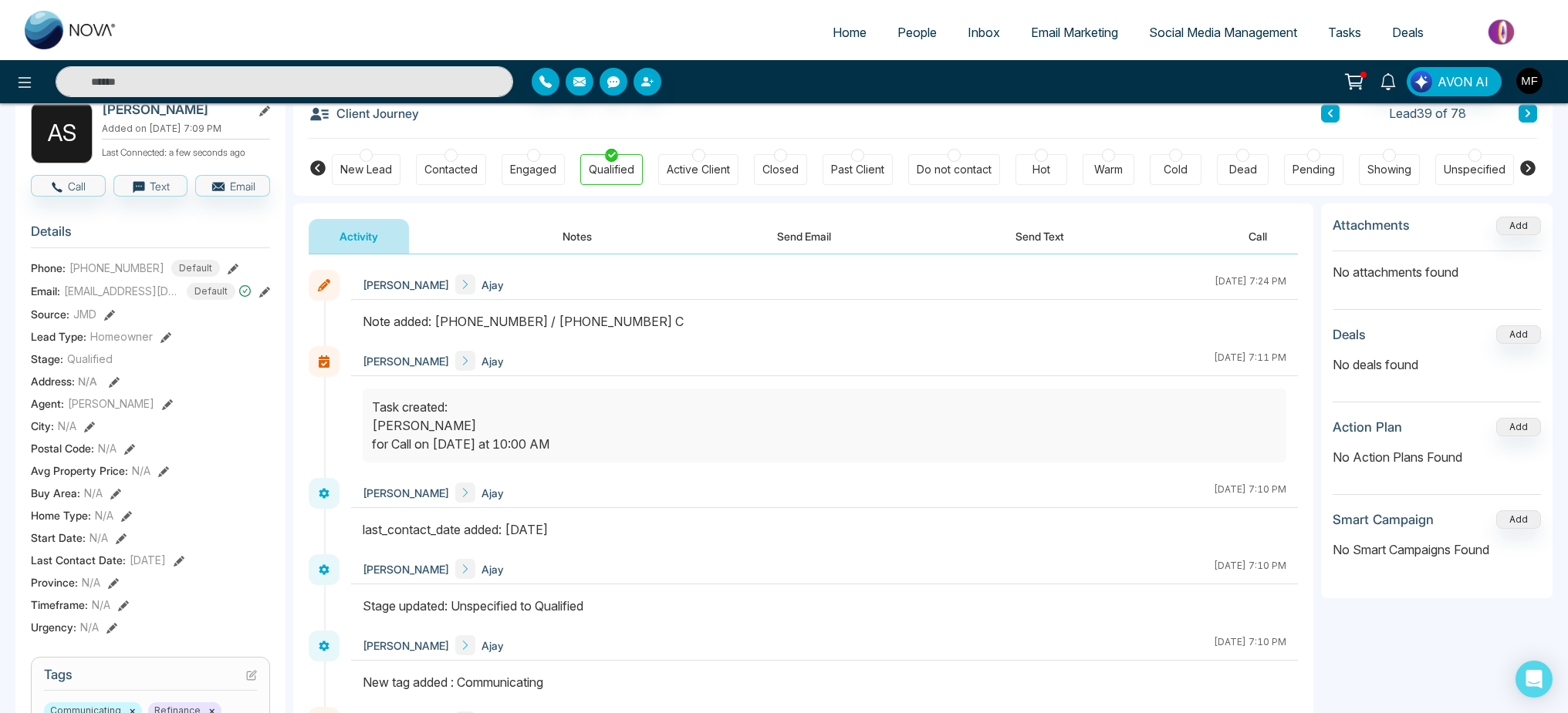
click at [579, 245] on button "Notes" at bounding box center [577, 236] width 91 height 35
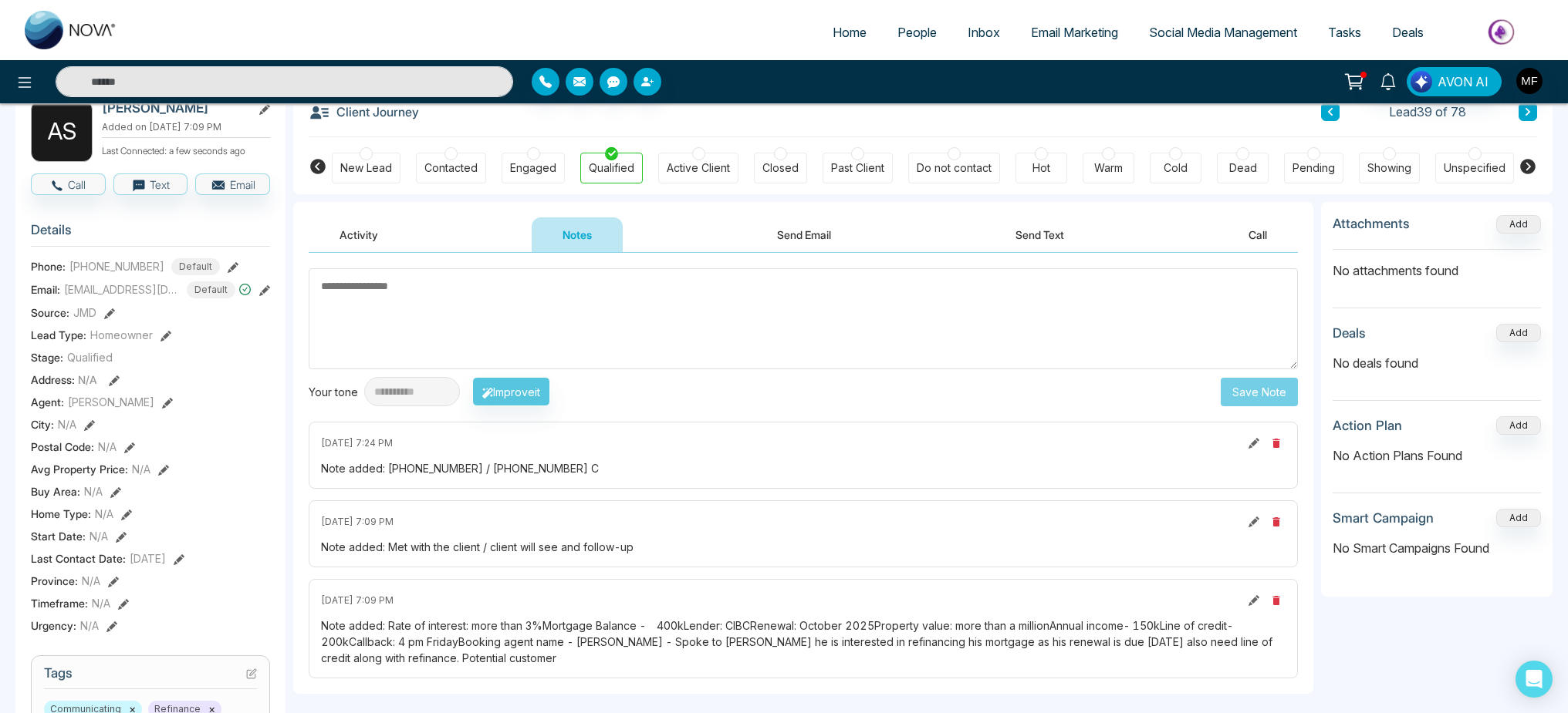
scroll to position [93, 0]
click at [803, 624] on div "Note added: Rate of interest: more than 3%Mortgage Balance -  400kLender: CIBCR…" at bounding box center [803, 640] width 965 height 49
click at [854, 625] on div "Note added: Rate of interest: more than 3%Mortgage Balance -  400kLender: CIBCR…" at bounding box center [803, 640] width 965 height 49
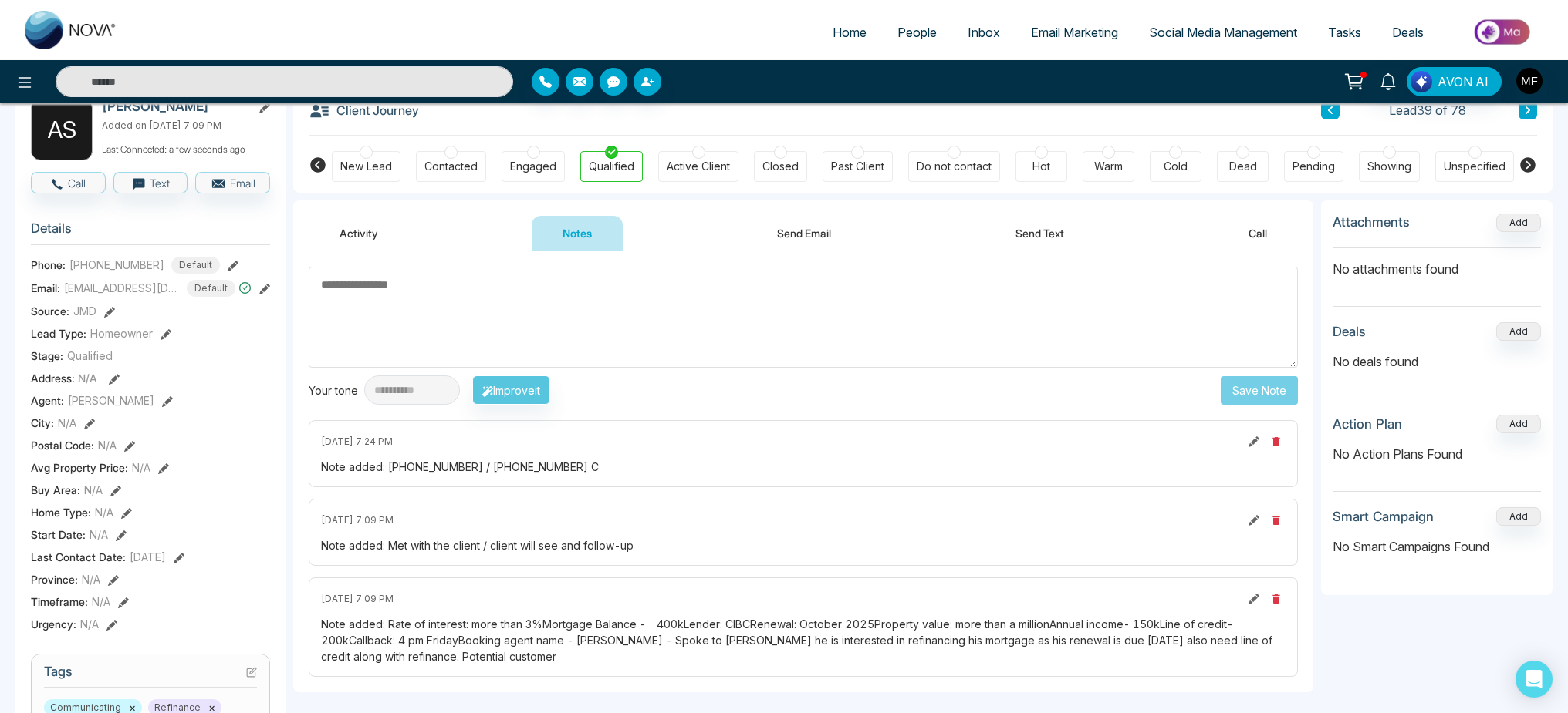
click at [861, 639] on div "Note added: Rate of interest: more than 3%Mortgage Balance -  400kLender: CIBCR…" at bounding box center [803, 640] width 965 height 49
click at [849, 641] on div "Note added: Rate of interest: more than 3%Mortgage Balance -  400kLender: CIBCR…" at bounding box center [803, 640] width 965 height 49
click at [865, 628] on div "Note added: Rate of interest: more than 3%Mortgage Balance -  400kLender: CIBCR…" at bounding box center [803, 640] width 965 height 49
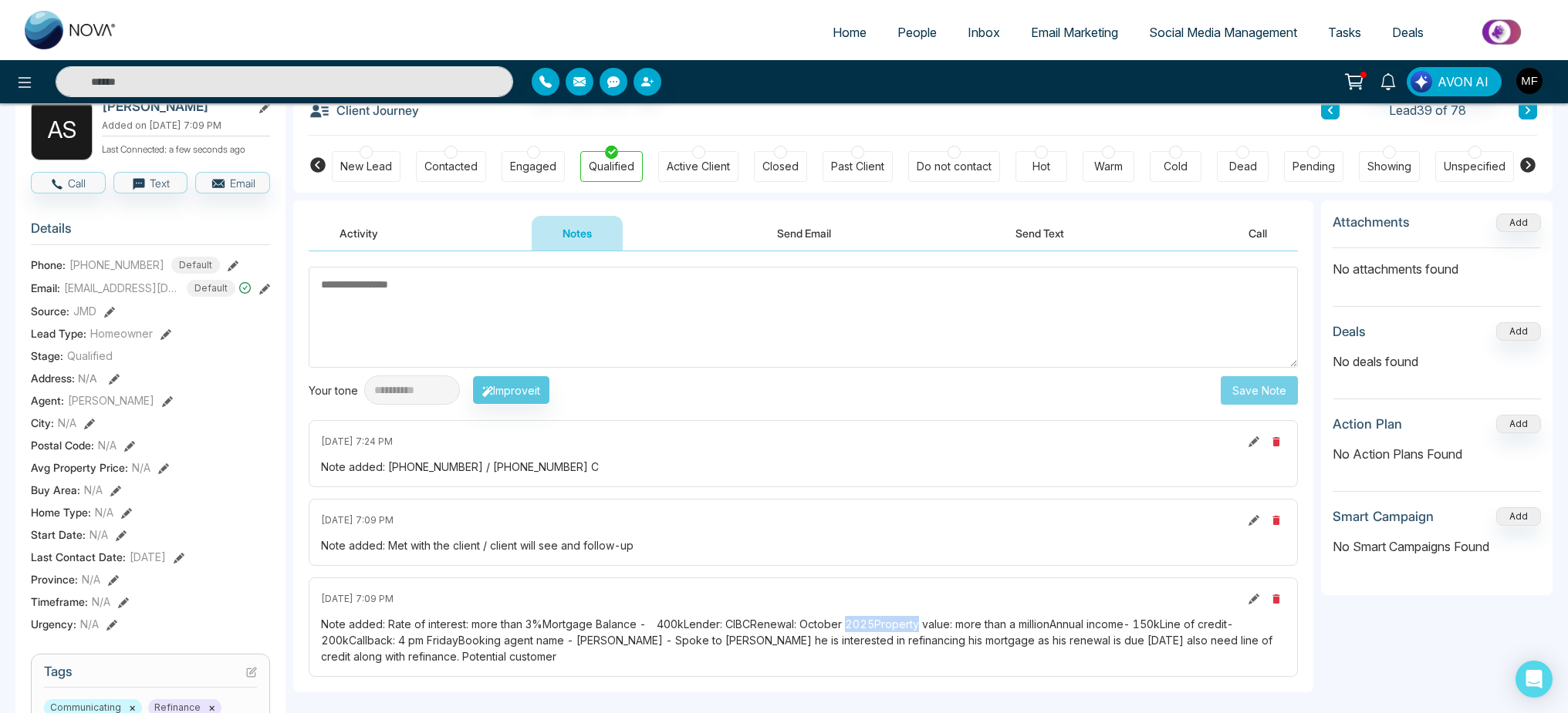
click at [865, 628] on div "Note added: Rate of interest: more than 3%Mortgage Balance -  400kLender: CIBCR…" at bounding box center [803, 640] width 965 height 49
click at [886, 624] on div "Note added: Rate of interest: more than 3%Mortgage Balance -  400kLender: CIBCR…" at bounding box center [803, 640] width 965 height 49
click at [870, 625] on div "Note added: Rate of interest: more than 3%Mortgage Balance -  400kLender: CIBCR…" at bounding box center [803, 640] width 965 height 49
click at [776, 624] on div "Note added: Rate of interest: more than 3%Mortgage Balance -  400kLender: CIBCR…" at bounding box center [803, 640] width 965 height 49
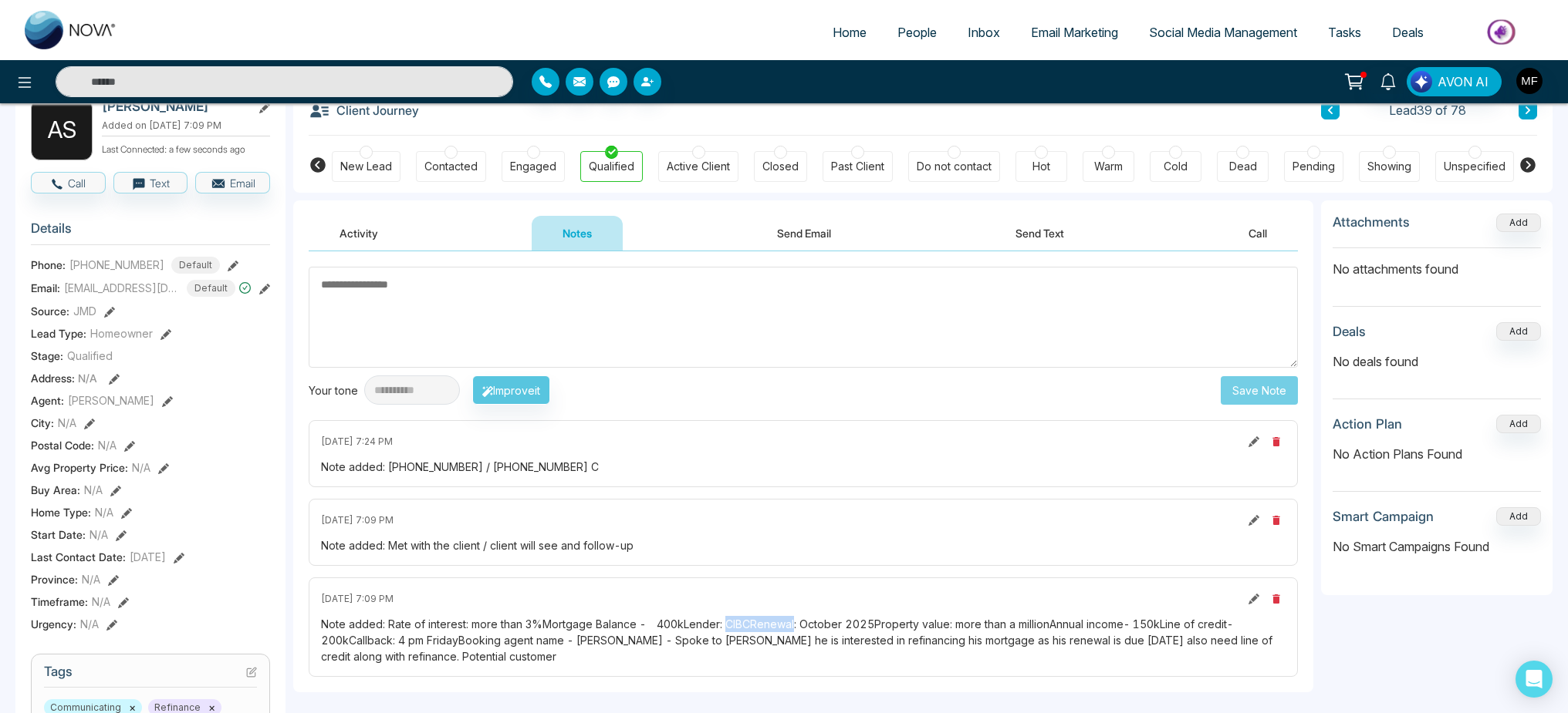
click at [776, 624] on div "Note added: Rate of interest: more than 3%Mortgage Balance -  400kLender: CIBCR…" at bounding box center [803, 640] width 965 height 49
click at [814, 623] on div "Note added: Rate of interest: more than 3%Mortgage Balance -  400kLender: CIBCR…" at bounding box center [803, 640] width 965 height 49
click at [910, 625] on div "Note added: Rate of interest: more than 3%Mortgage Balance -  400kLender: CIBCR…" at bounding box center [803, 640] width 965 height 49
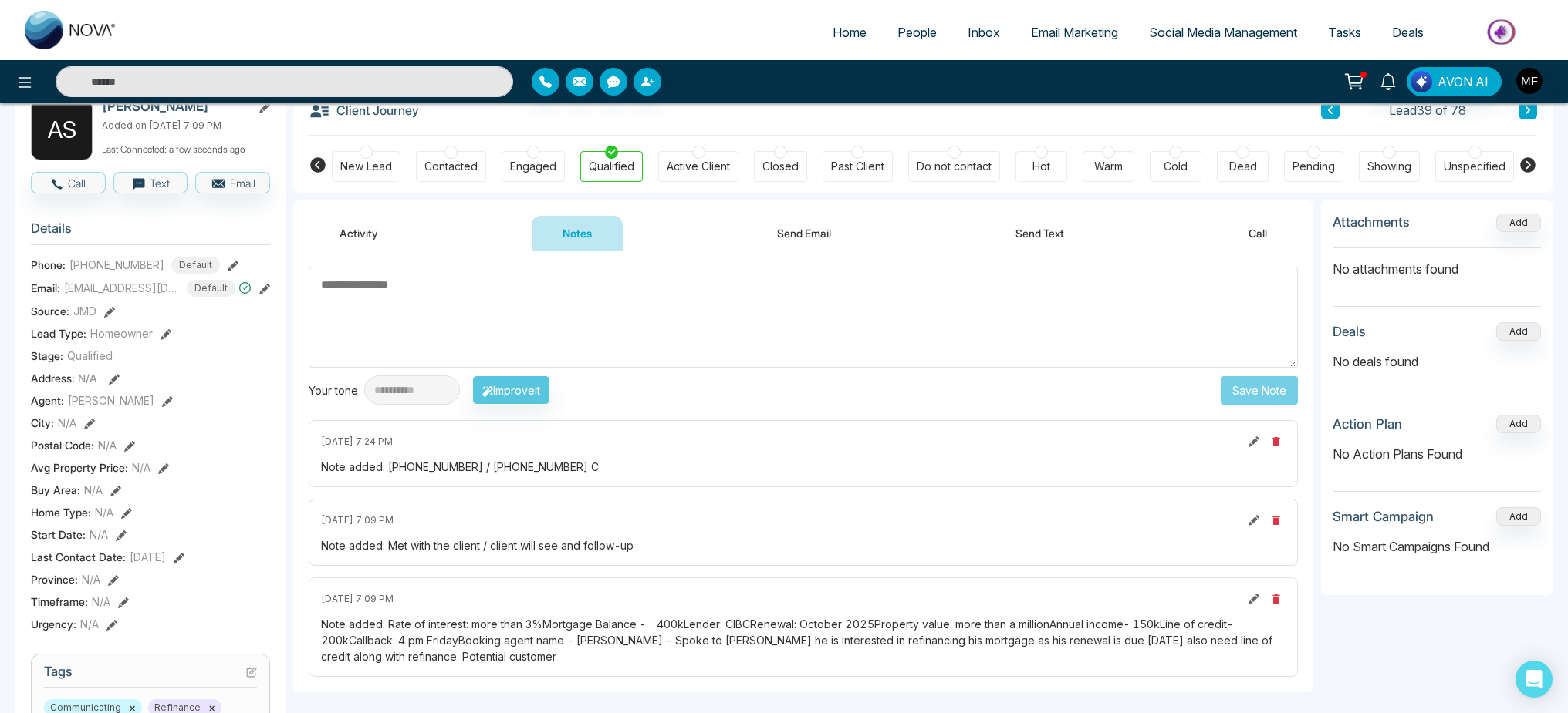
click at [788, 627] on div "Note added: Rate of interest: more than 3%Mortgage Balance -  400kLender: CIBCR…" at bounding box center [803, 640] width 965 height 49
click at [758, 625] on div "Note added: Rate of interest: more than 3%Mortgage Balance -  400kLender: CIBCR…" at bounding box center [803, 640] width 965 height 49
click at [823, 621] on div "Note added: Rate of interest: more than 3%Mortgage Balance -  400kLender: CIBCR…" at bounding box center [803, 640] width 965 height 49
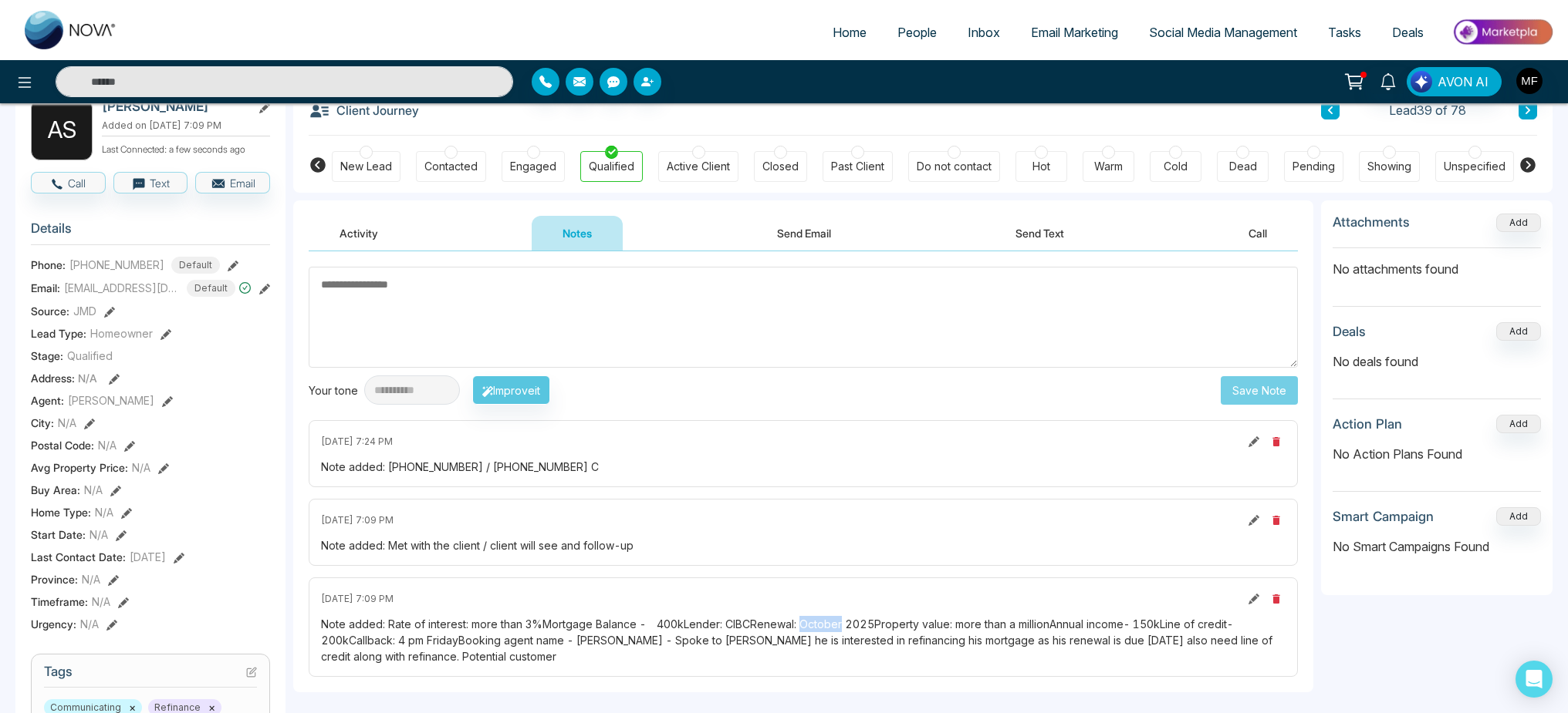
click at [823, 621] on div "Note added: Rate of interest: more than 3%Mortgage Balance -  400kLender: CIBCR…" at bounding box center [803, 640] width 965 height 49
click at [736, 626] on div "Note added: Rate of interest: more than 3%Mortgage Balance -  400kLender: CIBCR…" at bounding box center [803, 640] width 965 height 49
click at [703, 624] on div "Note added: Rate of interest: more than 3%Mortgage Balance -  400kLender: CIBCR…" at bounding box center [803, 640] width 965 height 49
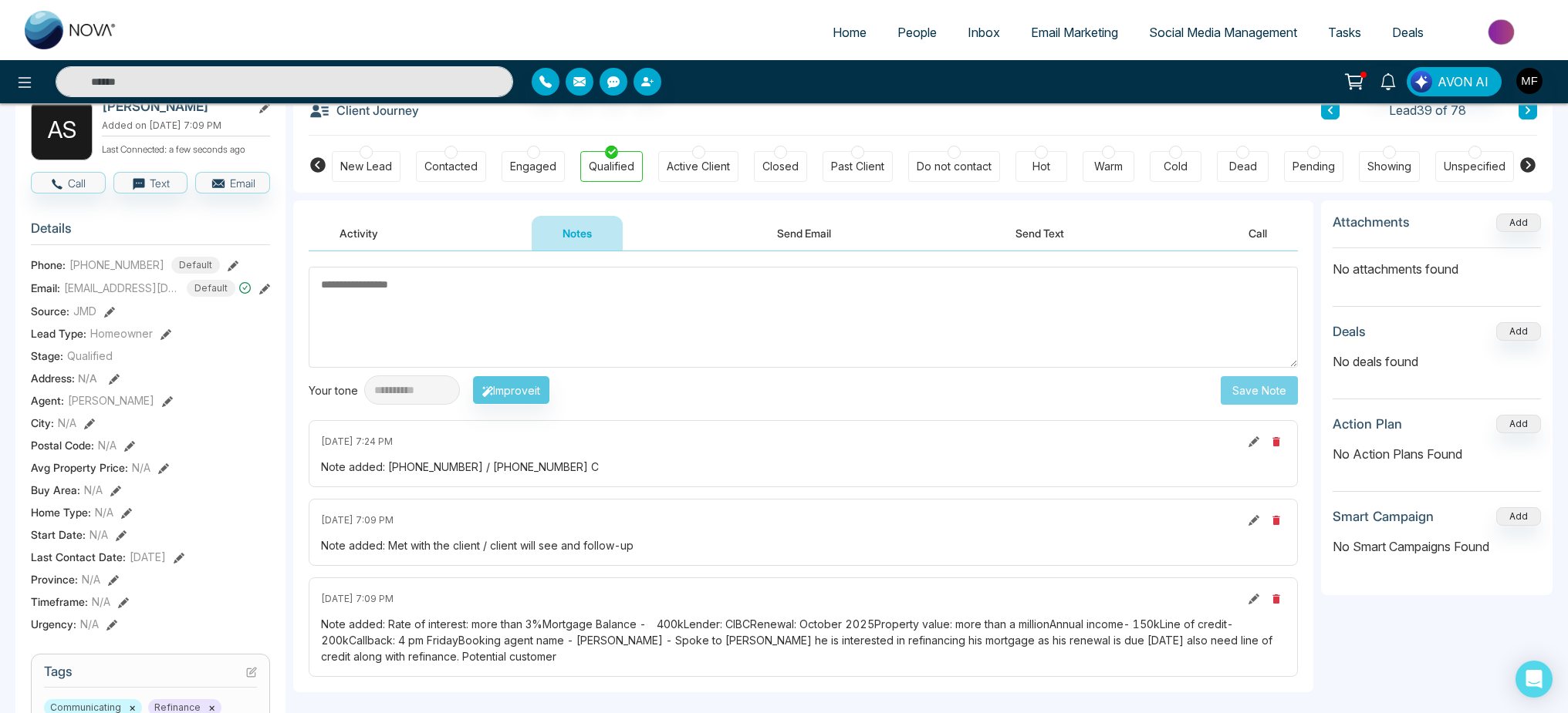
click at [615, 627] on div "Note added: Rate of interest: more than 3%Mortgage Balance -  400kLender: CIBCR…" at bounding box center [803, 640] width 965 height 49
click at [538, 623] on div "Note added: Rate of interest: more than 3%Mortgage Balance -  400kLender: CIBCR…" at bounding box center [803, 640] width 965 height 49
click at [529, 624] on div "Note added: Rate of interest: more than 3%Mortgage Balance -  400kLender: CIBCR…" at bounding box center [803, 640] width 965 height 49
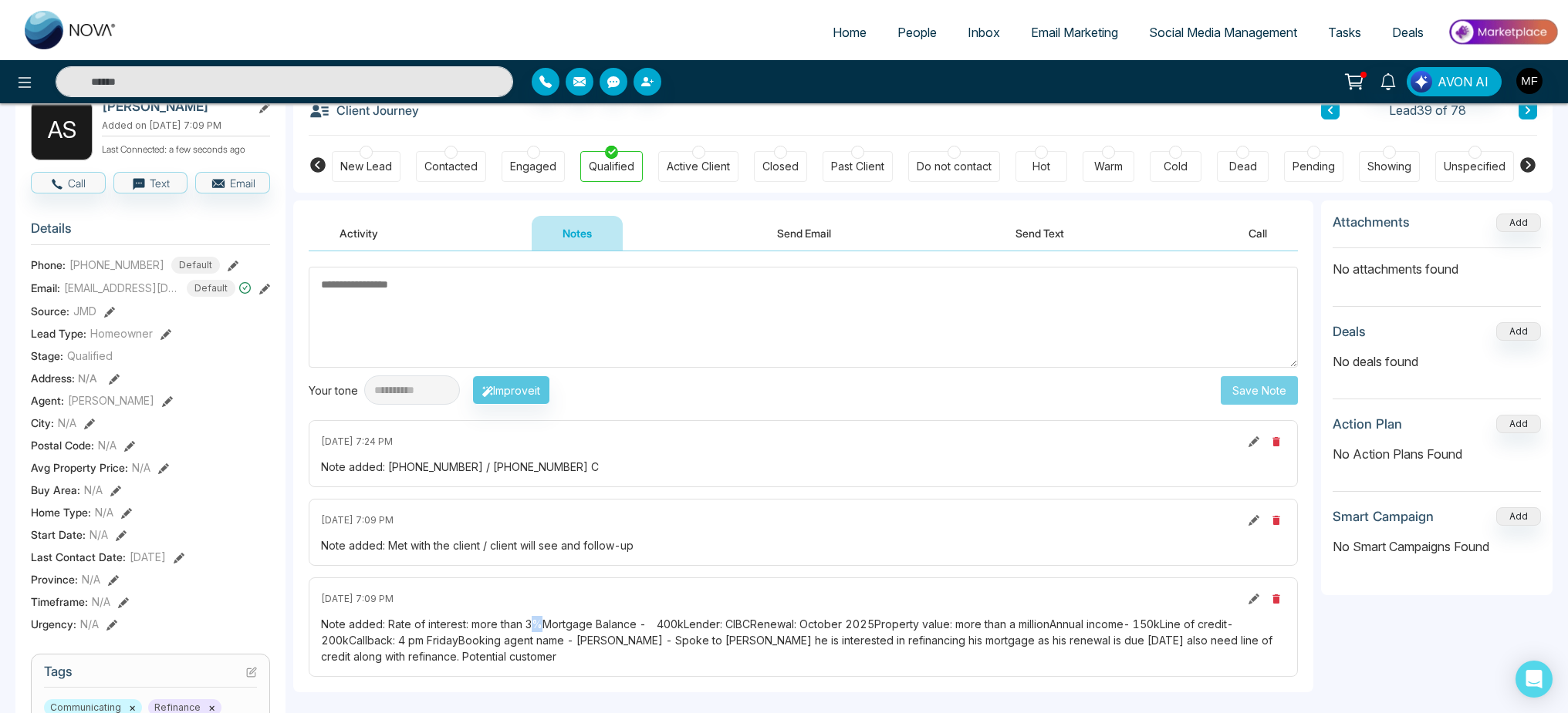
click at [529, 624] on div "Note added: Rate of interest: more than 3%Mortgage Balance -  400kLender: CIBCR…" at bounding box center [803, 640] width 965 height 49
click at [528, 624] on div "Note added: Rate of interest: more than 3%Mortgage Balance -  400kLender: CIBCR…" at bounding box center [803, 640] width 965 height 49
click at [526, 624] on div "Note added: Rate of interest: more than 3%Mortgage Balance -  400kLender: CIBCR…" at bounding box center [803, 640] width 965 height 49
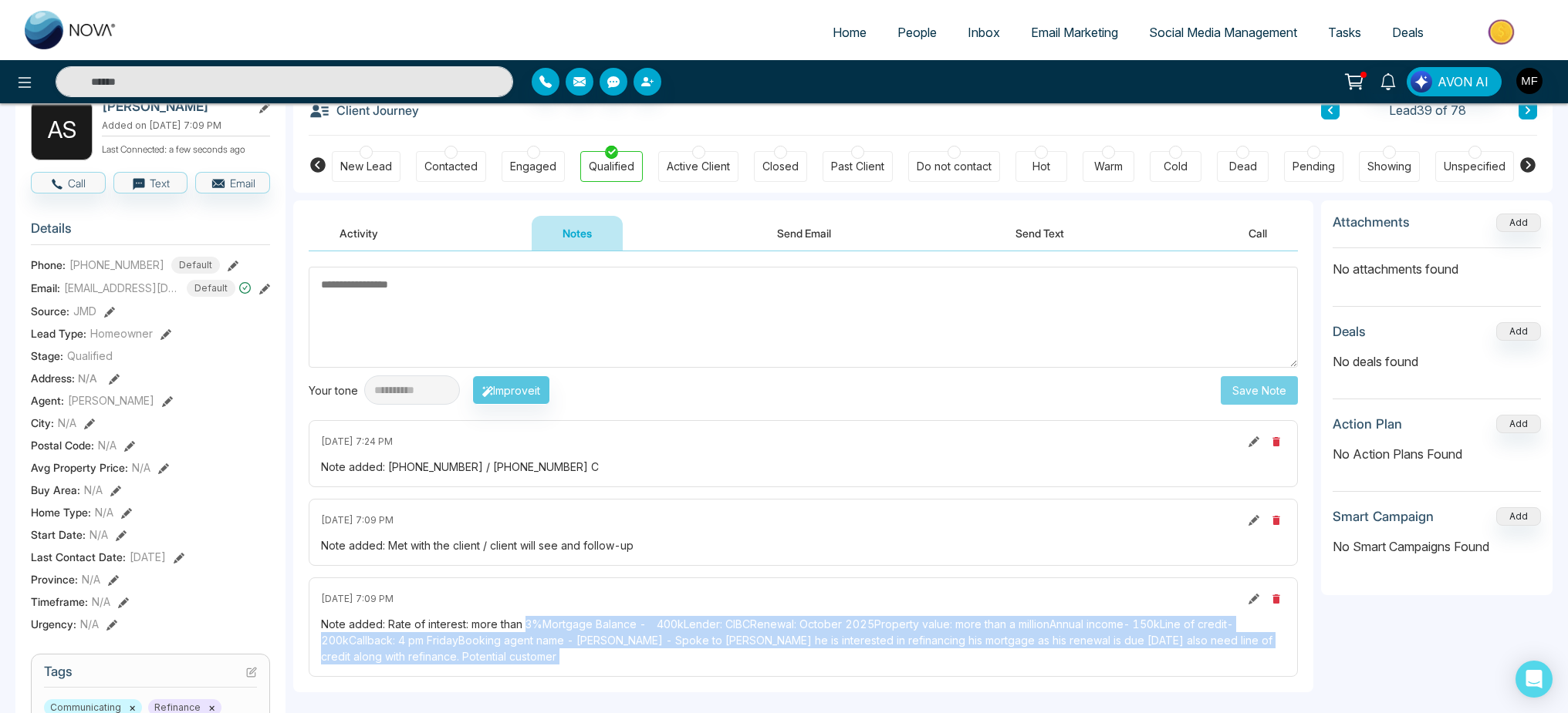
drag, startPoint x: 526, startPoint y: 624, endPoint x: 1100, endPoint y: 655, distance: 574.8
click at [1100, 655] on div "Note added: Rate of interest: more than 3%Mortgage Balance -  400kLender: CIBCR…" at bounding box center [803, 640] width 965 height 49
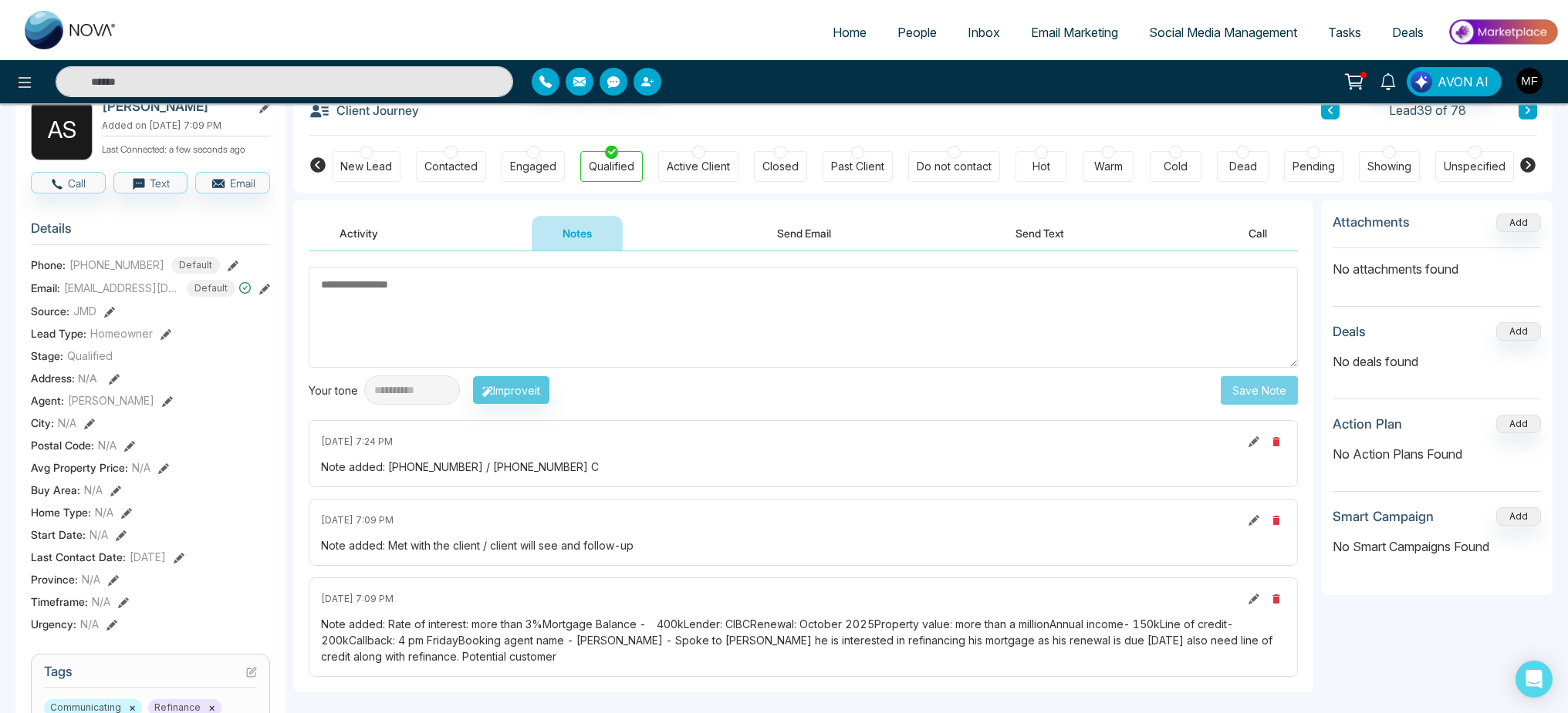
click at [377, 630] on div "Note added: Rate of interest: more than 3%Mortgage Balance -  400kLender: CIBCR…" at bounding box center [803, 640] width 965 height 49
drag, startPoint x: 318, startPoint y: 622, endPoint x: 598, endPoint y: 657, distance: 282.2
click at [598, 657] on div "[DATE] 7:09 PM Note added: Rate of interest: more than 3%Mortgage Balance -  40…" at bounding box center [803, 627] width 989 height 99
click at [775, 645] on div "Note added: Rate of interest: more than 3%Mortgage Balance -  400kLender: CIBCR…" at bounding box center [803, 640] width 965 height 49
drag, startPoint x: 563, startPoint y: 466, endPoint x: 483, endPoint y: 471, distance: 80.2
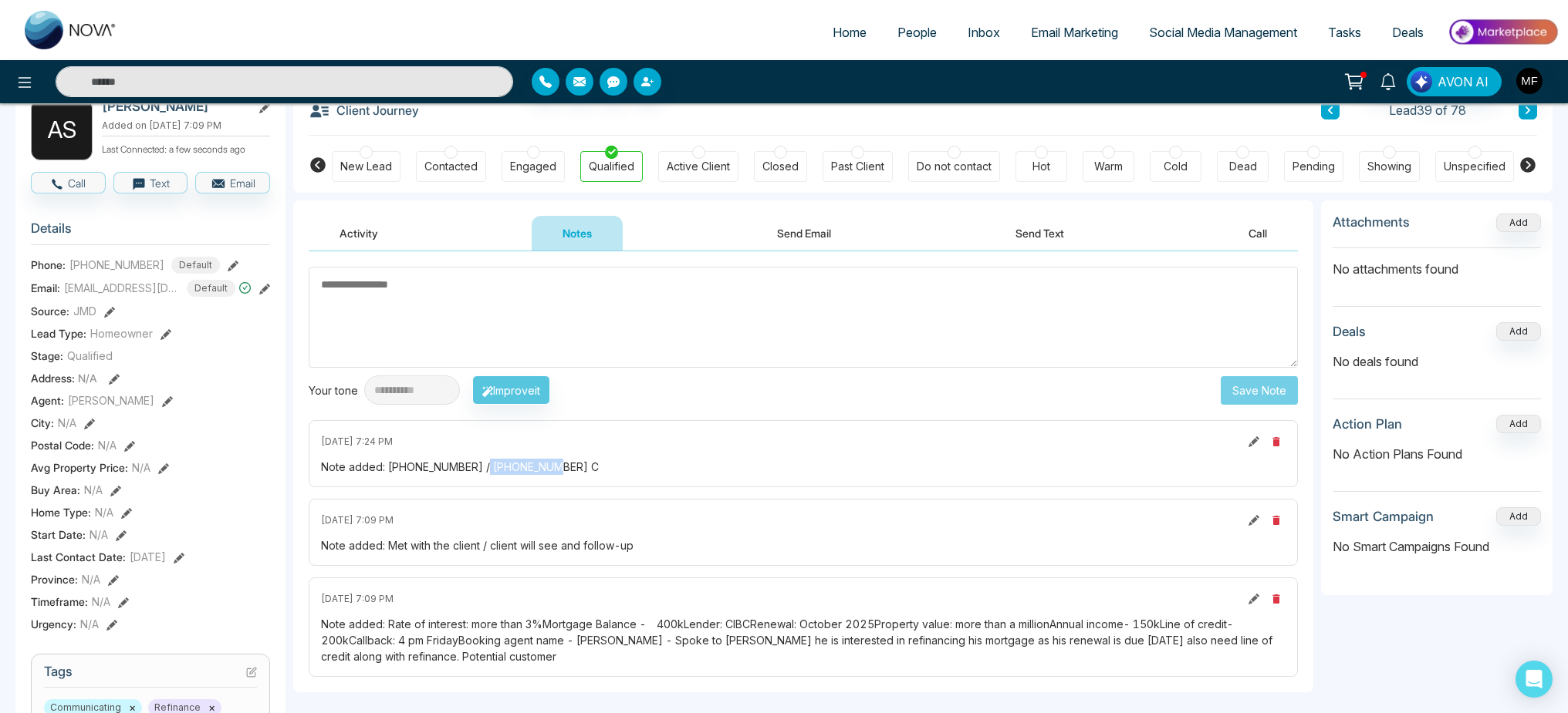
click at [483, 471] on div "Note added: [PHONE_NUMBER] / [PHONE_NUMBER] C" at bounding box center [803, 467] width 965 height 17
drag, startPoint x: 469, startPoint y: 466, endPoint x: 386, endPoint y: 467, distance: 83.0
click at [386, 467] on div "Note added: [PHONE_NUMBER] / [PHONE_NUMBER] C" at bounding box center [803, 467] width 965 height 17
click at [597, 448] on div "[DATE] 7:24 PM" at bounding box center [803, 442] width 965 height 18
click at [657, 413] on div "**********" at bounding box center [803, 471] width 1020 height 441
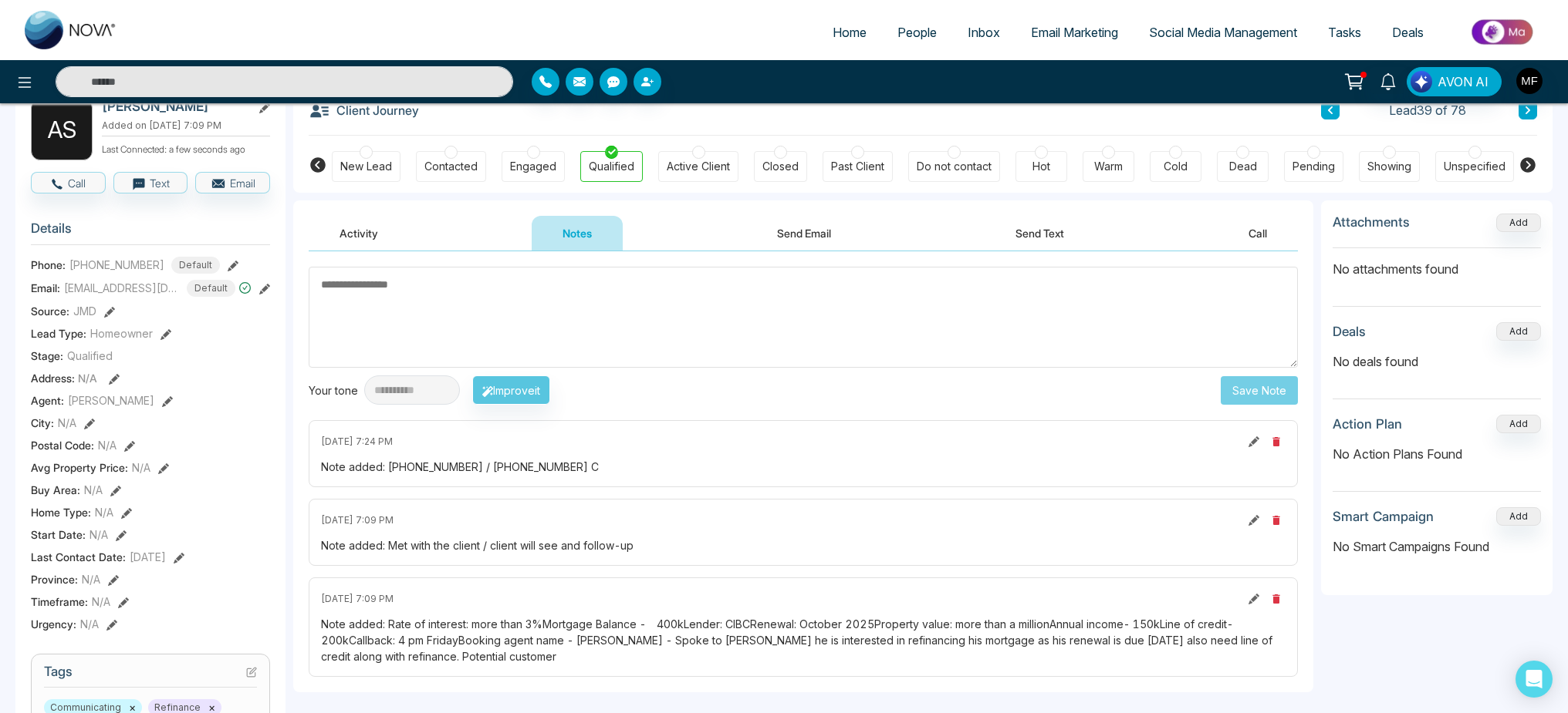
click at [479, 278] on textarea at bounding box center [803, 317] width 989 height 101
click at [452, 338] on textarea at bounding box center [803, 317] width 989 height 101
click at [463, 292] on textarea at bounding box center [803, 317] width 989 height 101
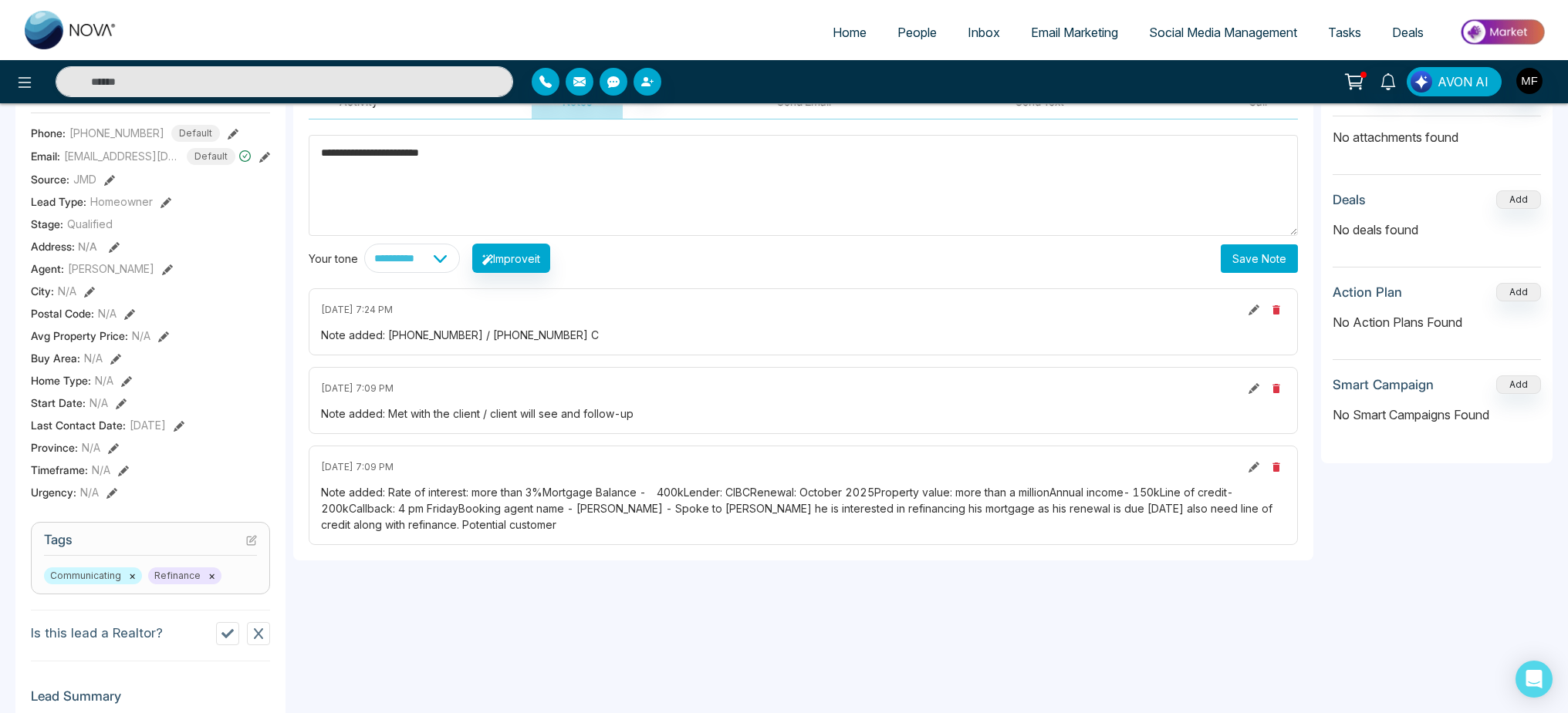
scroll to position [287, 0]
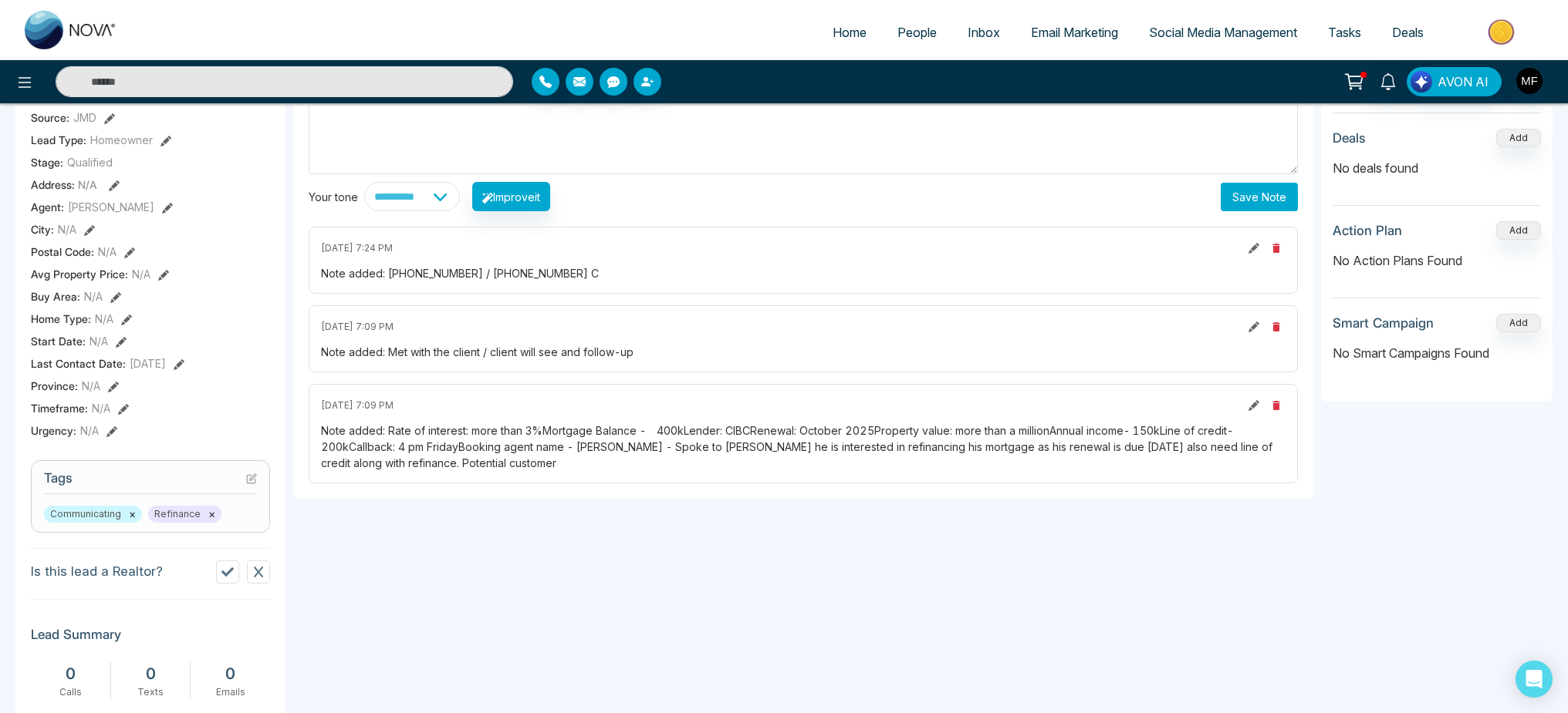
type textarea "**********"
click at [184, 370] on icon at bounding box center [178, 364] width 11 height 11
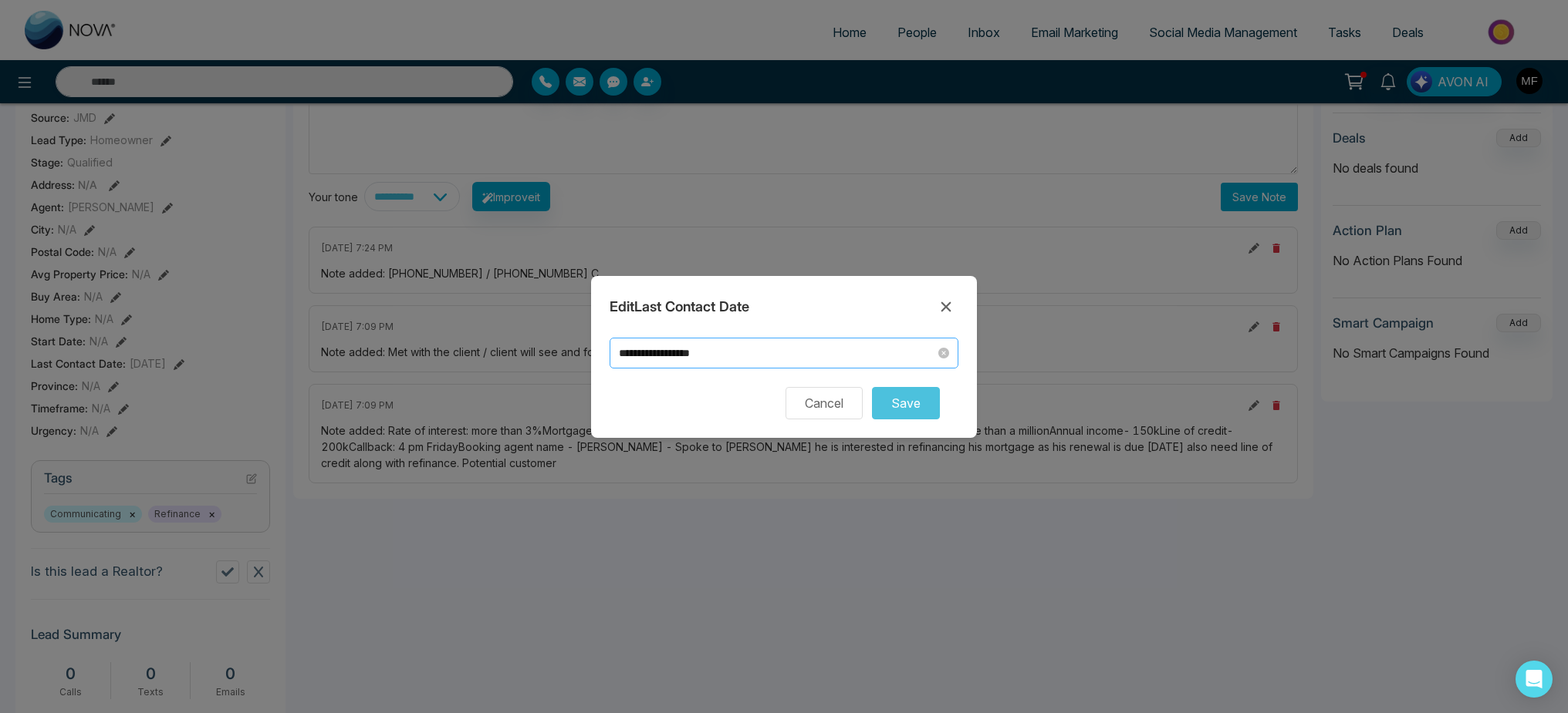
click at [650, 358] on input "**********" at bounding box center [777, 352] width 316 height 17
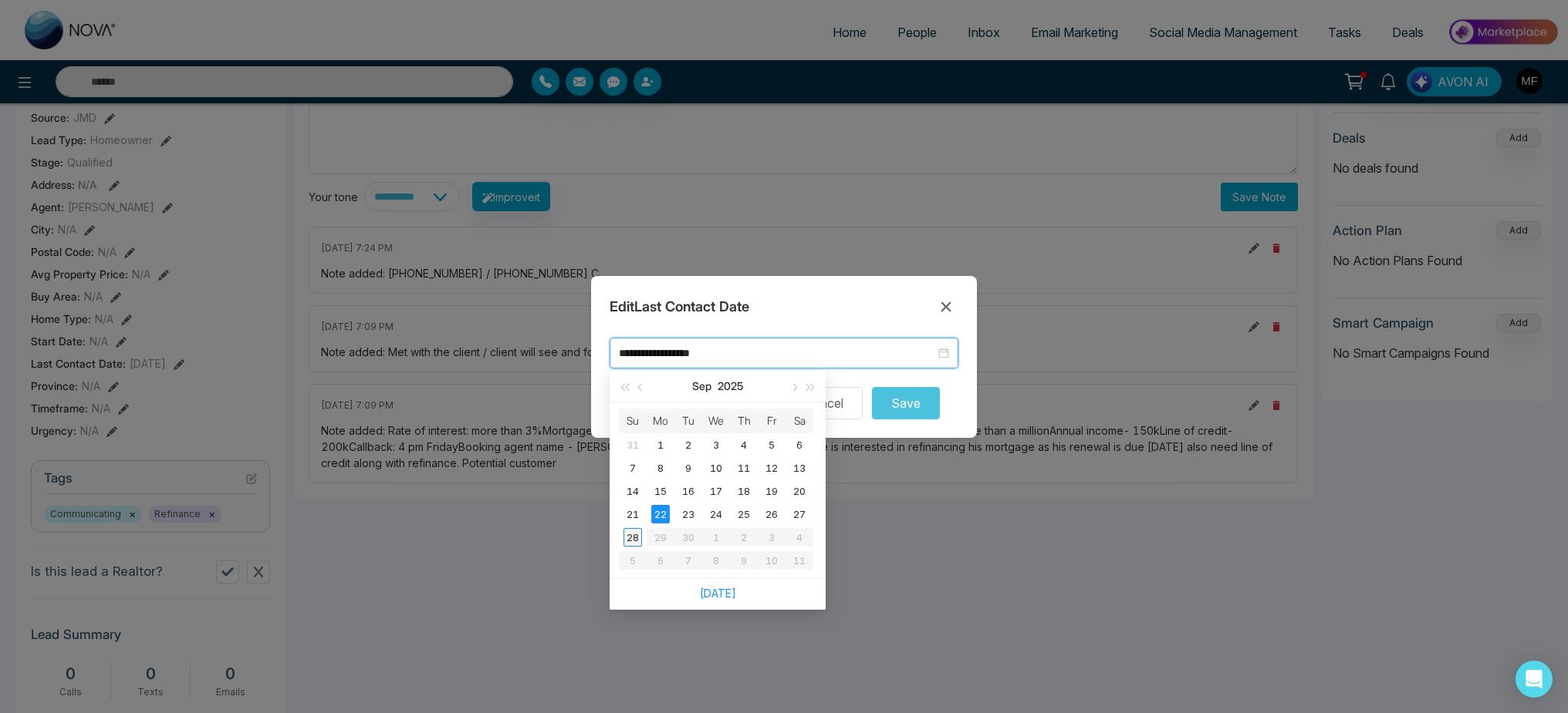
type input "**********"
click at [635, 531] on div "28" at bounding box center [632, 537] width 18 height 18
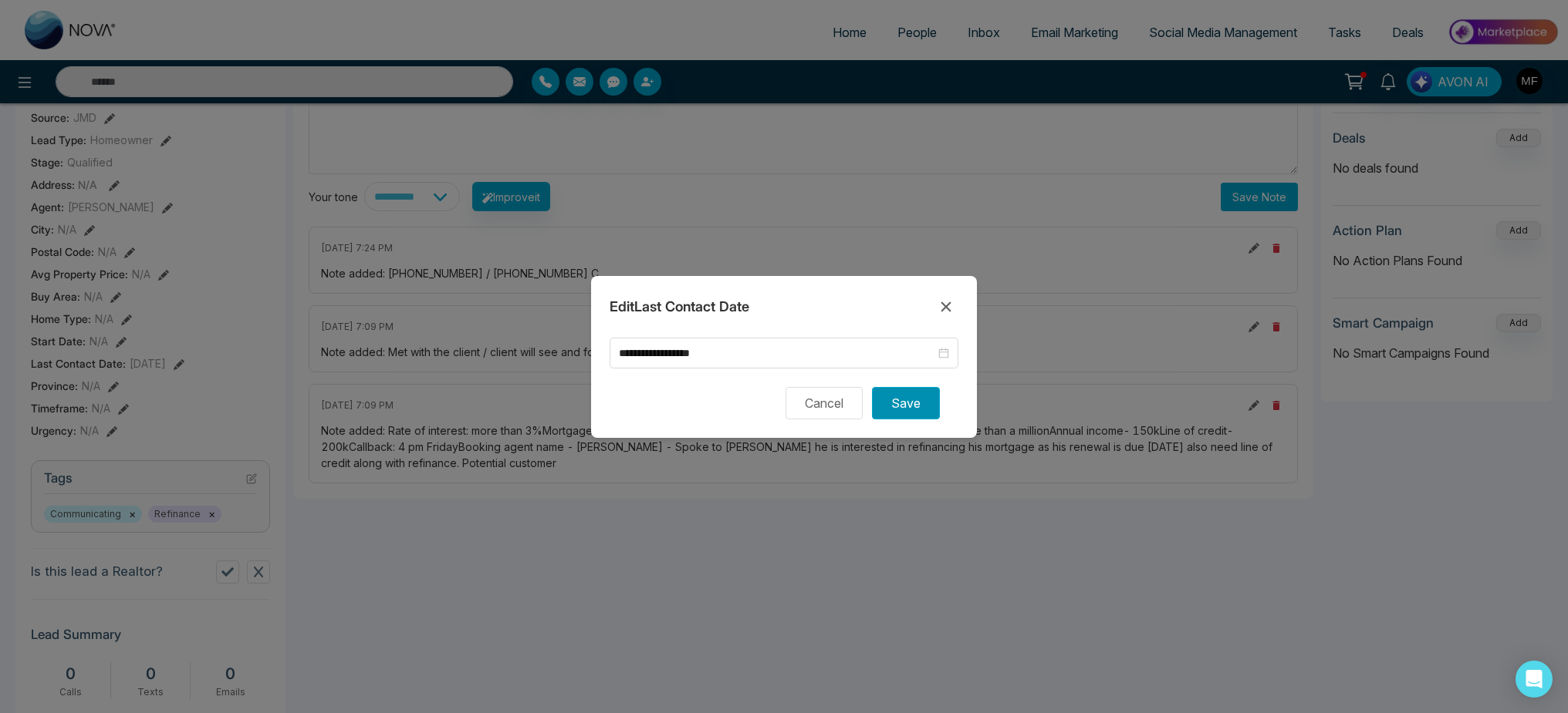
click at [914, 404] on button "Save" at bounding box center [906, 403] width 68 height 32
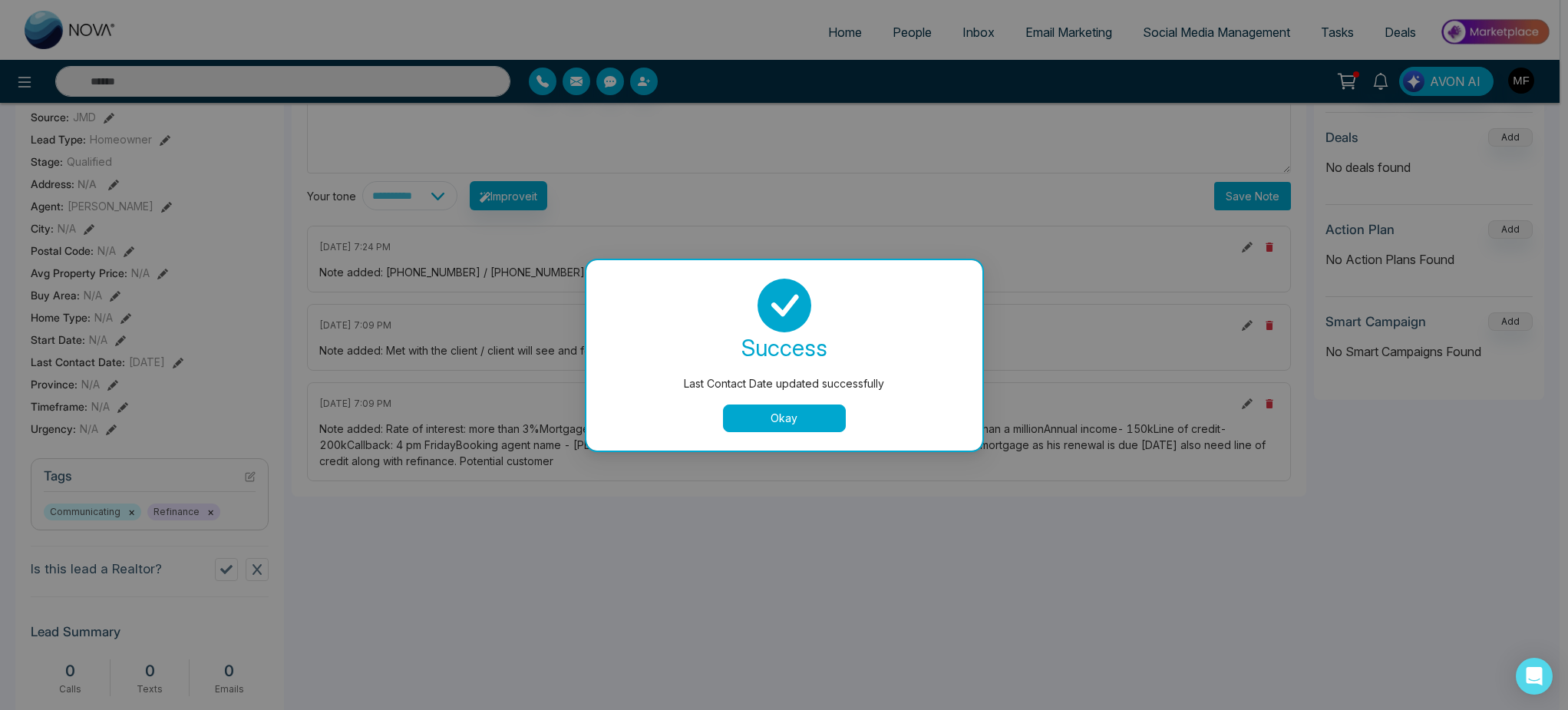
click at [717, 422] on div "Okay" at bounding box center [784, 418] width 359 height 28
click at [741, 423] on button "Okay" at bounding box center [784, 418] width 123 height 28
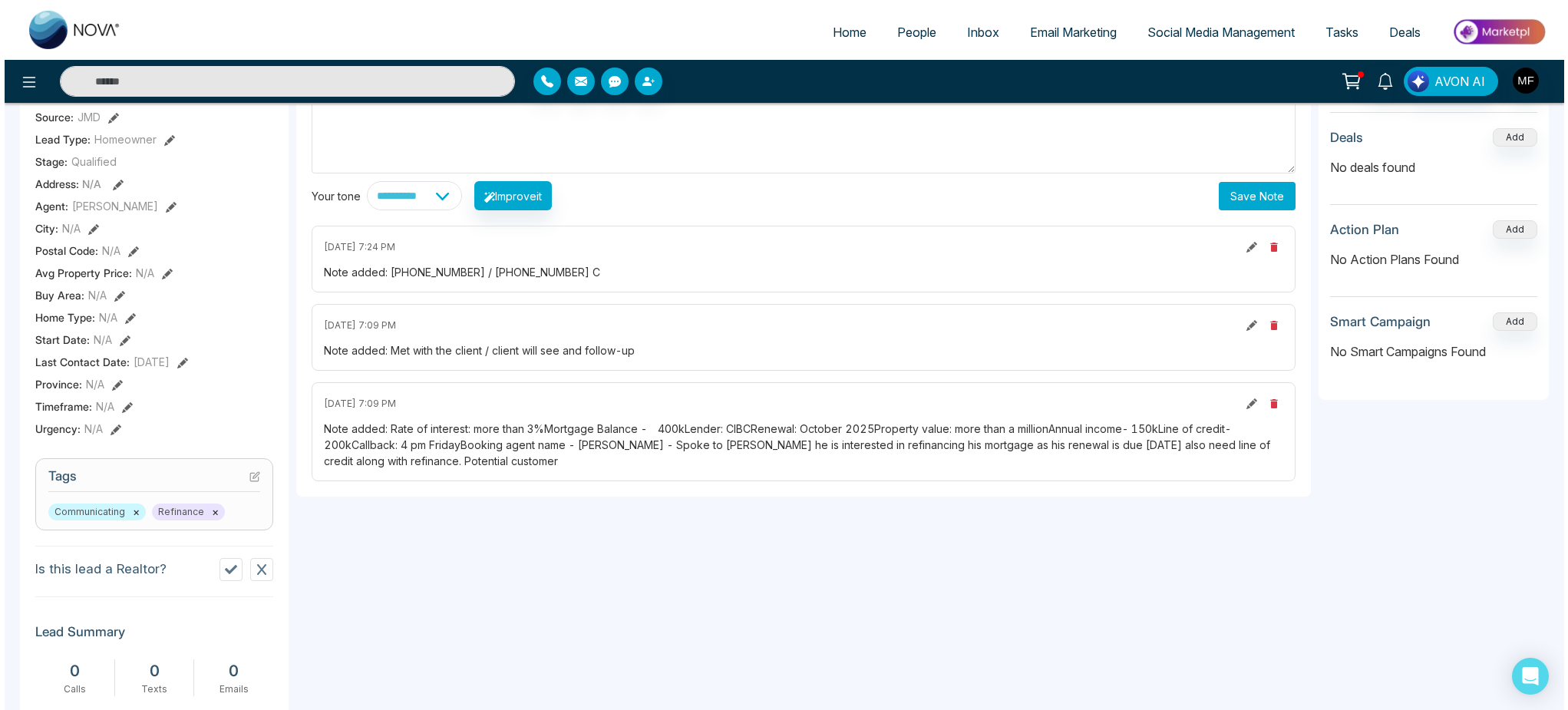
scroll to position [13, 0]
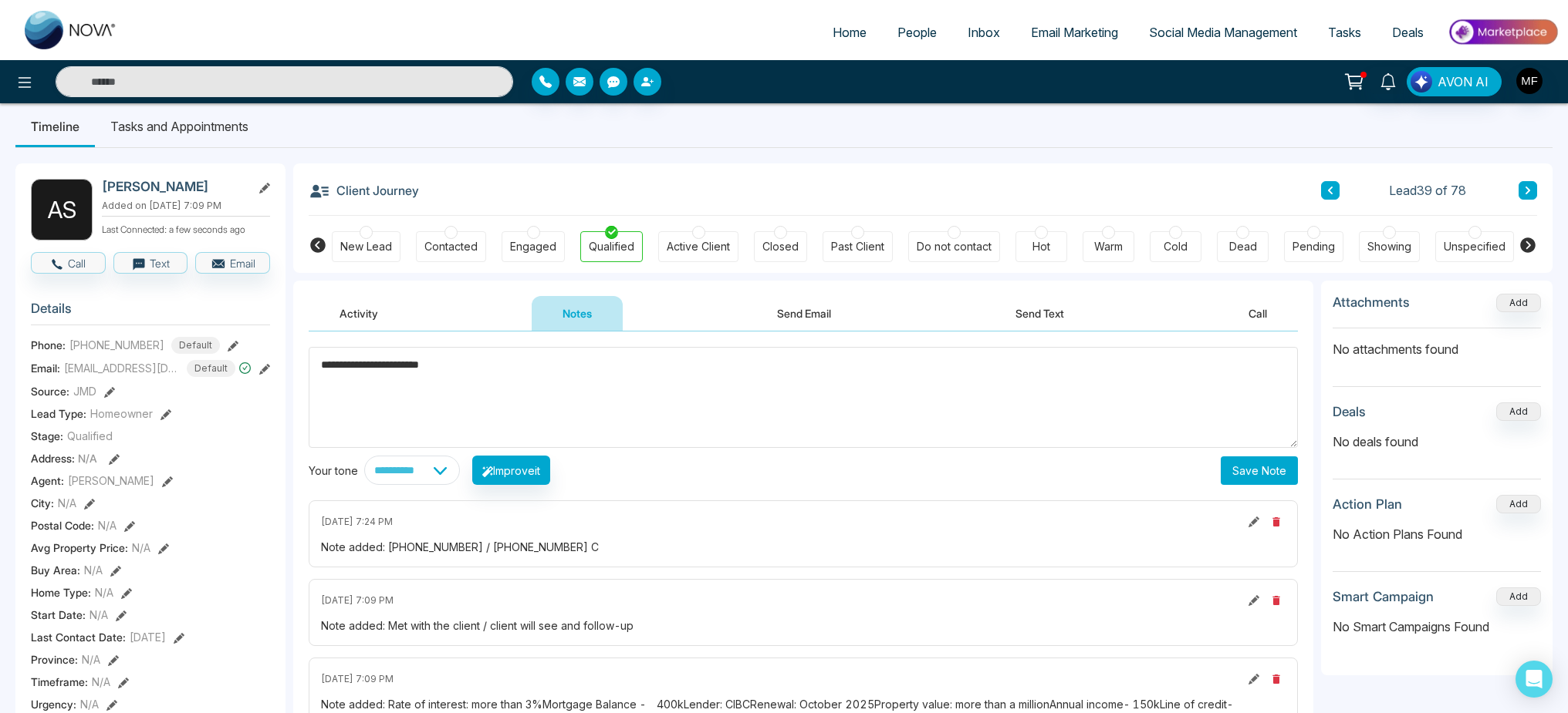
click at [207, 135] on li "Tasks and Appointments" at bounding box center [180, 126] width 169 height 42
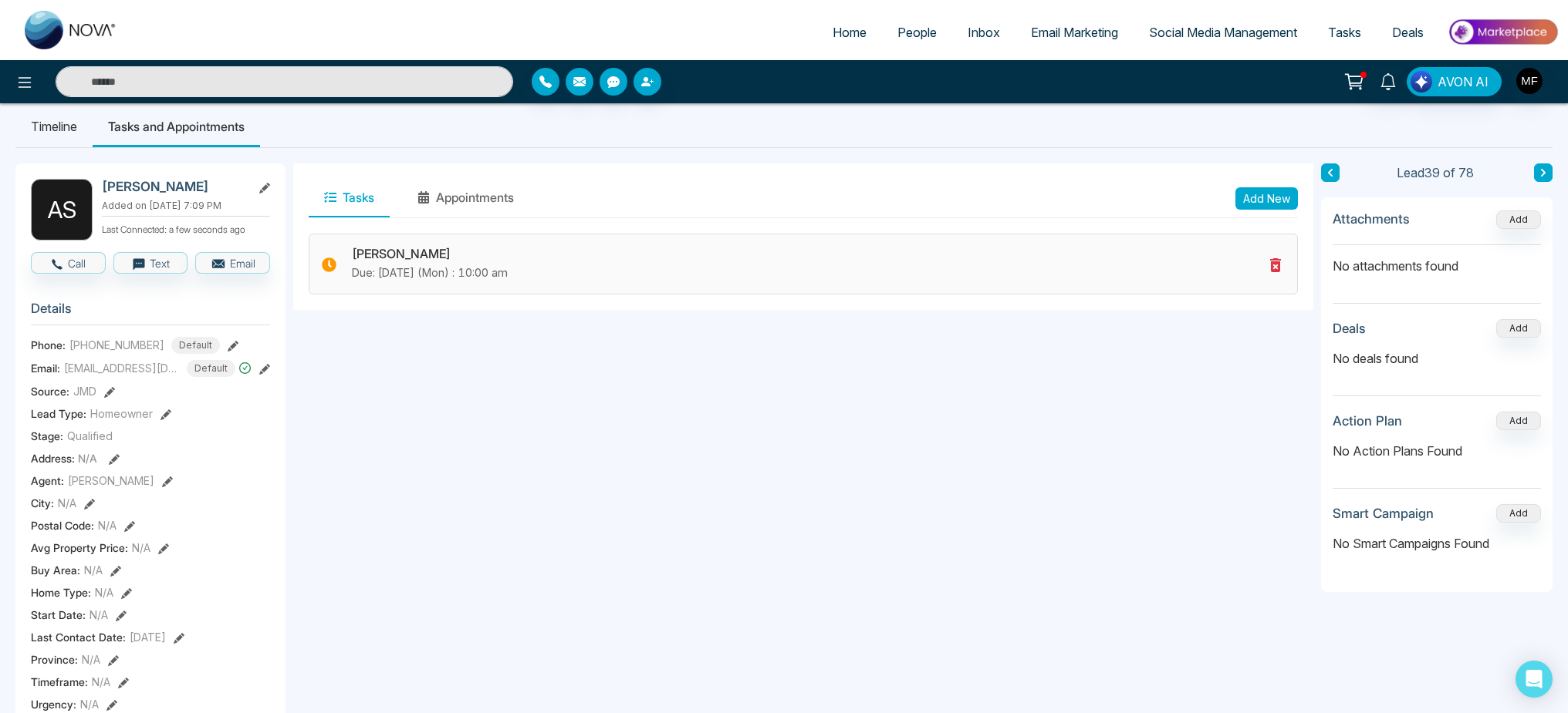
click at [467, 267] on p "Due: [DATE] (Mon) : 10:00 am" at bounding box center [807, 272] width 911 height 17
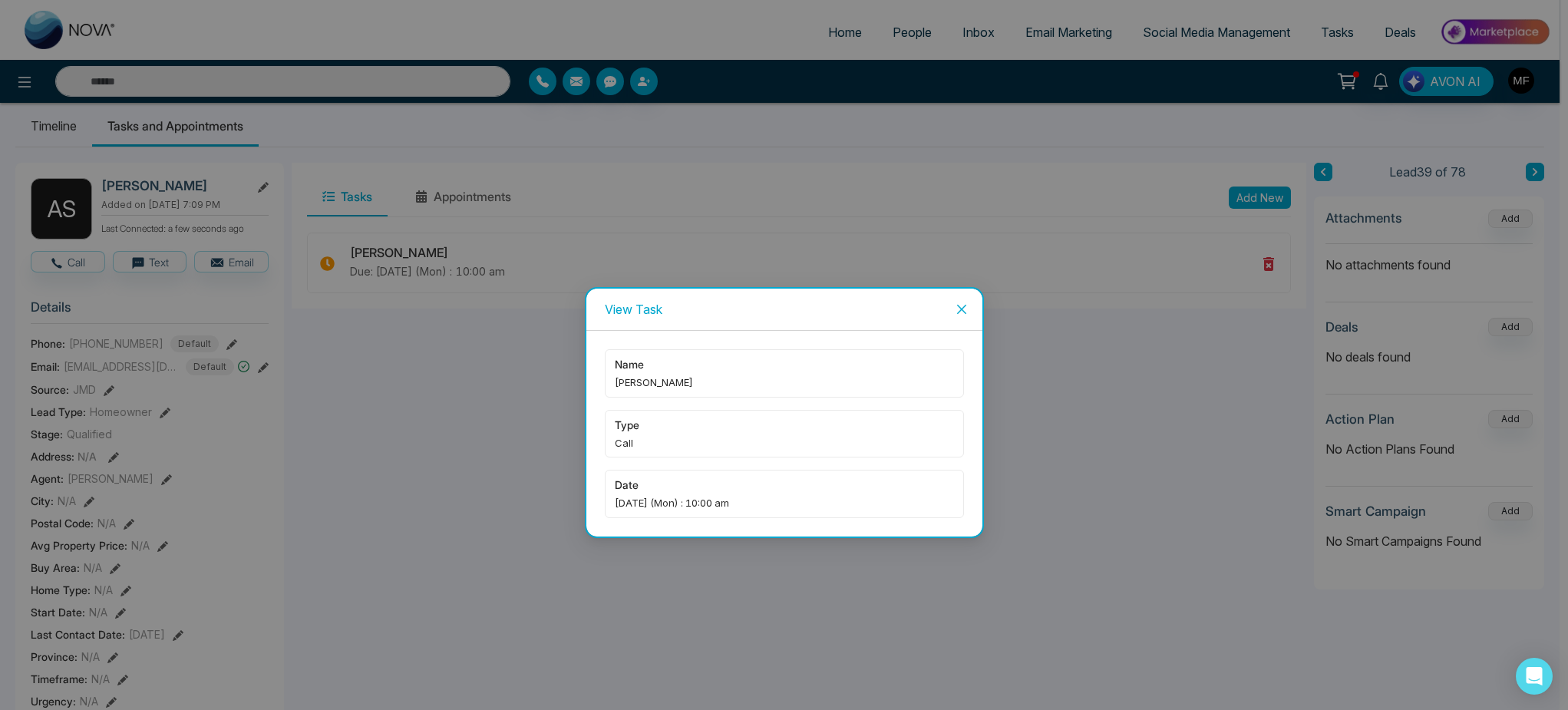
click at [699, 402] on div "name [PERSON_NAME] type Call date [DATE] (Mon) : 10:00 am" at bounding box center [784, 434] width 359 height 169
click at [702, 467] on div "name [PERSON_NAME] type Call date [DATE] (Mon) : 10:00 am" at bounding box center [784, 434] width 359 height 169
click at [960, 316] on span "Close" at bounding box center [962, 309] width 42 height 42
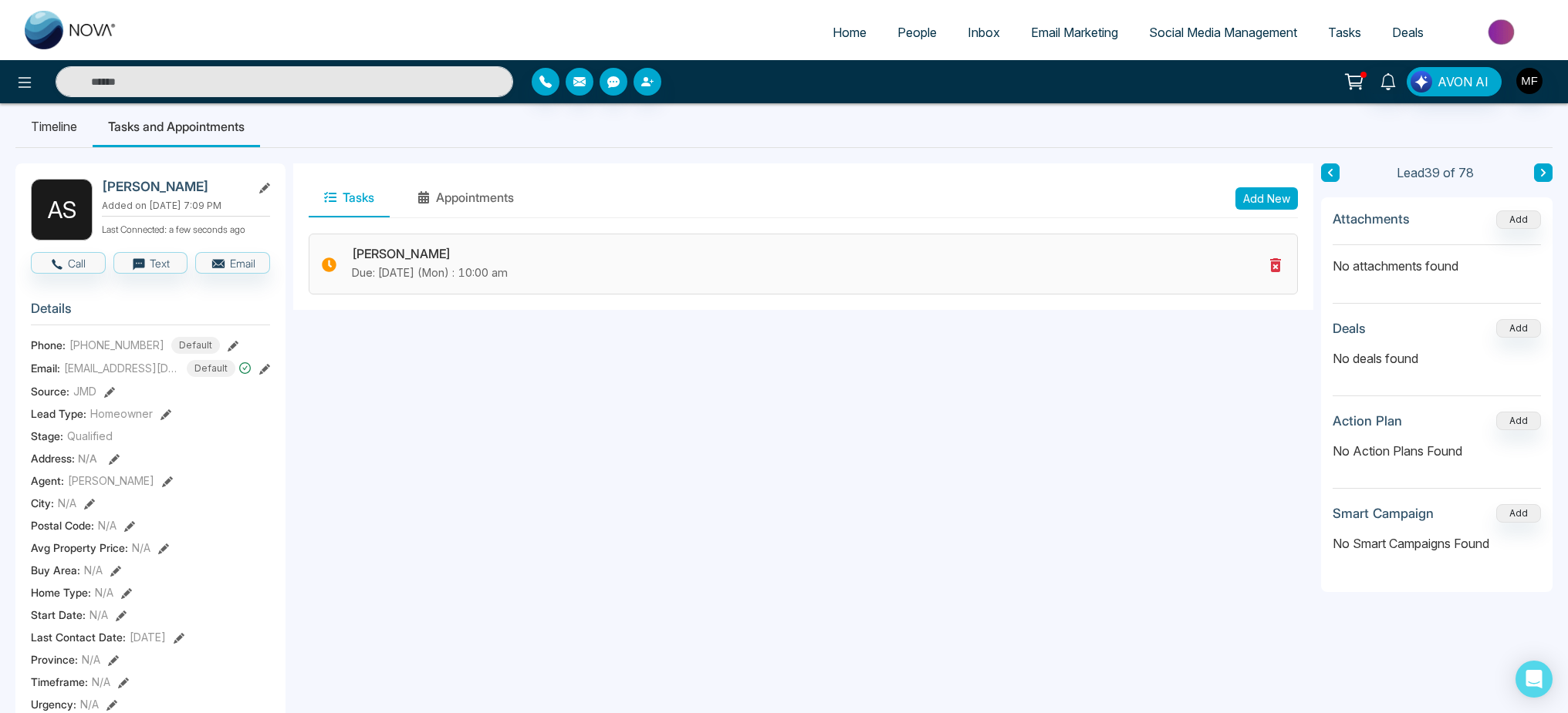
click at [1273, 267] on icon at bounding box center [1275, 266] width 11 height 14
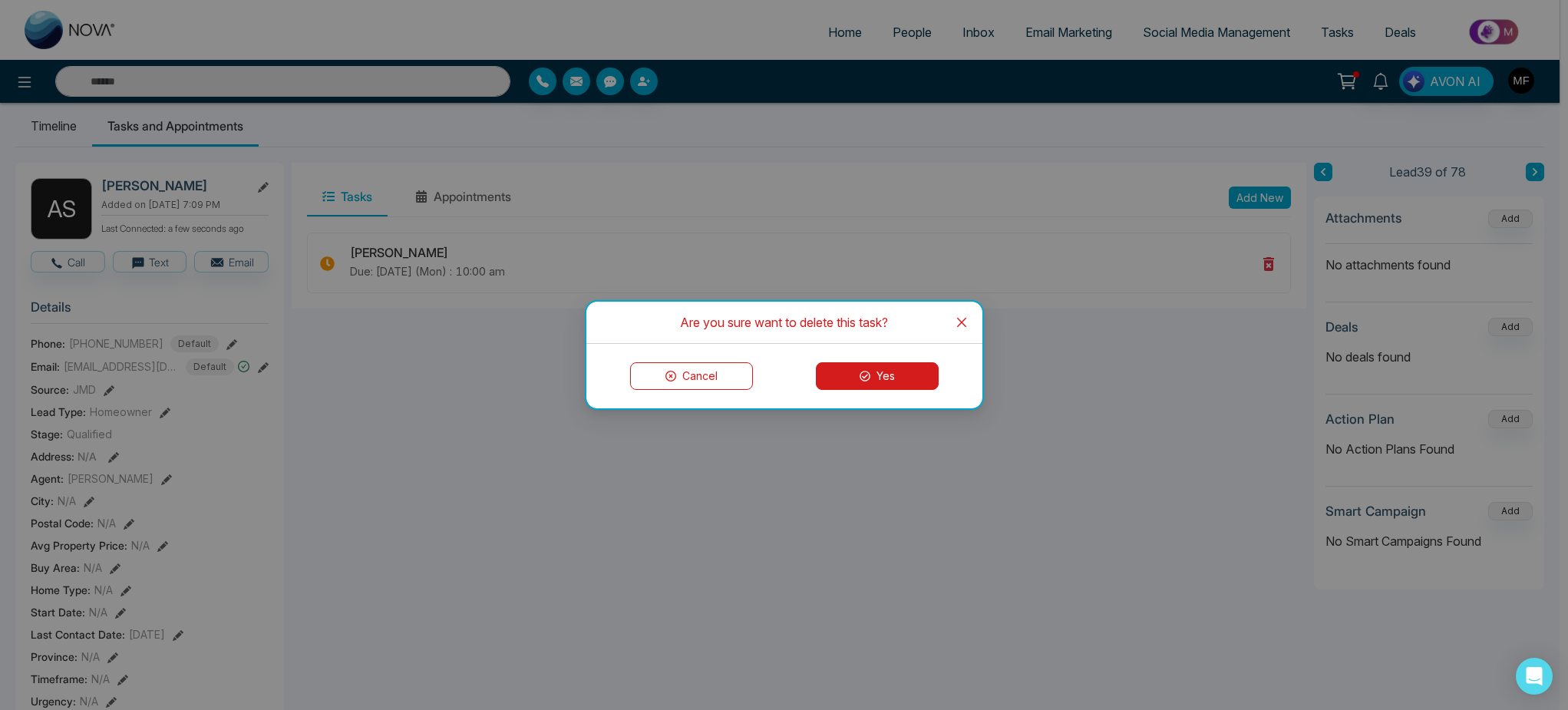
click at [852, 387] on button "Yes" at bounding box center [877, 376] width 123 height 28
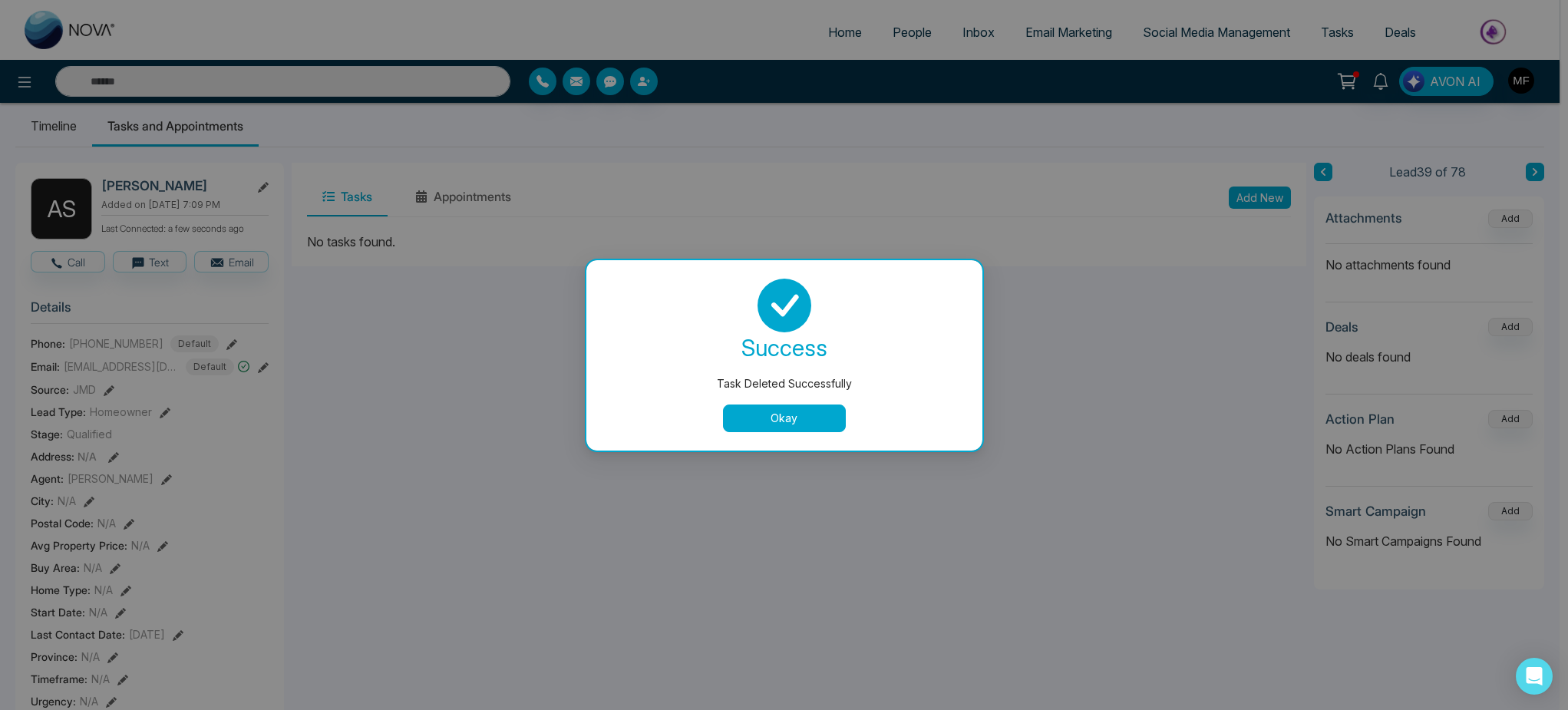
click at [720, 406] on div "Okay" at bounding box center [784, 418] width 359 height 28
click at [749, 421] on button "Okay" at bounding box center [784, 418] width 123 height 28
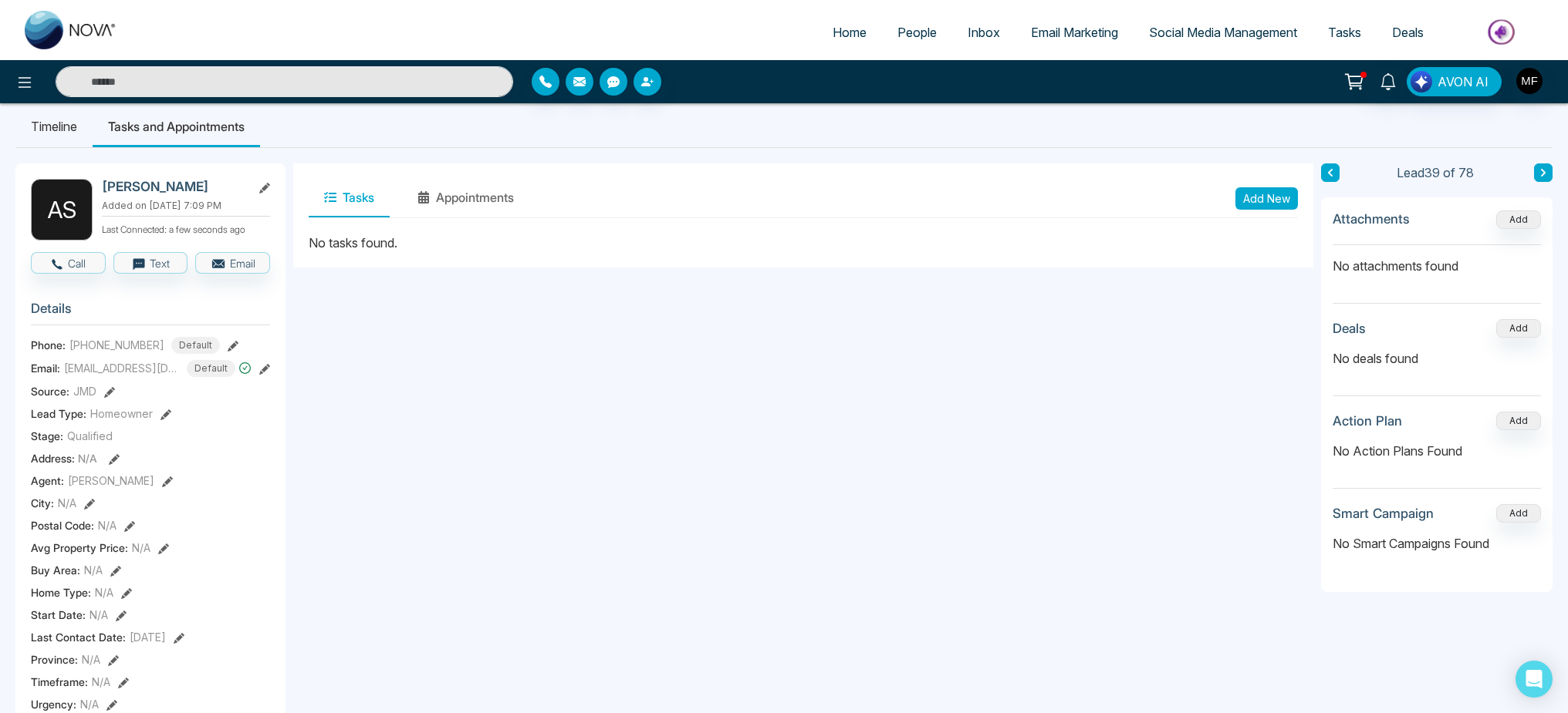
click at [363, 203] on button "Tasks" at bounding box center [348, 198] width 81 height 39
click at [421, 237] on div "No tasks found." at bounding box center [803, 242] width 989 height 18
click at [1274, 205] on button "Add New" at bounding box center [1266, 198] width 62 height 22
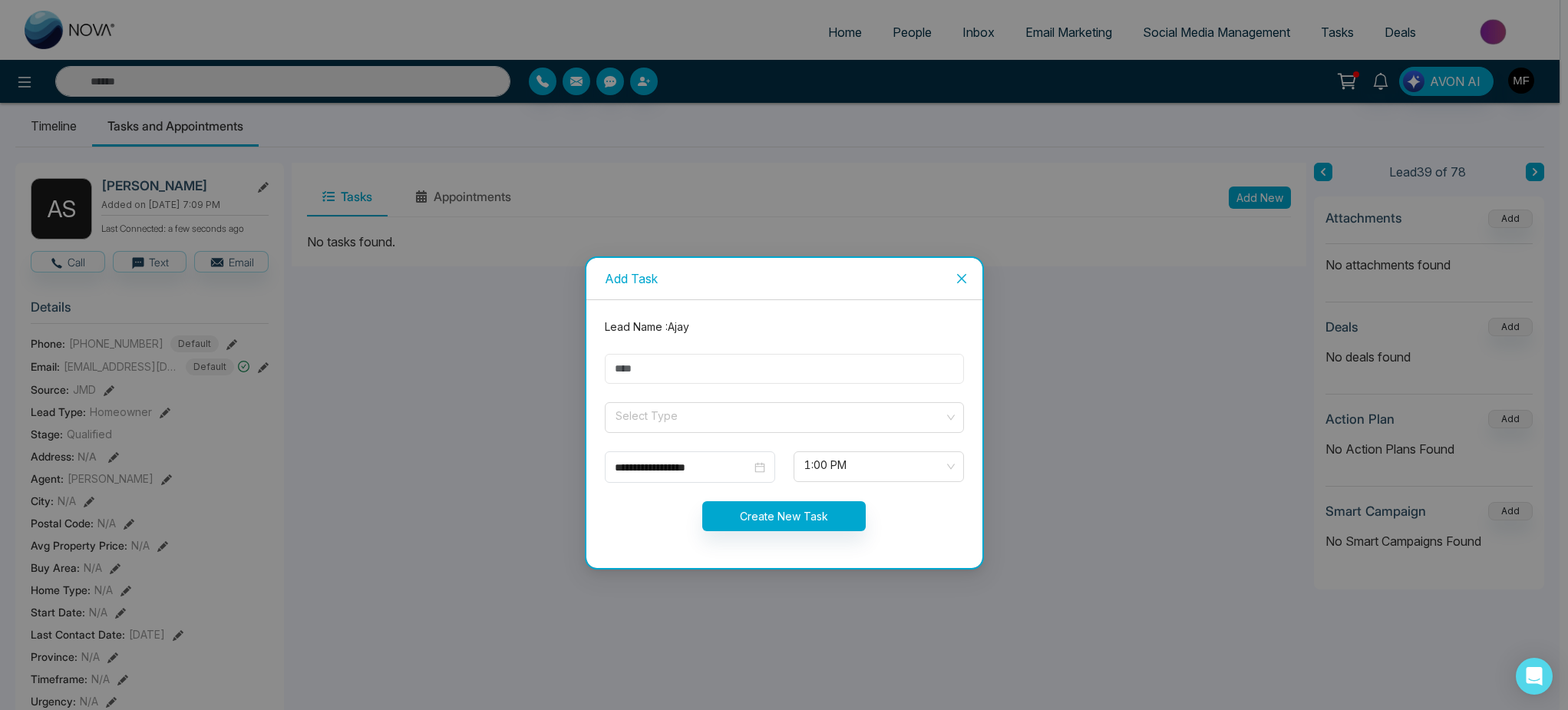
click at [694, 354] on input "text" at bounding box center [784, 368] width 359 height 30
type input "**********"
click at [720, 432] on div "Select Type" at bounding box center [784, 417] width 359 height 31
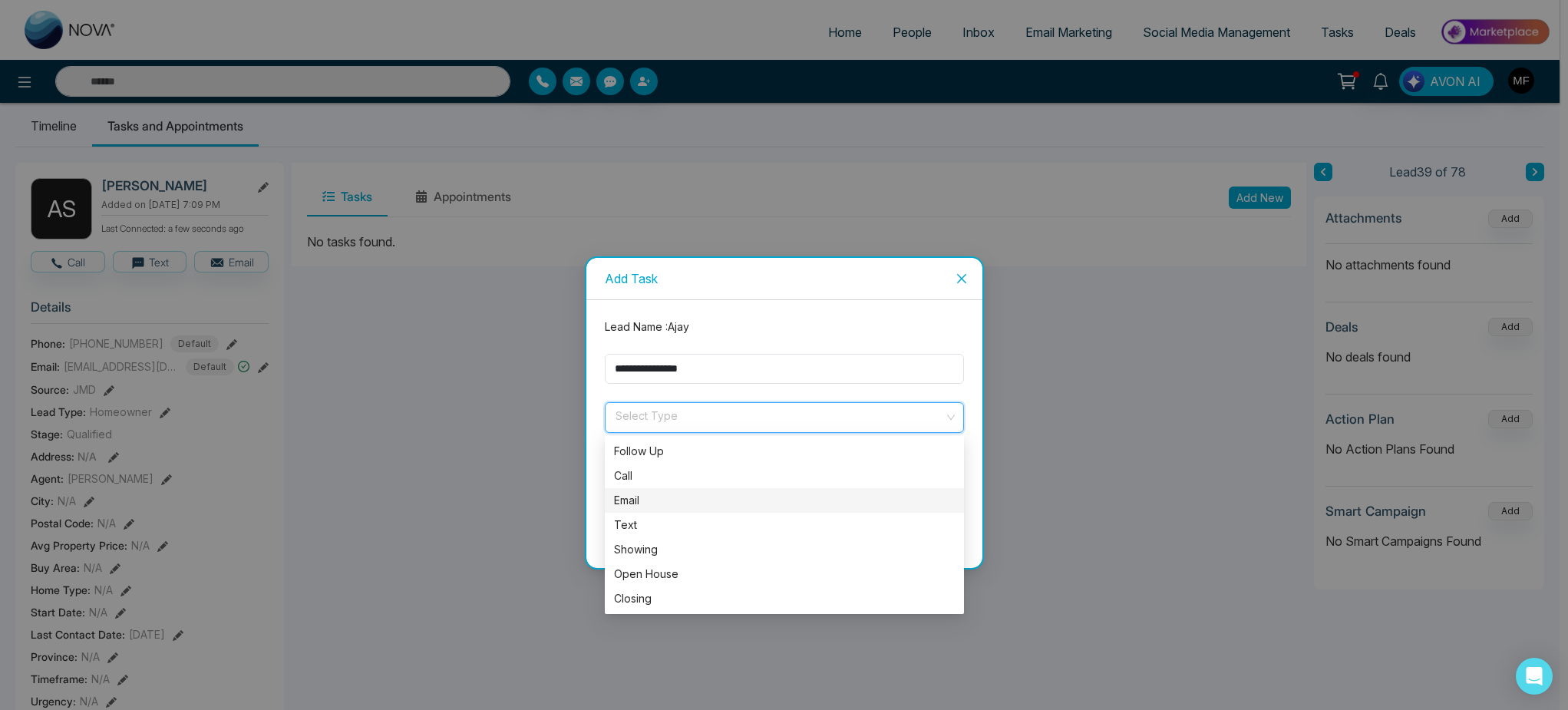
click at [648, 500] on div "Email" at bounding box center [784, 500] width 341 height 16
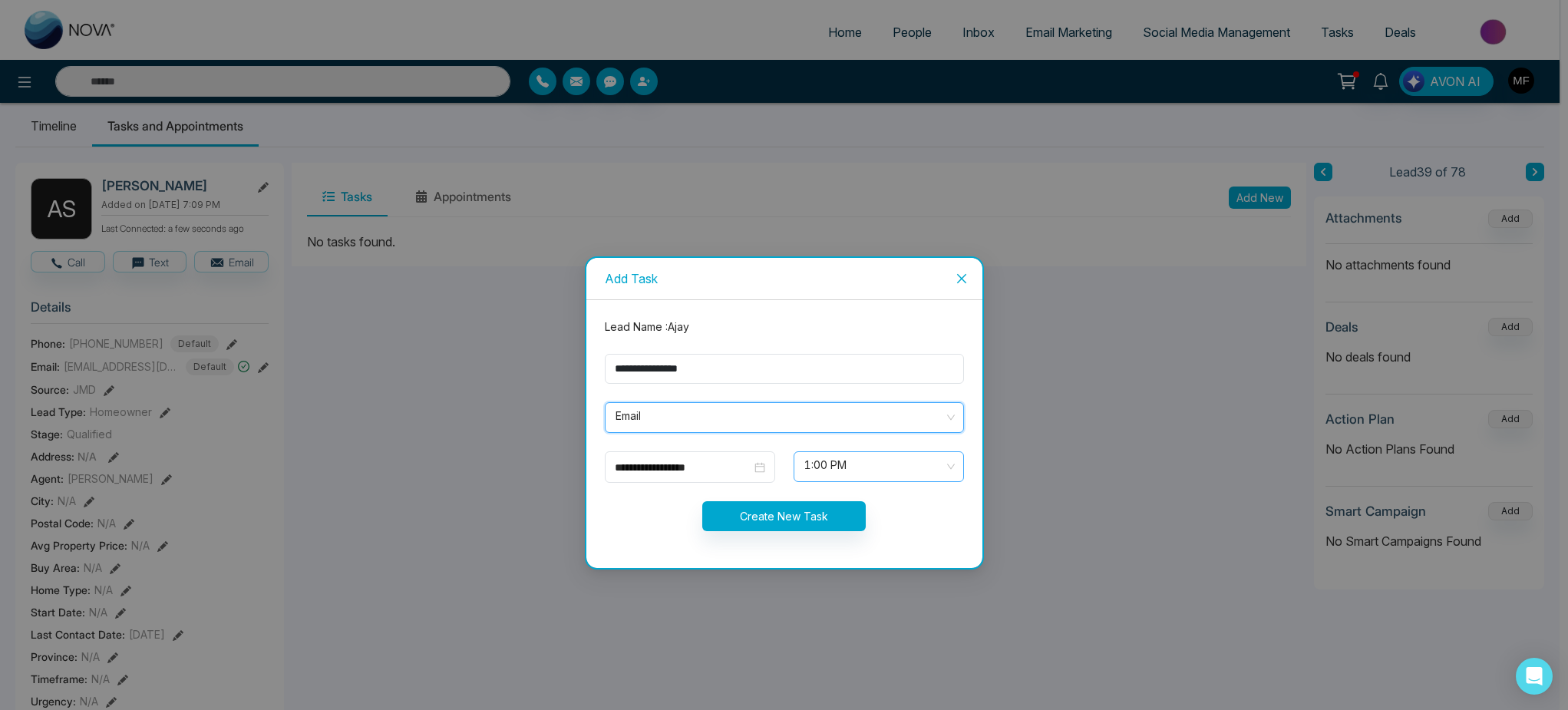
click at [863, 476] on span "1:00 PM" at bounding box center [879, 466] width 149 height 26
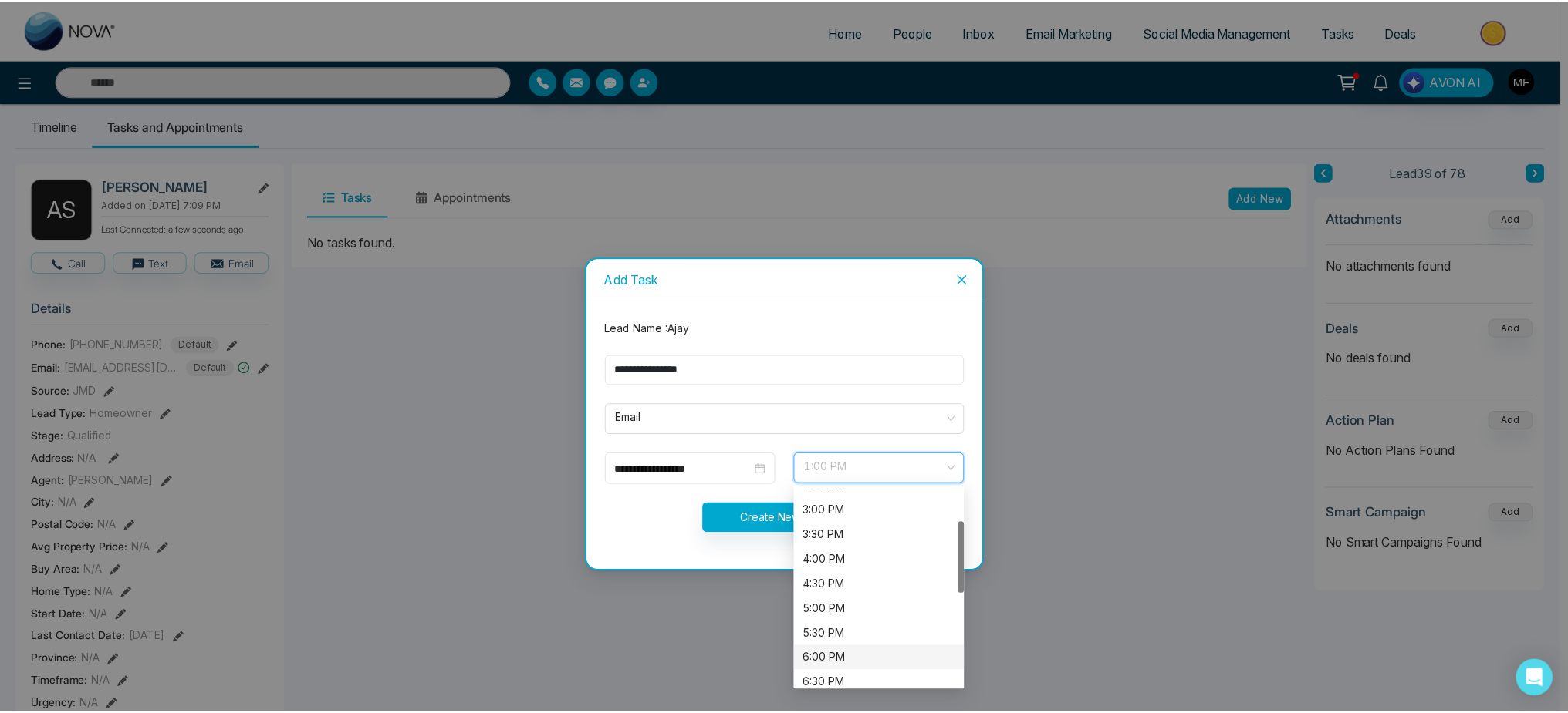
scroll to position [93, 0]
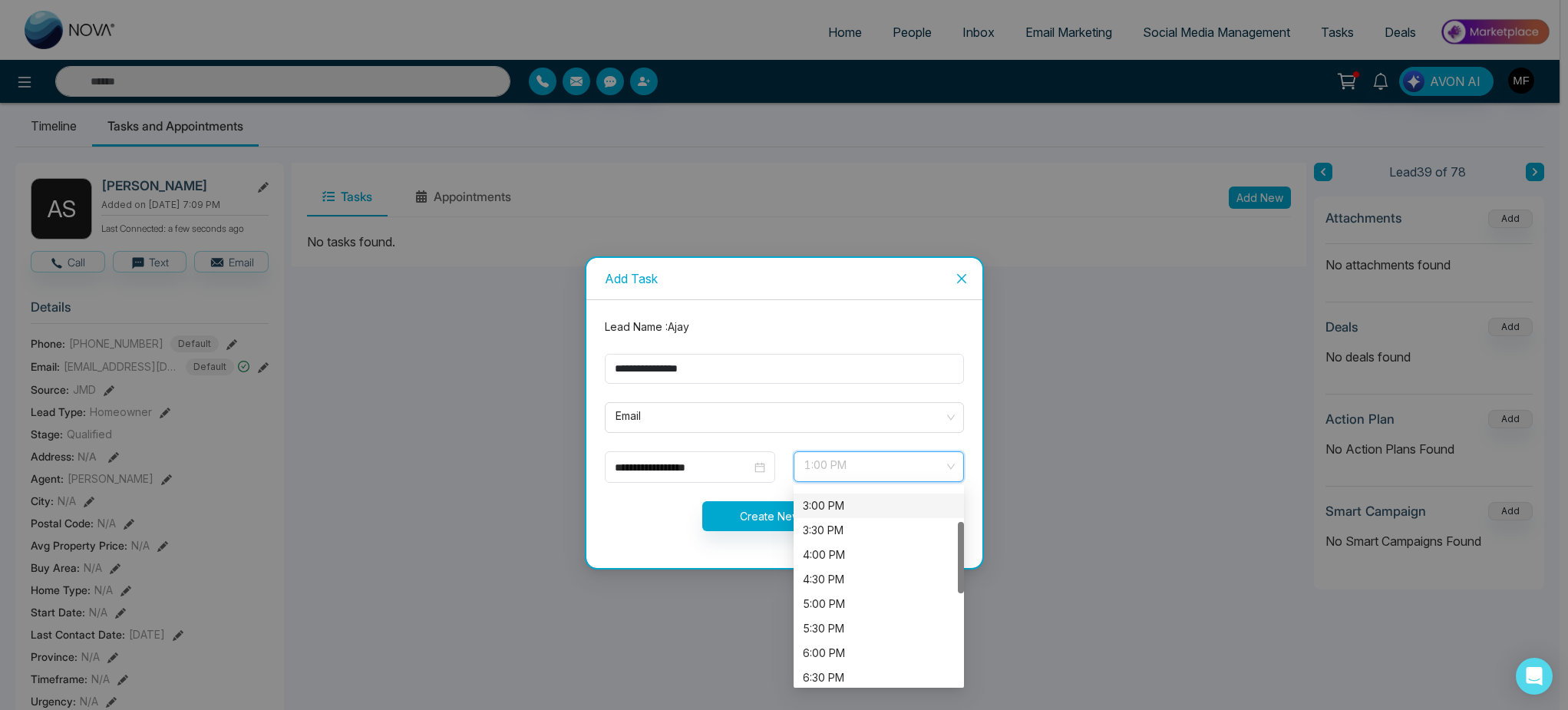
click at [865, 506] on div "3:00 PM" at bounding box center [878, 506] width 152 height 16
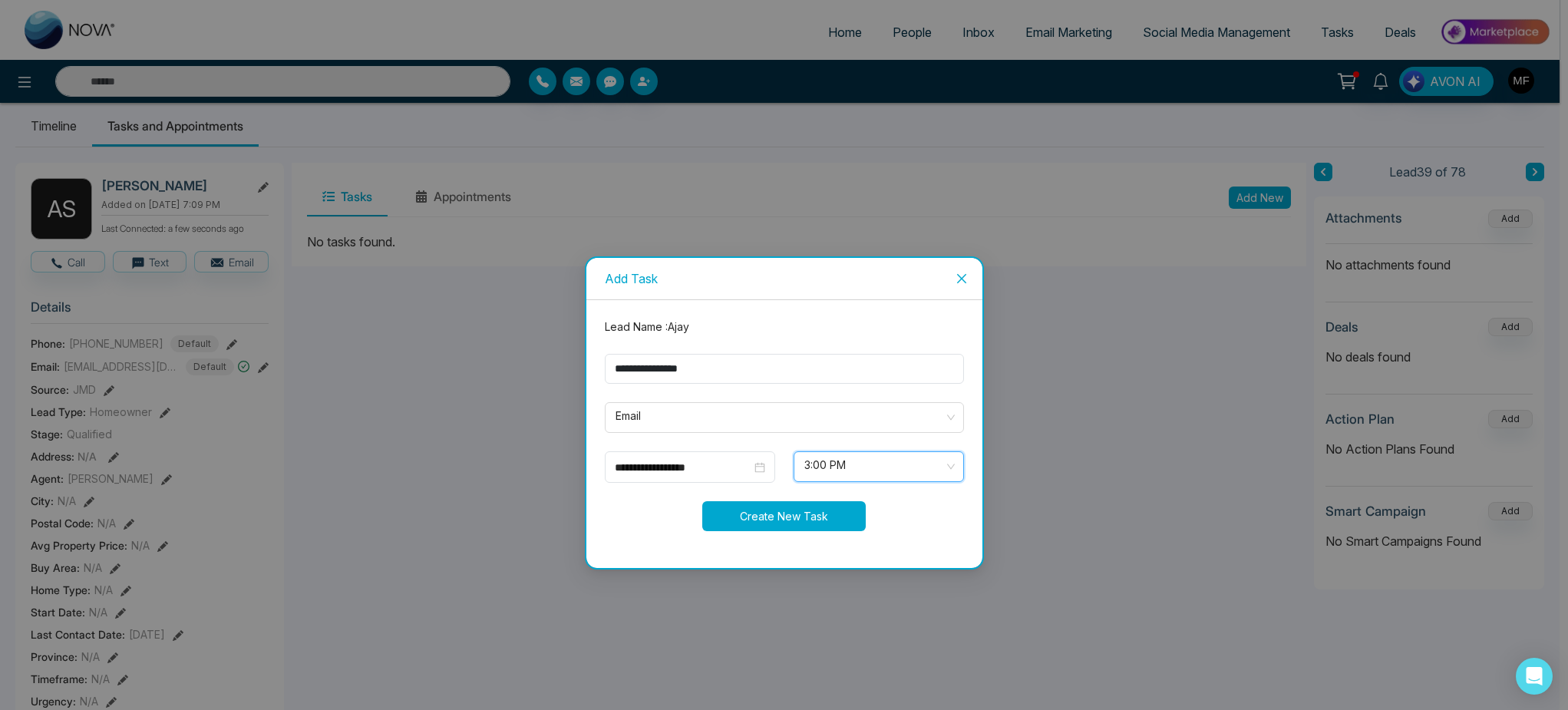
click at [722, 520] on button "Create New Task" at bounding box center [784, 516] width 164 height 30
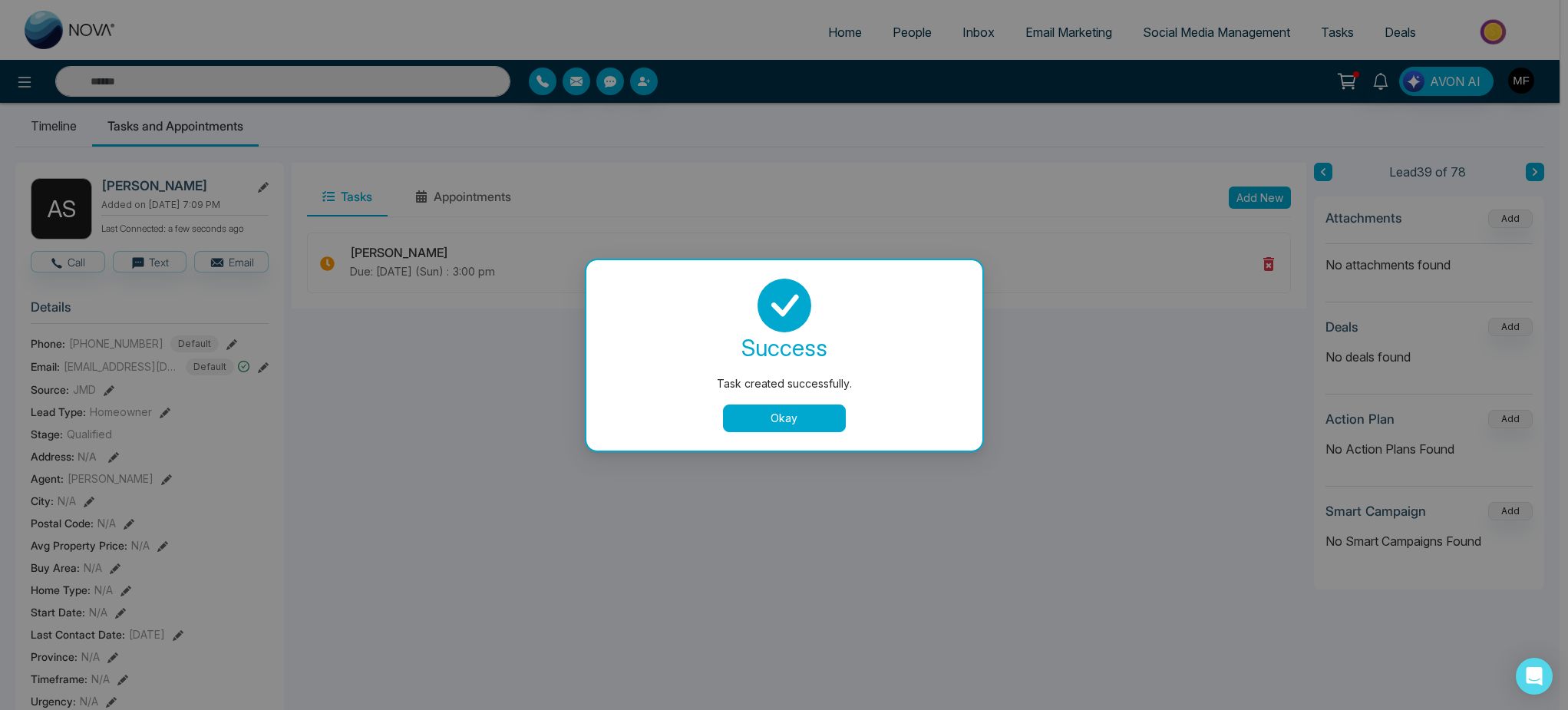
click at [780, 421] on button "Okay" at bounding box center [784, 418] width 123 height 28
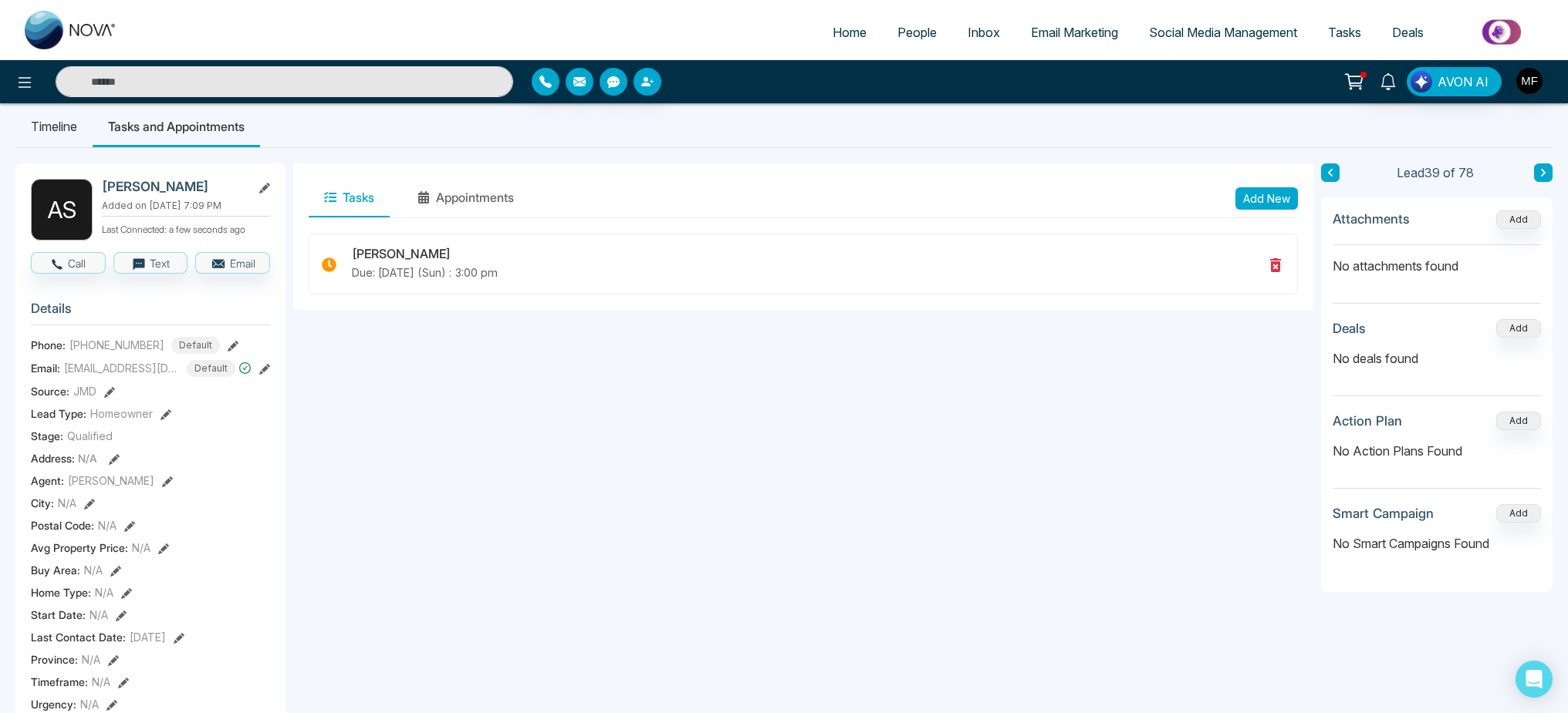
click at [55, 53] on link at bounding box center [71, 30] width 124 height 50
select select "*"
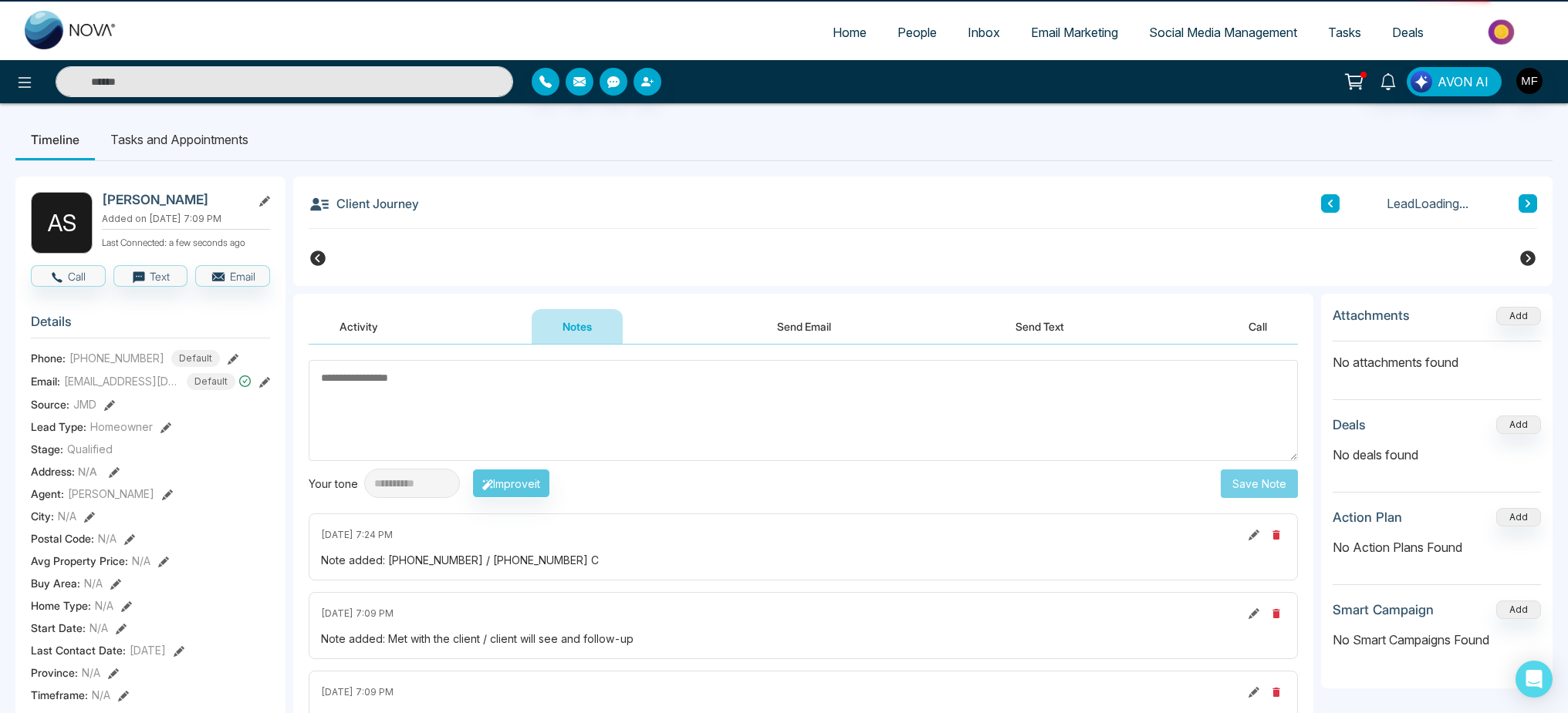
scroll to position [6, 0]
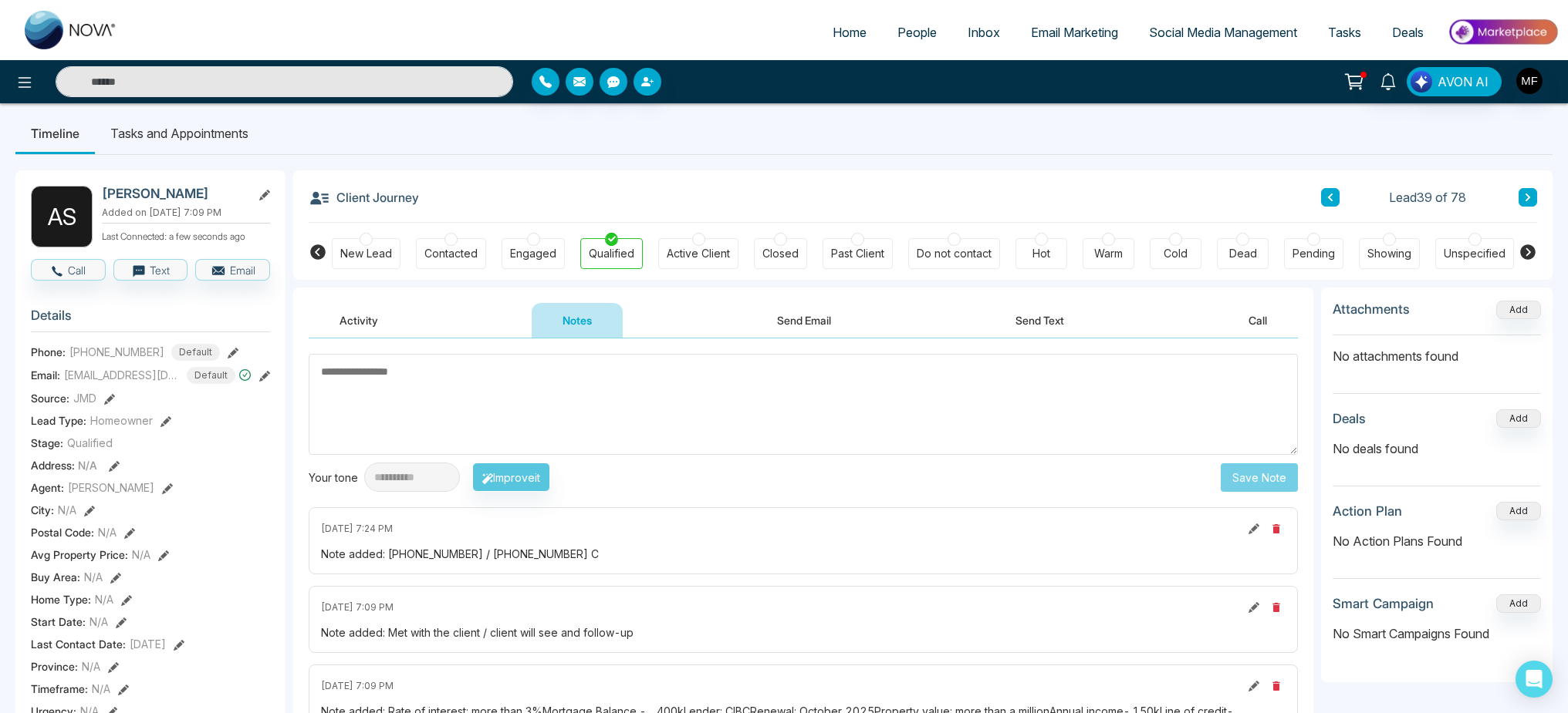
click at [210, 136] on li "Tasks and Appointments" at bounding box center [180, 133] width 169 height 42
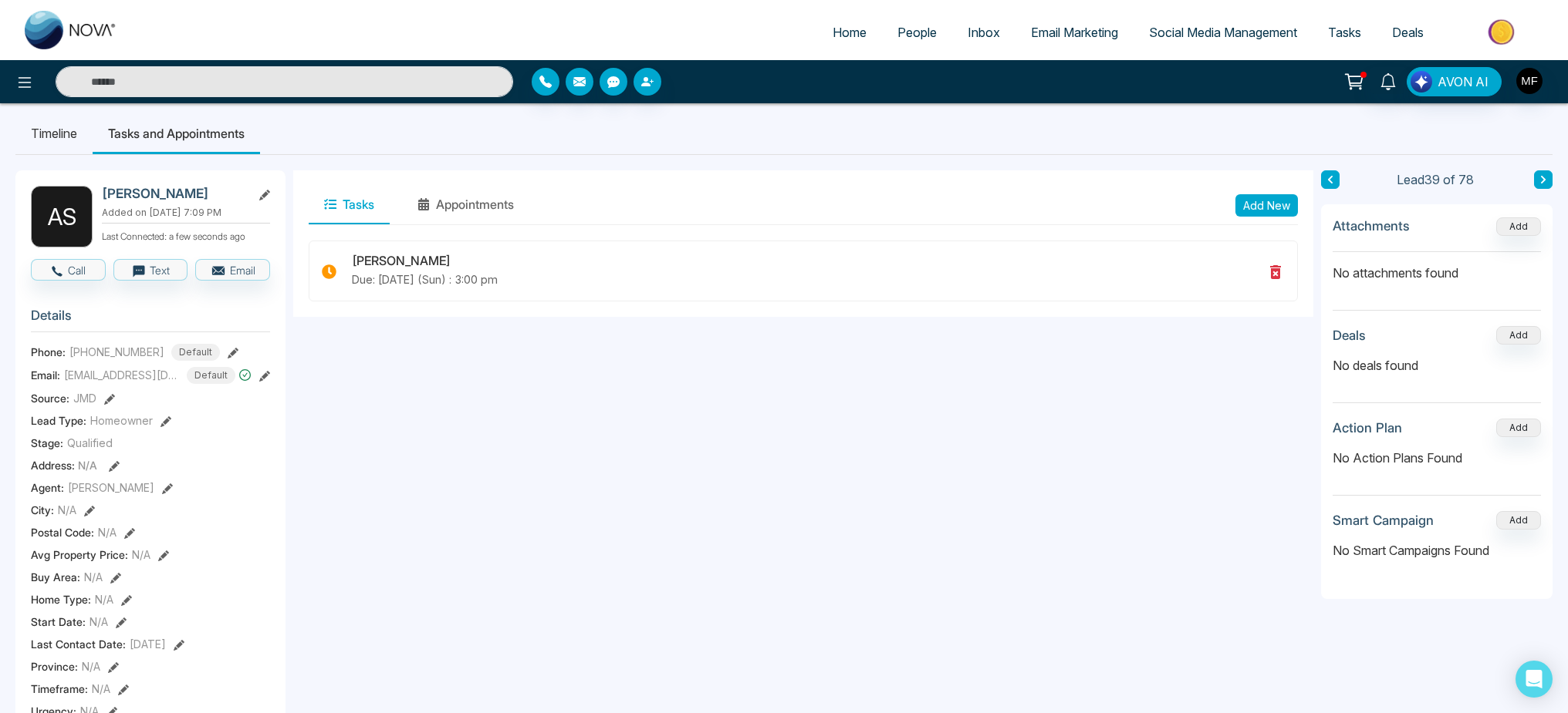
click at [1542, 177] on icon at bounding box center [1543, 180] width 5 height 8
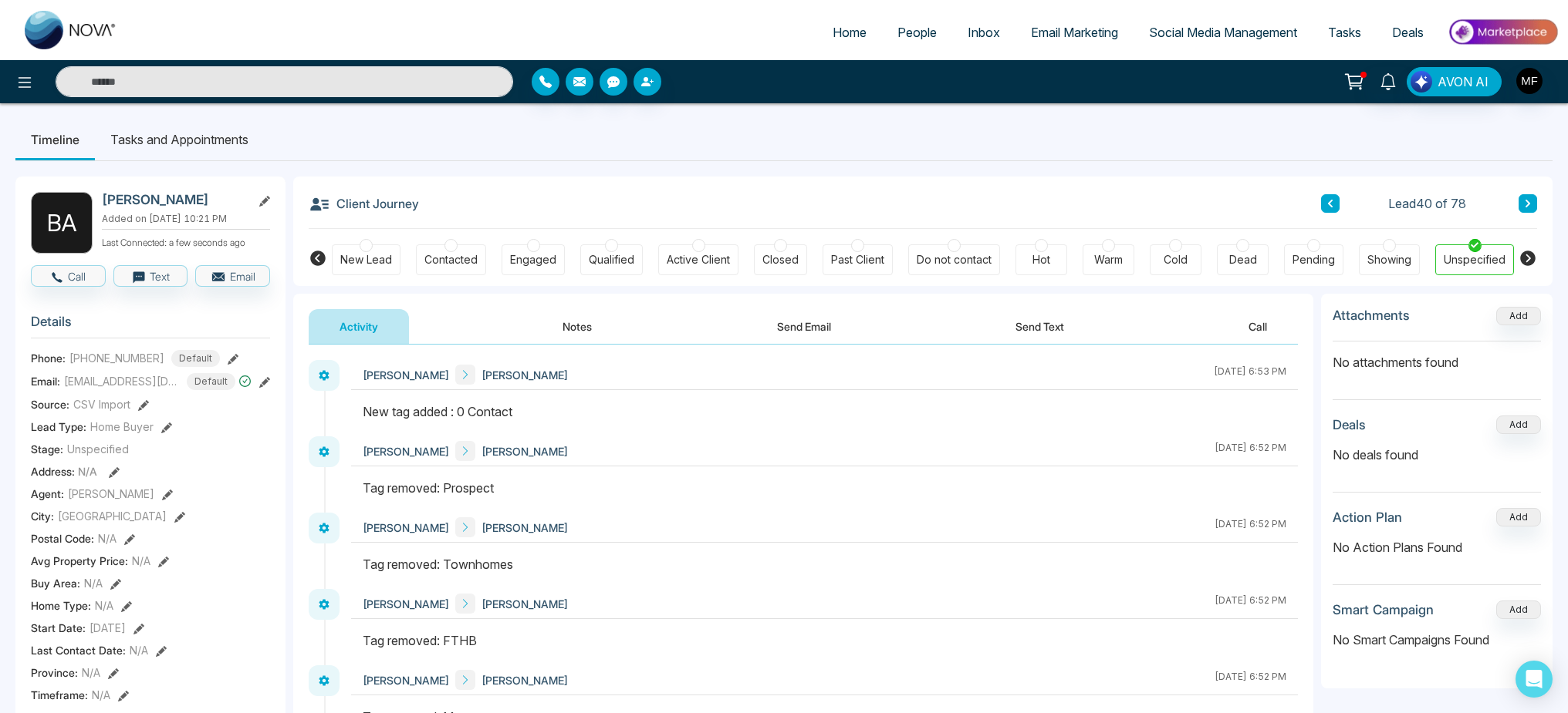
click at [897, 36] on span "People" at bounding box center [917, 32] width 39 height 16
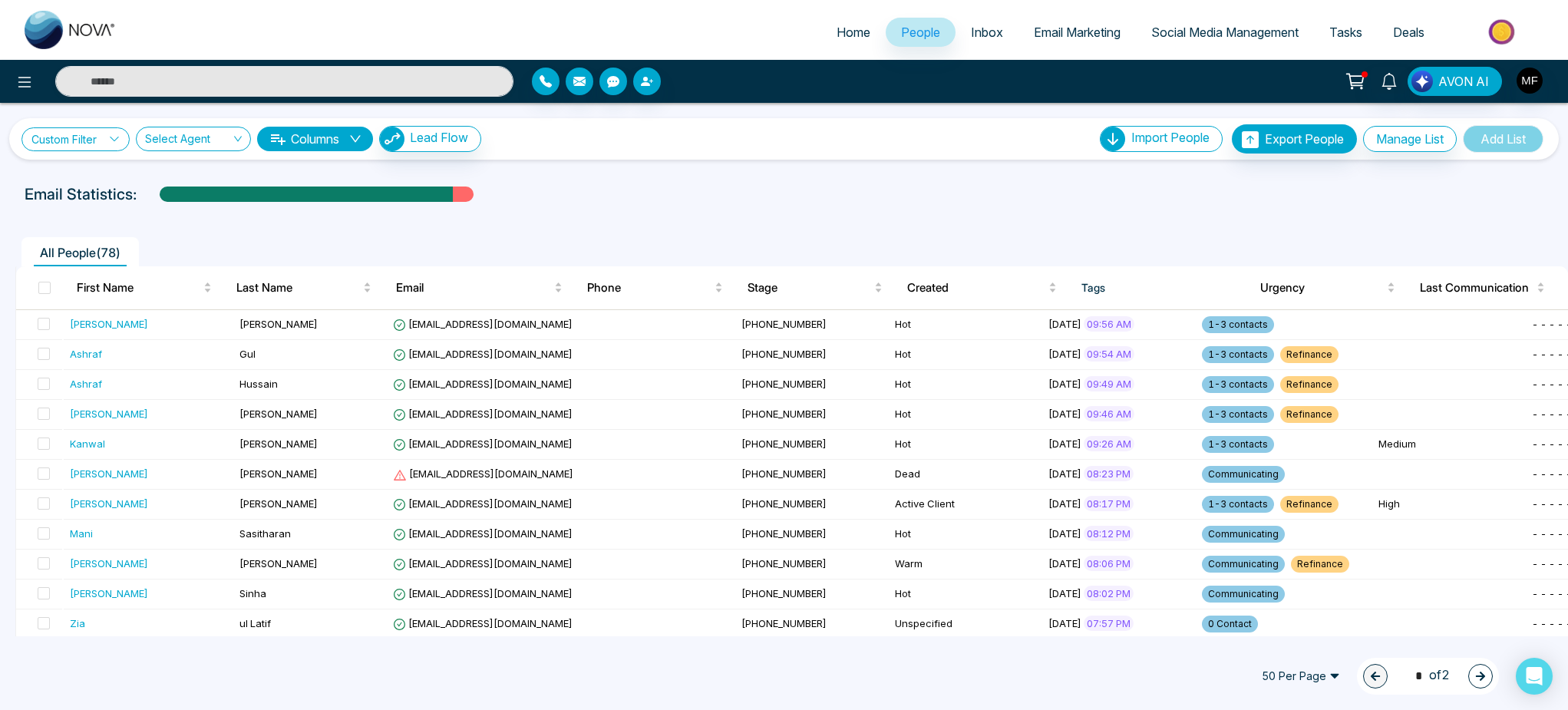
click at [89, 128] on link "Custom Filter" at bounding box center [76, 139] width 108 height 24
click at [106, 178] on input "search" at bounding box center [107, 175] width 124 height 23
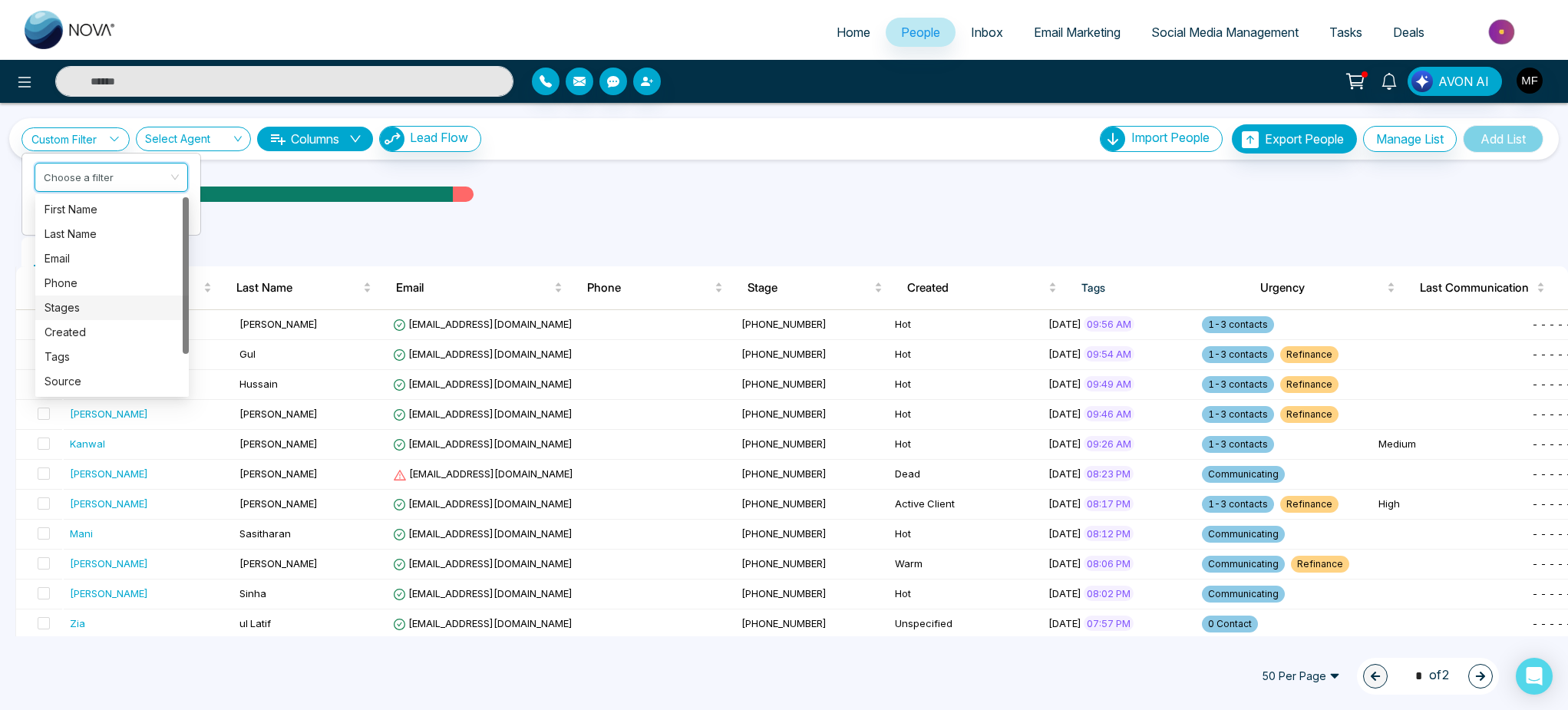
click at [88, 312] on div "Stages" at bounding box center [112, 307] width 136 height 16
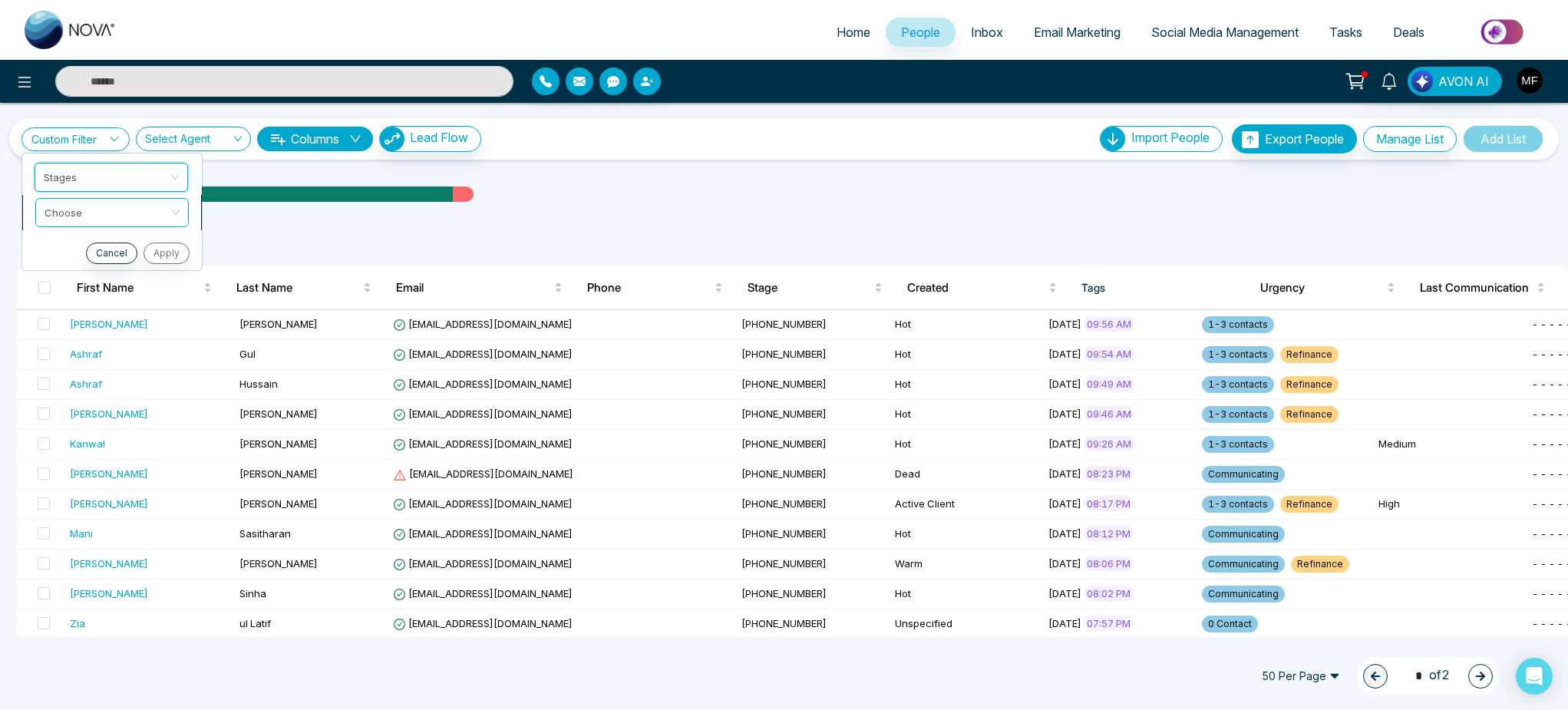
click at [152, 213] on input "search" at bounding box center [107, 210] width 124 height 23
click at [105, 239] on div "include" at bounding box center [111, 244] width 136 height 16
click at [112, 246] on input "search" at bounding box center [107, 246] width 124 height 23
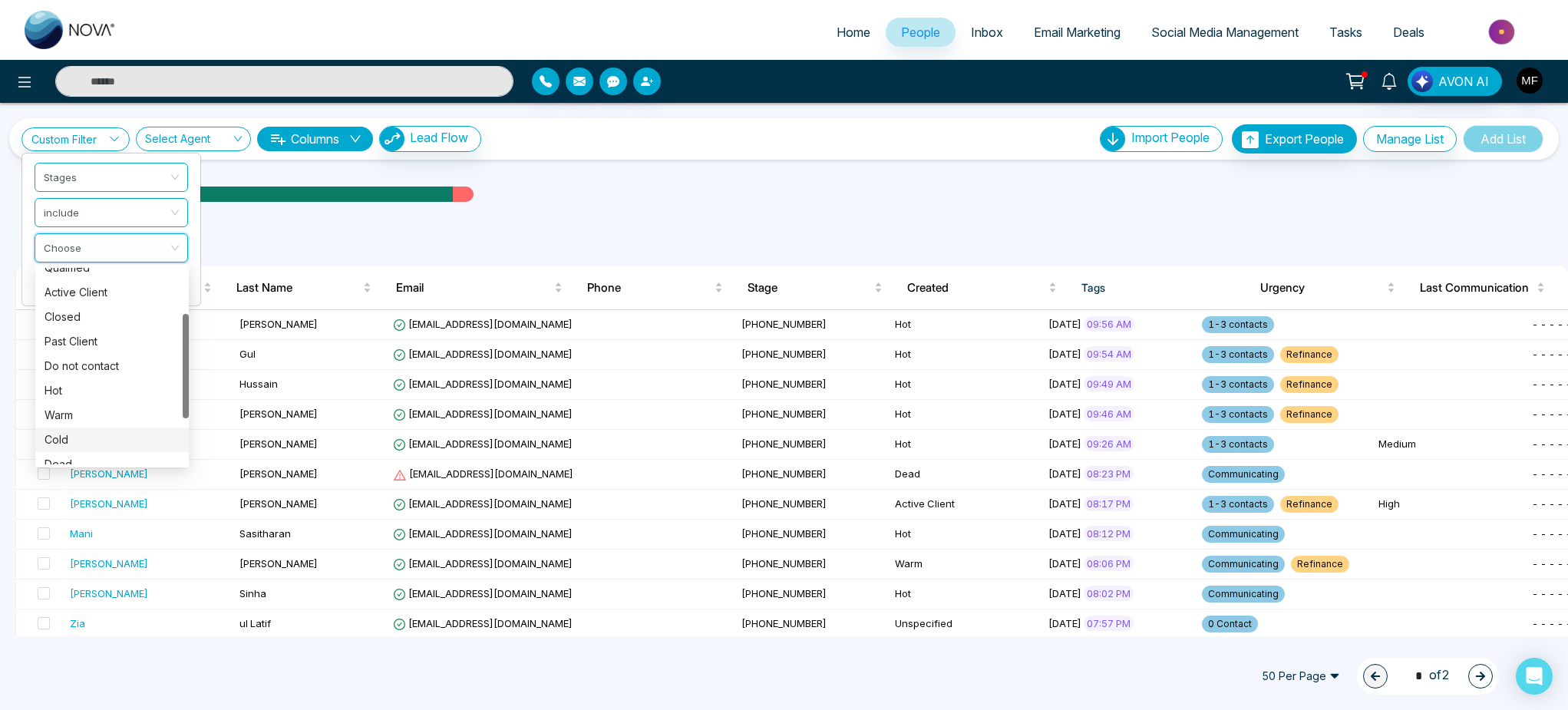
scroll to position [172, 0]
click at [93, 460] on div "Unspecified" at bounding box center [112, 451] width 136 height 16
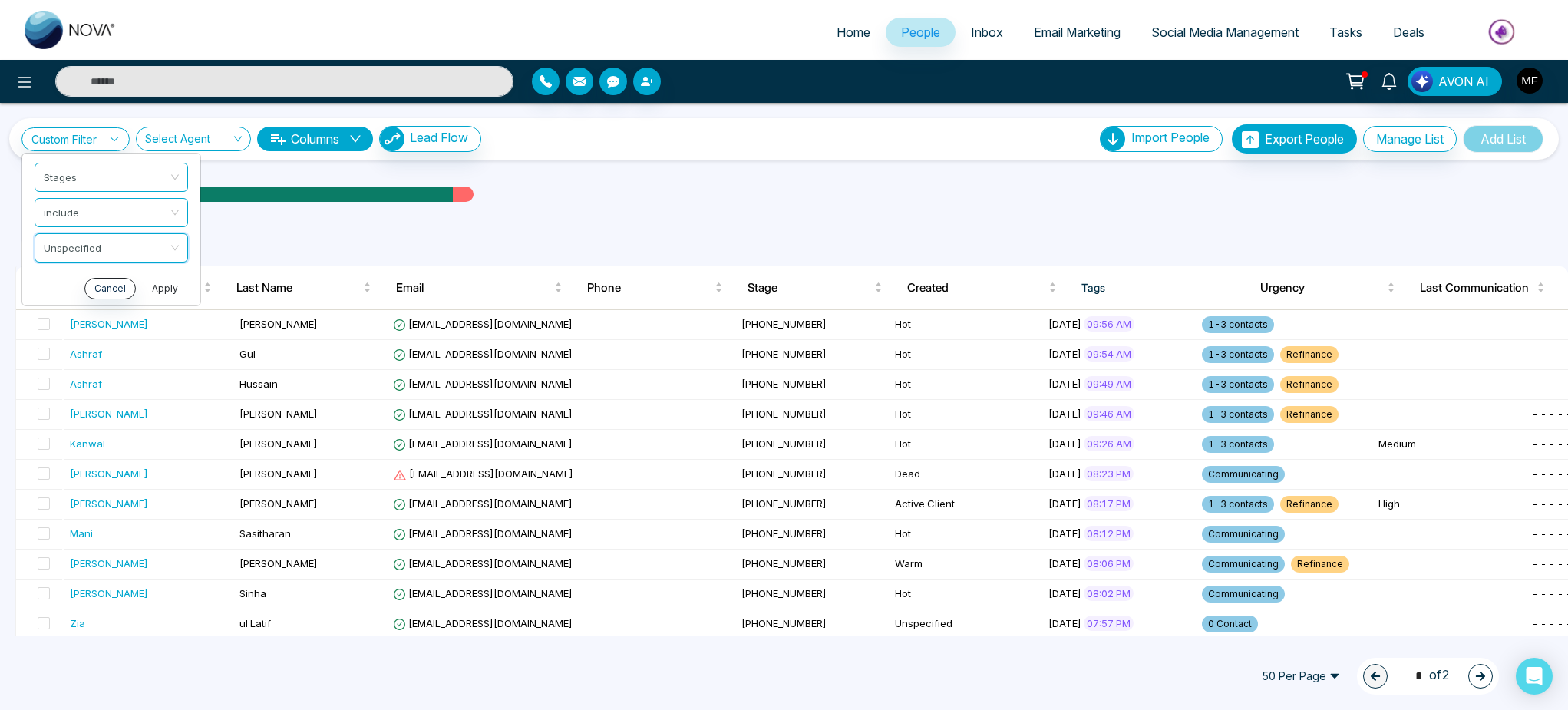
click at [150, 284] on button "Apply" at bounding box center [166, 289] width 46 height 21
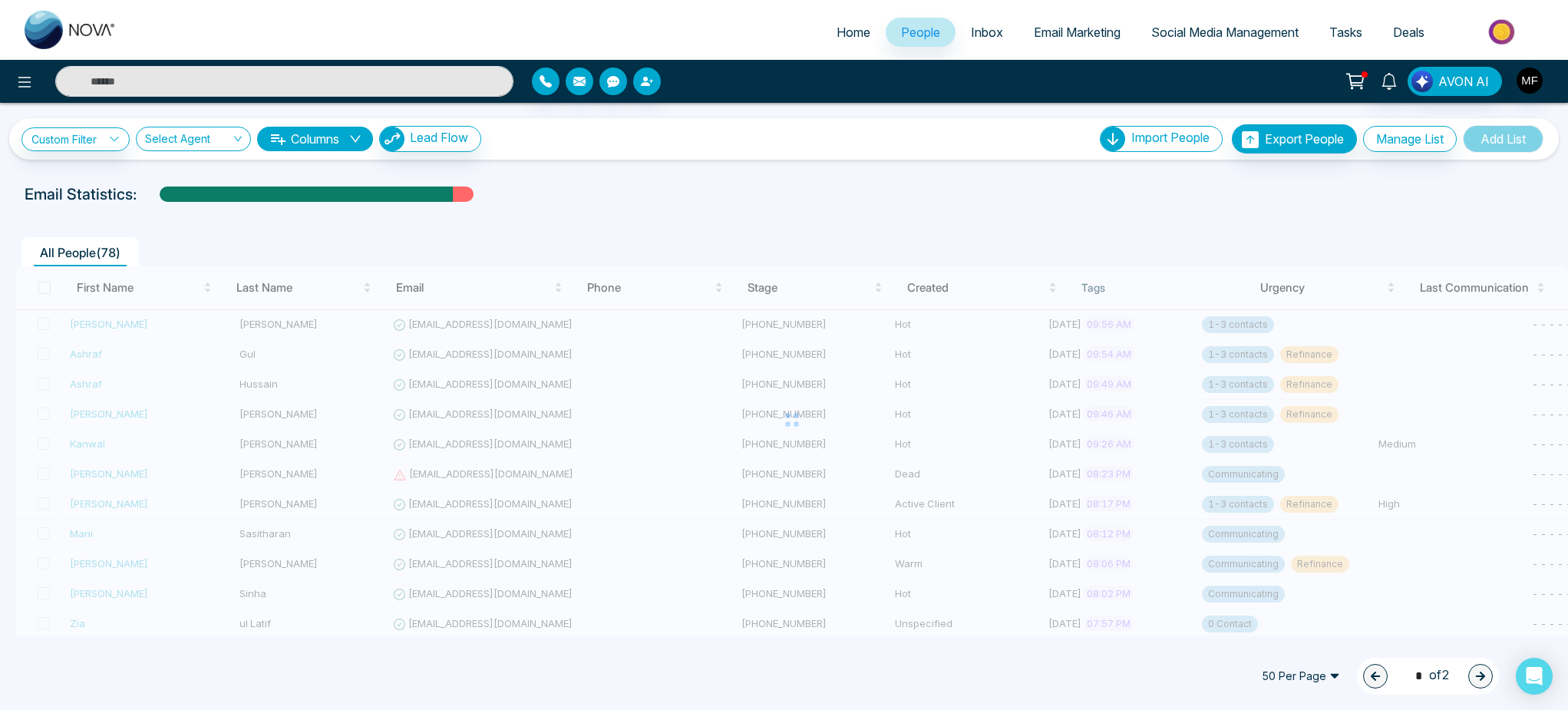
click at [886, 209] on div at bounding box center [784, 208] width 1550 height 6
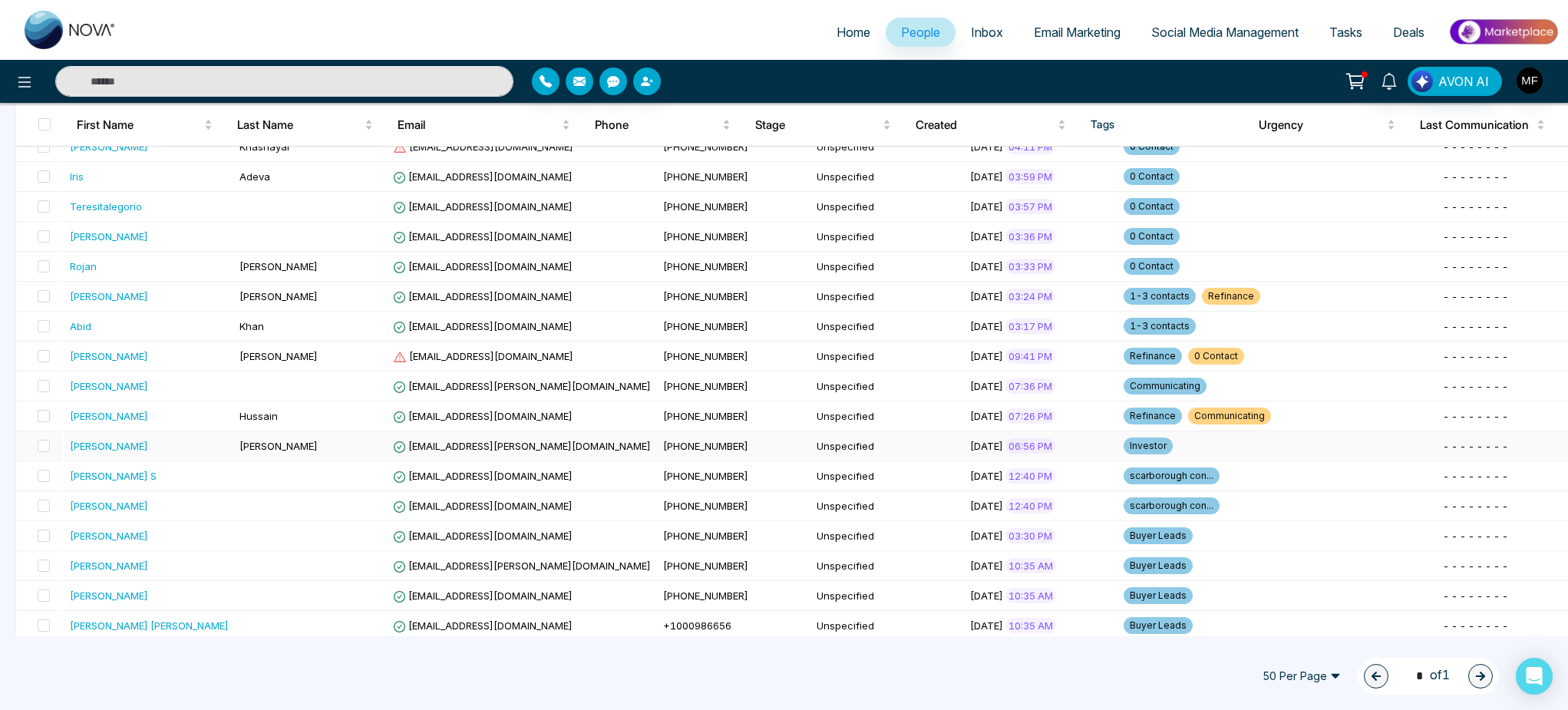
scroll to position [337, 0]
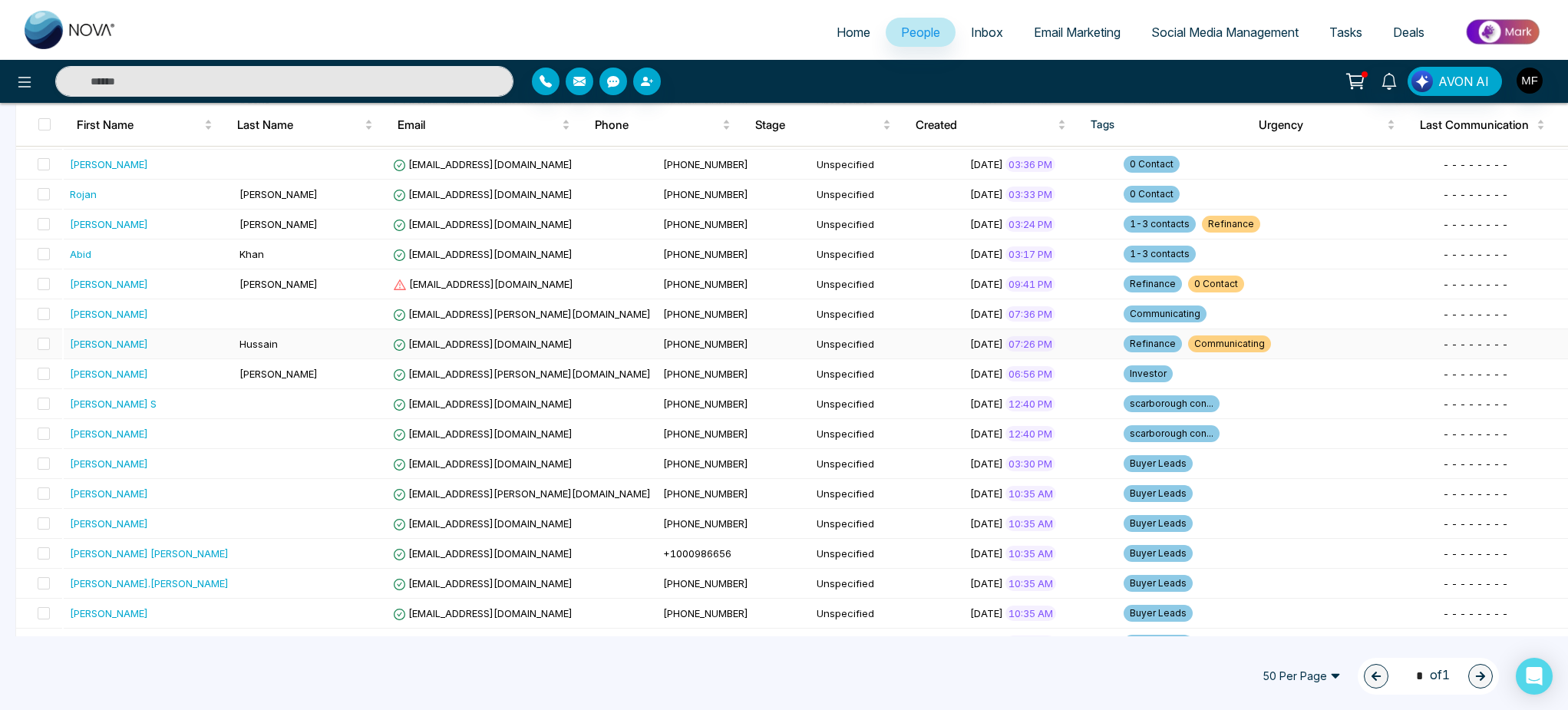
click at [170, 347] on div "[PERSON_NAME]" at bounding box center [149, 344] width 159 height 15
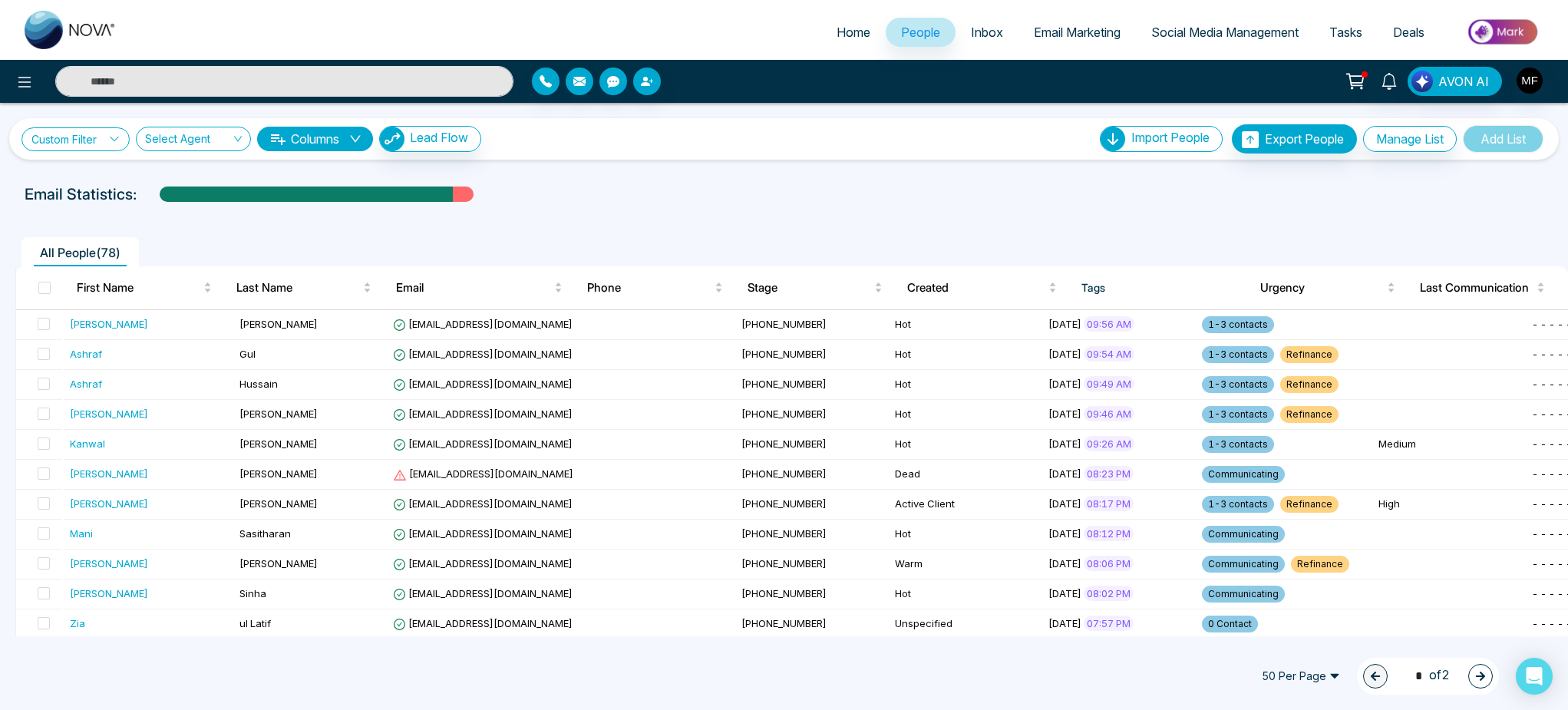
click at [106, 146] on link "Custom Filter" at bounding box center [76, 139] width 108 height 24
click at [760, 195] on div "Email Statistics:" at bounding box center [527, 195] width 1006 height 23
click at [768, 288] on span "Stage" at bounding box center [810, 288] width 124 height 18
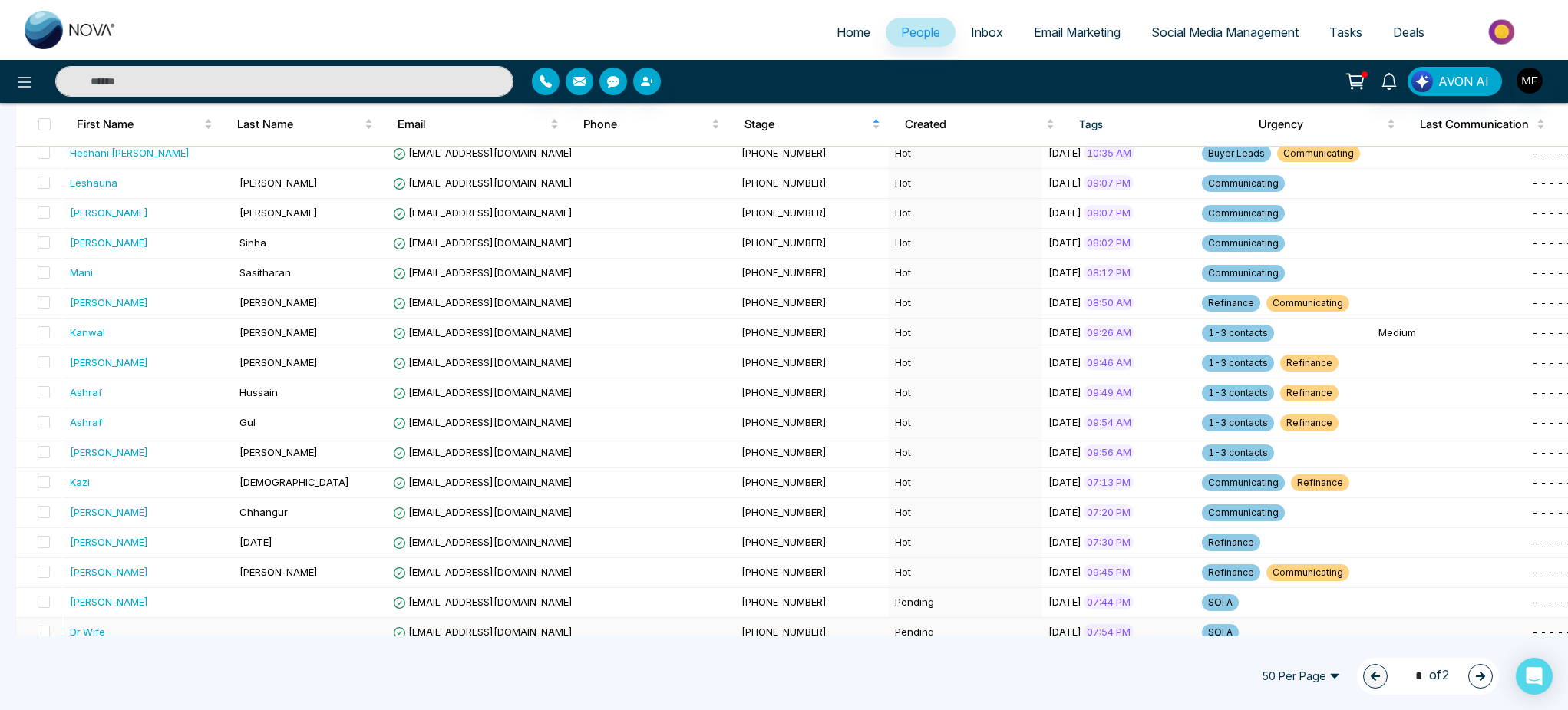
scroll to position [1172, 0]
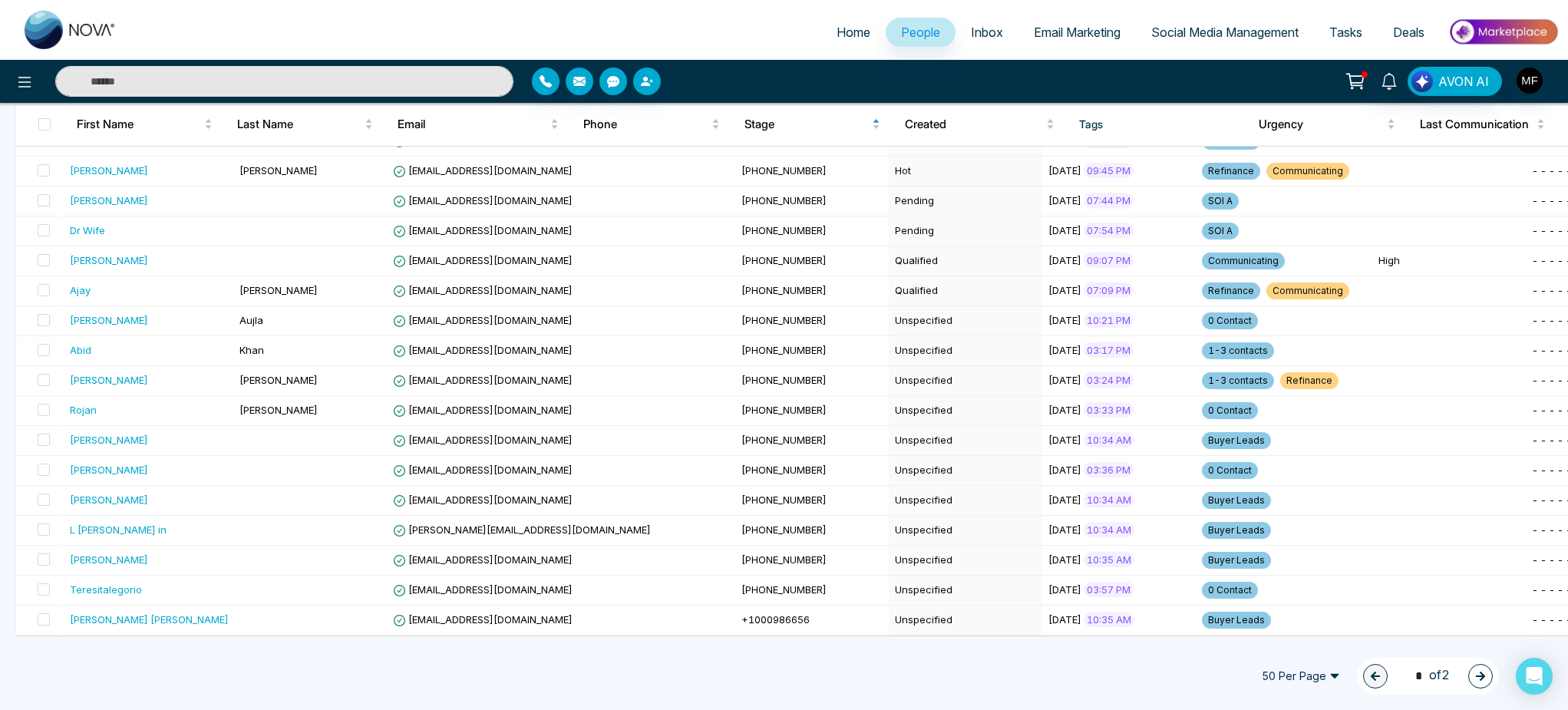
click at [1317, 676] on span "50 Per Page" at bounding box center [1301, 676] width 100 height 24
click at [1304, 635] on div "100 Per Page" at bounding box center [1301, 645] width 100 height 24
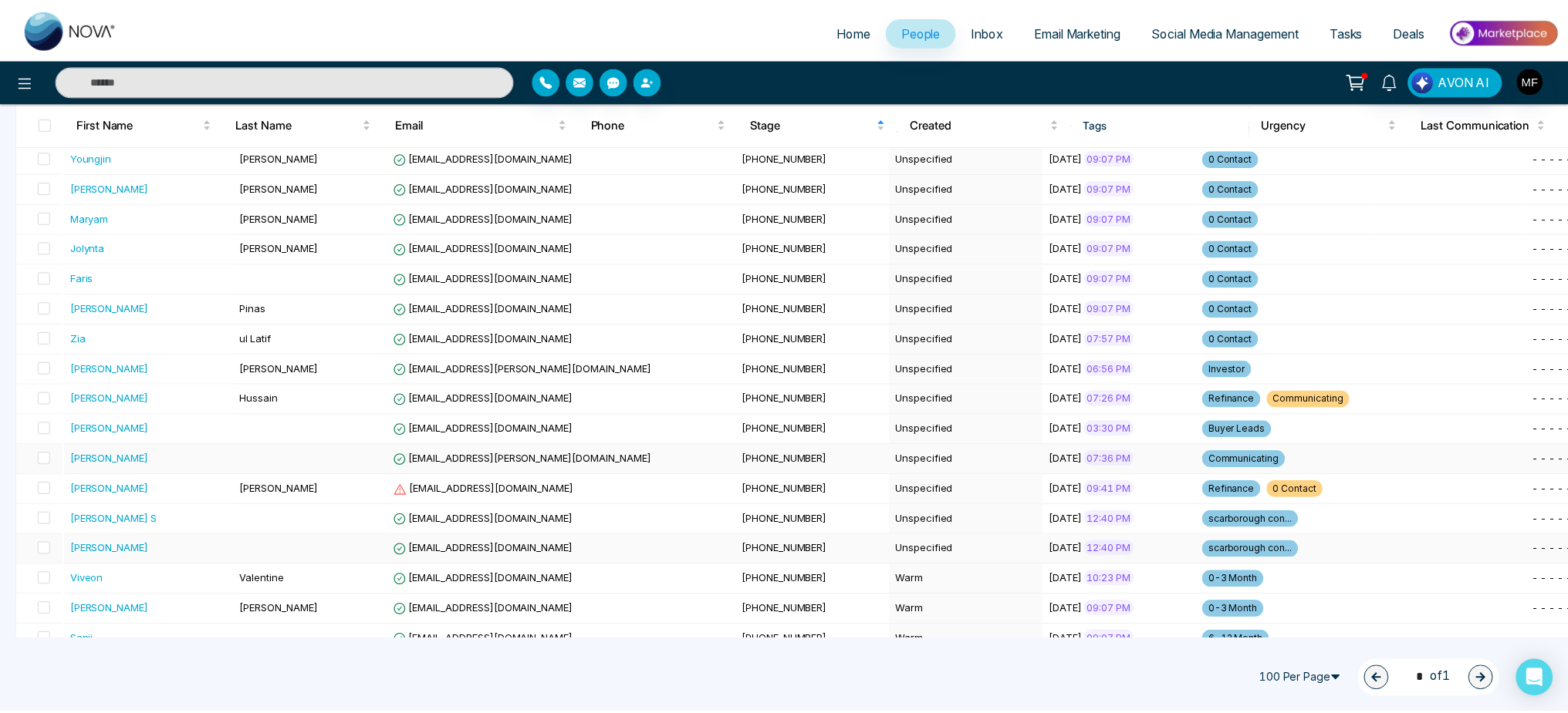
scroll to position [1860, 0]
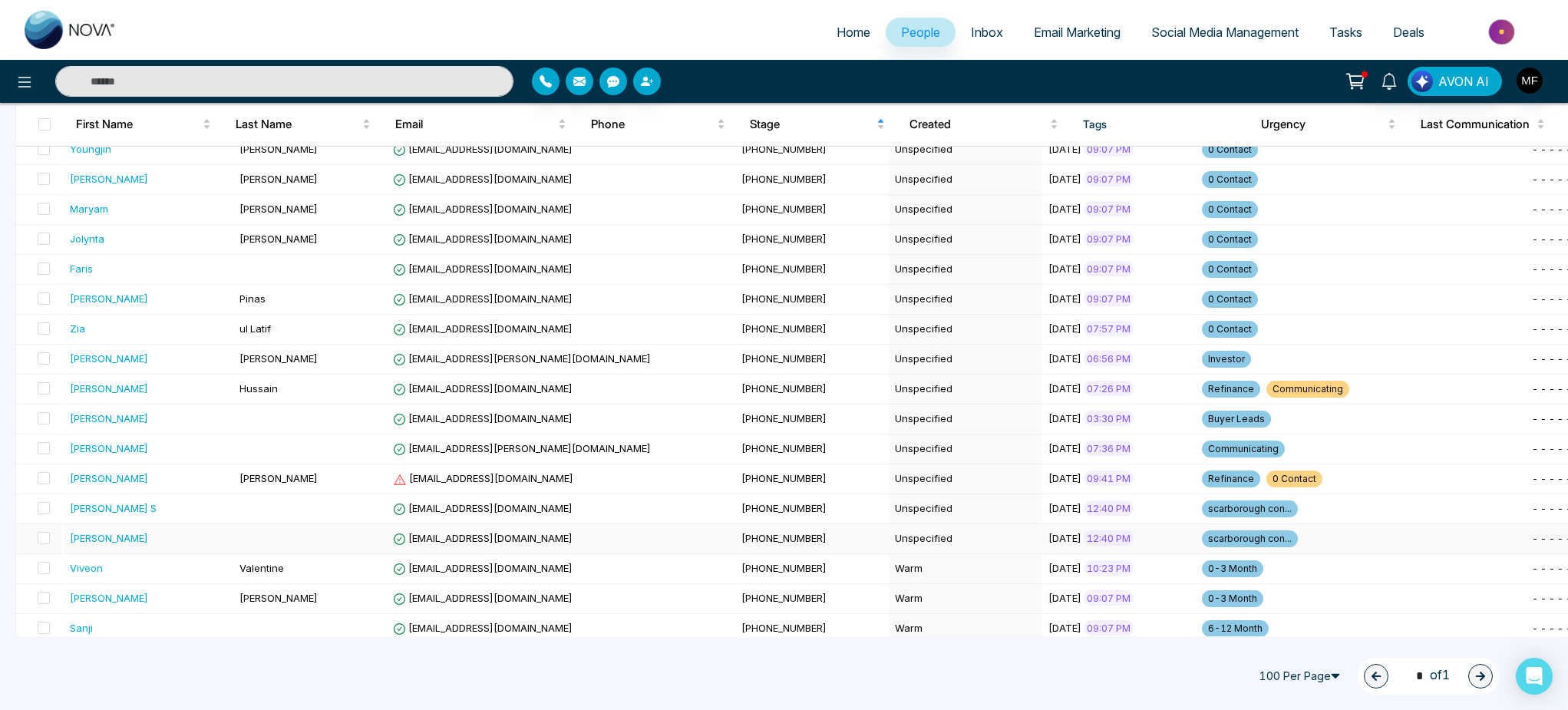
click at [205, 536] on div "[PERSON_NAME]" at bounding box center [149, 539] width 159 height 15
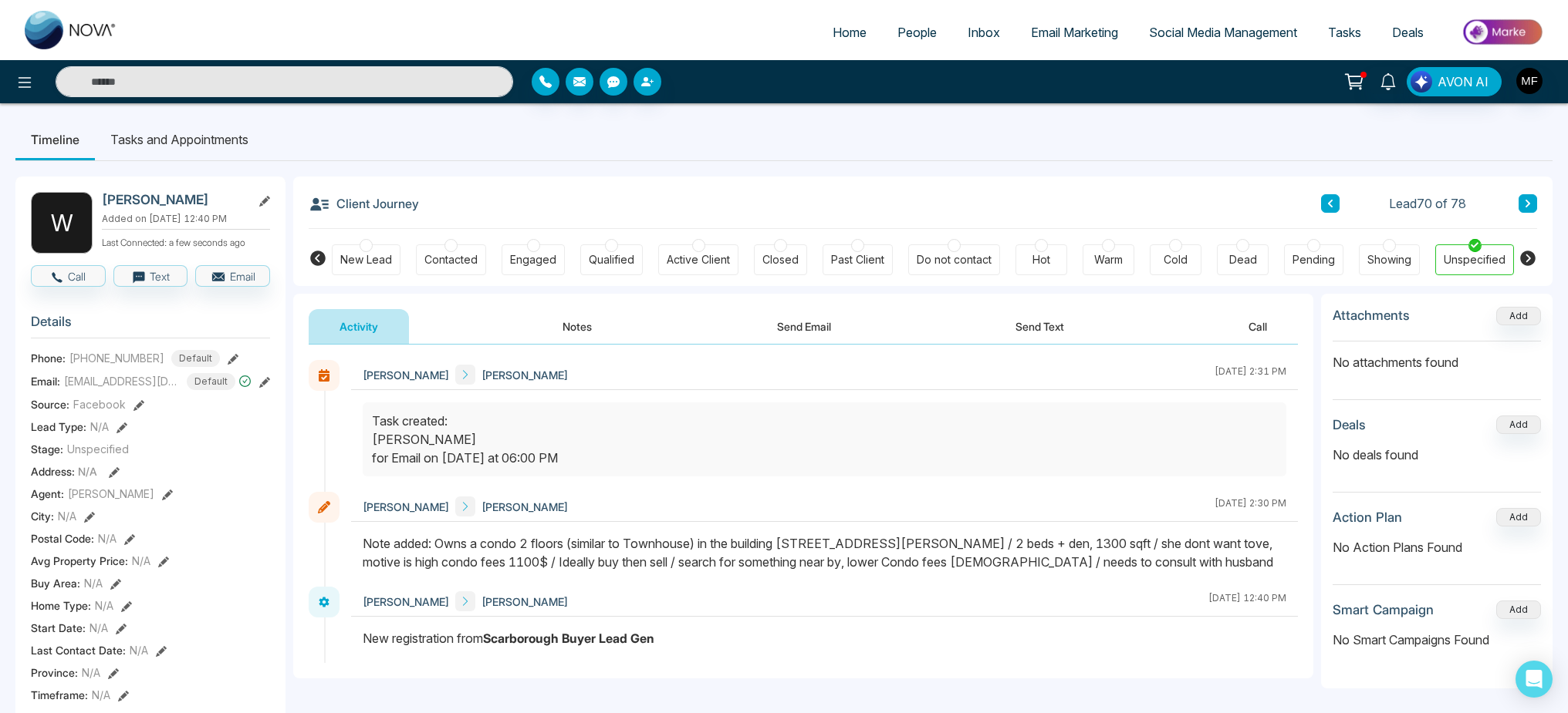
click at [567, 329] on button "Notes" at bounding box center [577, 327] width 91 height 35
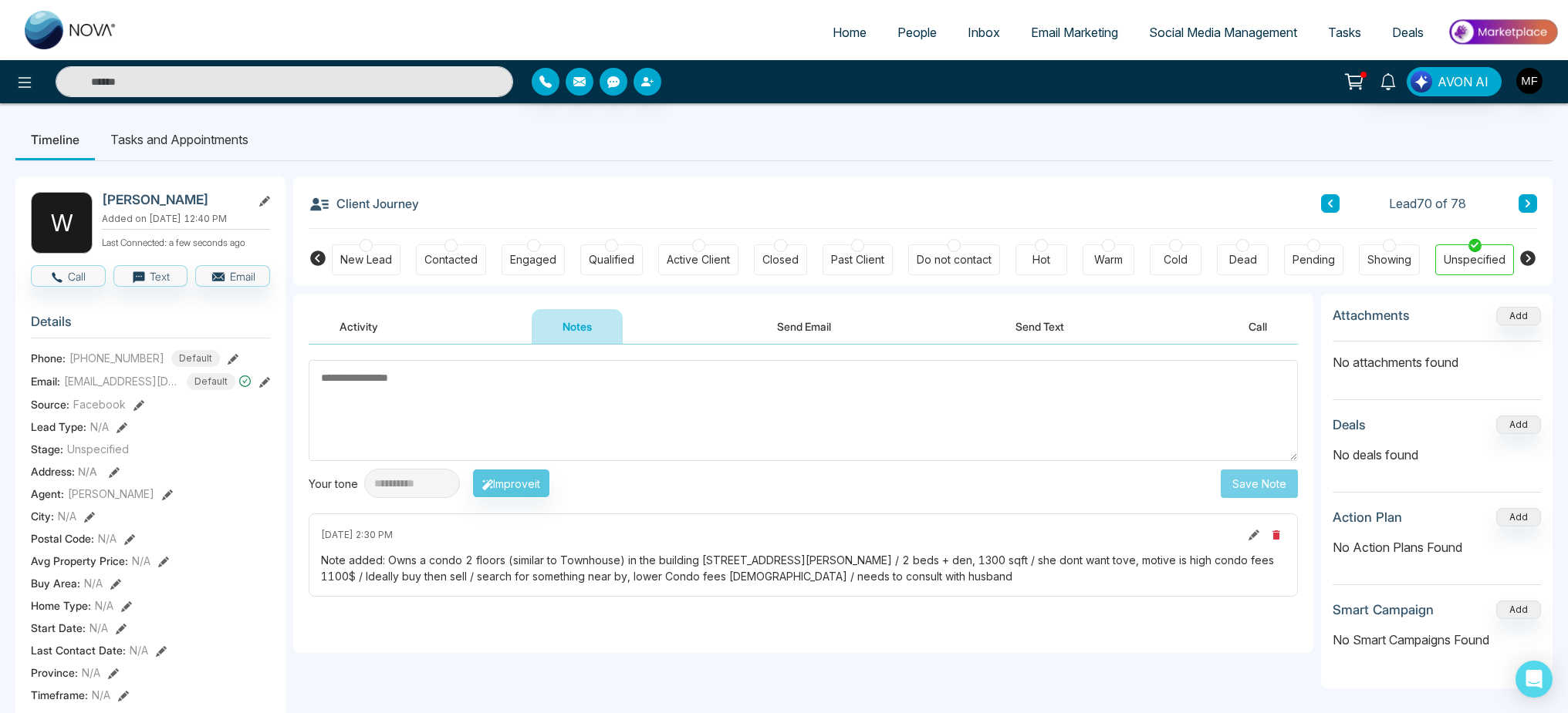
click at [365, 324] on button "Activity" at bounding box center [358, 327] width 100 height 35
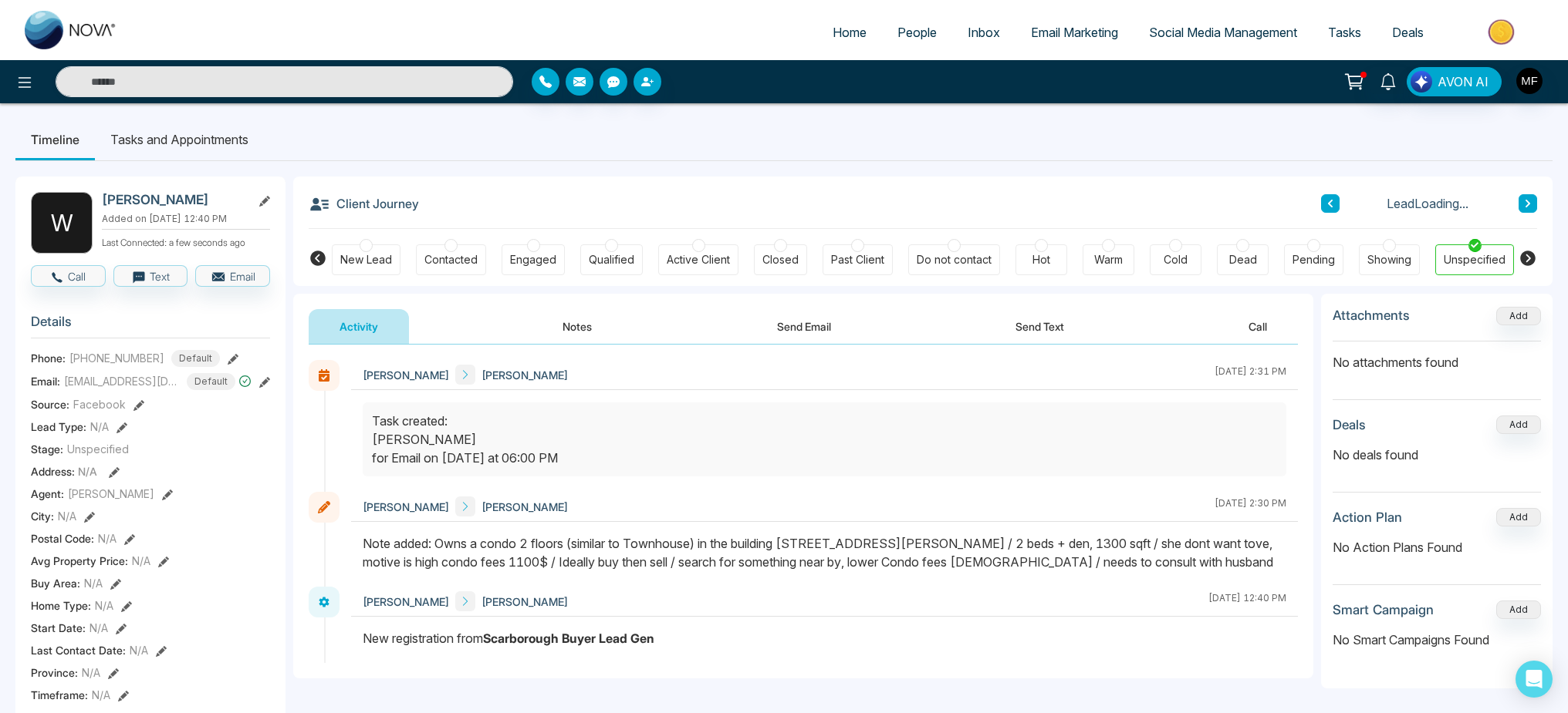
click at [228, 136] on li "Tasks and Appointments" at bounding box center [180, 139] width 169 height 42
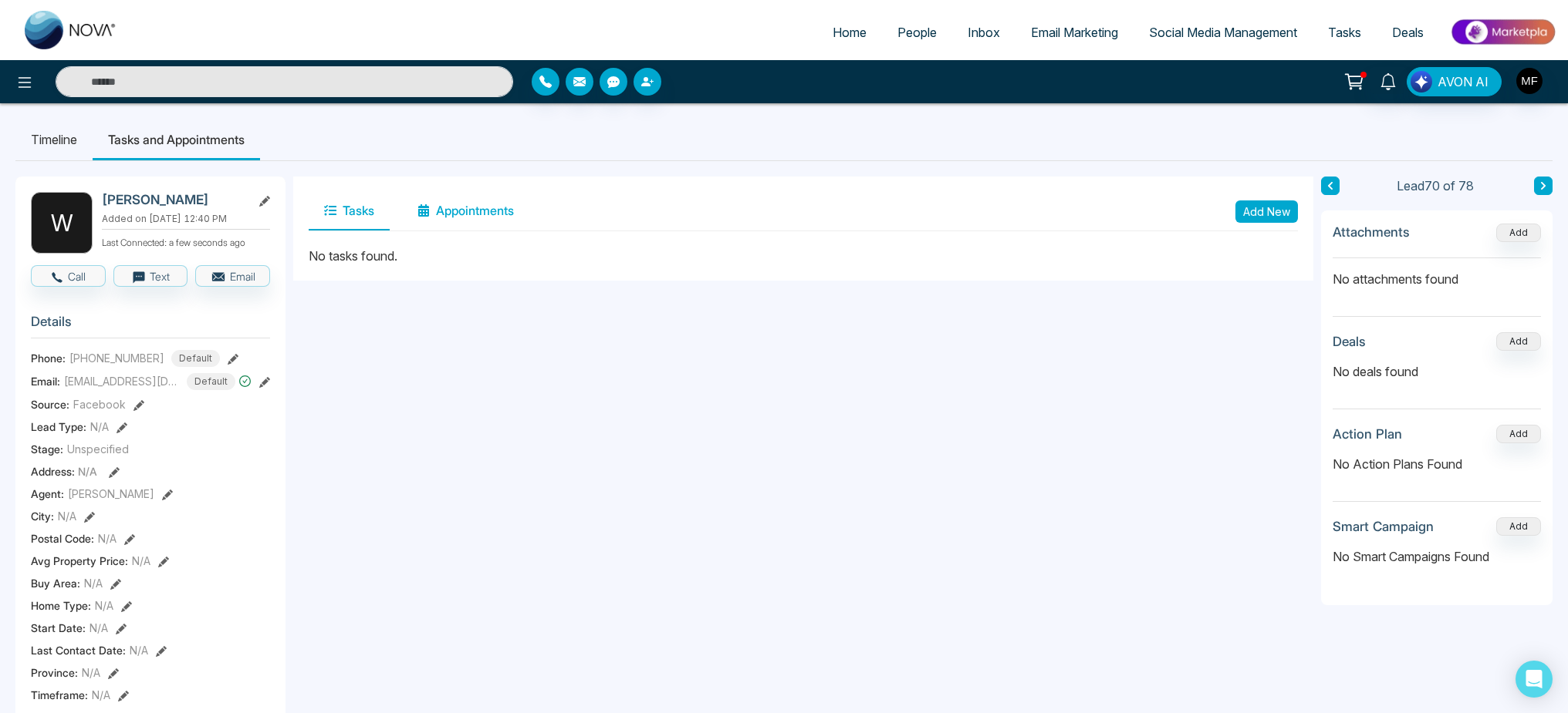
click at [491, 218] on button "Appointments" at bounding box center [465, 211] width 128 height 39
click at [365, 208] on button "Tasks" at bounding box center [348, 211] width 81 height 39
click at [1281, 211] on button "Add New" at bounding box center [1266, 211] width 62 height 22
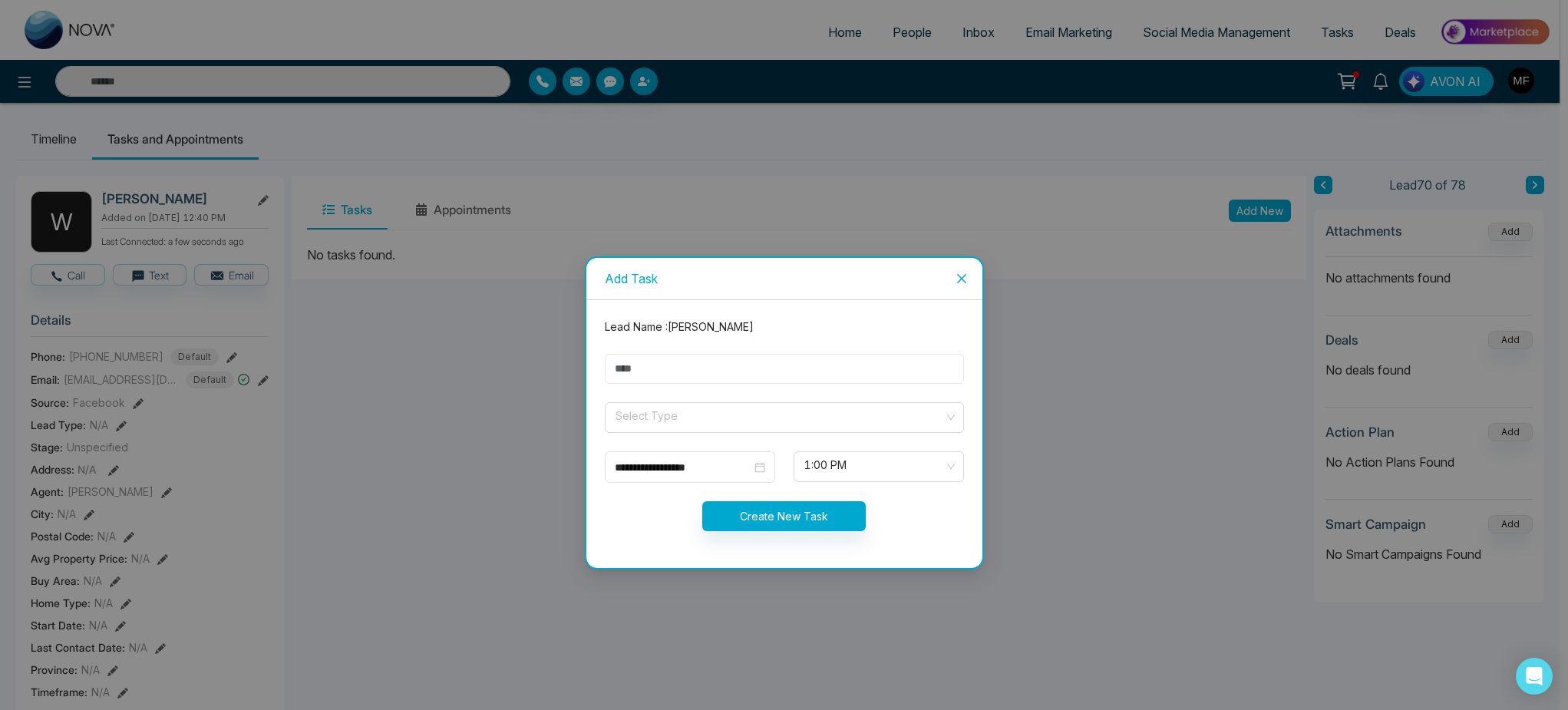
click at [824, 384] on input "text" at bounding box center [784, 368] width 359 height 30
type input "**********"
click at [676, 410] on input "search" at bounding box center [779, 415] width 330 height 23
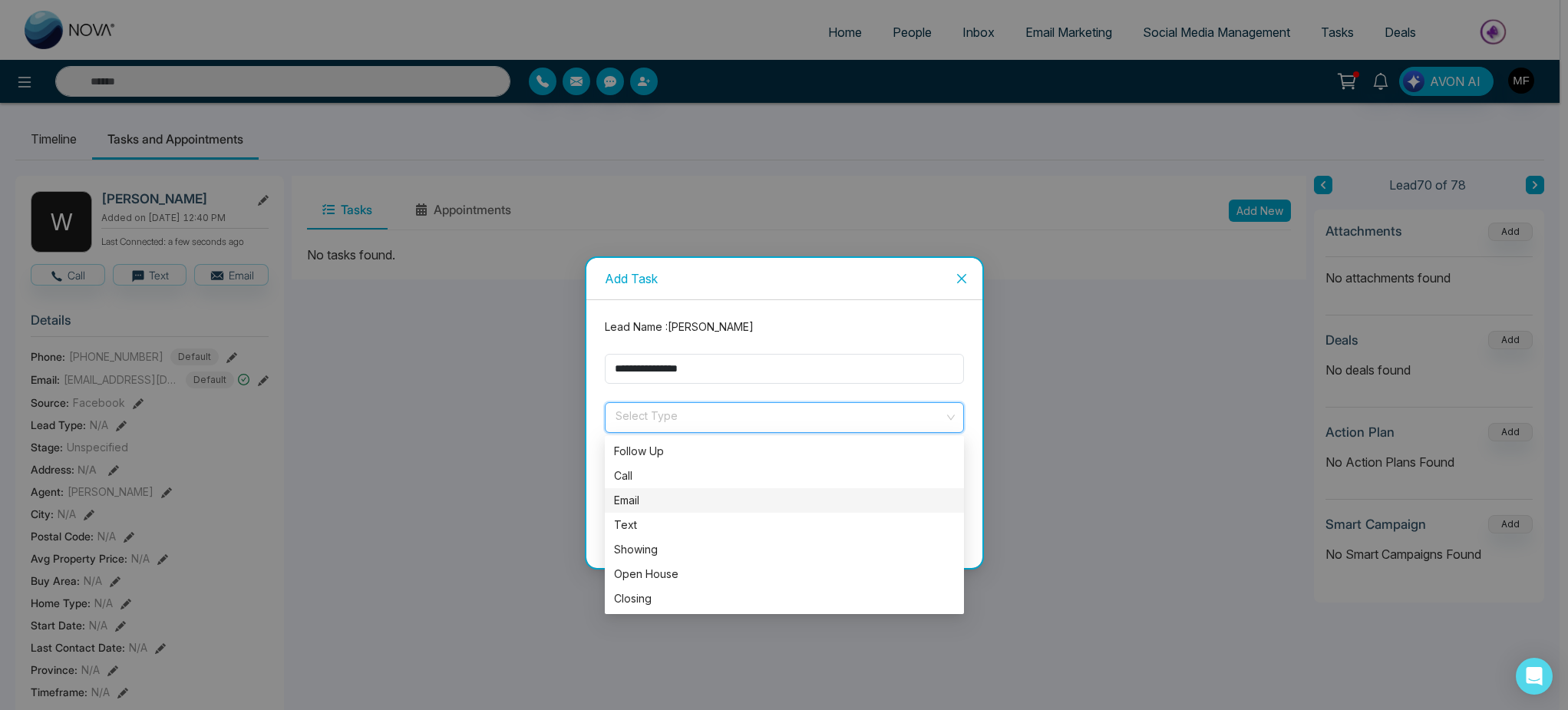
click at [662, 502] on div "Email" at bounding box center [784, 500] width 341 height 16
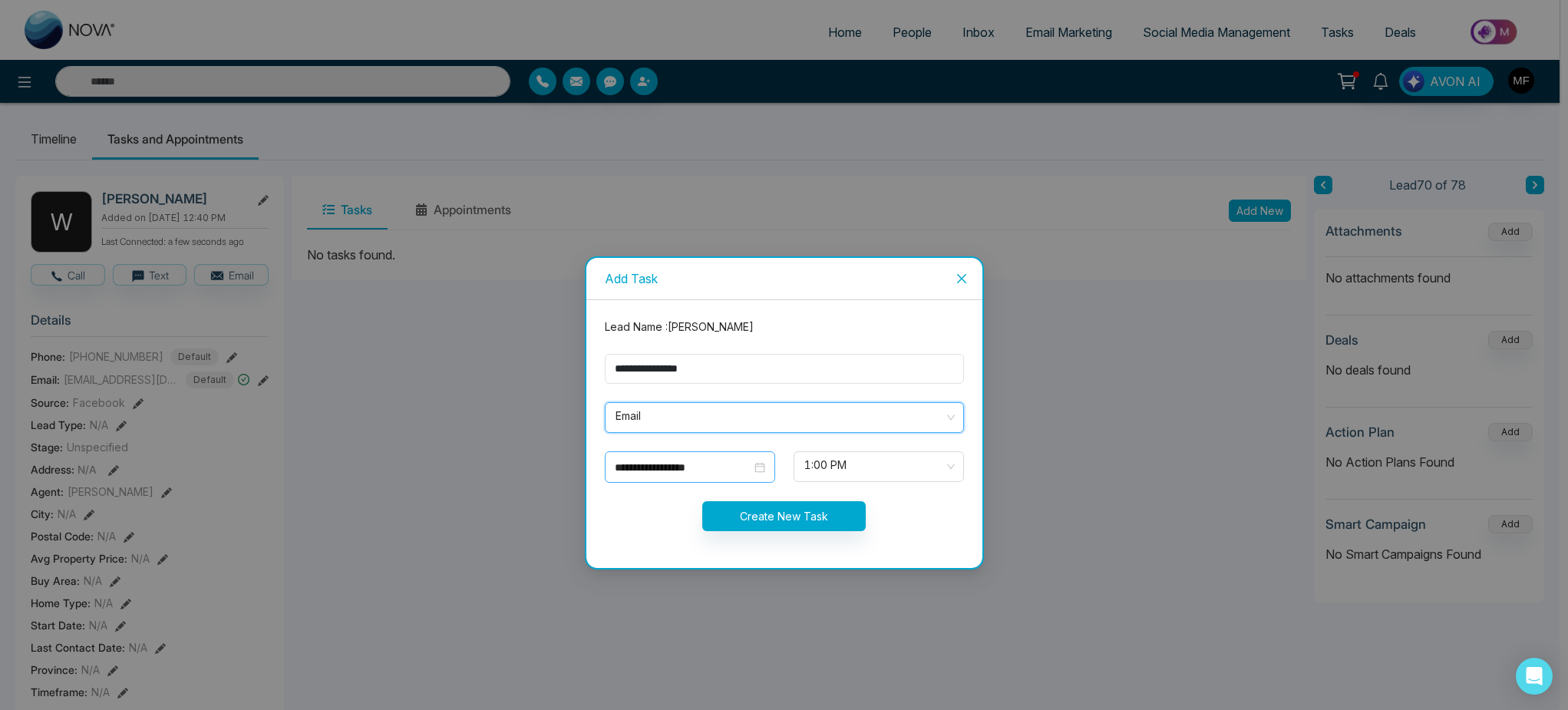
click at [671, 471] on input "**********" at bounding box center [683, 467] width 137 height 16
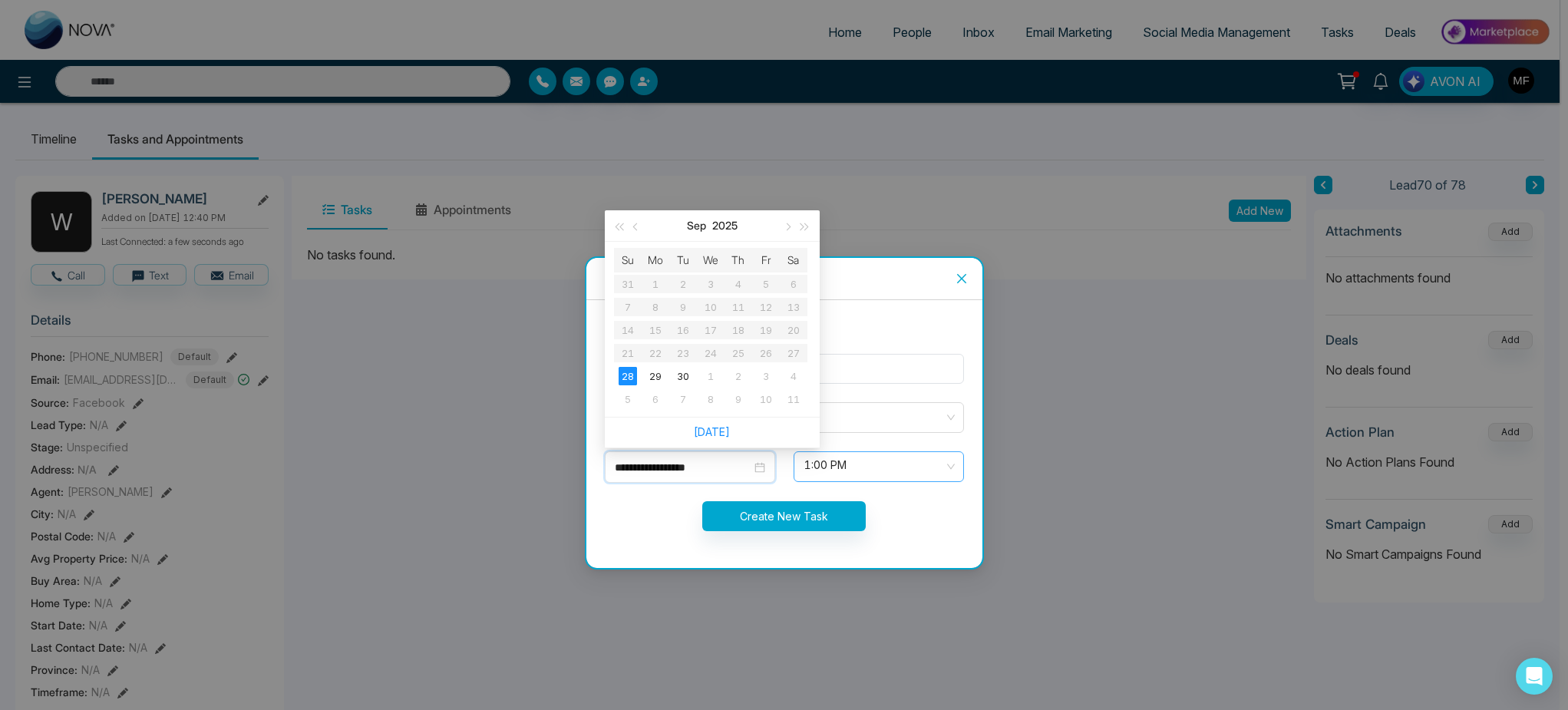
click at [845, 472] on span "1:00 PM" at bounding box center [879, 466] width 149 height 26
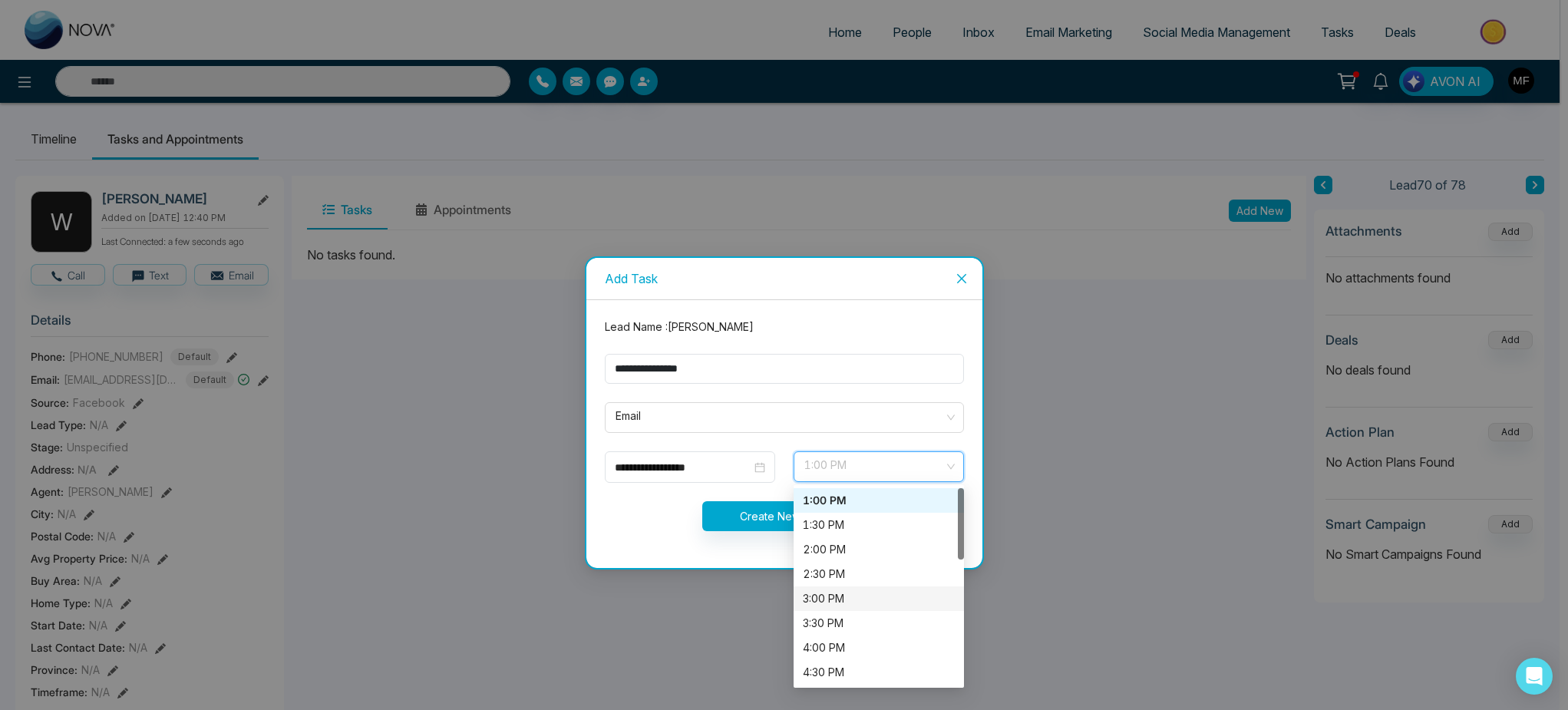
click at [850, 601] on div "3:00 PM" at bounding box center [878, 599] width 152 height 16
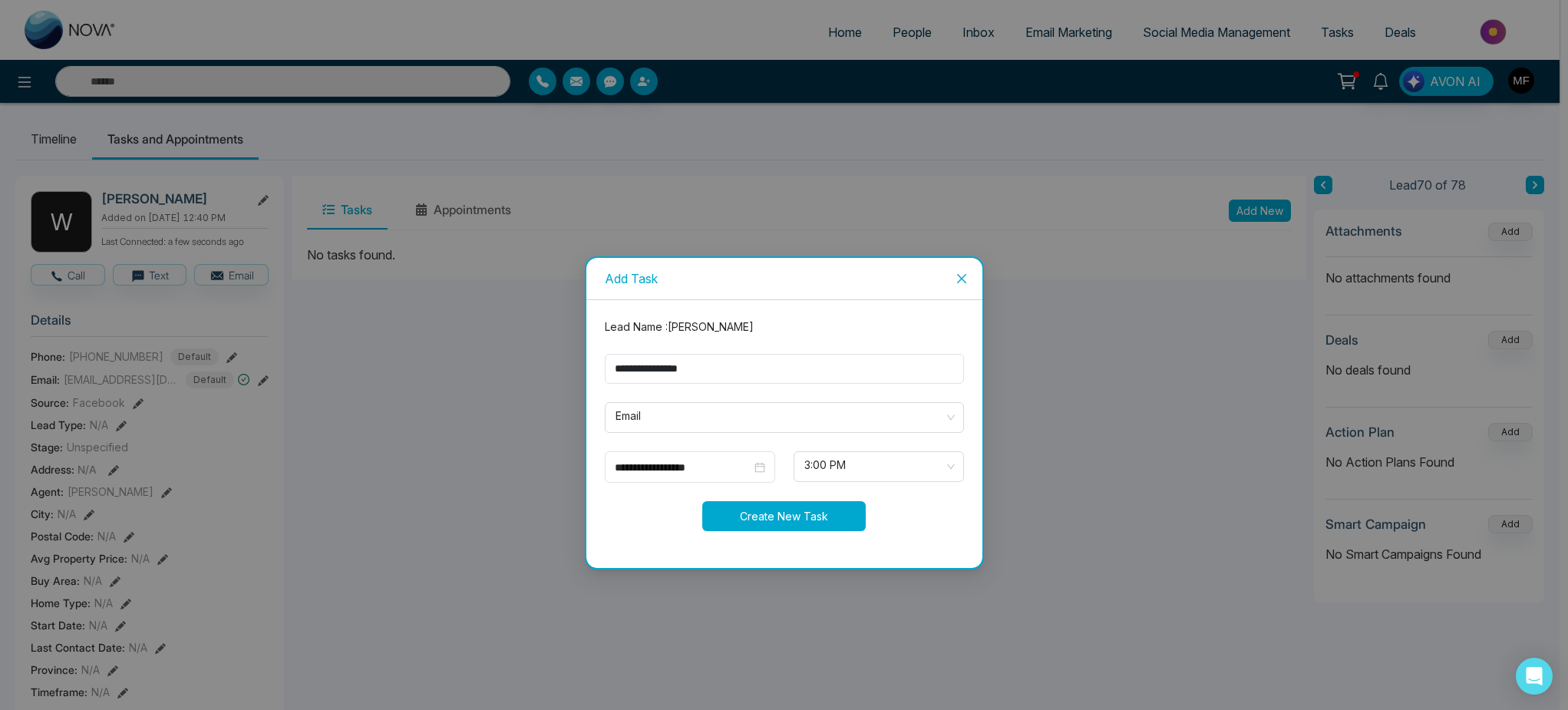
click at [772, 513] on button "Create New Task" at bounding box center [784, 516] width 164 height 30
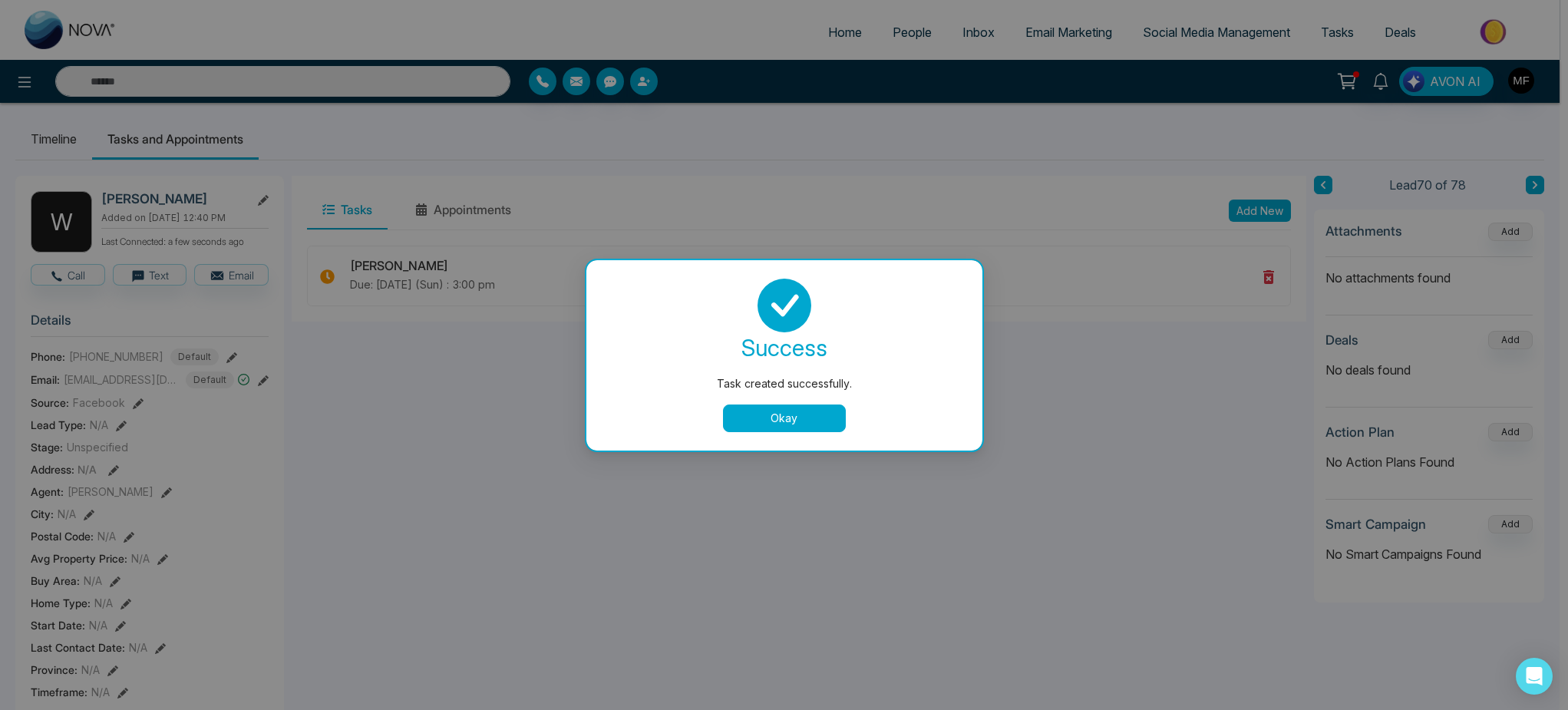
click at [819, 418] on button "Okay" at bounding box center [784, 418] width 123 height 28
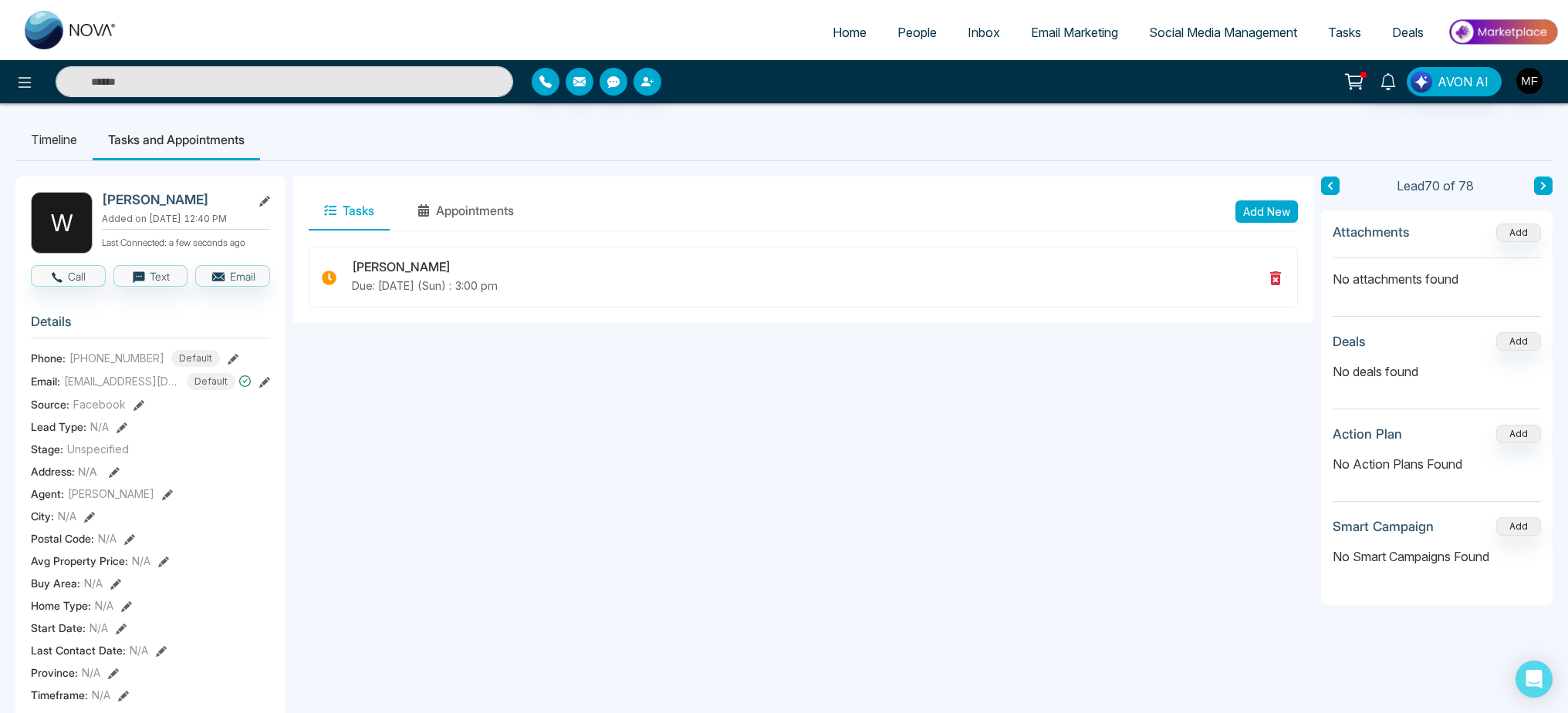
click at [1557, 179] on div "Timeline Tasks and Appointments W [PERSON_NAME] Man Added on [DATE] 12:40 PM La…" at bounding box center [784, 710] width 1568 height 1214
click at [1547, 185] on button at bounding box center [1543, 186] width 18 height 18
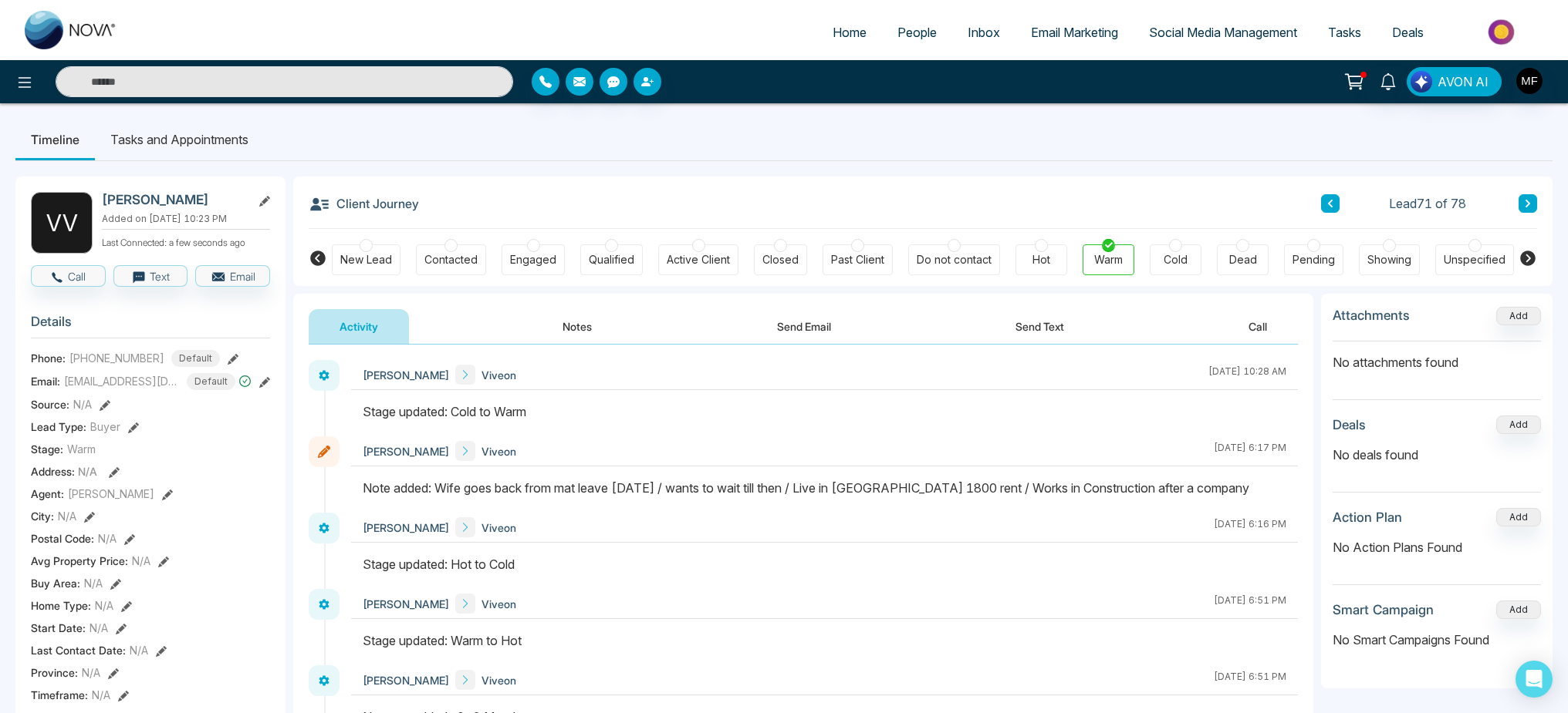
click at [1332, 206] on icon at bounding box center [1331, 204] width 8 height 10
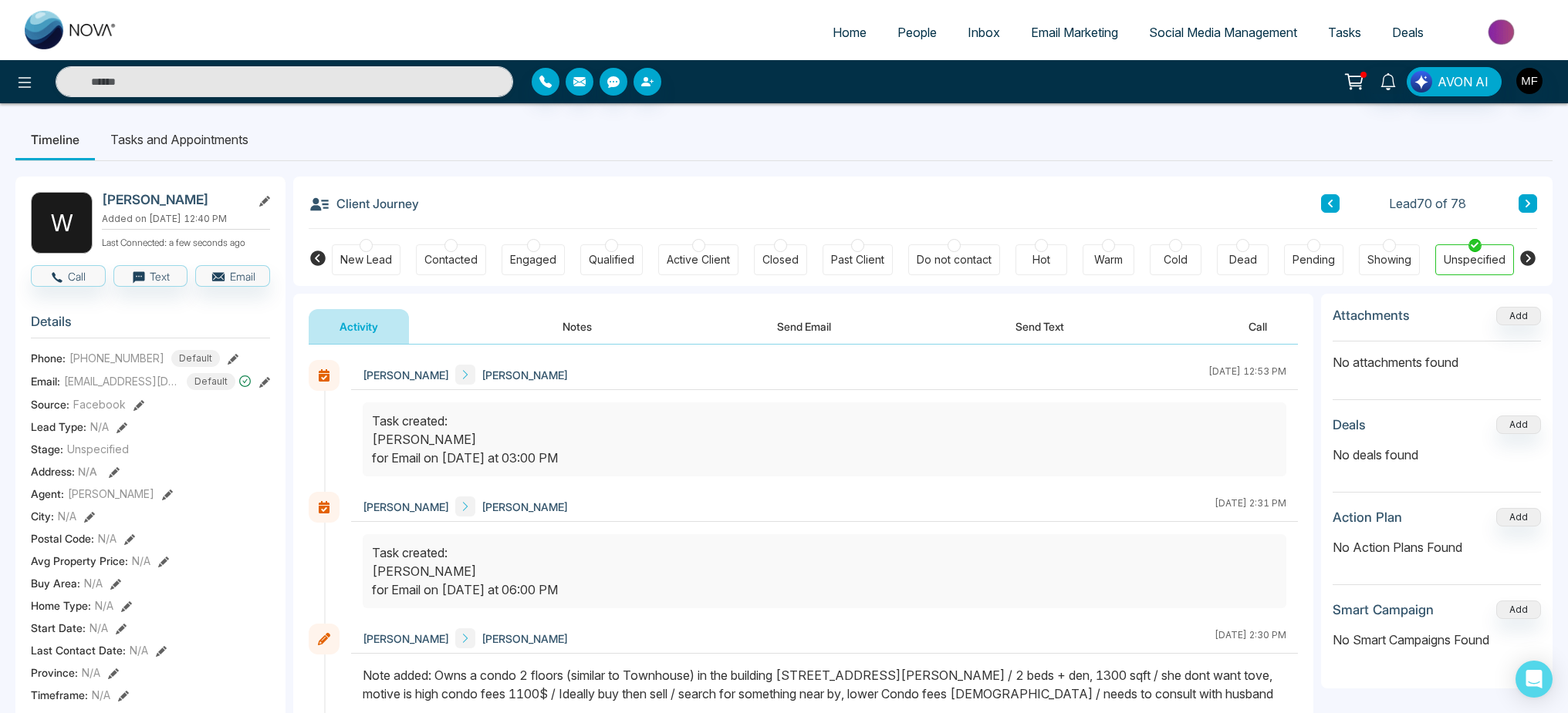
click at [1332, 206] on icon at bounding box center [1331, 204] width 8 height 10
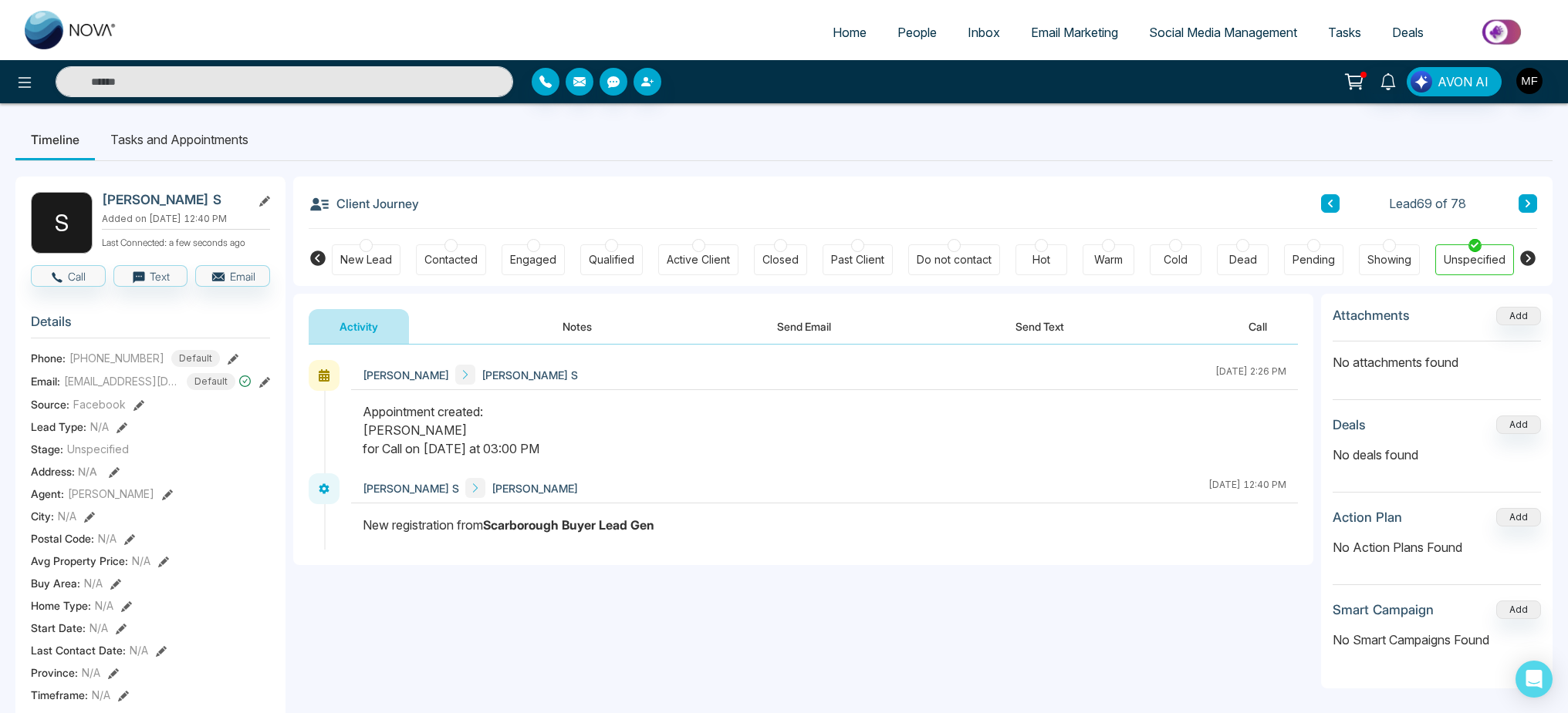
click at [596, 329] on button "Notes" at bounding box center [577, 327] width 91 height 35
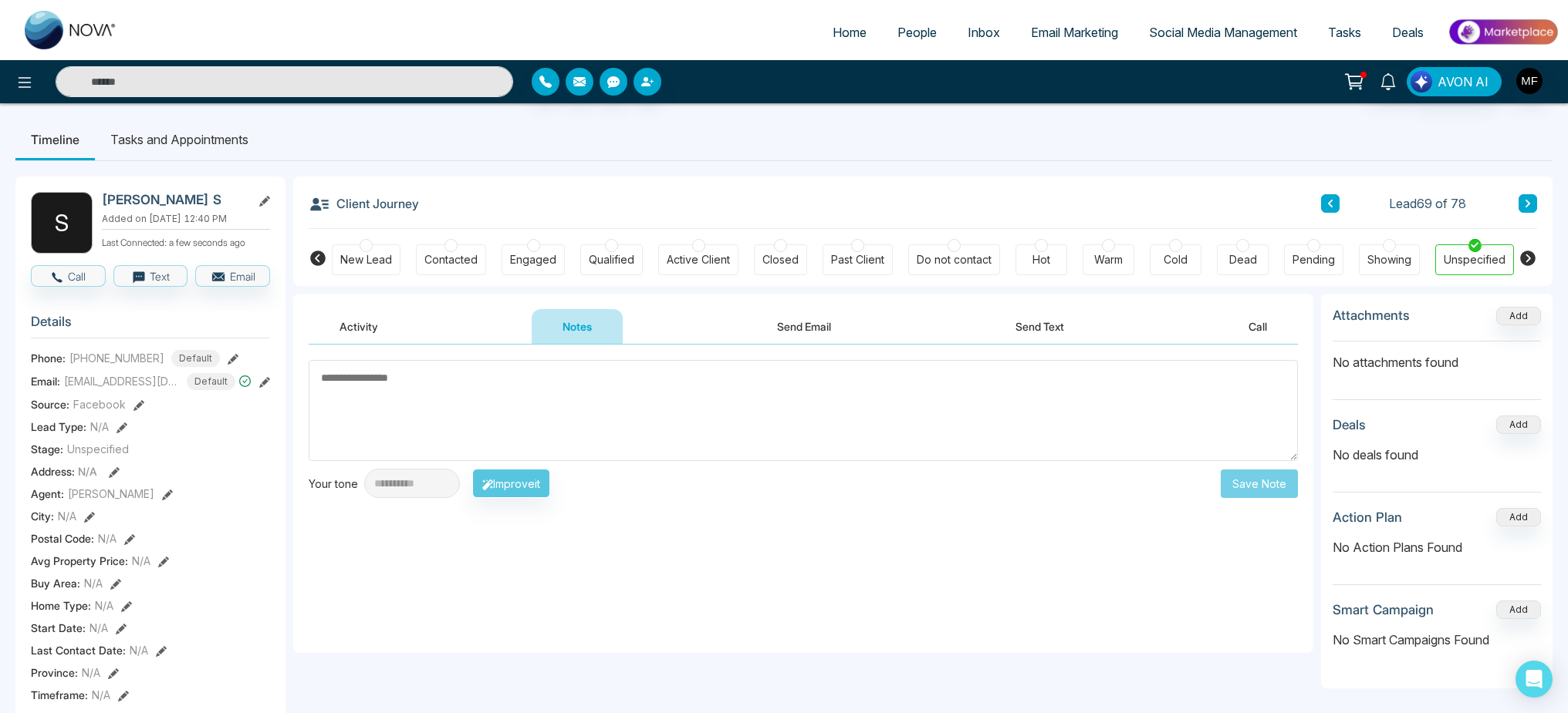
click at [366, 331] on button "Activity" at bounding box center [358, 327] width 100 height 35
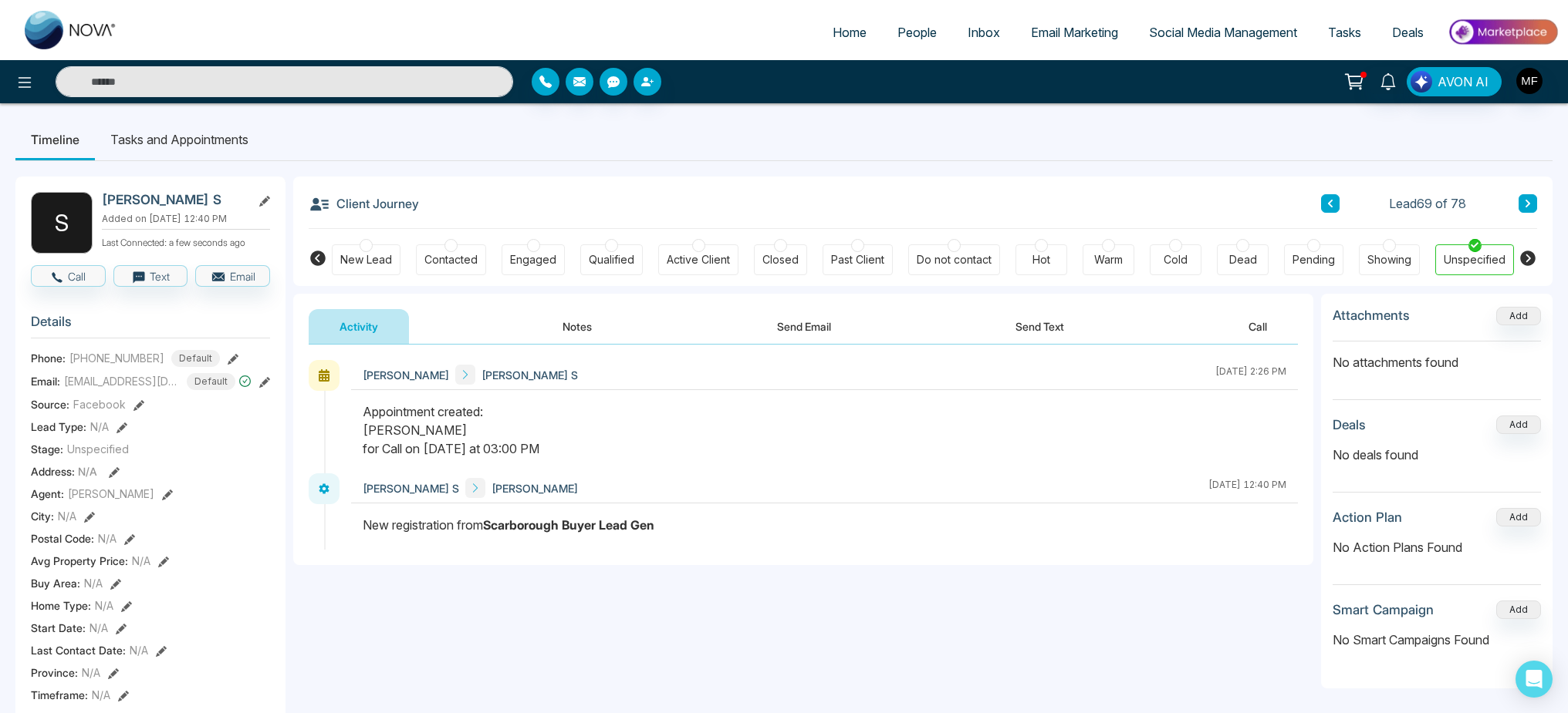
click at [223, 150] on li "Tasks and Appointments" at bounding box center [180, 139] width 169 height 42
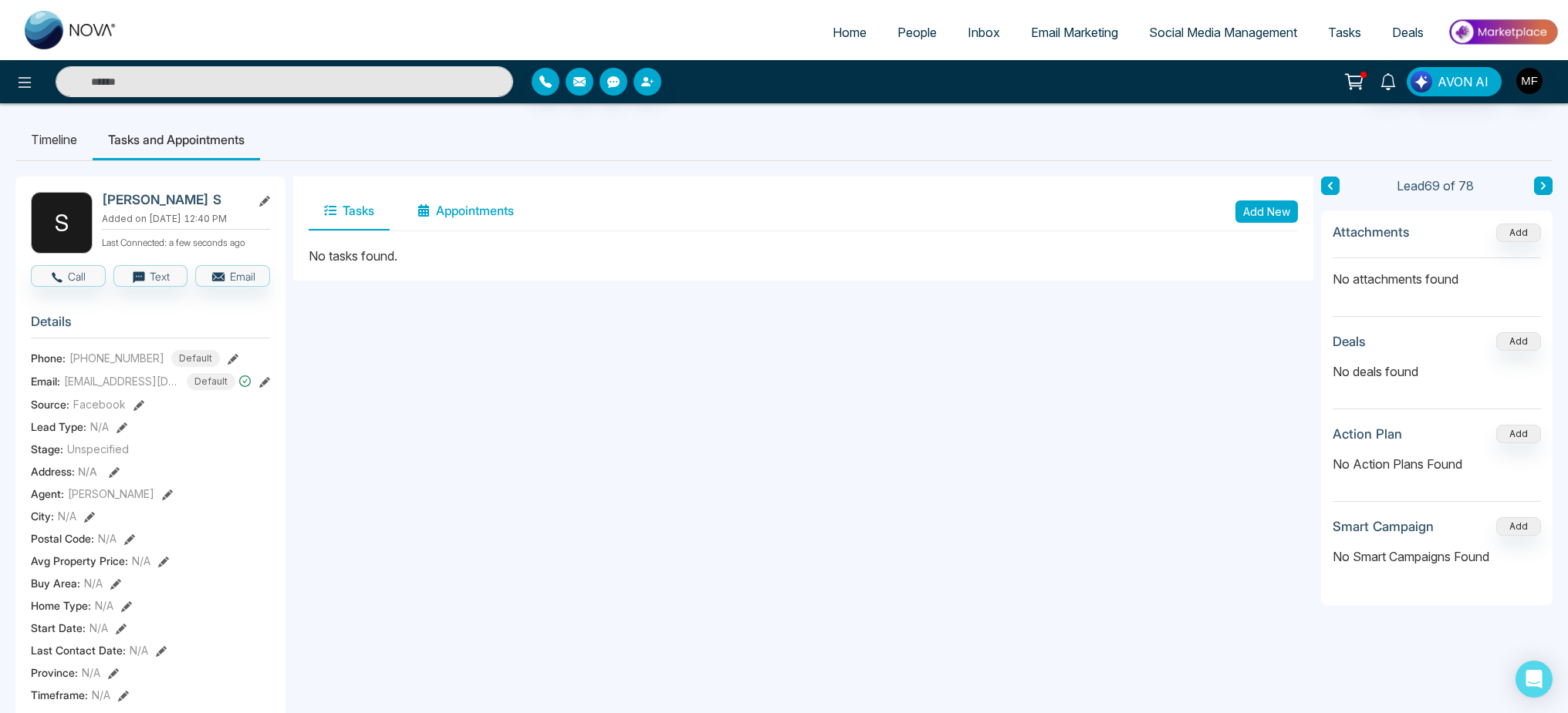
click at [459, 207] on button "Appointments" at bounding box center [465, 211] width 128 height 39
click at [314, 211] on button "Tasks" at bounding box center [348, 211] width 81 height 39
click at [376, 214] on button "Tasks" at bounding box center [348, 211] width 81 height 39
click at [24, 136] on li "Timeline" at bounding box center [54, 139] width 77 height 42
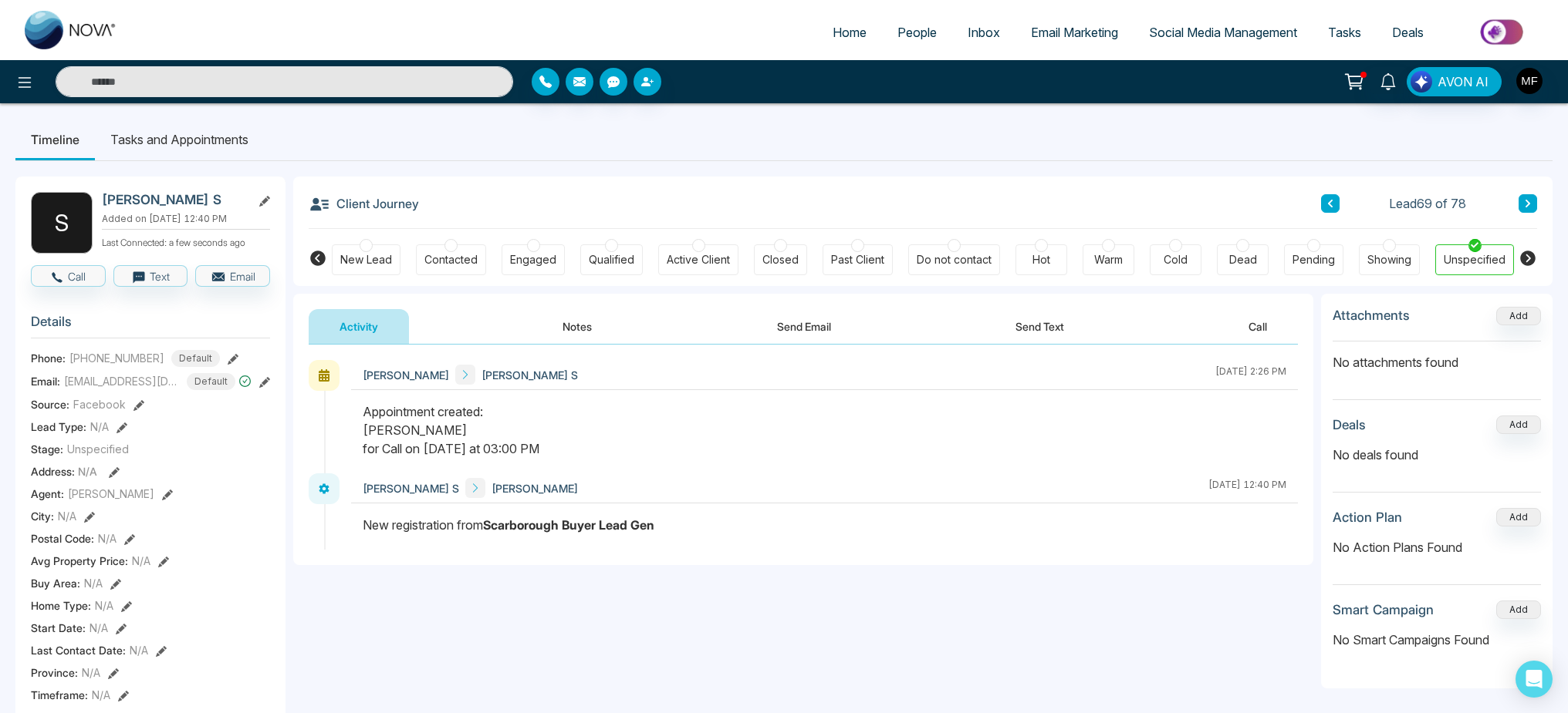
click at [1335, 202] on button at bounding box center [1330, 203] width 18 height 18
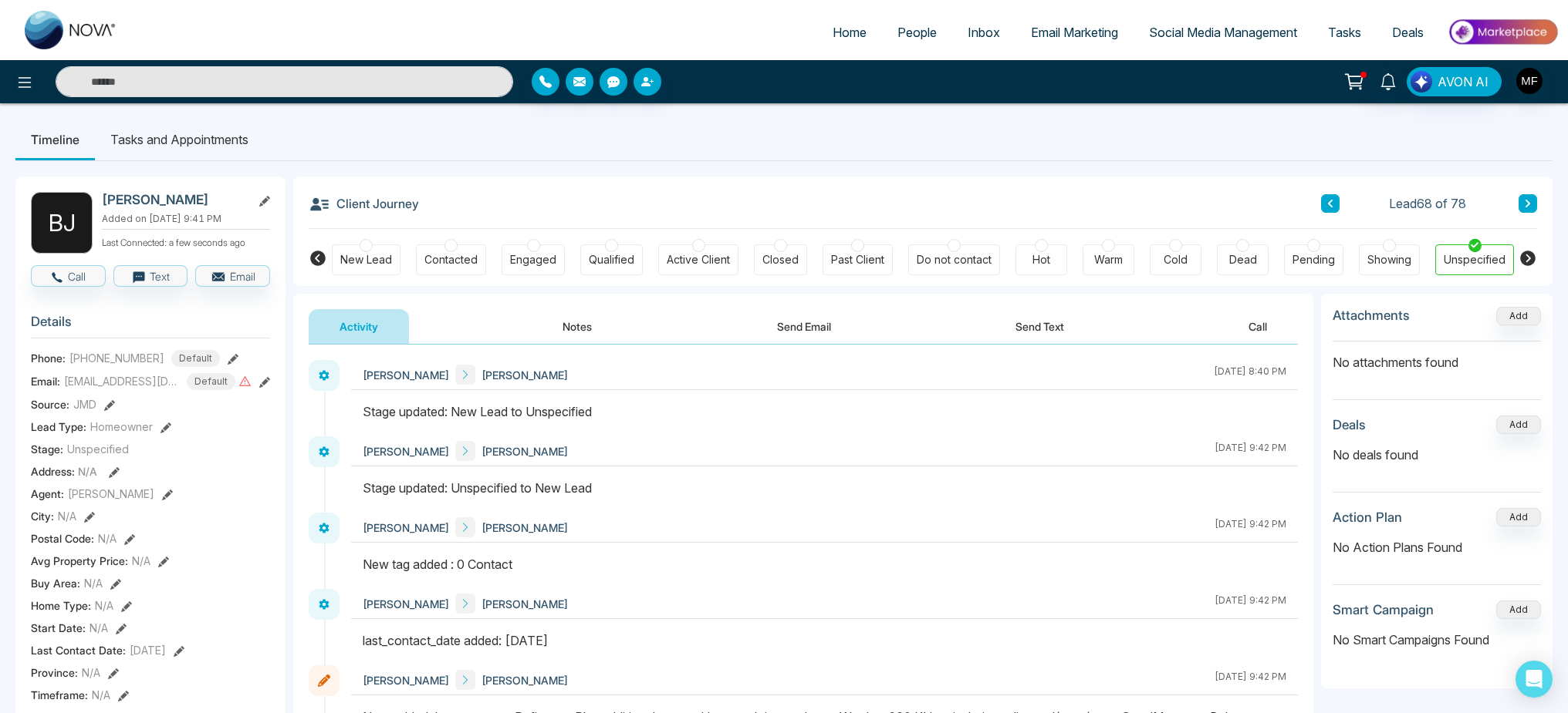
click at [549, 324] on button "Notes" at bounding box center [577, 327] width 91 height 35
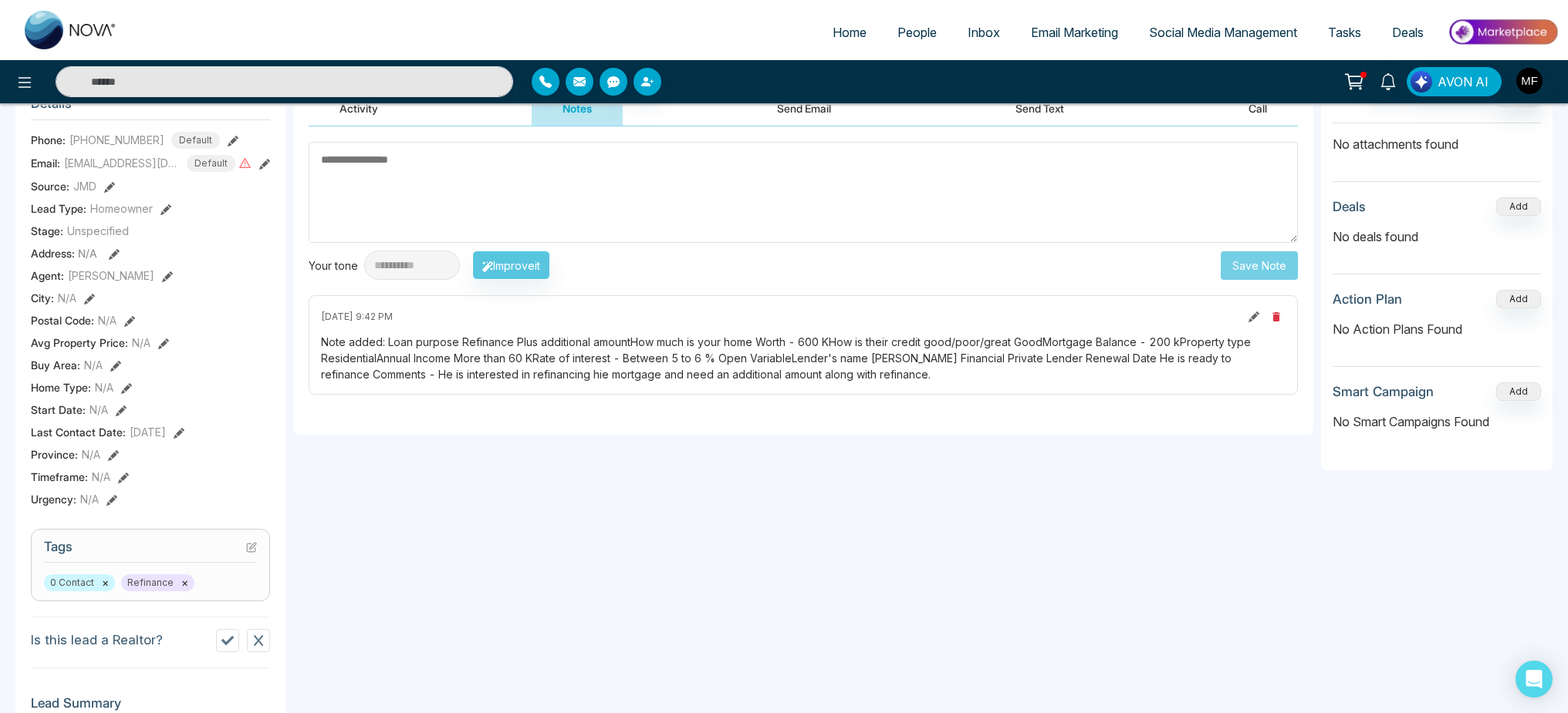
scroll to position [354, 0]
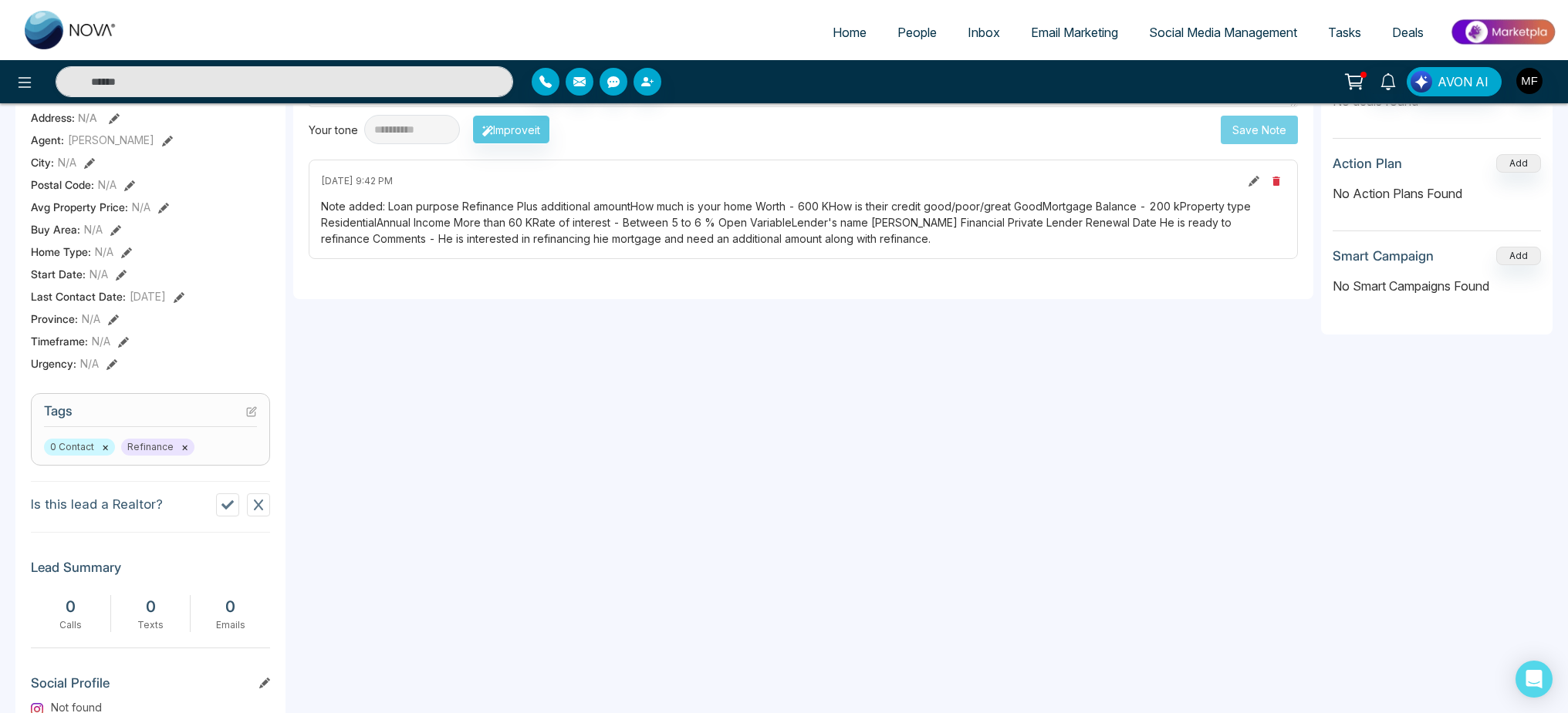
click at [251, 304] on div "Last Contact Date : [DATE]" at bounding box center [151, 296] width 239 height 17
click at [184, 303] on icon at bounding box center [178, 297] width 11 height 11
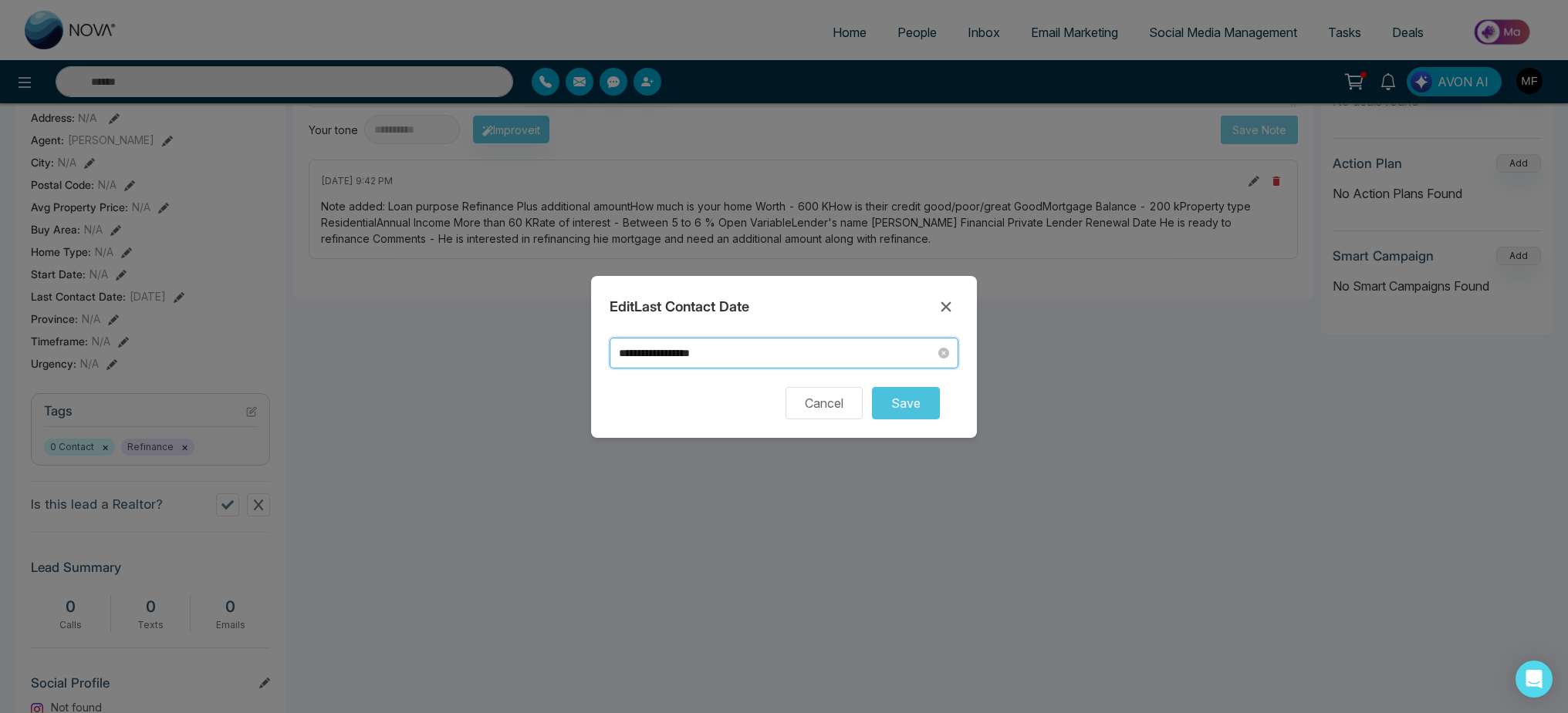
click at [820, 351] on input "**********" at bounding box center [777, 352] width 316 height 17
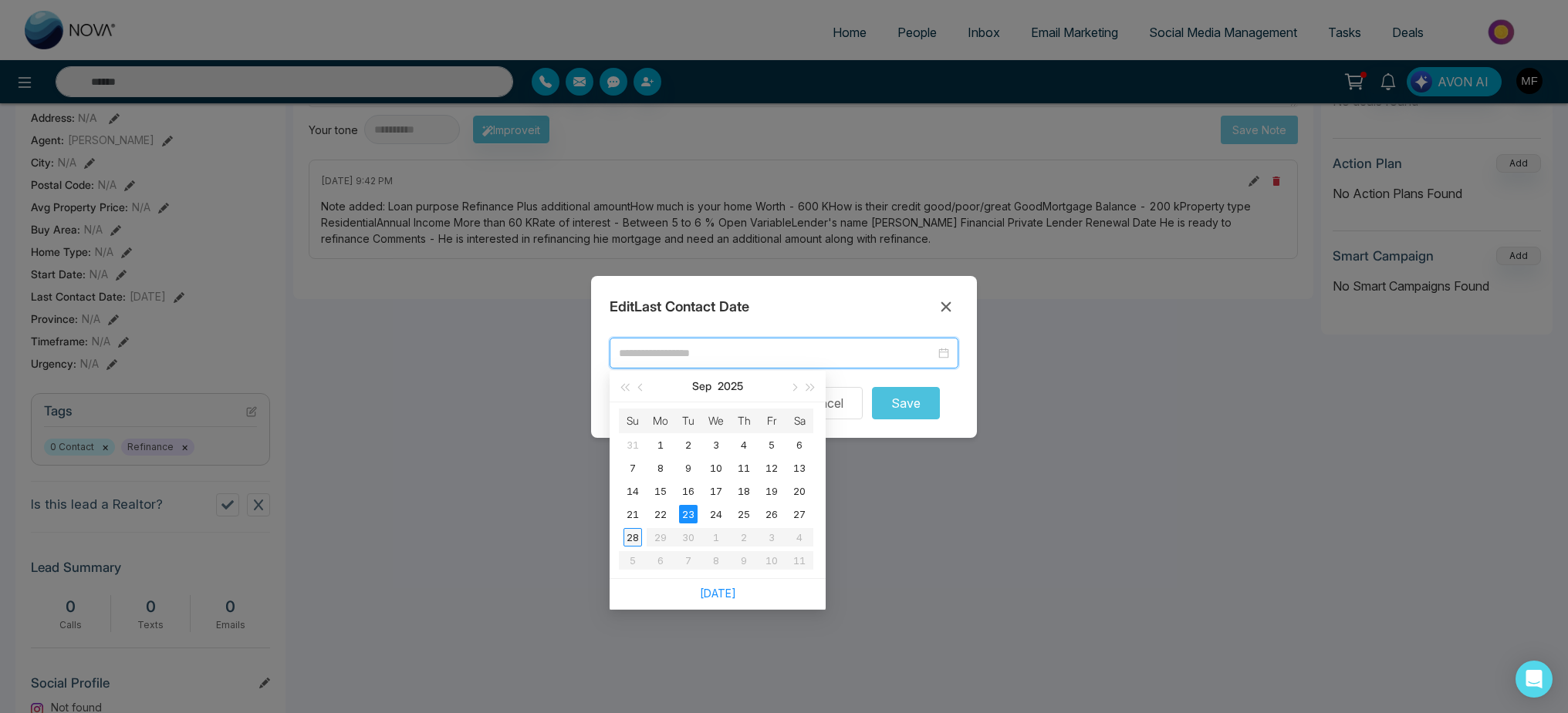
type input "**********"
click at [629, 536] on div "28" at bounding box center [632, 537] width 18 height 18
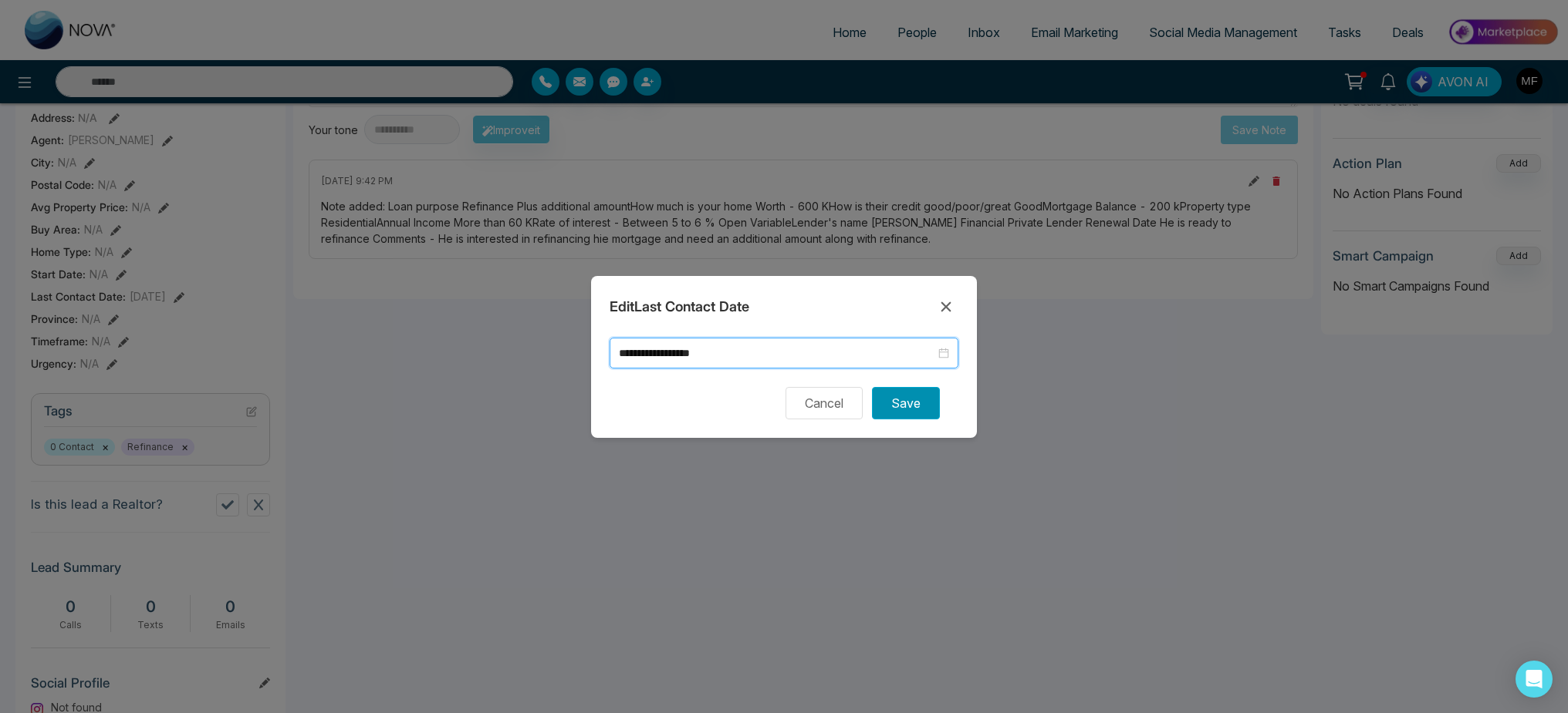
click at [916, 409] on button "Save" at bounding box center [906, 403] width 68 height 32
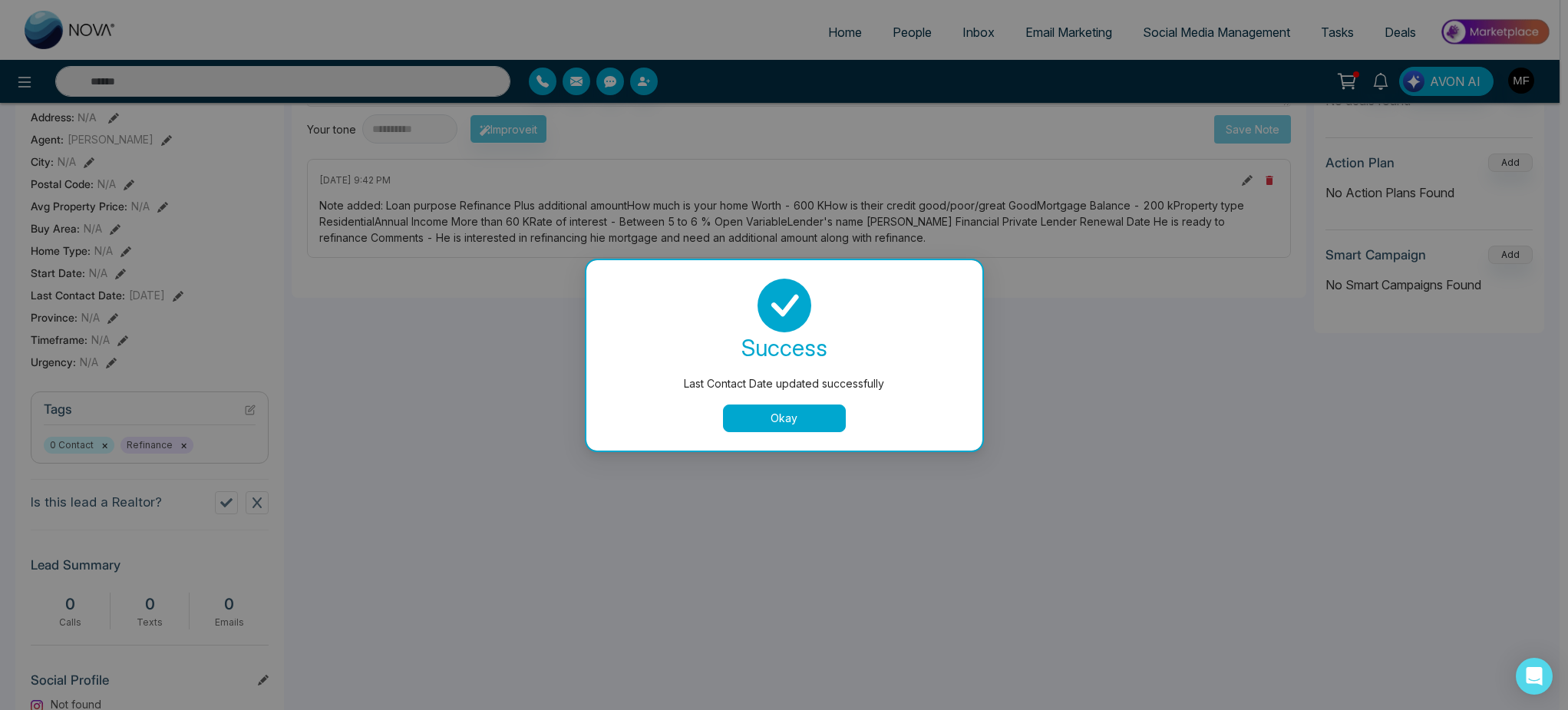
click at [805, 428] on button "Okay" at bounding box center [784, 418] width 123 height 28
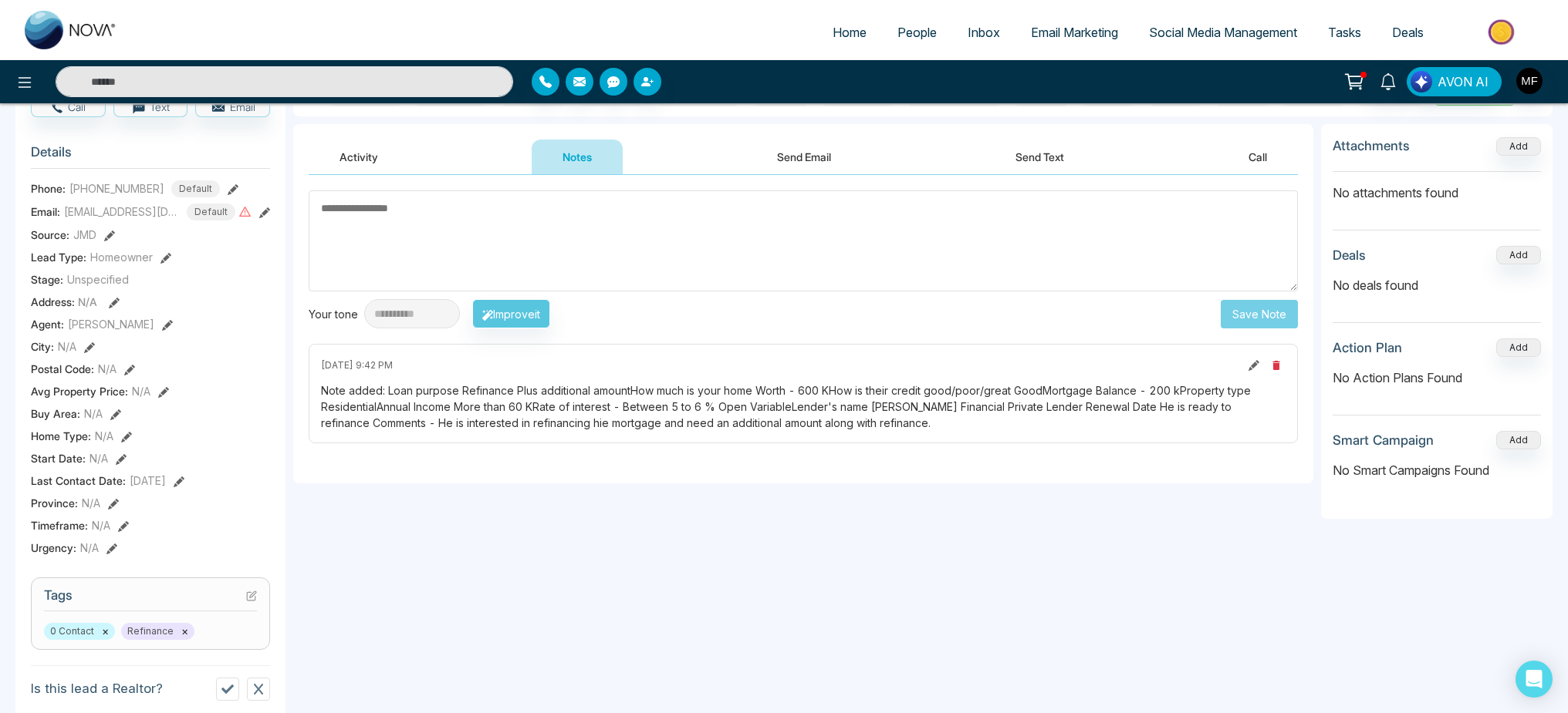
scroll to position [62, 0]
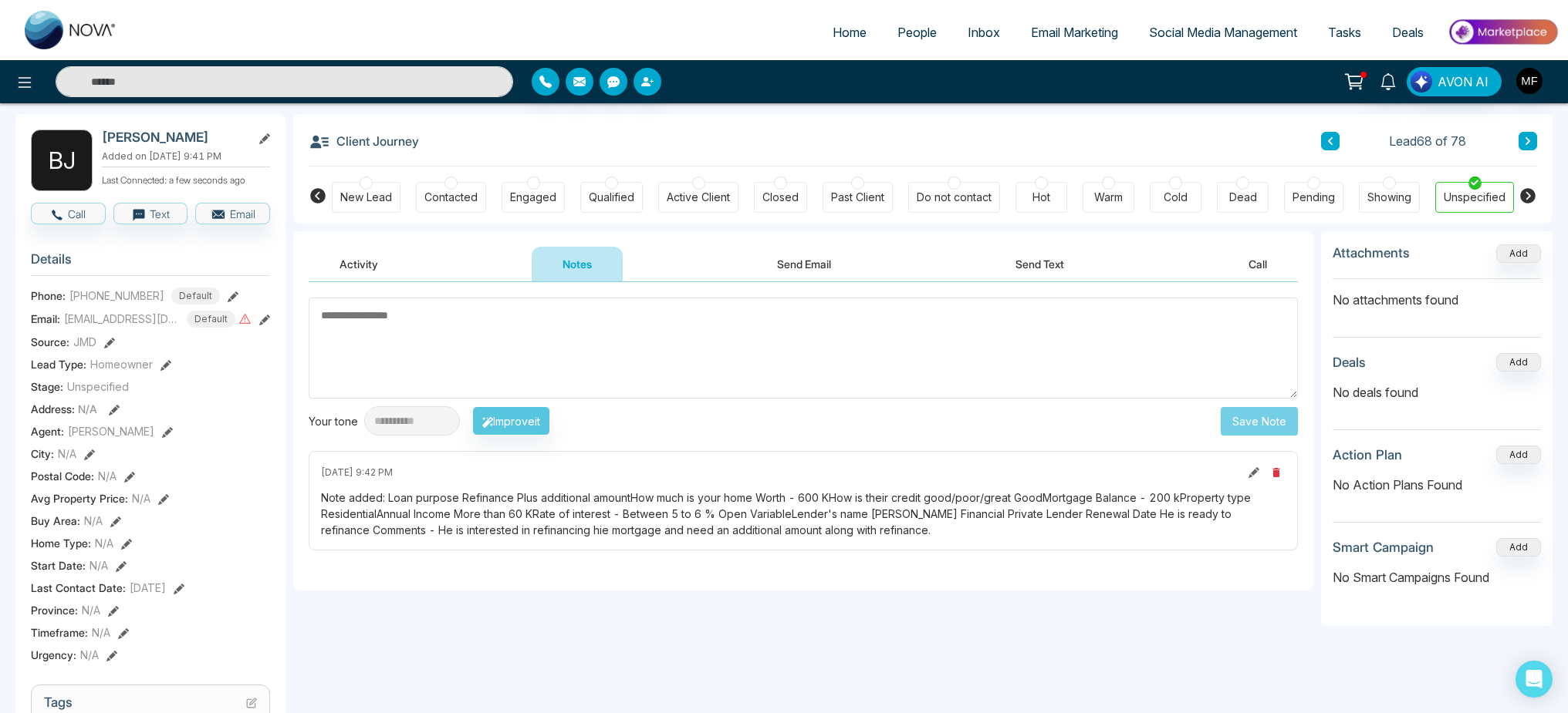
click at [1334, 137] on button at bounding box center [1330, 141] width 18 height 18
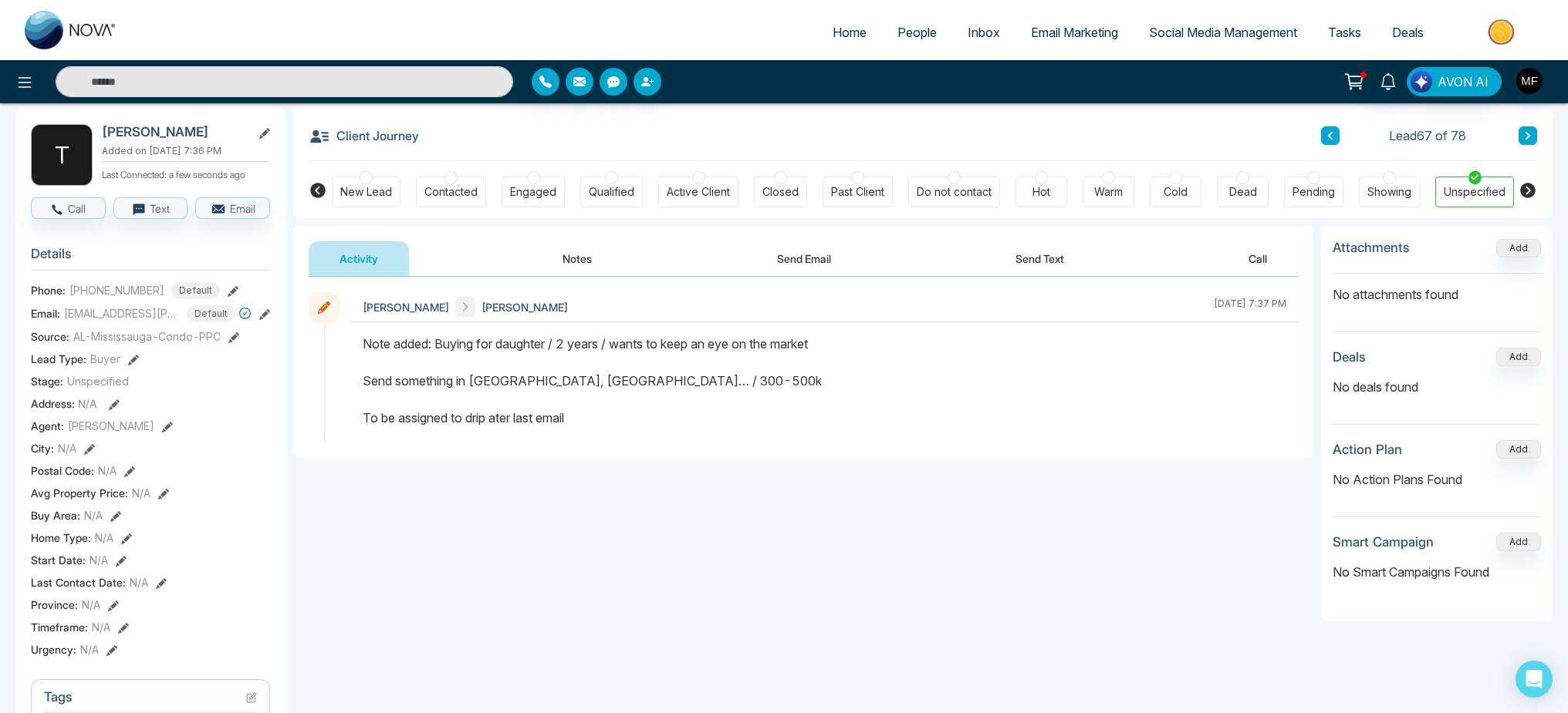
scroll to position [67, 0]
click at [701, 184] on div "Active Client" at bounding box center [698, 193] width 80 height 31
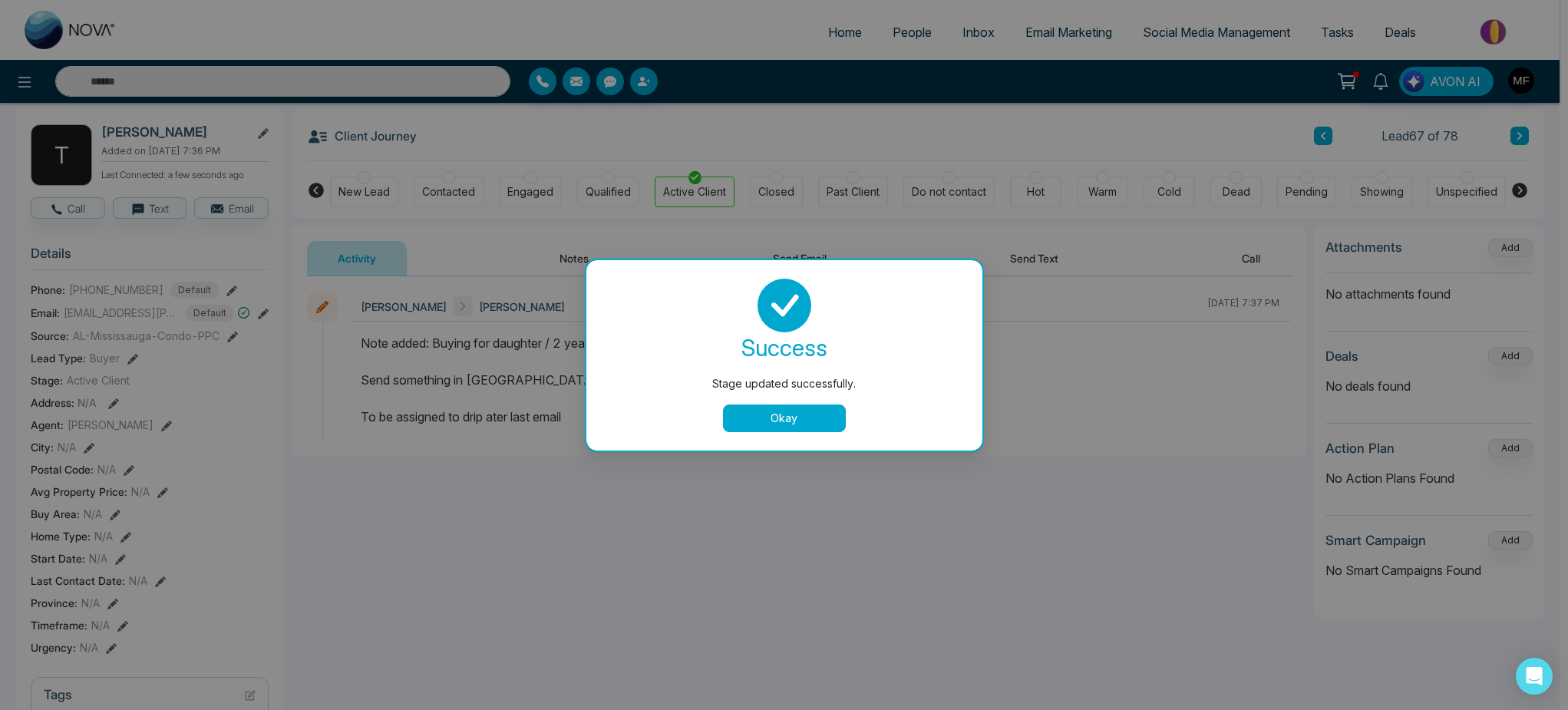
click at [783, 421] on button "Okay" at bounding box center [784, 418] width 123 height 28
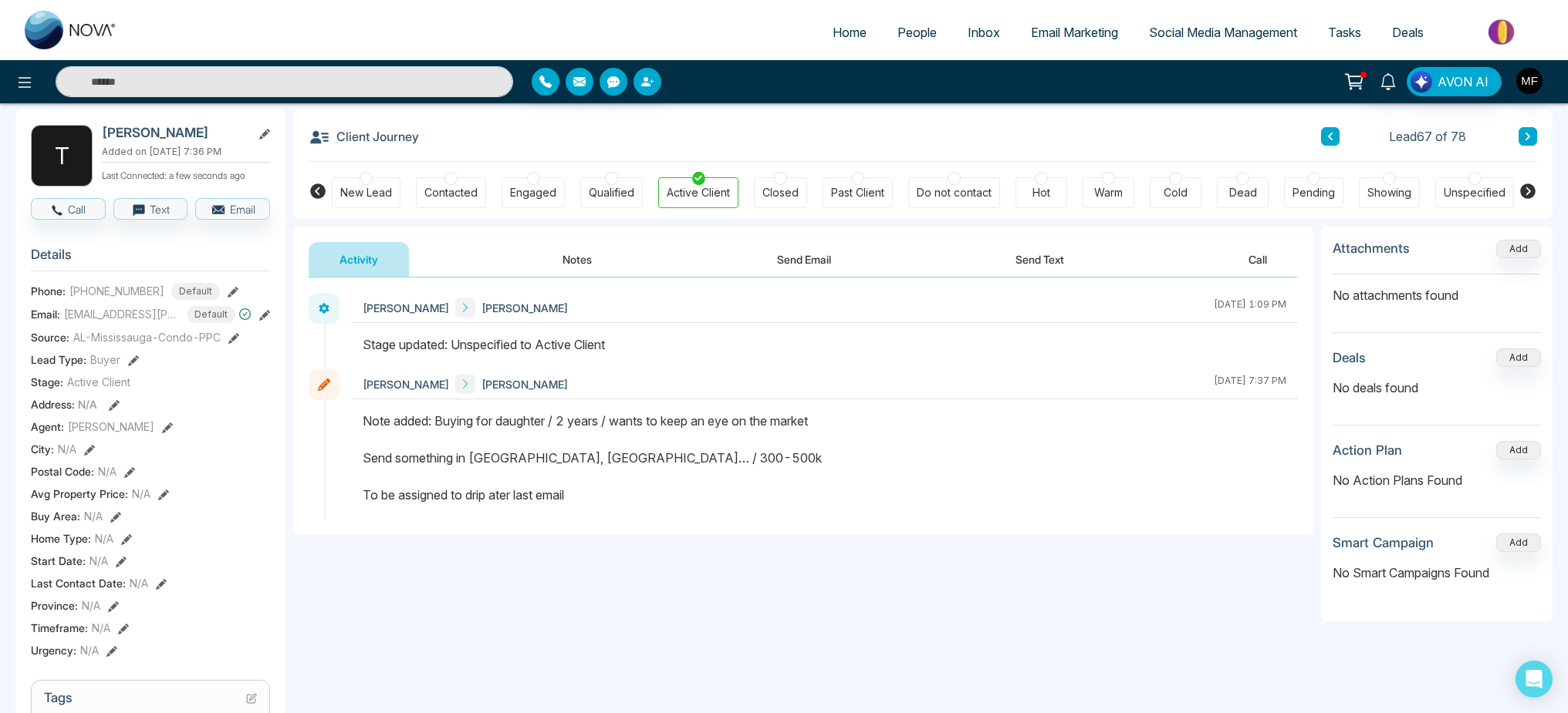
click at [266, 133] on icon at bounding box center [264, 133] width 11 height 11
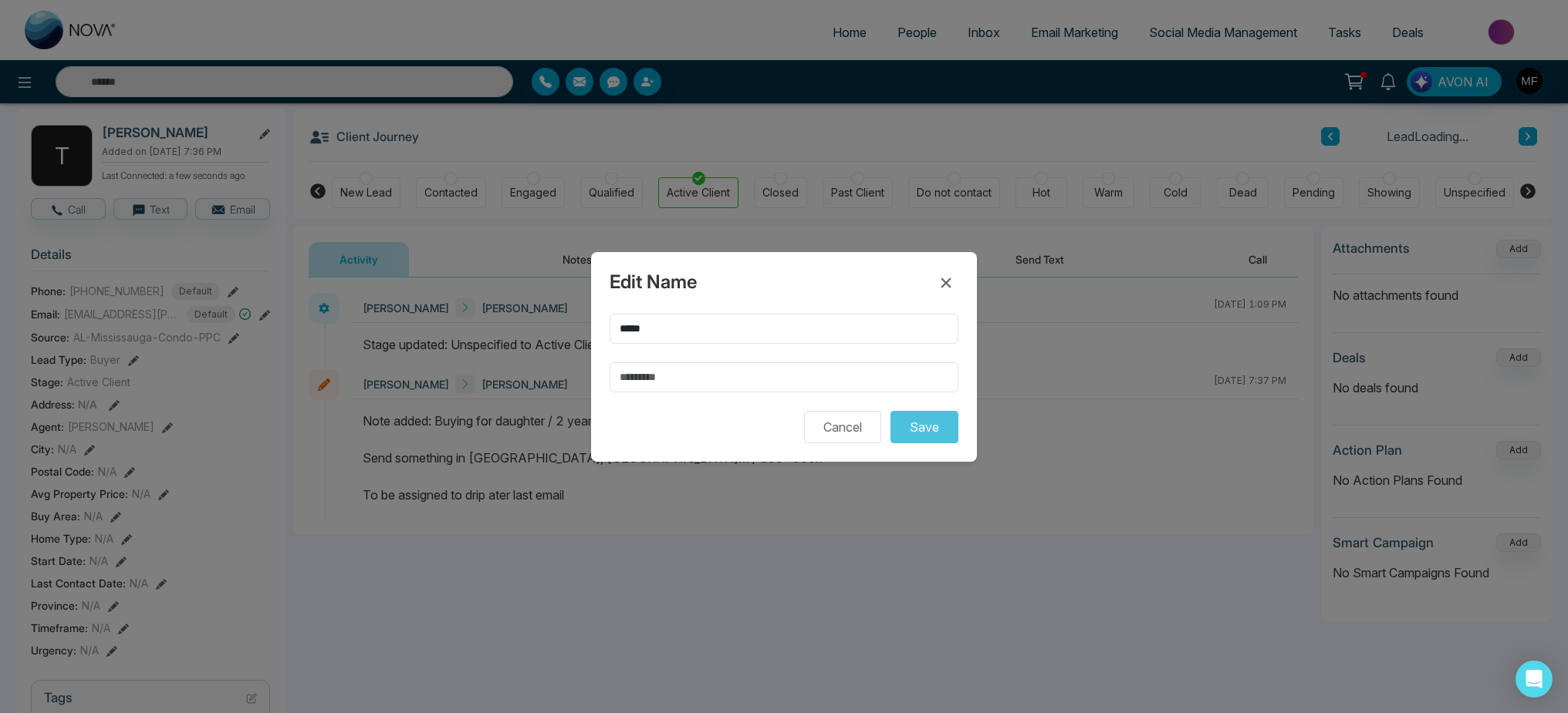
click at [372, 225] on div "Edit Name ***** Cancel Save" at bounding box center [784, 356] width 1568 height 713
click at [828, 422] on button "Cancel" at bounding box center [842, 427] width 77 height 32
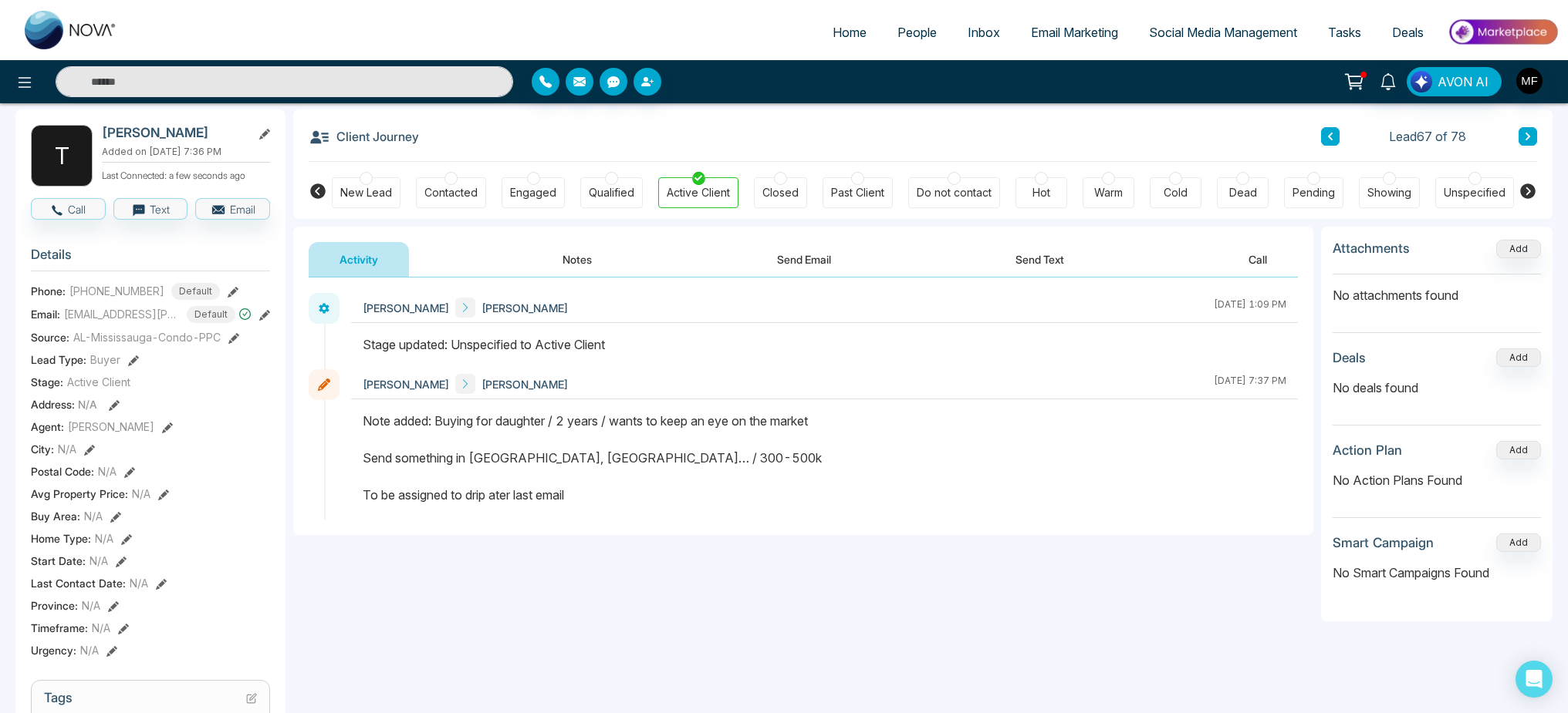
click at [602, 270] on button "Notes" at bounding box center [577, 260] width 91 height 35
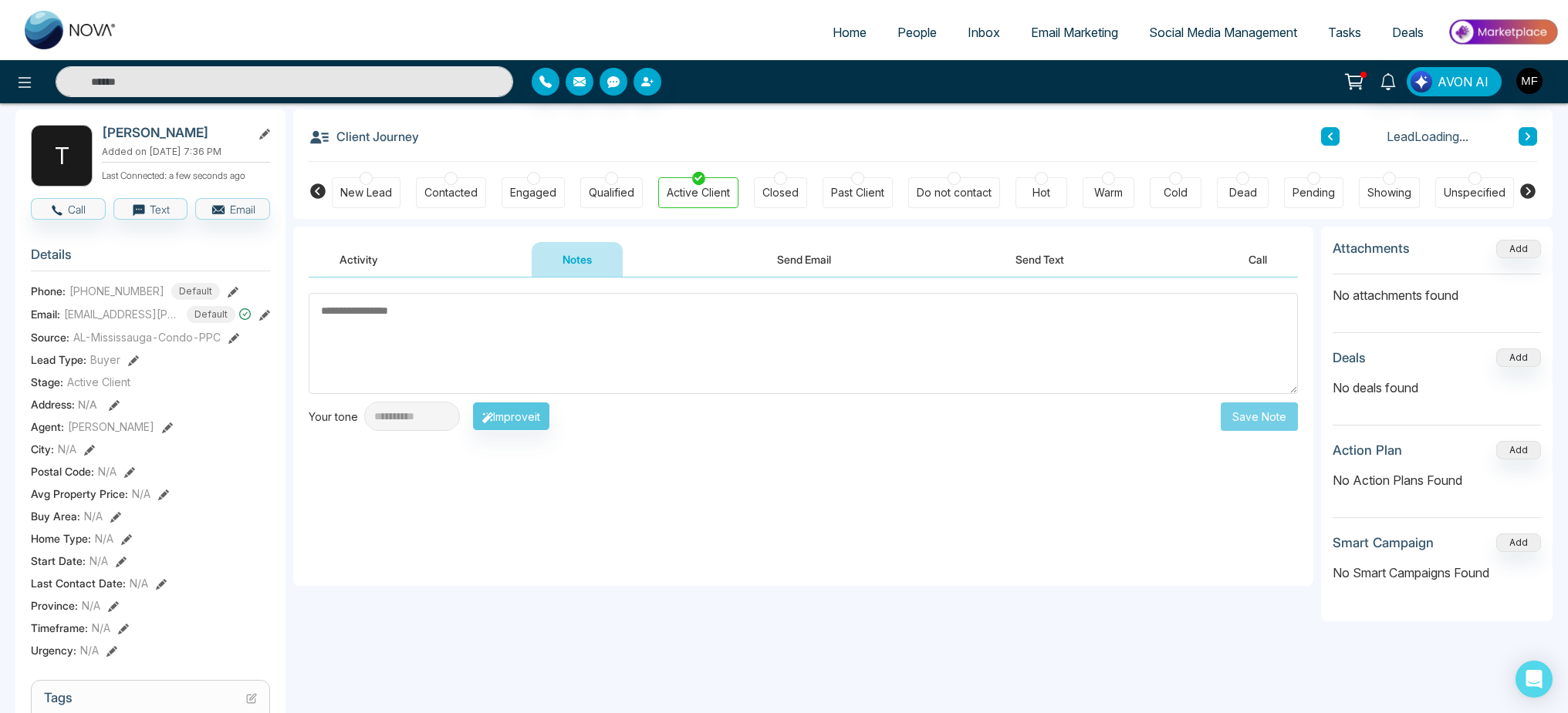
click at [586, 332] on textarea at bounding box center [803, 343] width 989 height 101
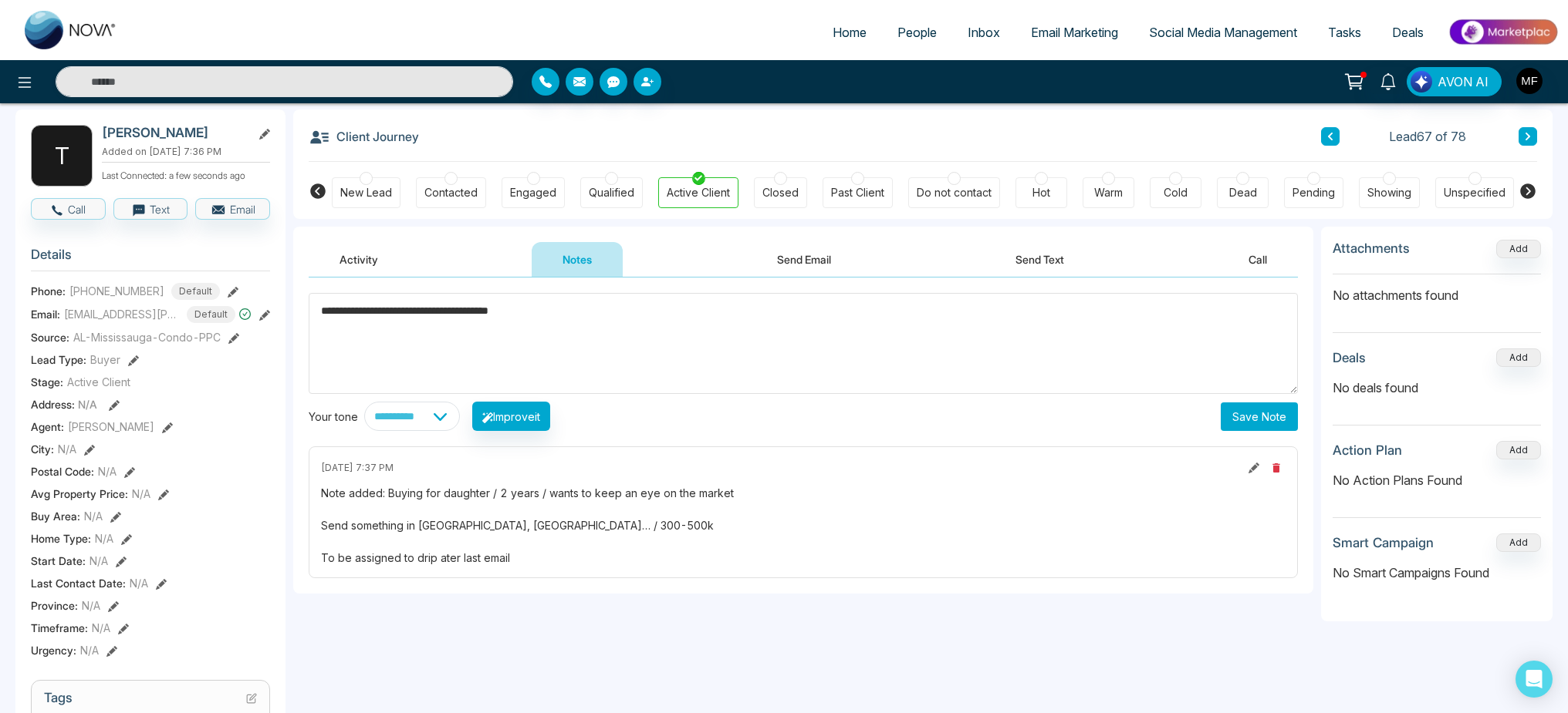
type textarea "**********"
click at [1282, 426] on button "Save Note" at bounding box center [1258, 416] width 77 height 28
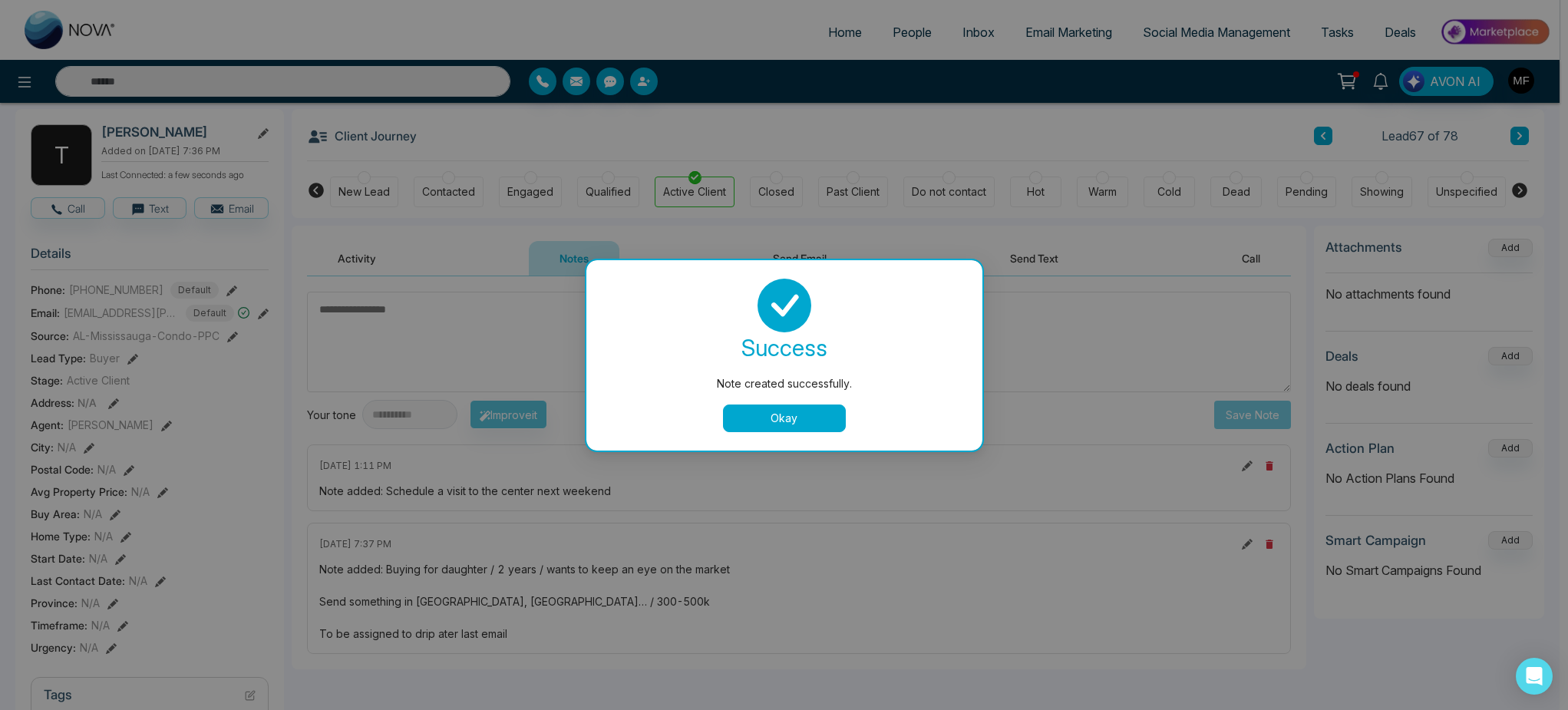
click at [744, 421] on button "Okay" at bounding box center [784, 418] width 123 height 28
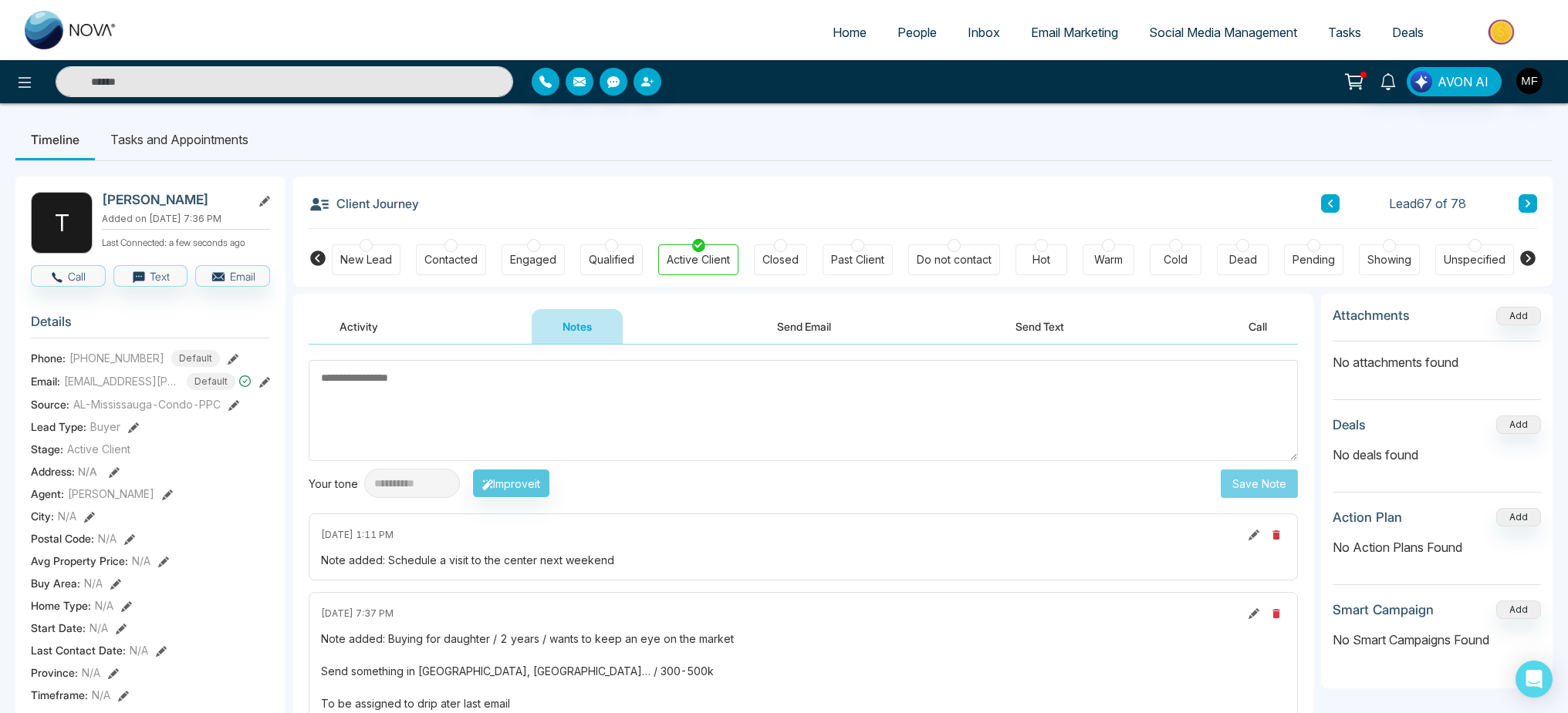
click at [190, 159] on li "Tasks and Appointments" at bounding box center [180, 139] width 169 height 42
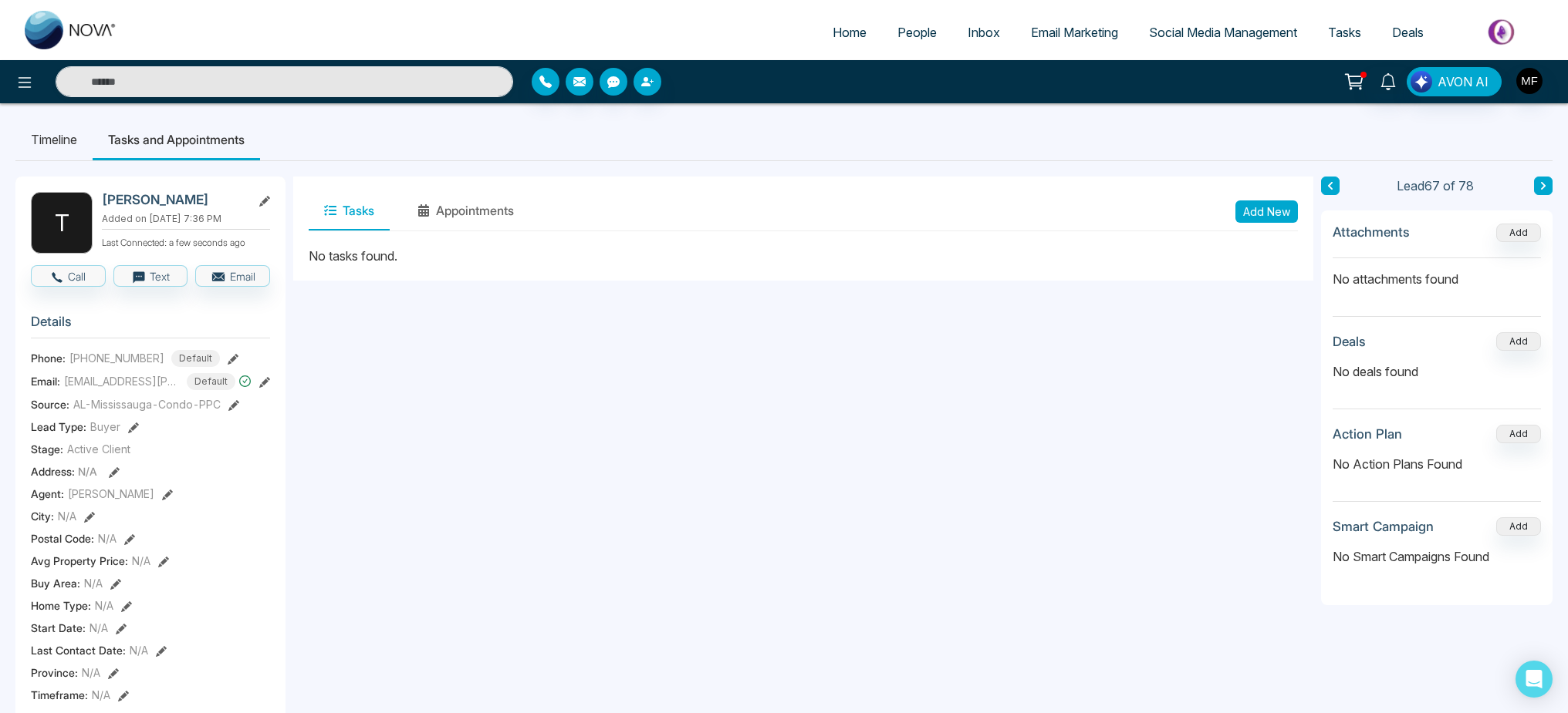
click at [1259, 222] on button "Add New" at bounding box center [1266, 211] width 62 height 22
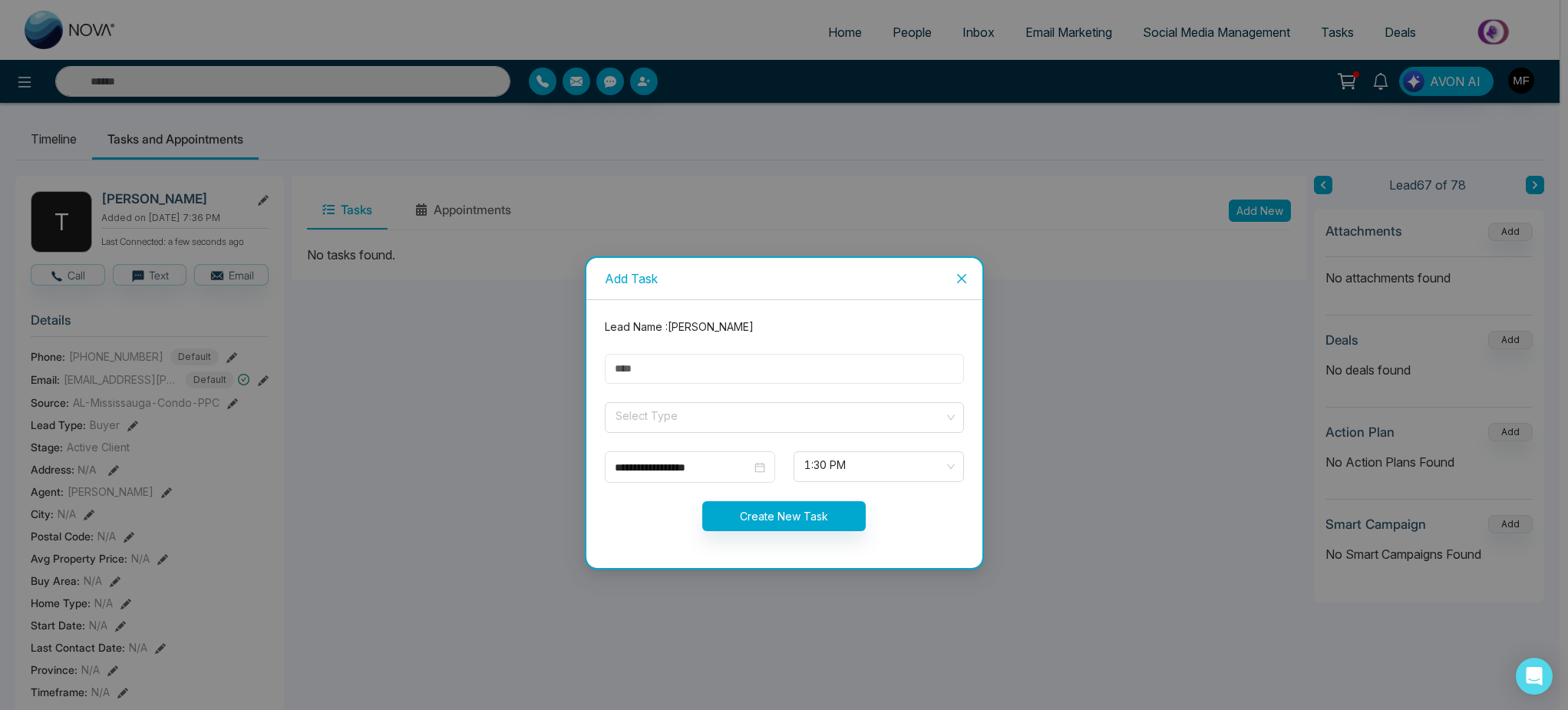
click at [654, 374] on input "text" at bounding box center [784, 368] width 359 height 30
type input "**********"
click at [673, 419] on input "search" at bounding box center [779, 415] width 330 height 23
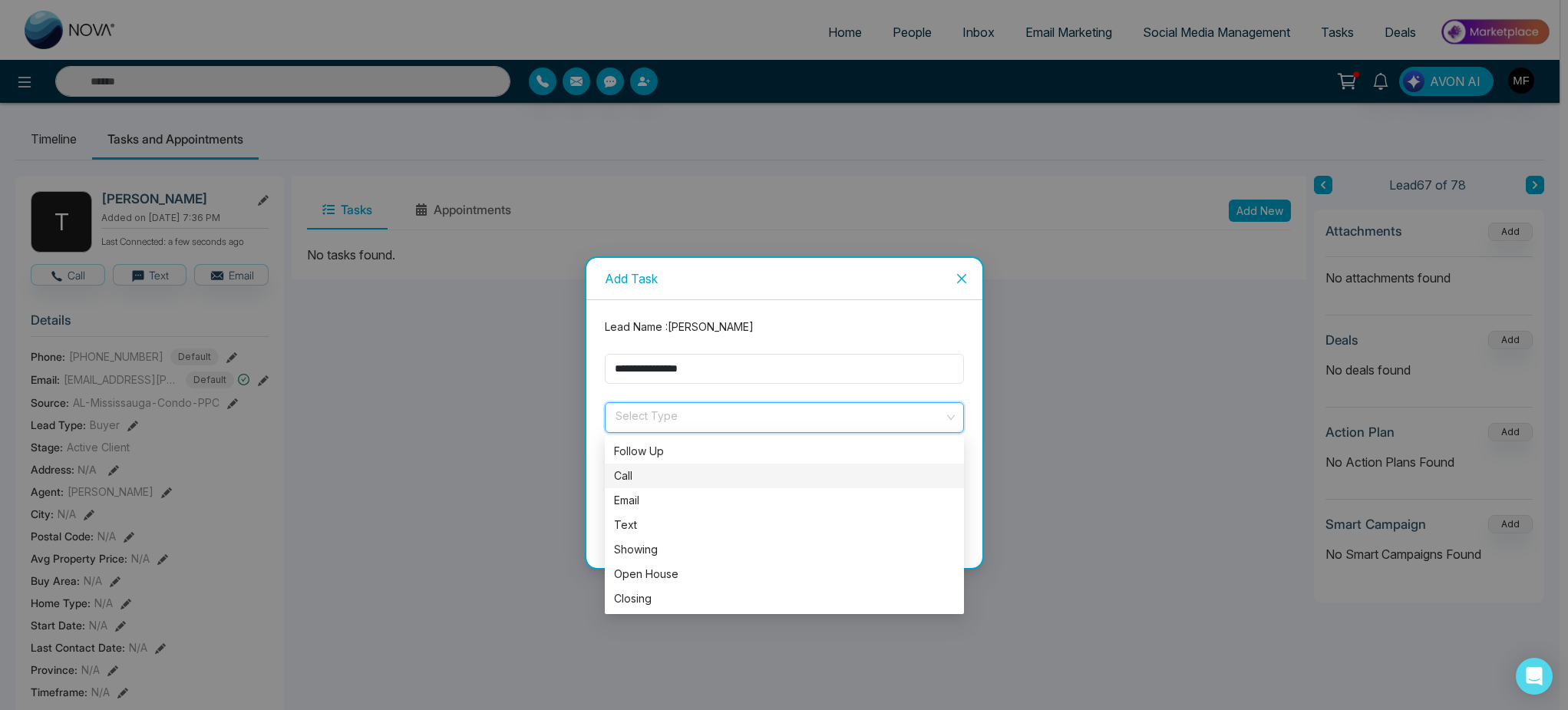
click at [673, 483] on div "Call" at bounding box center [784, 476] width 341 height 16
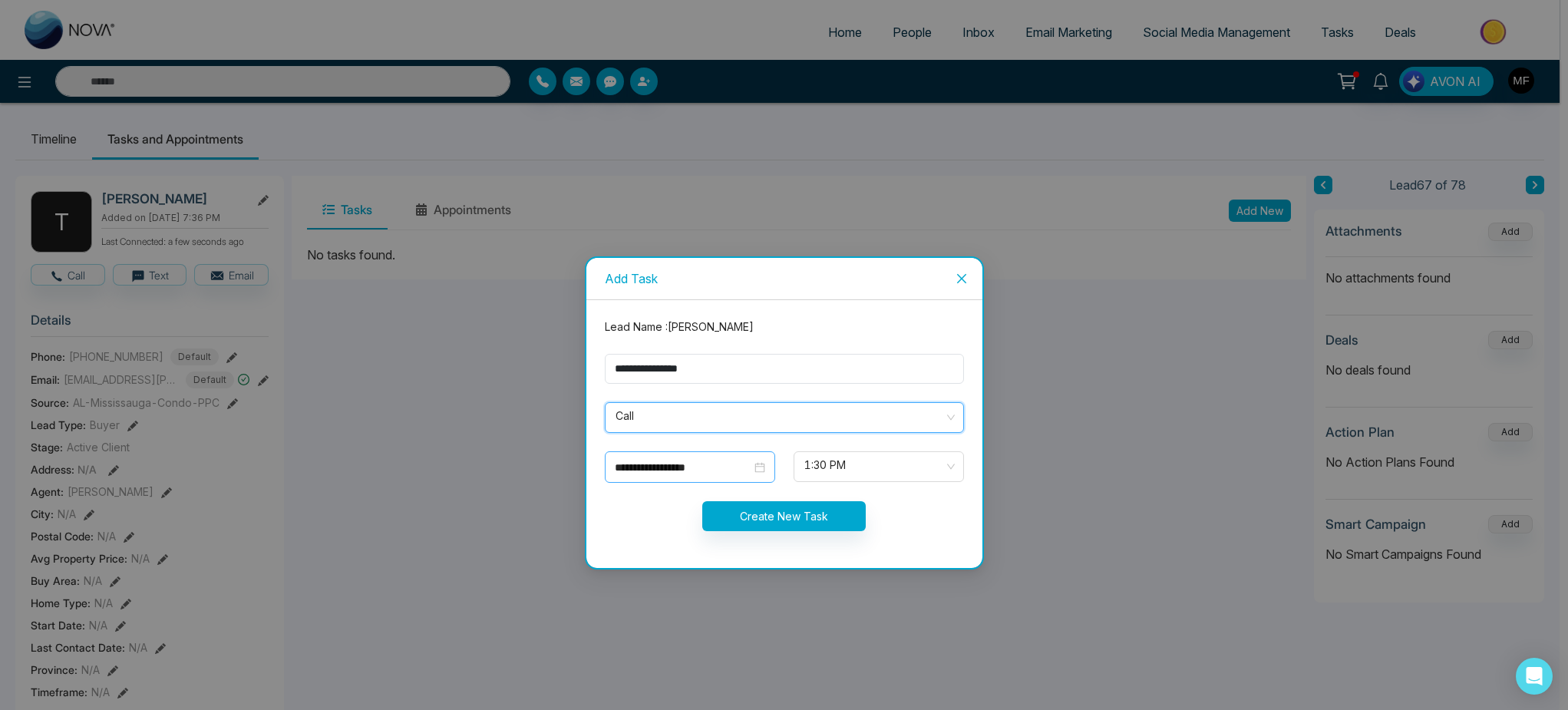
click at [687, 473] on input "**********" at bounding box center [683, 467] width 137 height 16
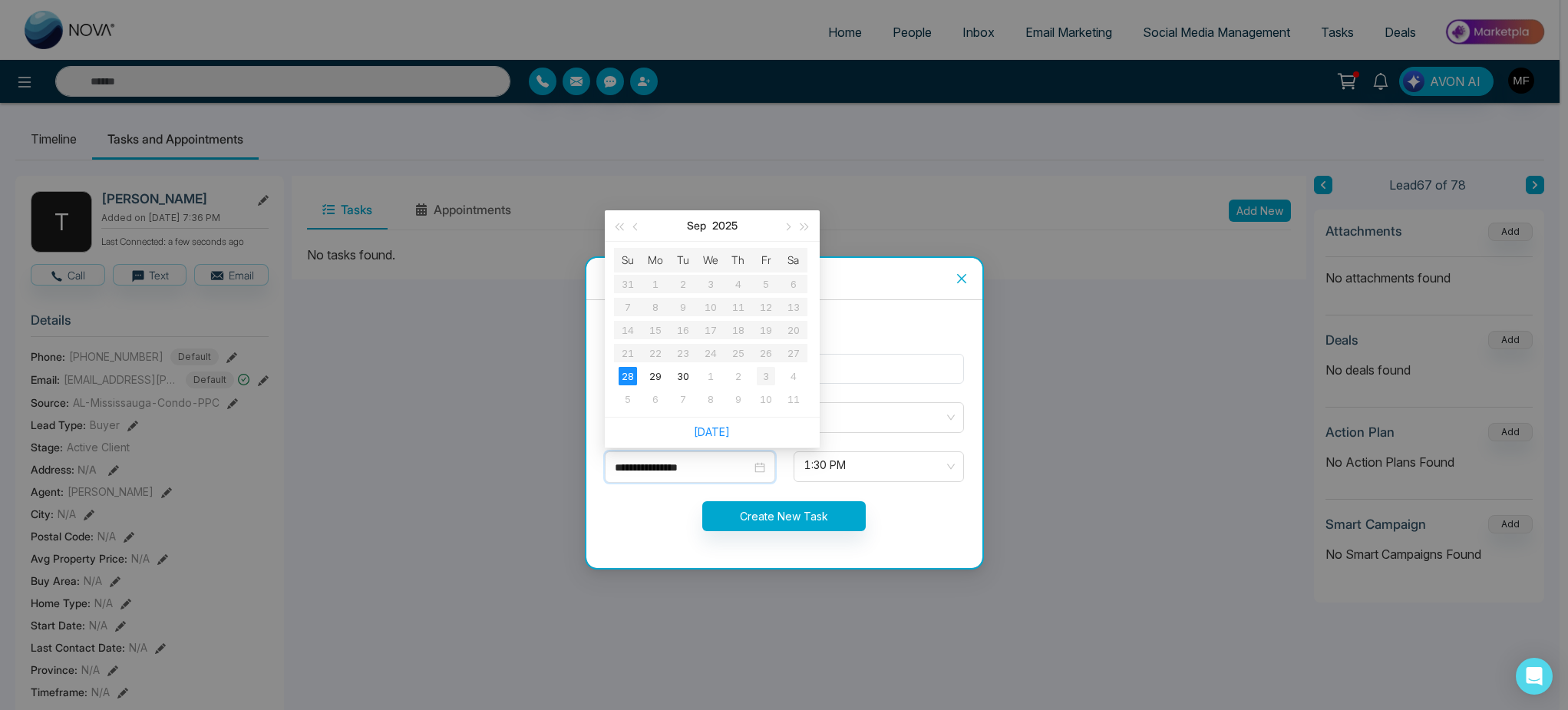
type input "**********"
click at [761, 380] on div "3" at bounding box center [766, 376] width 18 height 18
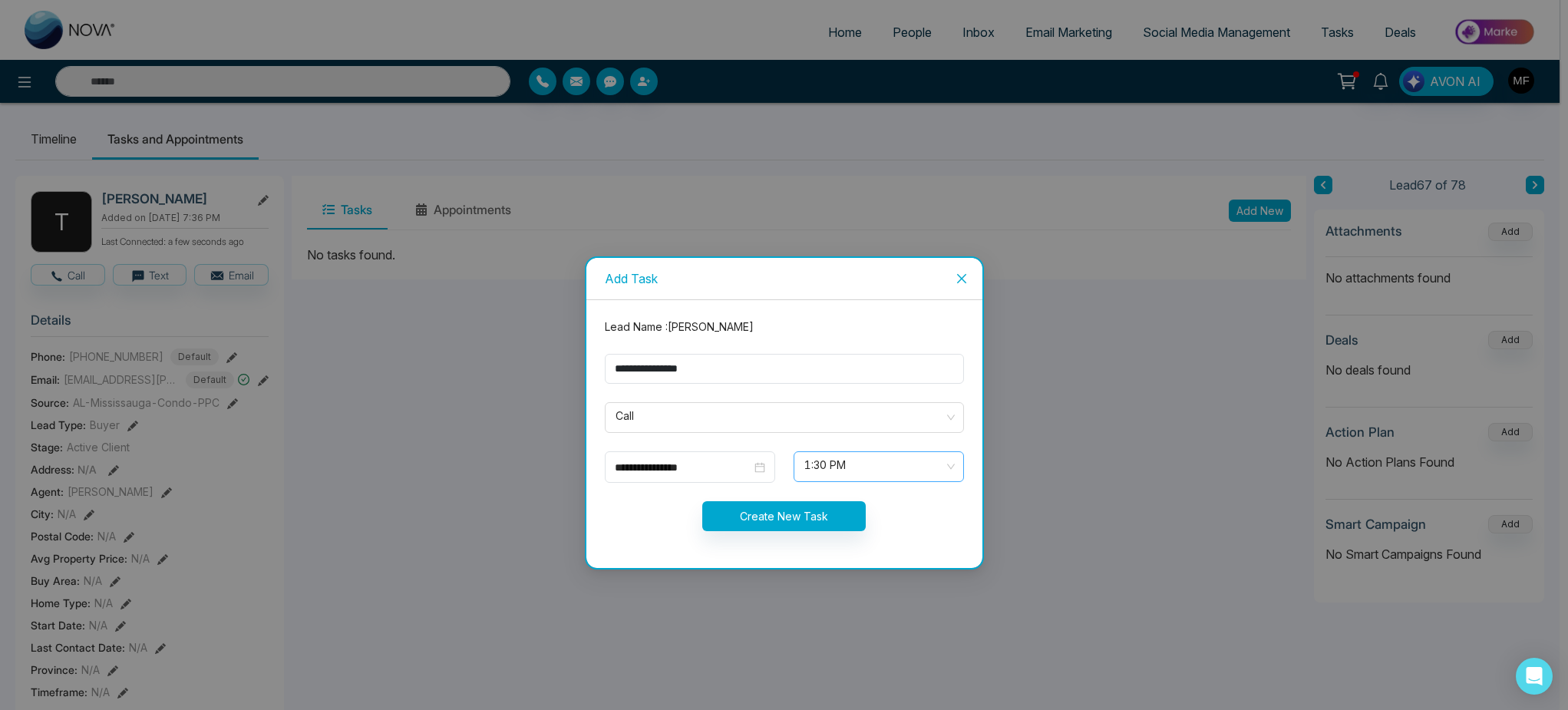
click at [861, 472] on span "1:30 PM" at bounding box center [879, 466] width 149 height 26
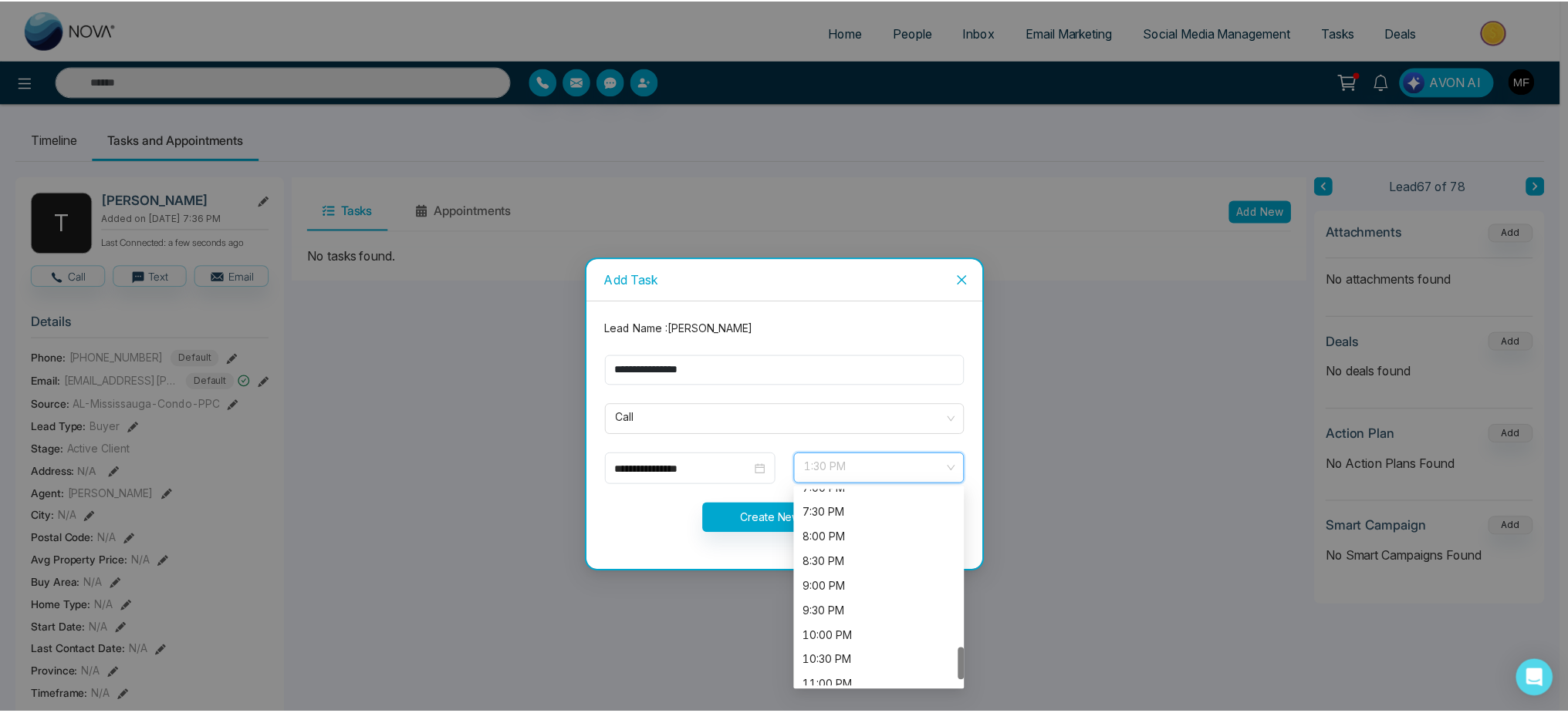
scroll to position [920, 0]
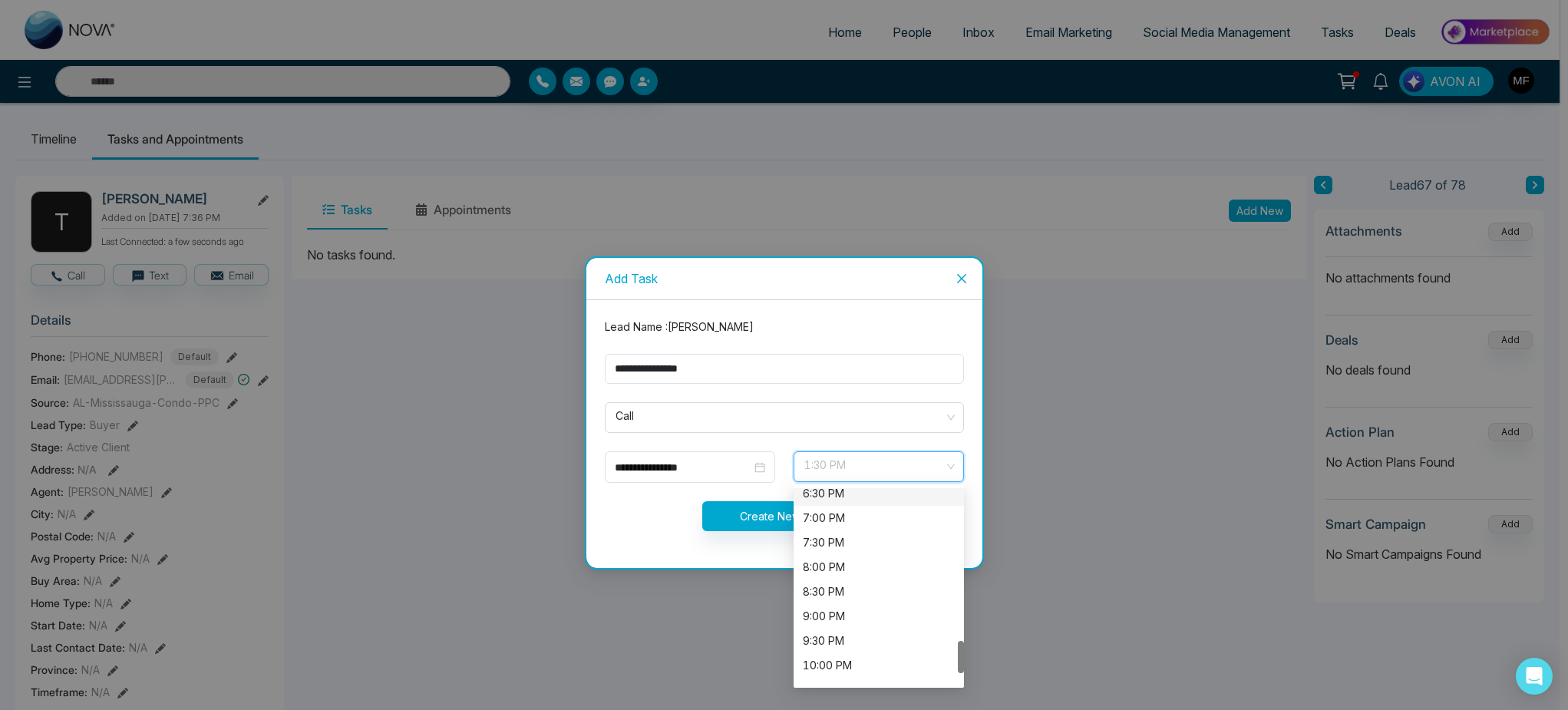
click at [861, 501] on div "6:30 PM" at bounding box center [878, 493] width 152 height 16
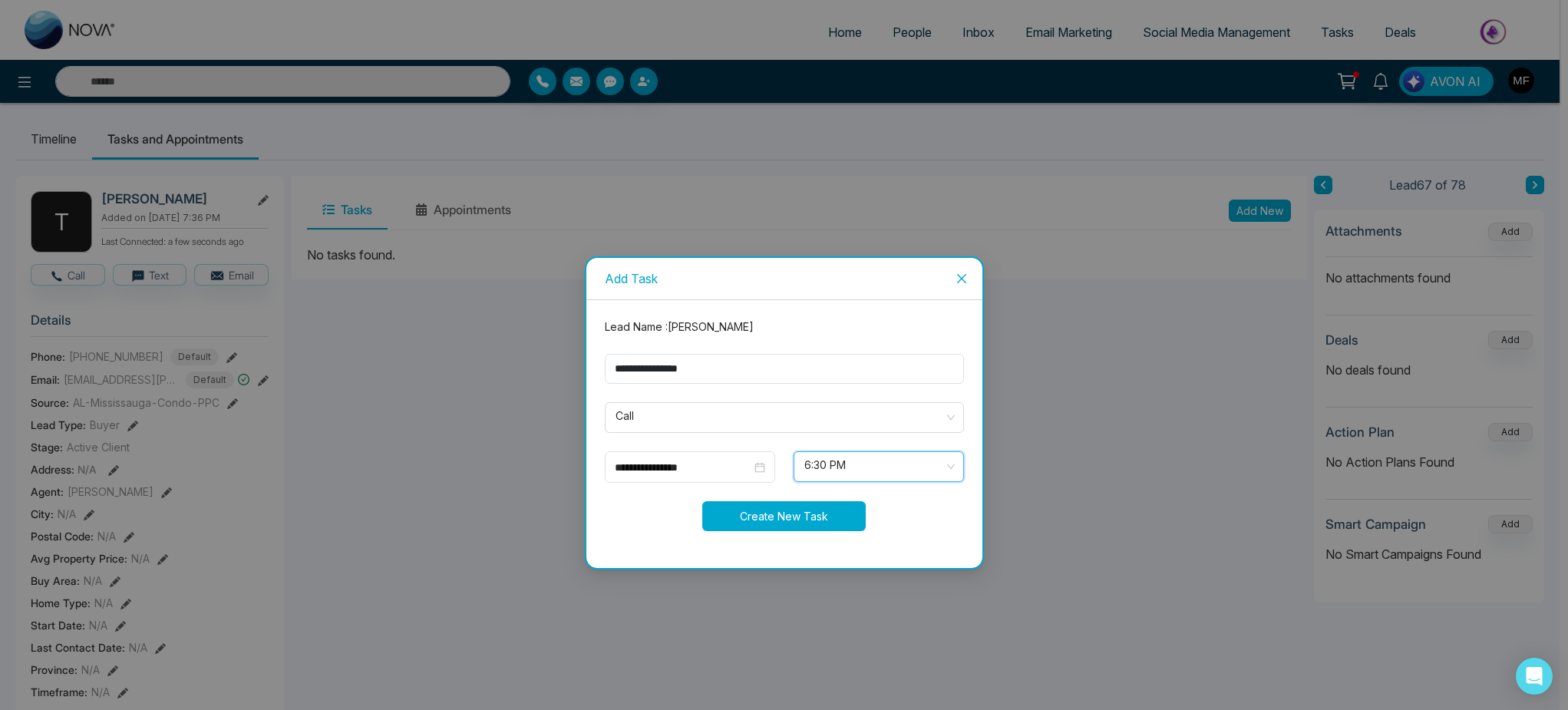
click at [828, 502] on button "Create New Task" at bounding box center [784, 516] width 164 height 30
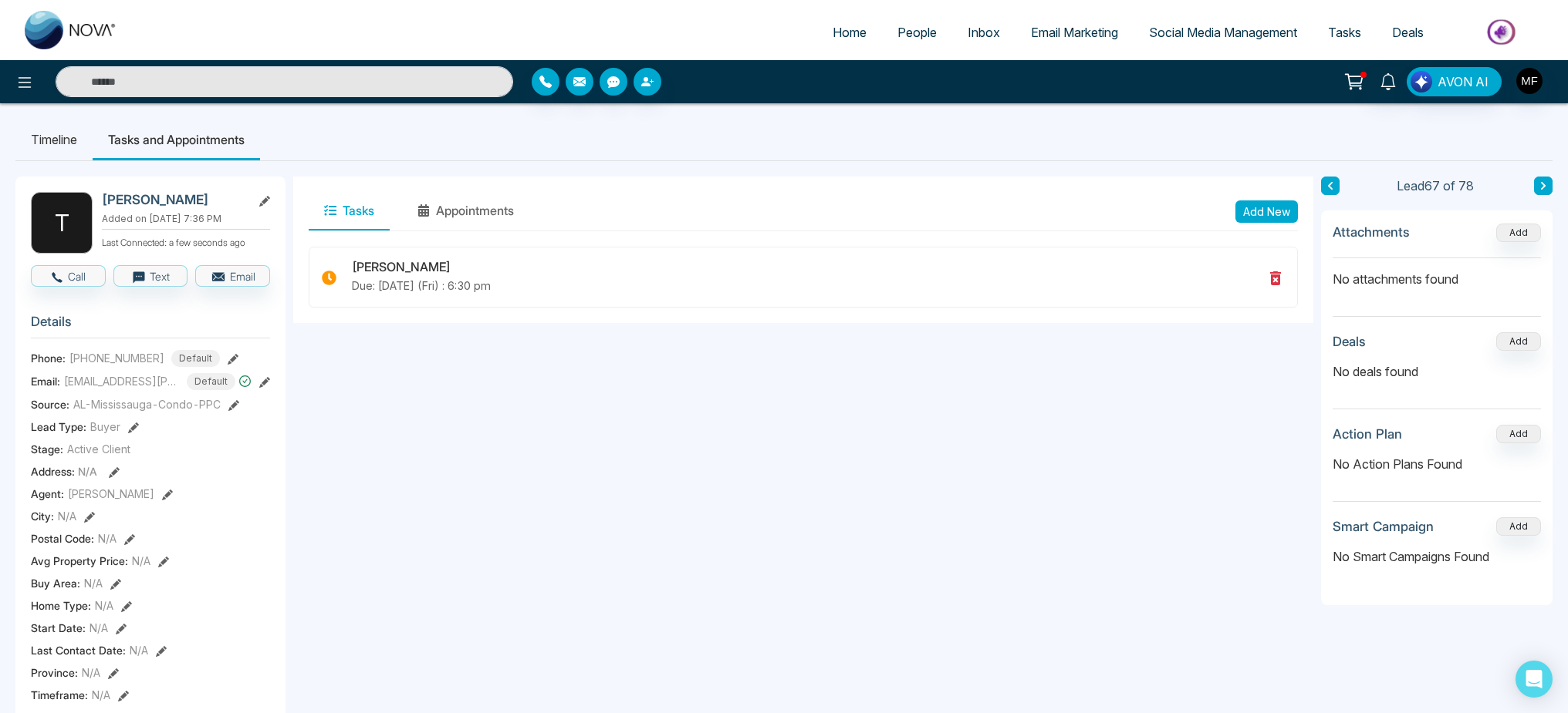
click at [1328, 182] on icon at bounding box center [1331, 186] width 8 height 10
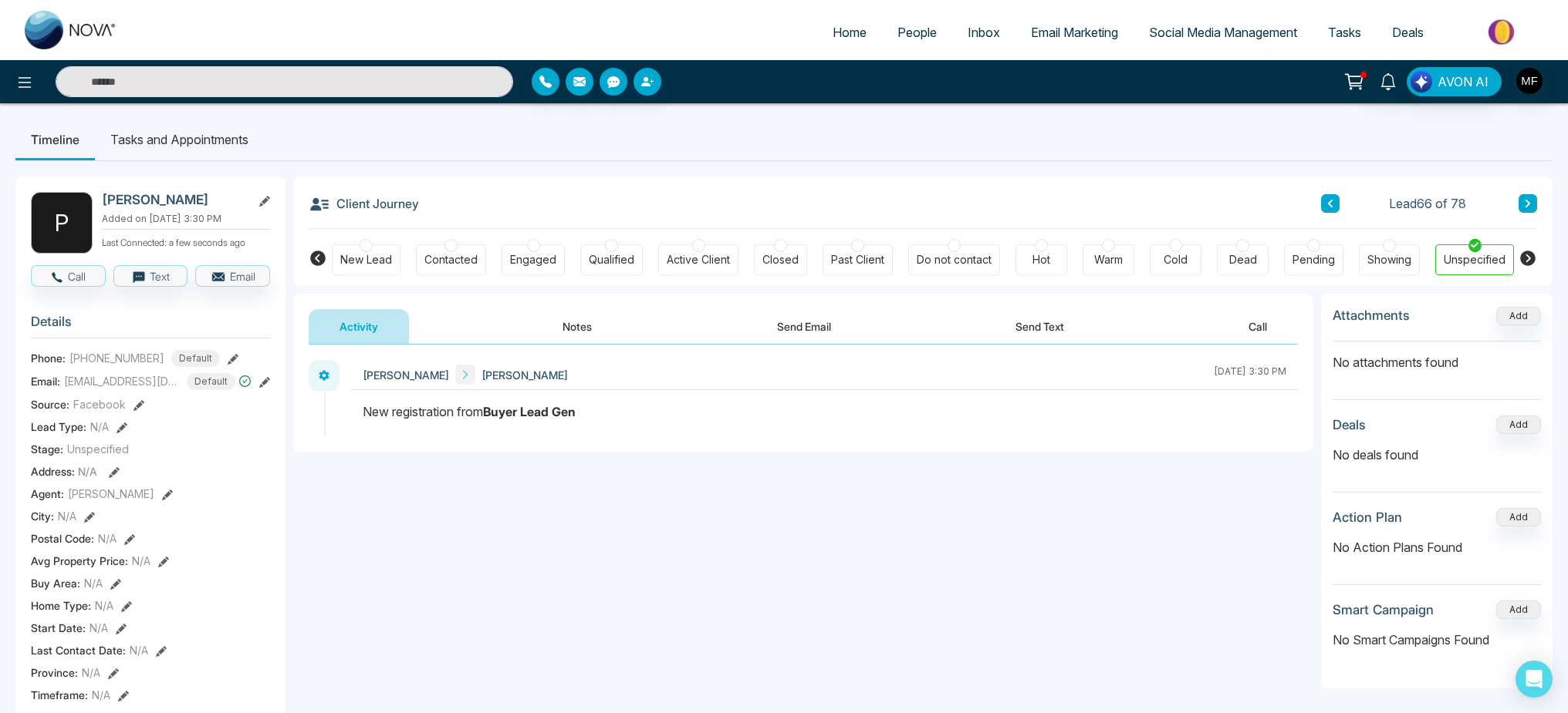
click at [1143, 96] on div "AVON AI" at bounding box center [784, 82] width 1568 height 31
click at [1130, 149] on ul "Timeline Tasks and Appointments" at bounding box center [784, 139] width 1537 height 42
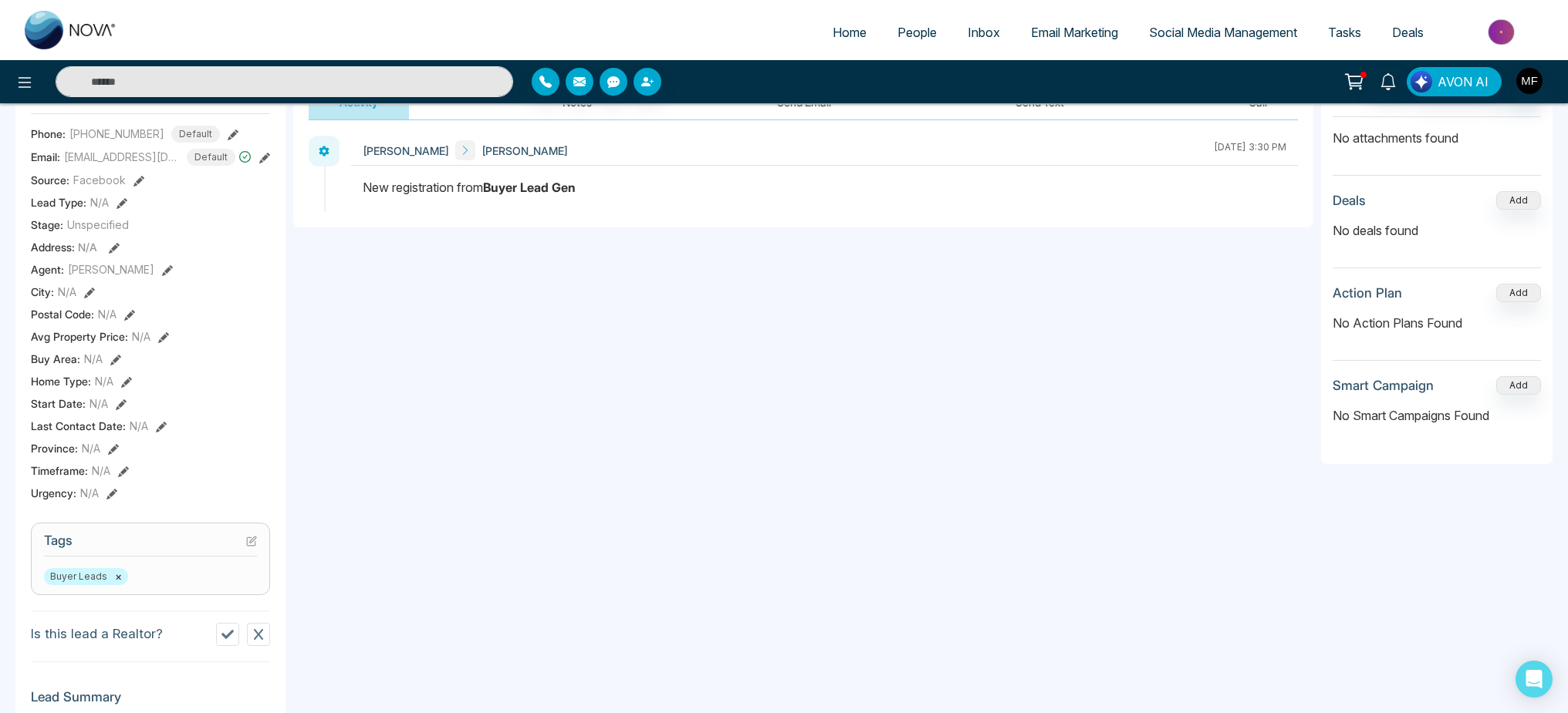
scroll to position [55, 0]
